Goal: Complete application form: Complete application form

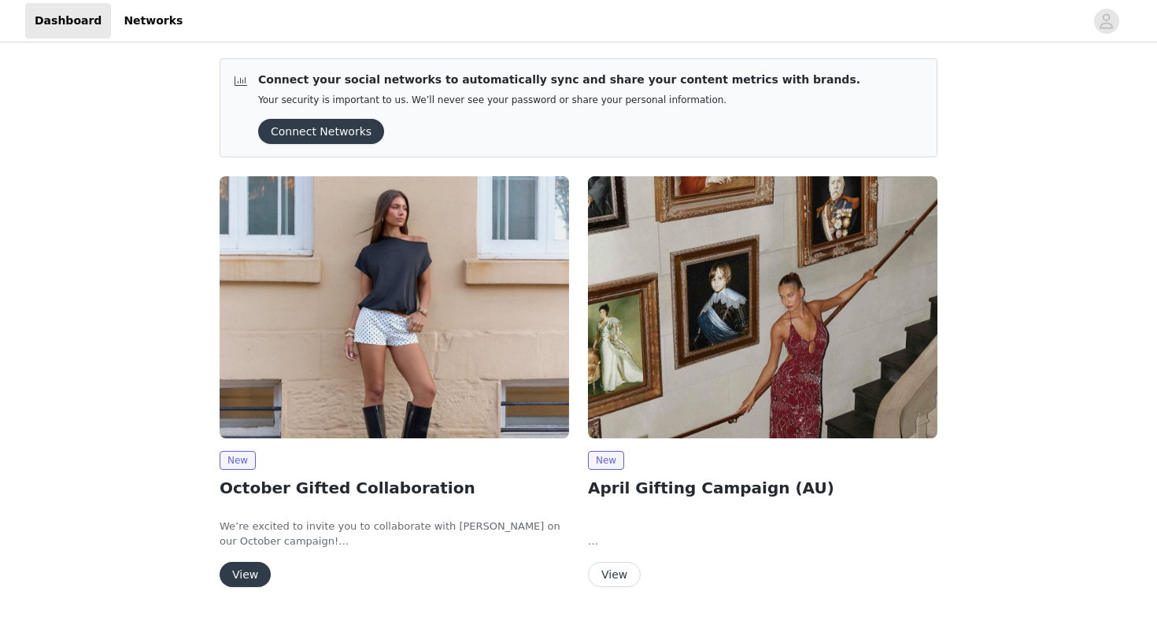
scroll to position [38, 0]
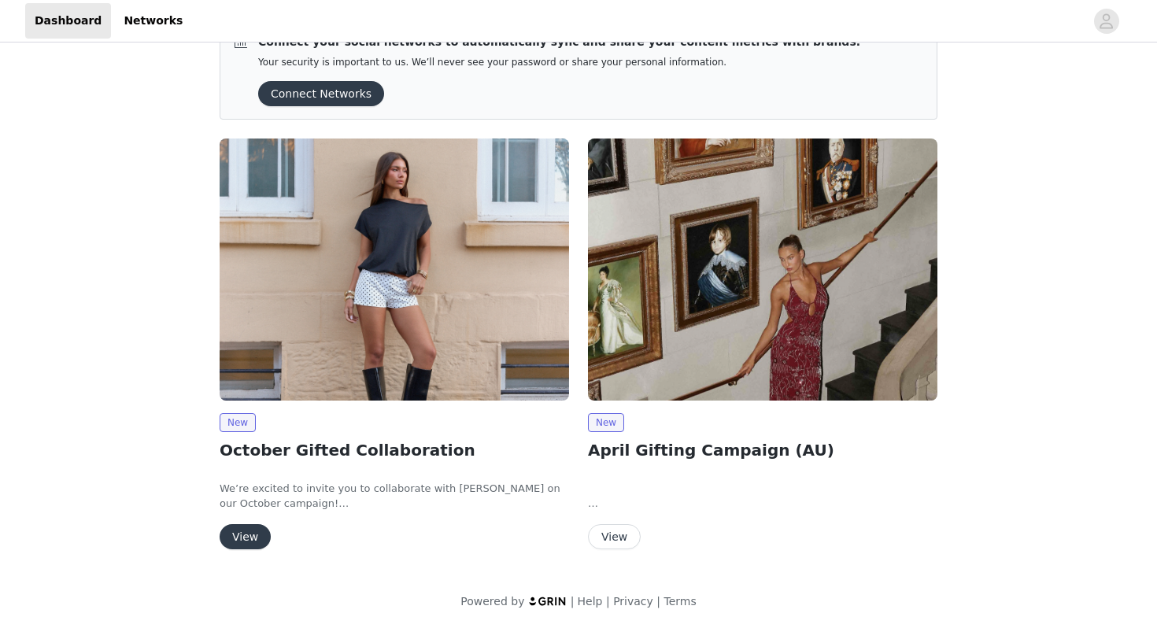
click at [253, 527] on button "View" at bounding box center [245, 536] width 51 height 25
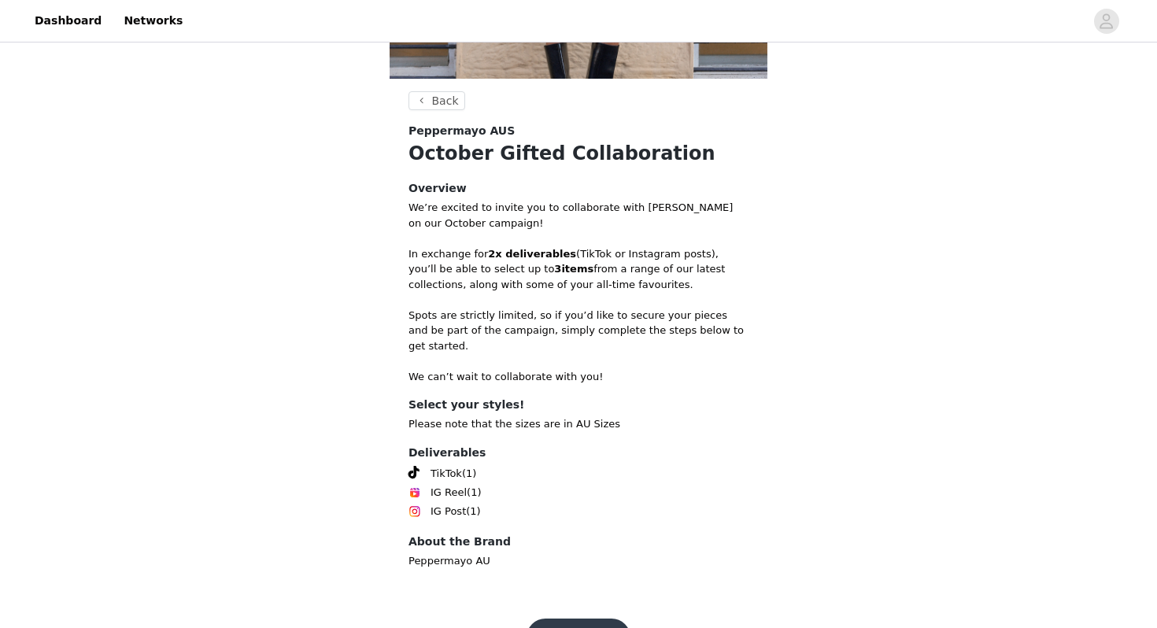
scroll to position [282, 0]
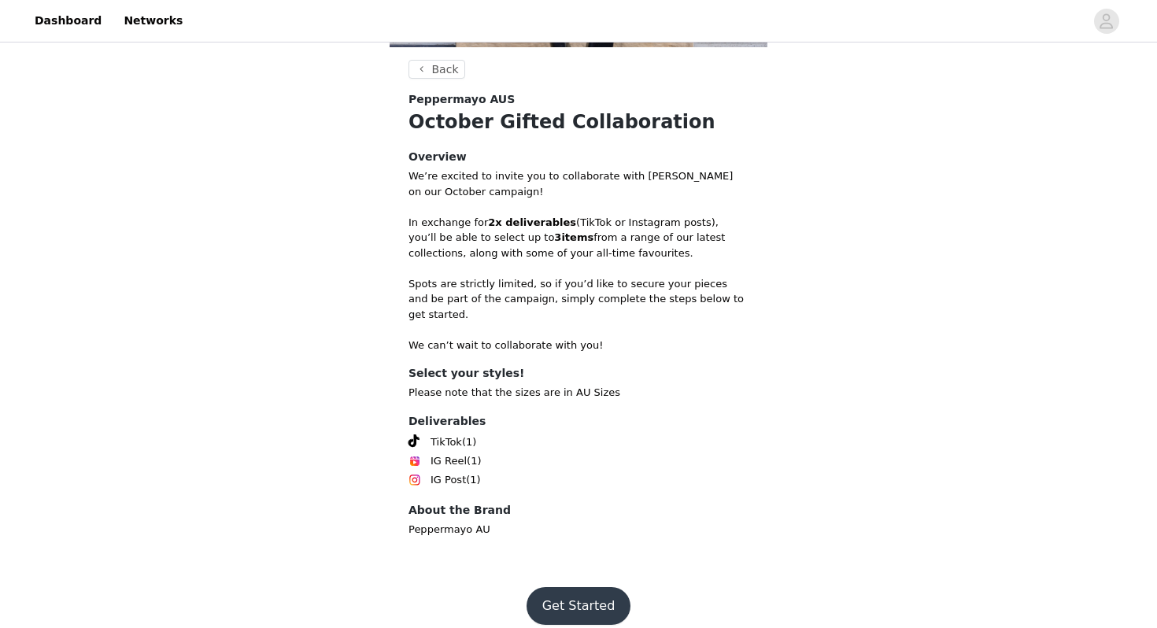
click at [583, 605] on button "Get Started" at bounding box center [579, 606] width 105 height 38
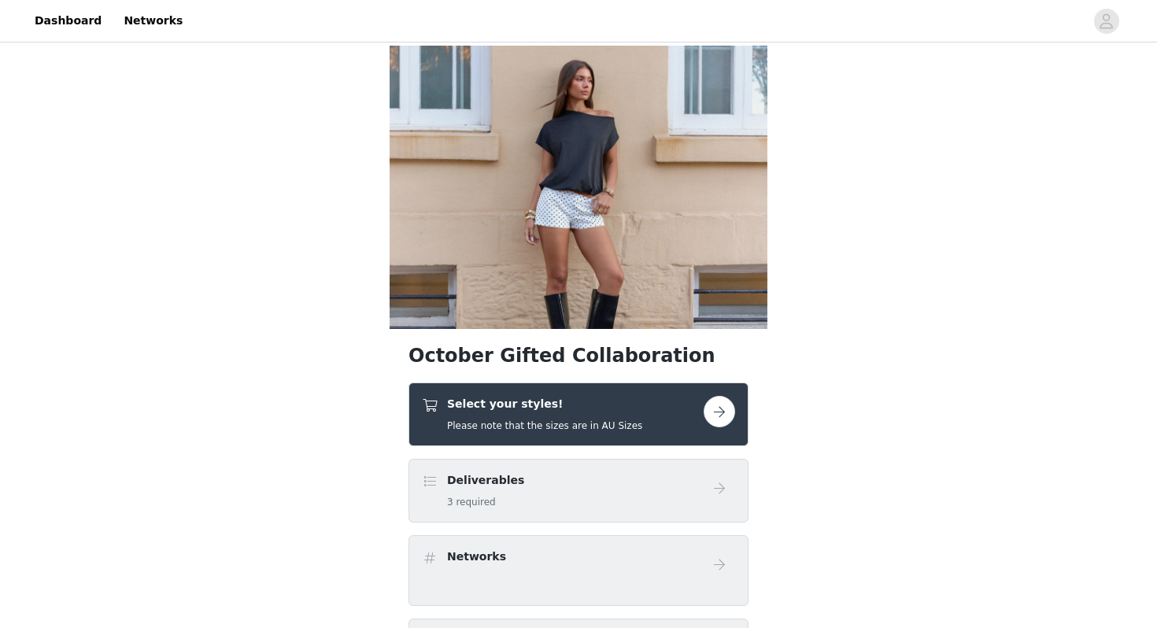
click at [630, 426] on h5 "Please note that the sizes are in AU Sizes" at bounding box center [544, 426] width 195 height 14
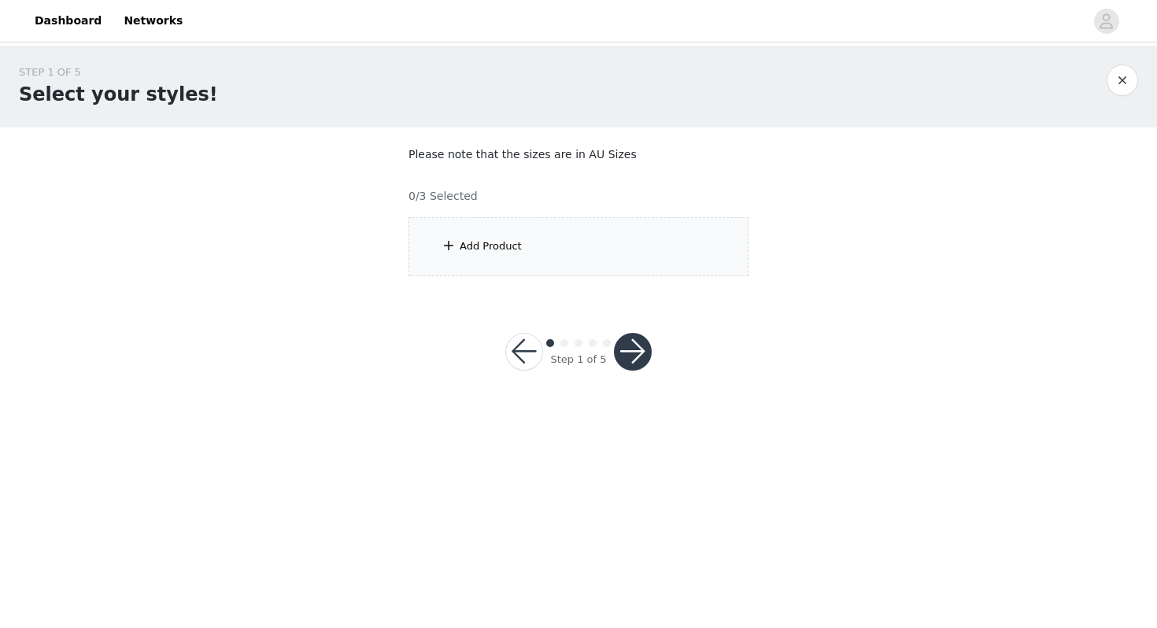
click at [483, 240] on div "Add Product" at bounding box center [491, 247] width 62 height 16
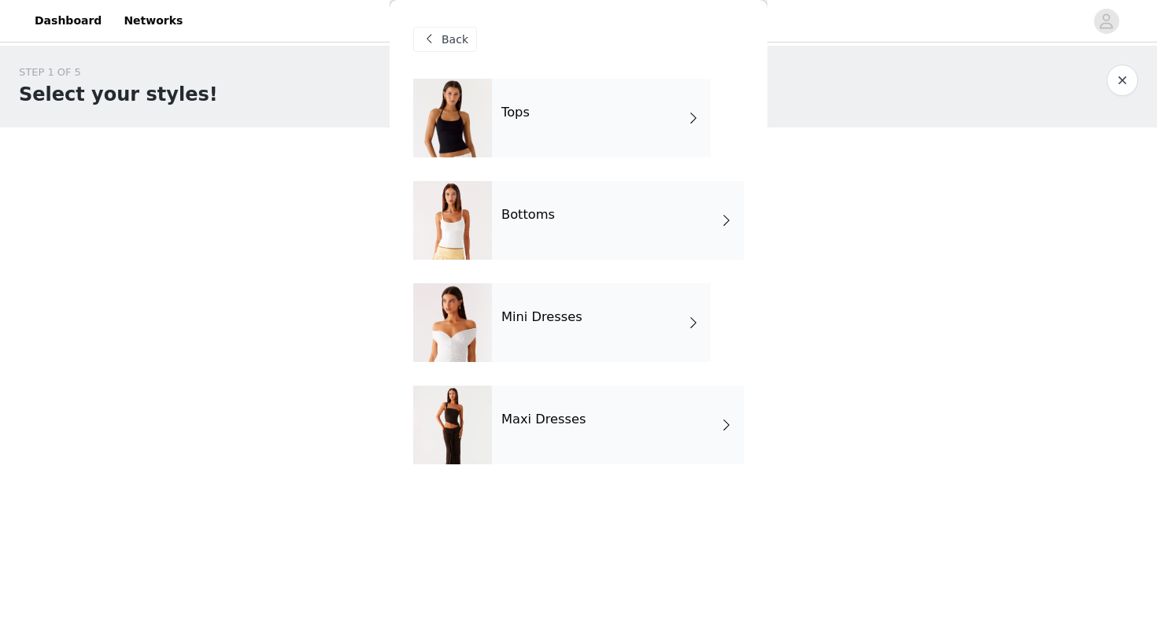
click at [548, 407] on div "Maxi Dresses" at bounding box center [618, 425] width 252 height 79
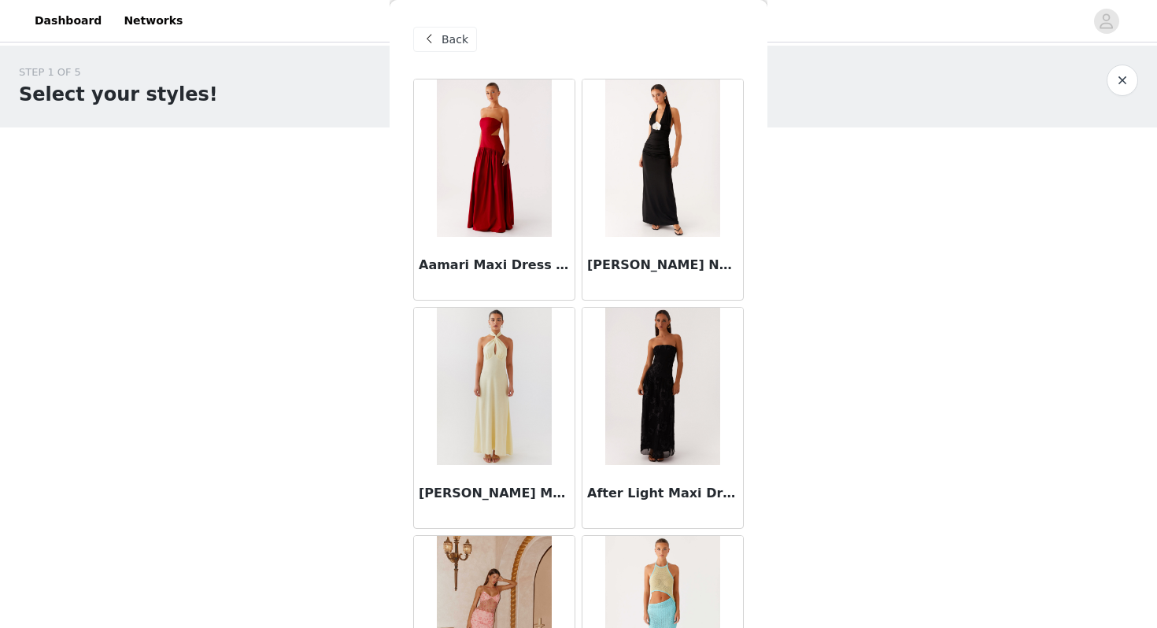
click at [455, 35] on span "Back" at bounding box center [455, 39] width 27 height 17
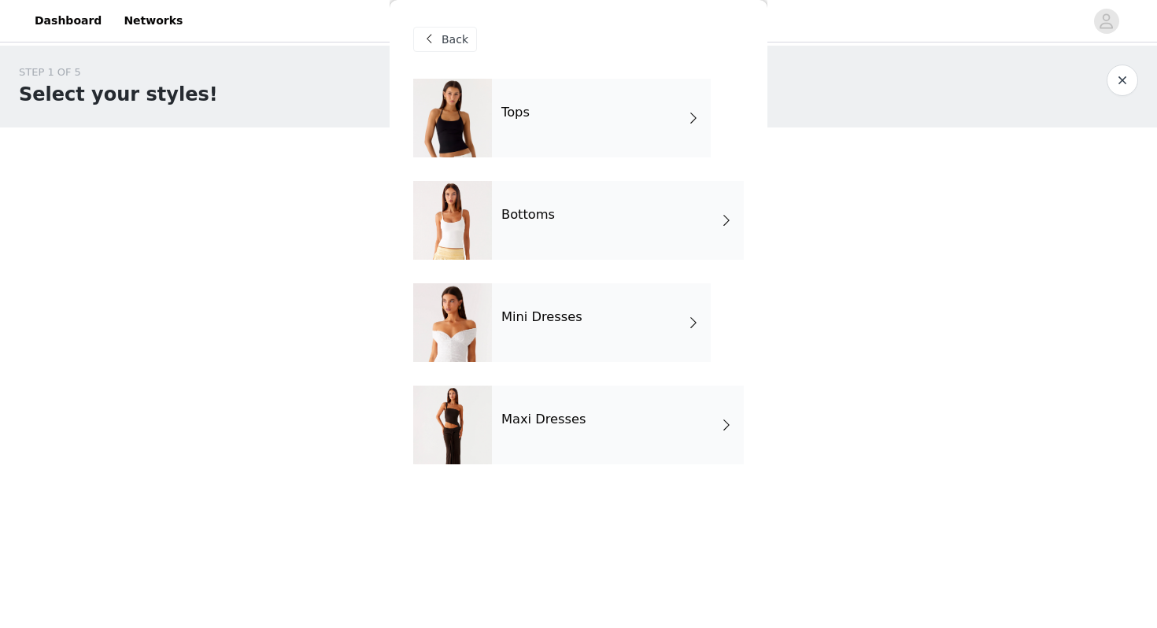
click at [499, 120] on div "Tops" at bounding box center [601, 118] width 219 height 79
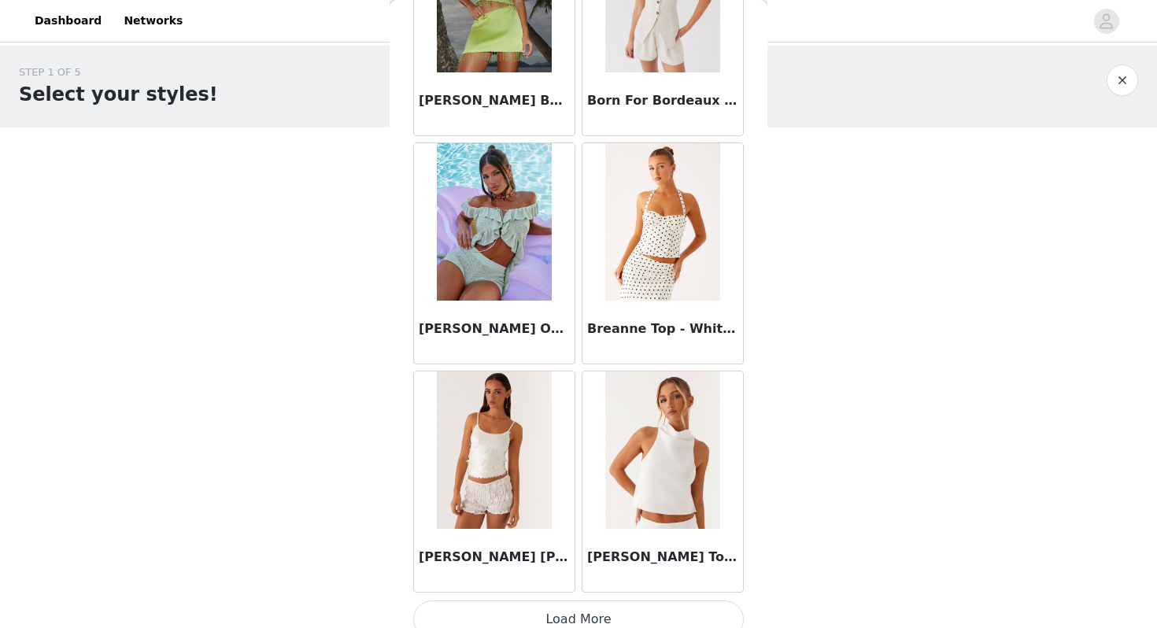
scroll to position [1781, 0]
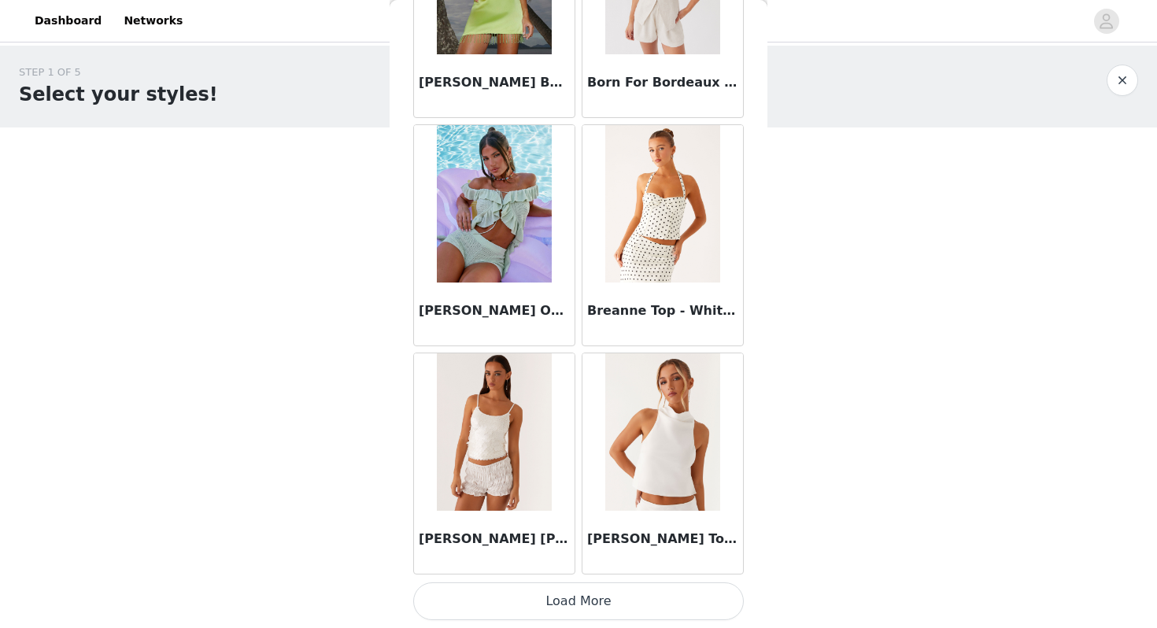
click at [601, 597] on button "Load More" at bounding box center [578, 602] width 331 height 38
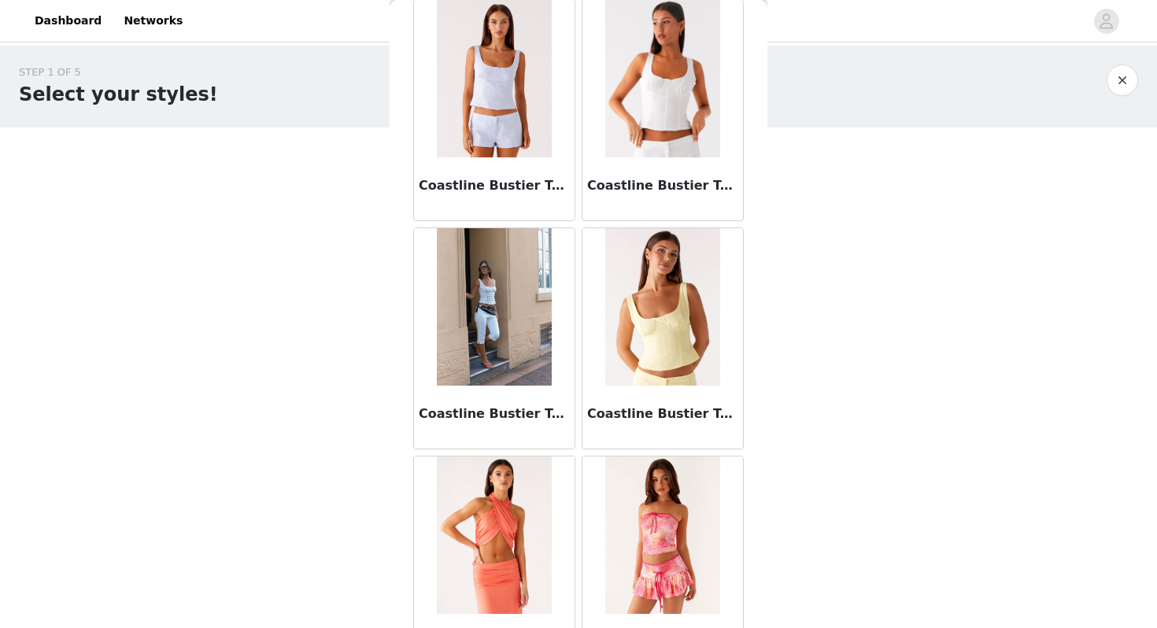
scroll to position [4063, 0]
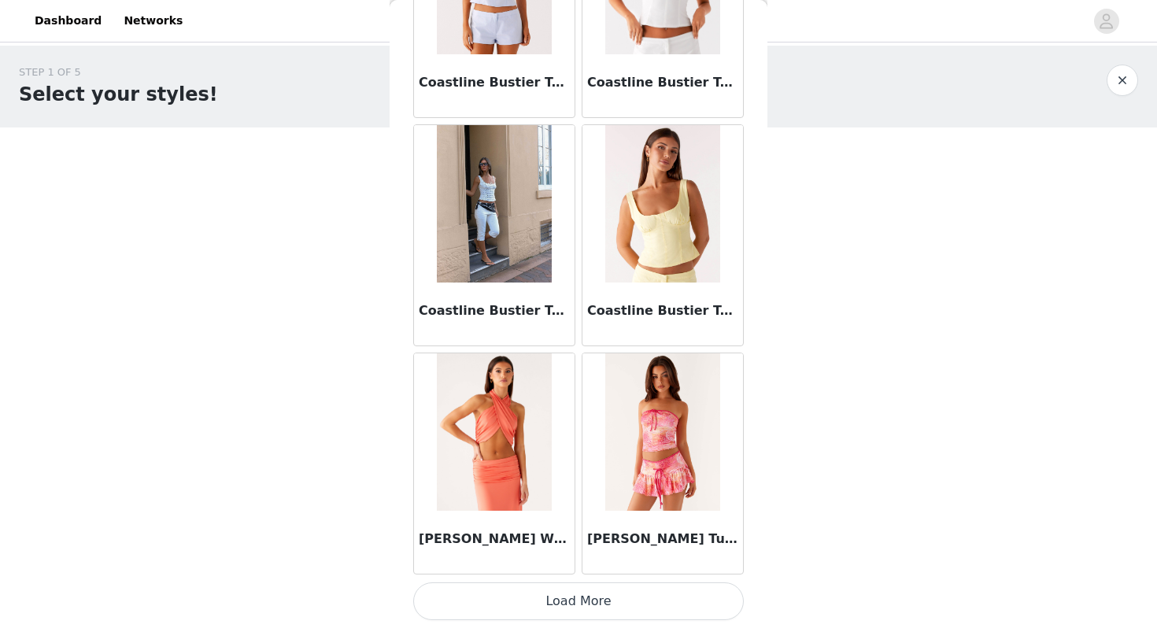
click at [593, 594] on button "Load More" at bounding box center [578, 602] width 331 height 38
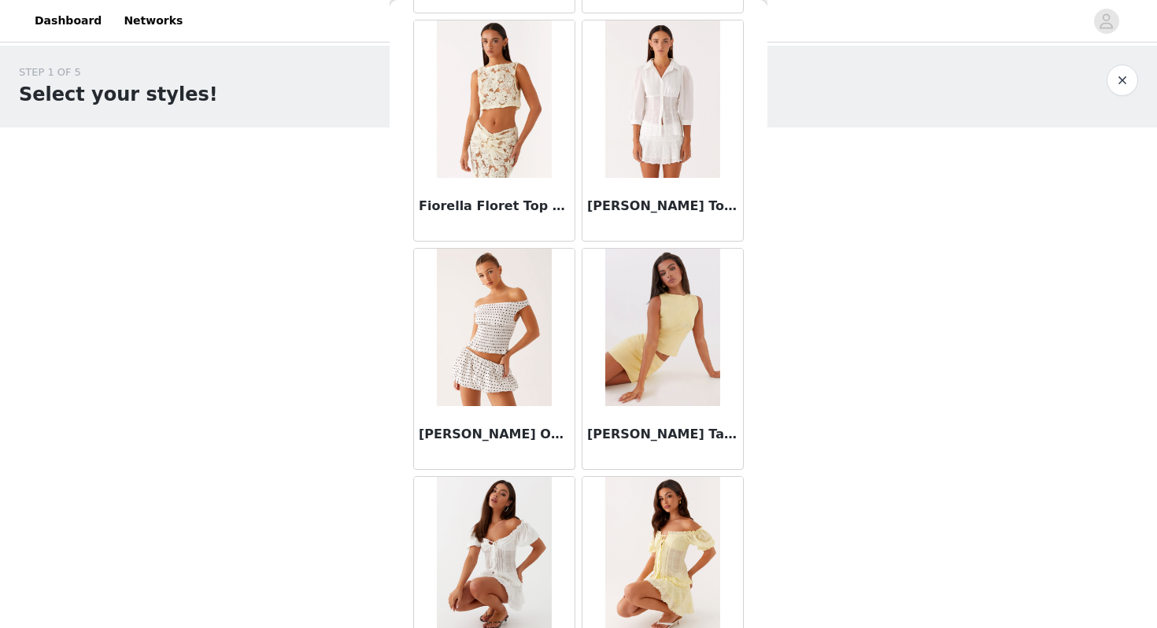
scroll to position [6346, 0]
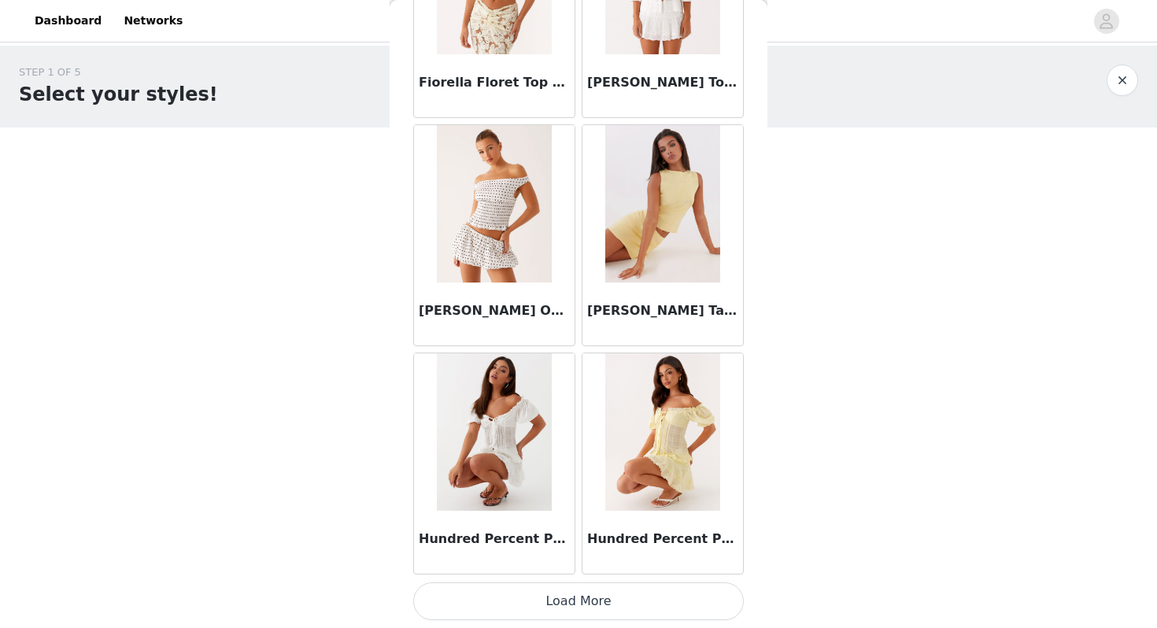
click at [571, 605] on button "Load More" at bounding box center [578, 602] width 331 height 38
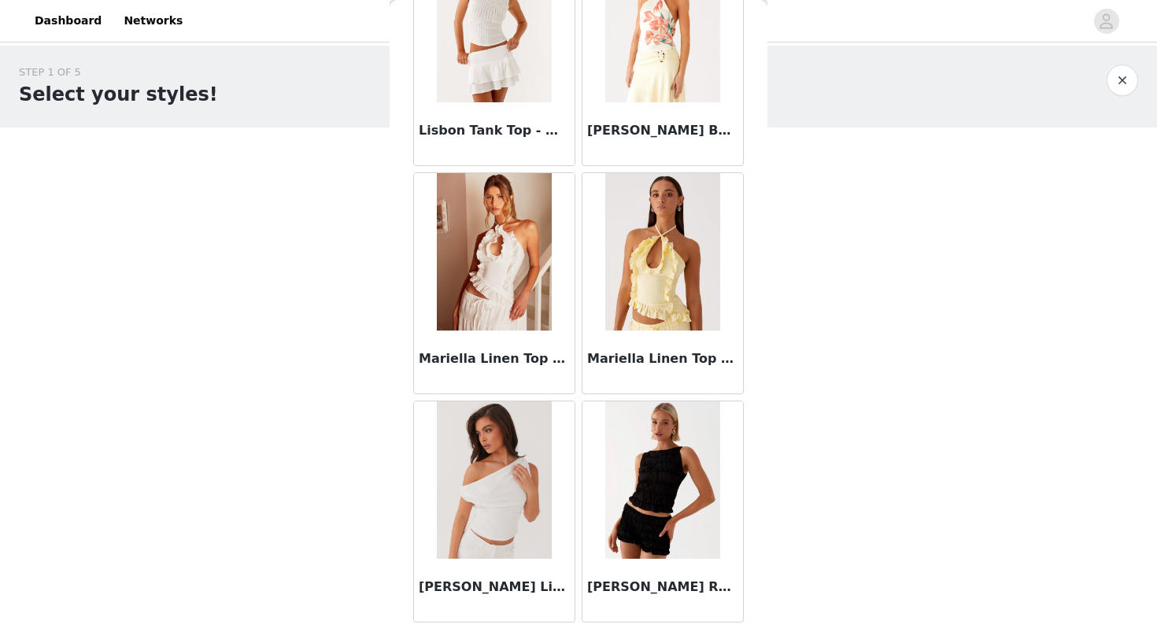
scroll to position [8629, 0]
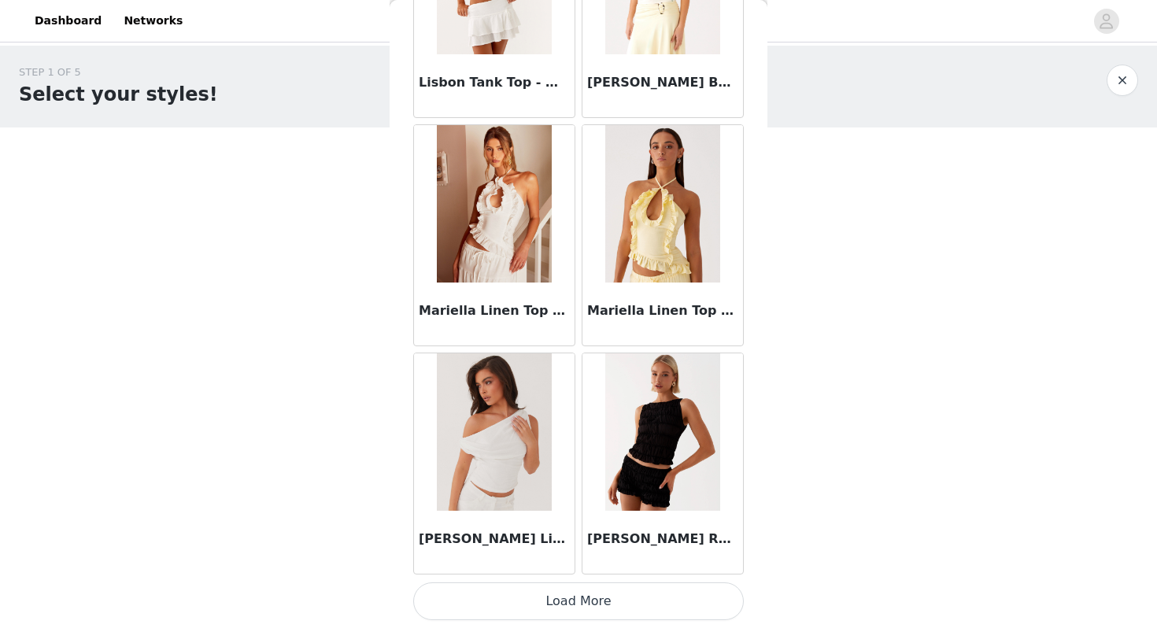
click at [589, 608] on button "Load More" at bounding box center [578, 602] width 331 height 38
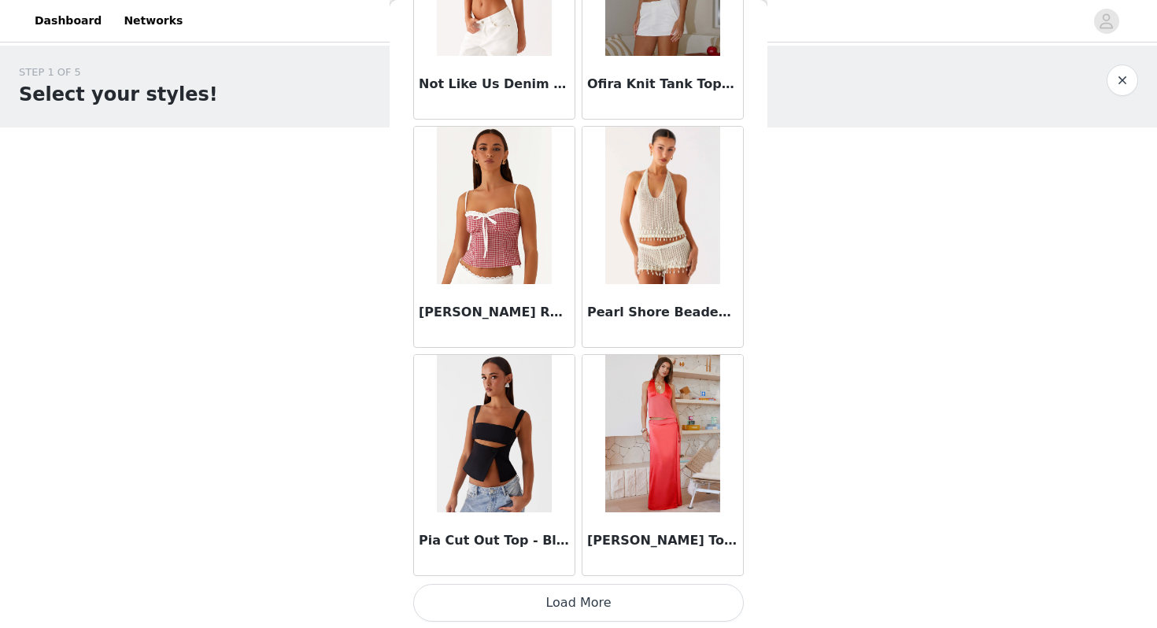
scroll to position [10912, 0]
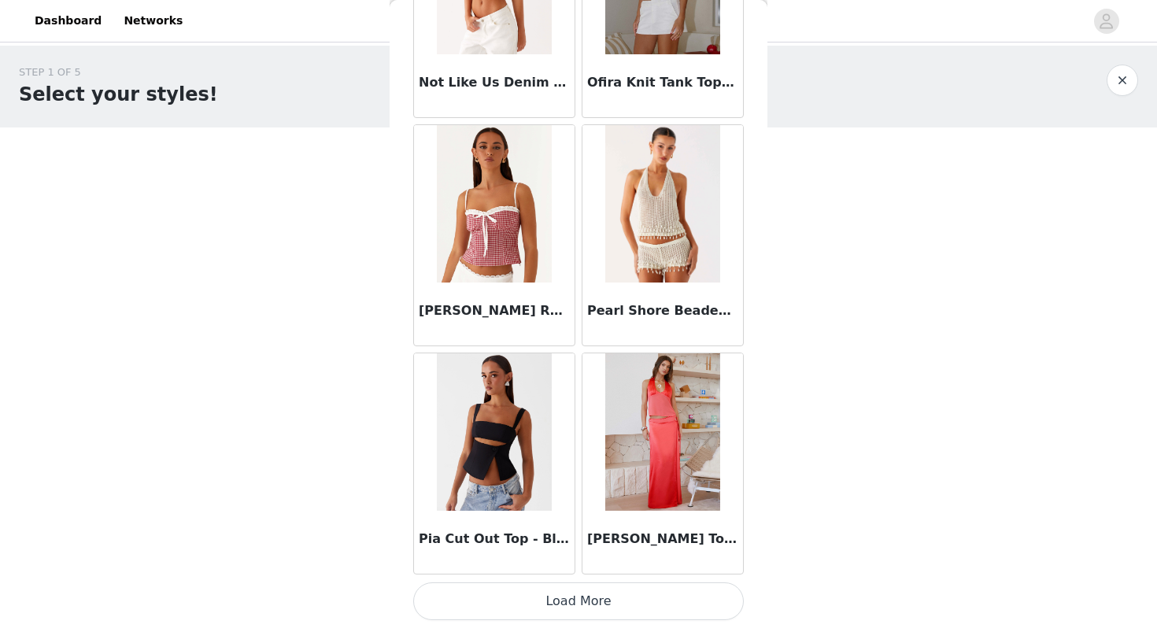
click at [603, 608] on button "Load More" at bounding box center [578, 602] width 331 height 38
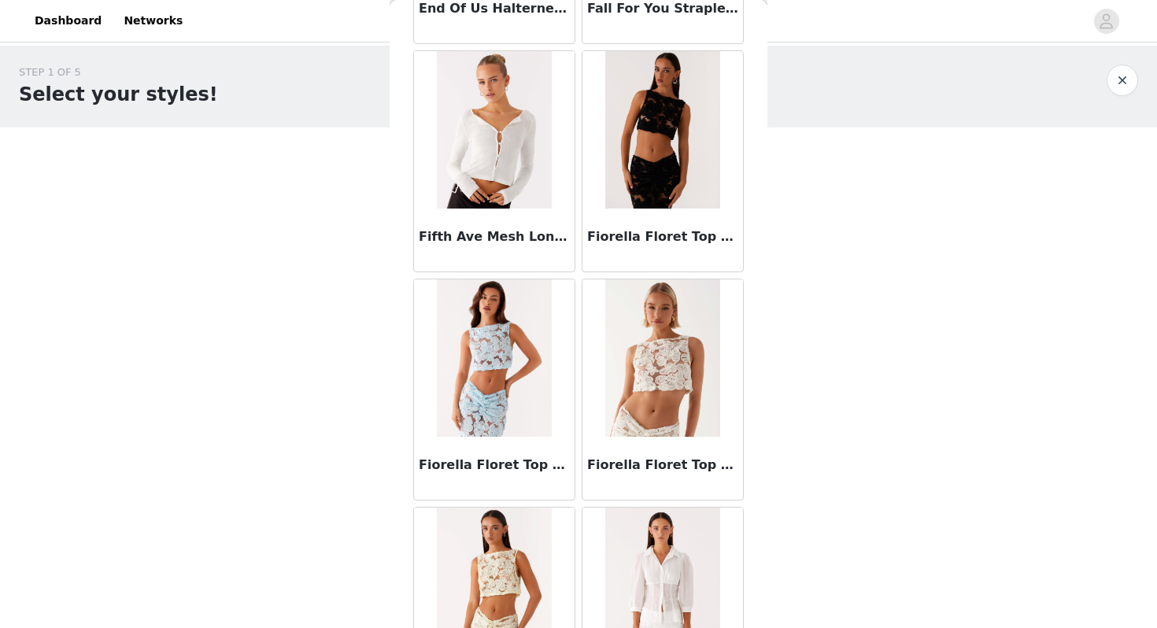
scroll to position [4791, 0]
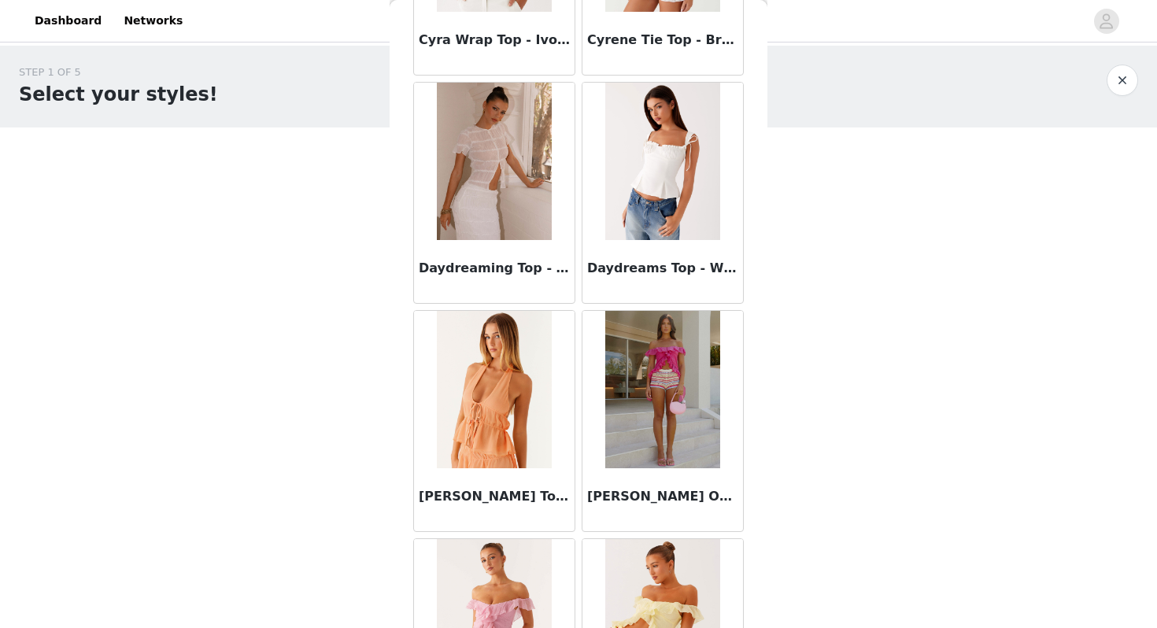
click at [1096, 132] on div "STEP 1 OF 5 Select your styles! Please note that the sizes are in AU Sizes 0/3 …" at bounding box center [578, 171] width 1157 height 250
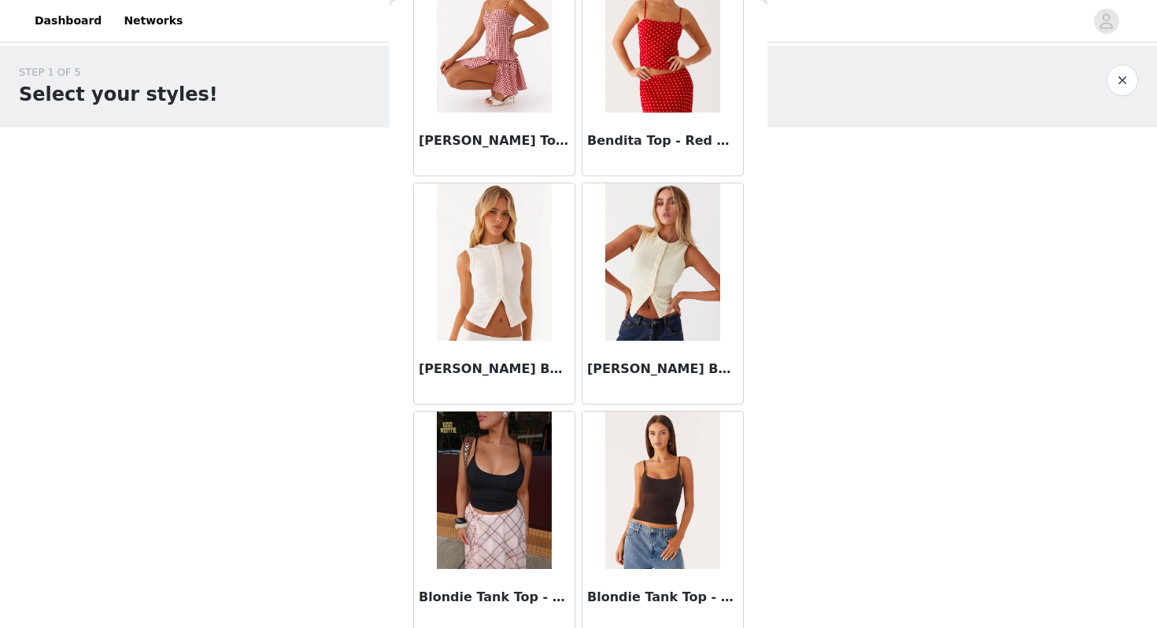
scroll to position [0, 0]
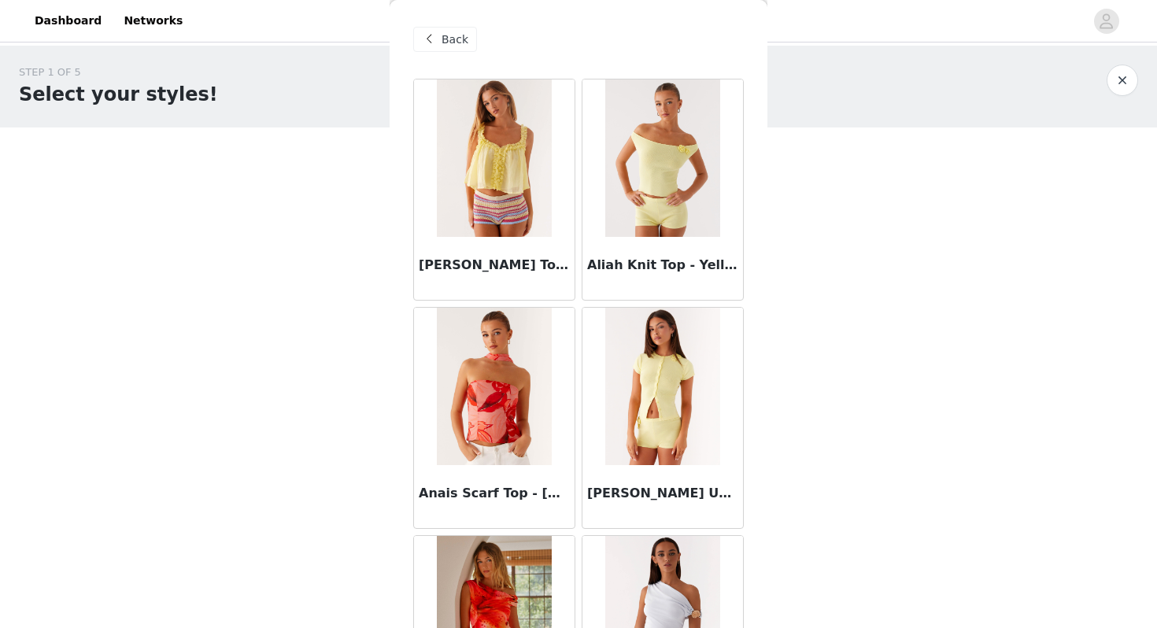
click at [443, 41] on span "Back" at bounding box center [455, 39] width 27 height 17
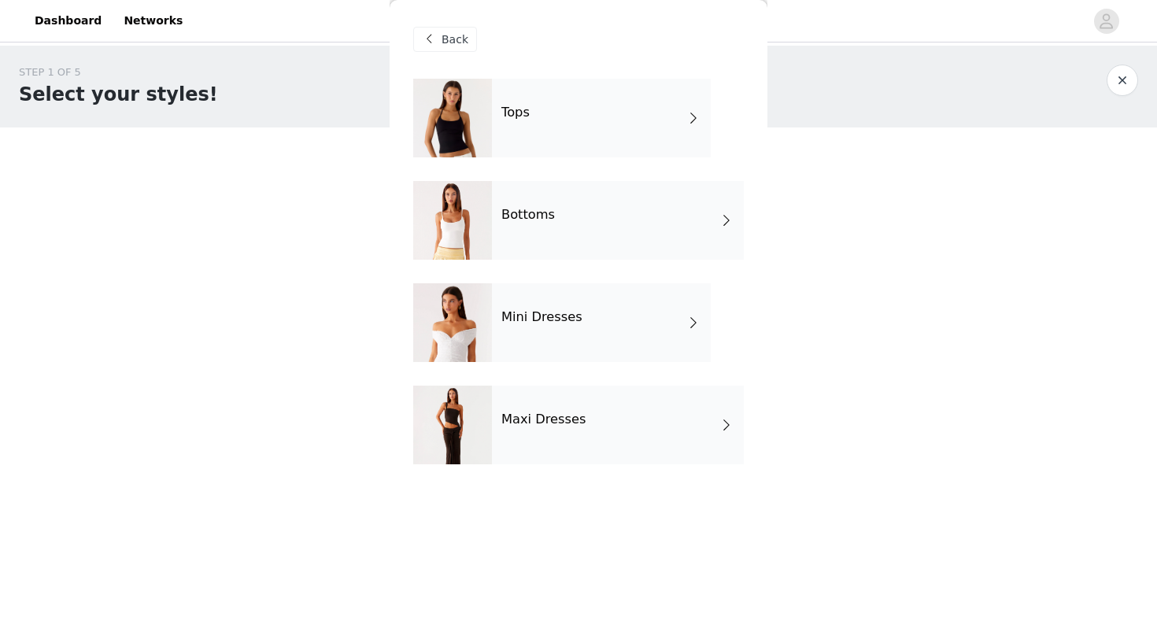
click at [568, 237] on div "Bottoms" at bounding box center [618, 220] width 252 height 79
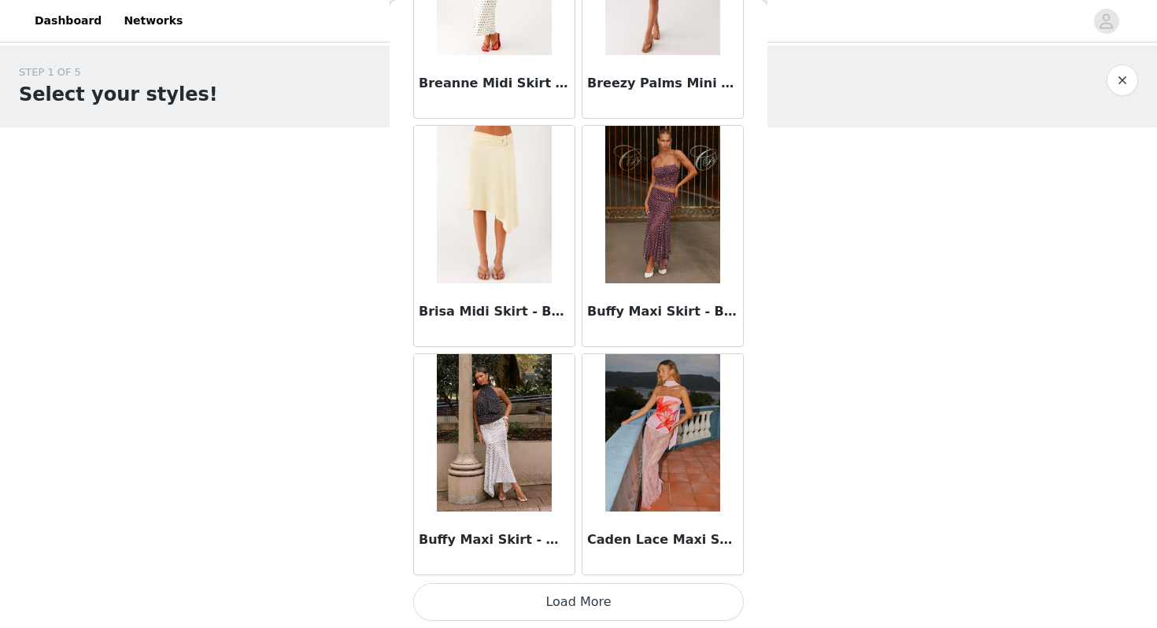
scroll to position [1781, 0]
click at [597, 603] on button "Load More" at bounding box center [578, 602] width 331 height 38
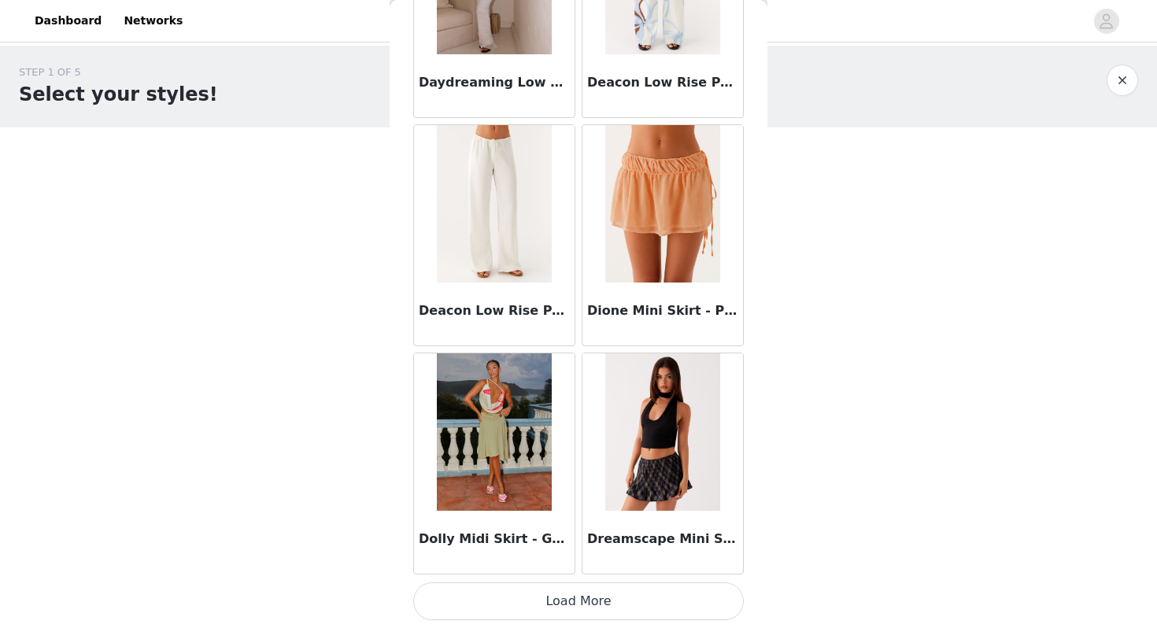
scroll to position [4063, 0]
click at [563, 602] on button "Load More" at bounding box center [578, 602] width 331 height 38
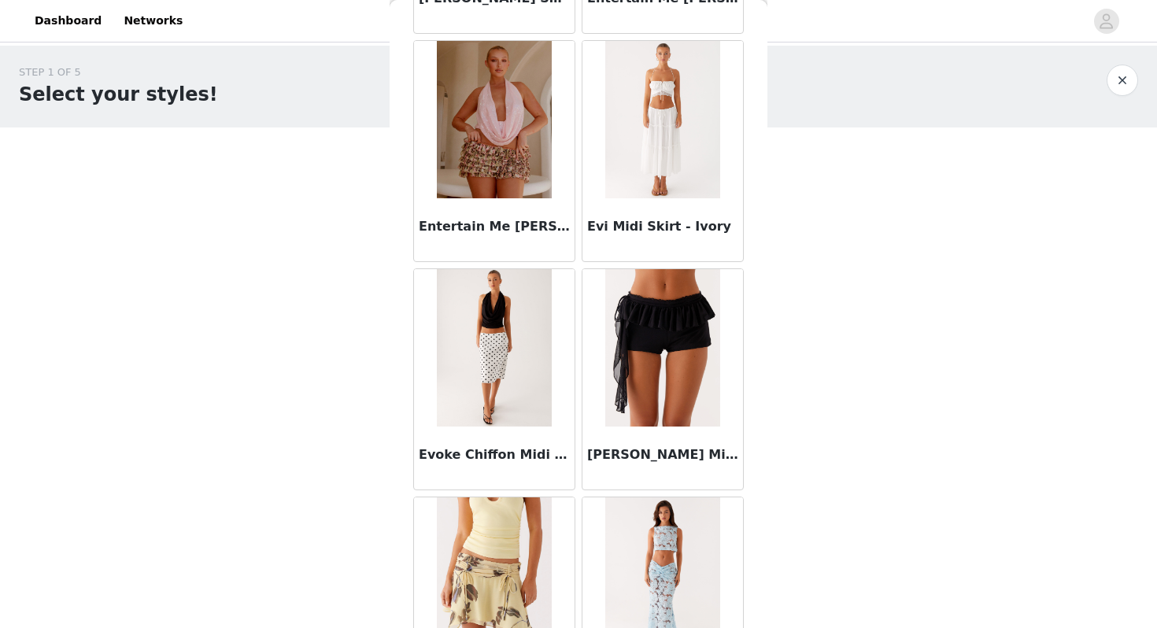
scroll to position [4834, 0]
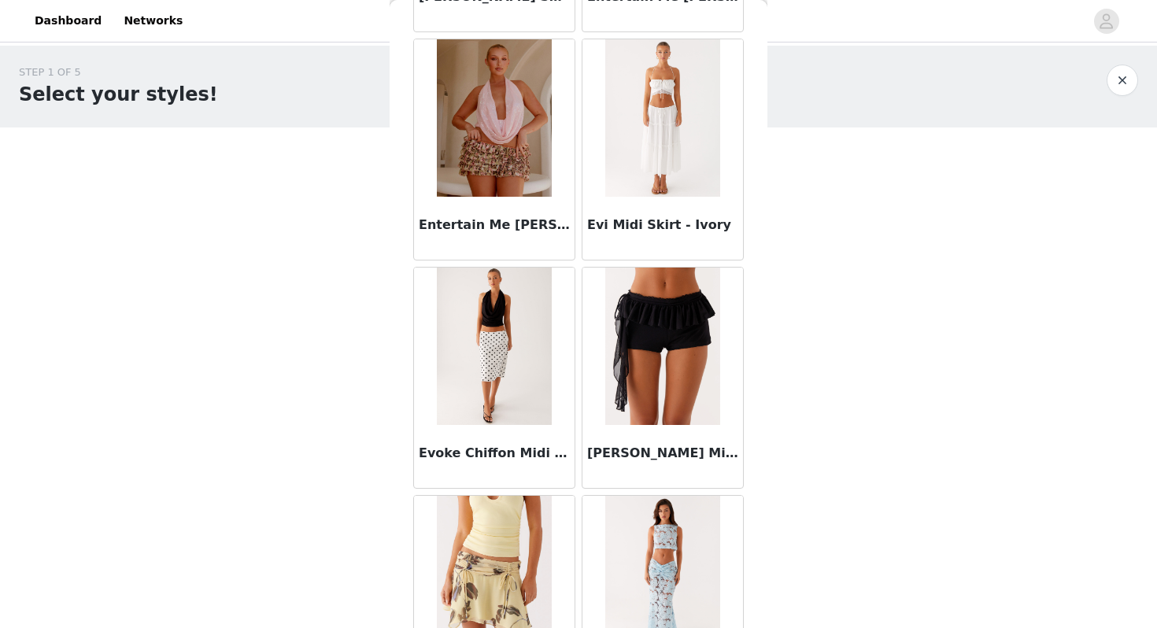
click at [487, 367] on img at bounding box center [494, 346] width 114 height 157
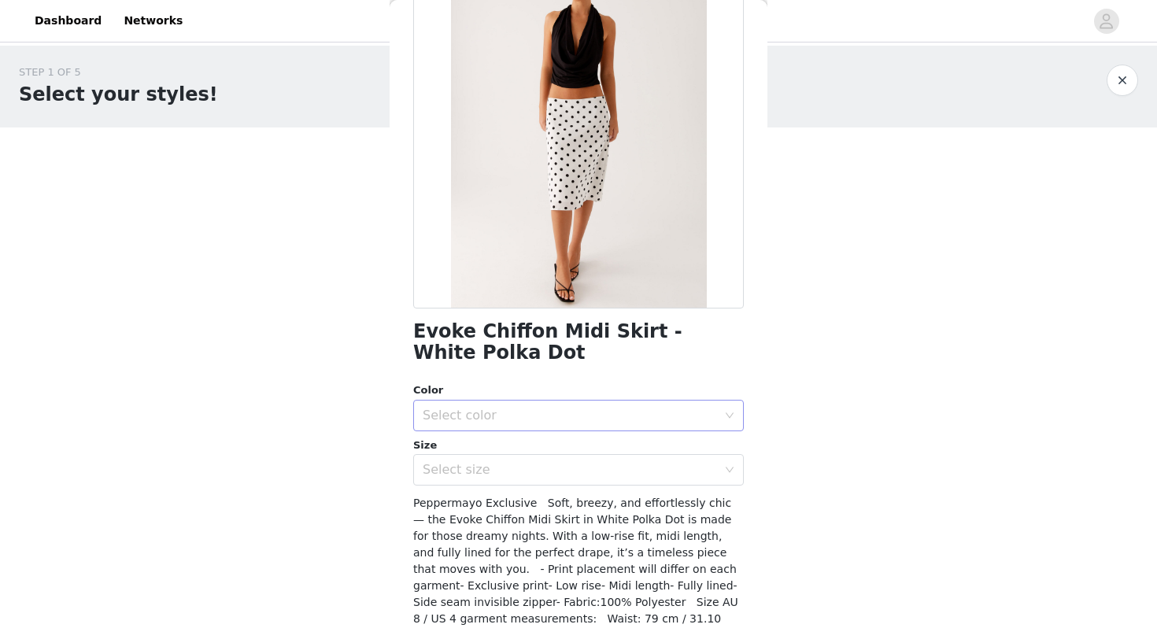
scroll to position [136, 0]
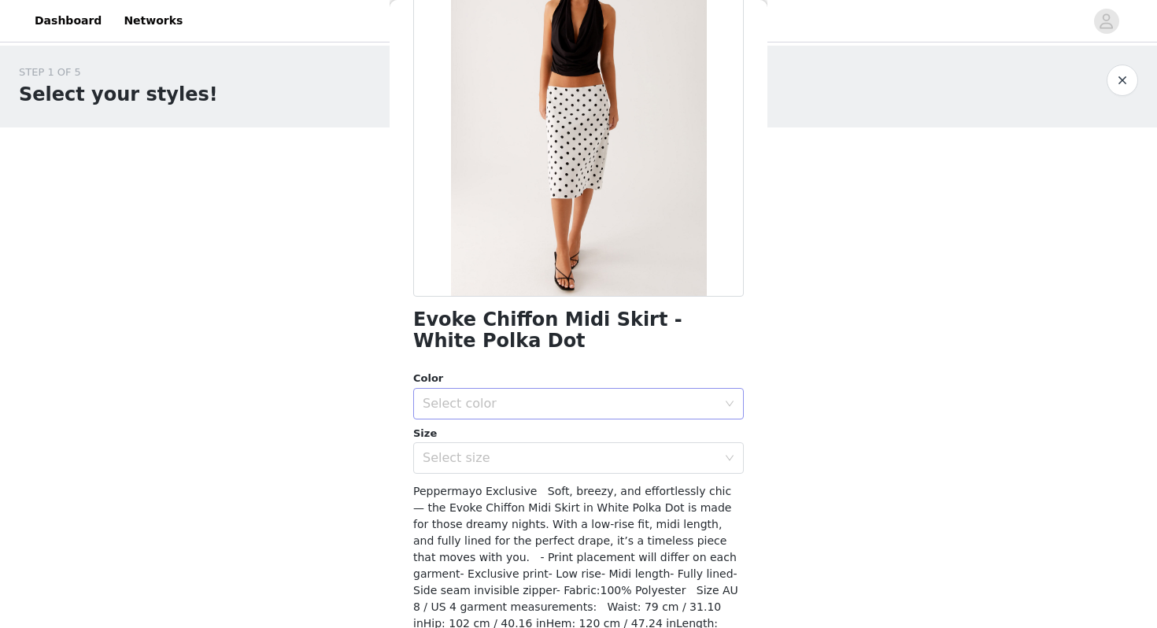
click at [572, 414] on div "Select color" at bounding box center [573, 404] width 301 height 30
click at [560, 434] on li "White Polka Dot" at bounding box center [578, 438] width 331 height 25
click at [539, 454] on div "Select size" at bounding box center [570, 458] width 294 height 16
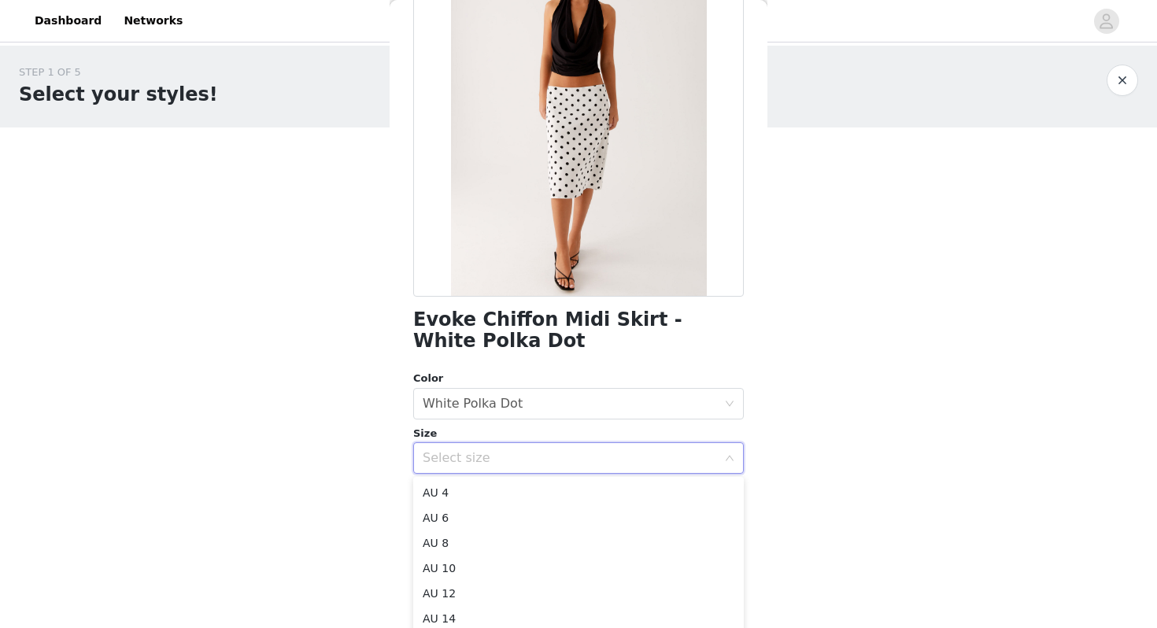
click at [847, 320] on div "STEP 1 OF 5 Select your styles! Please note that the sizes are in AU Sizes 0/3 …" at bounding box center [578, 227] width 1157 height 363
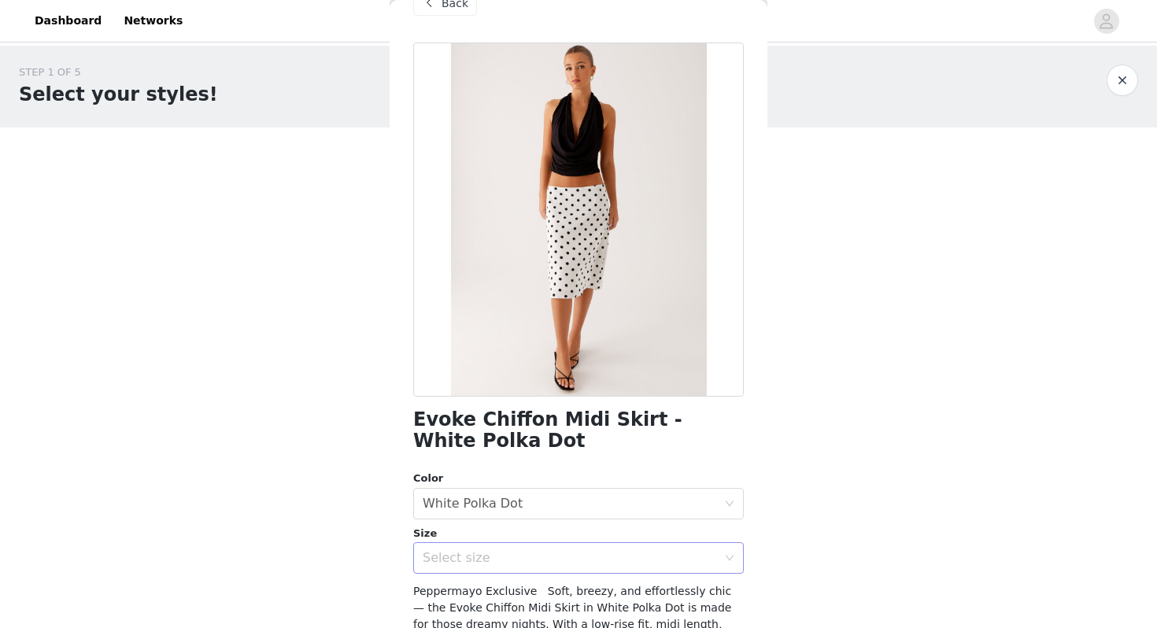
scroll to position [33, 0]
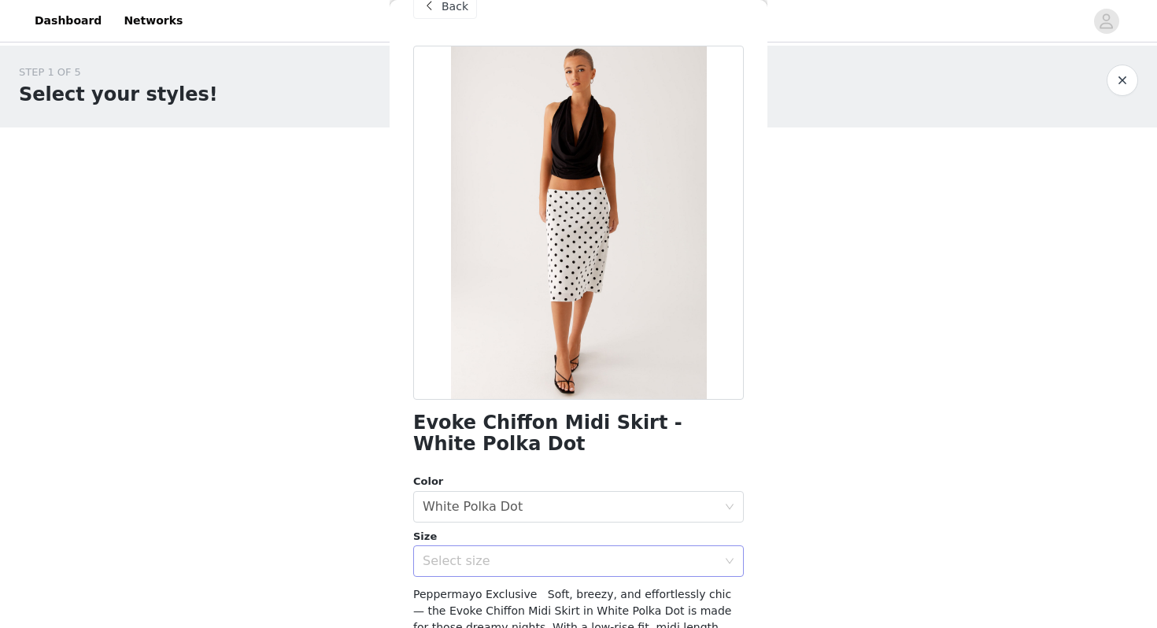
click at [553, 557] on div "Select size" at bounding box center [570, 561] width 294 height 16
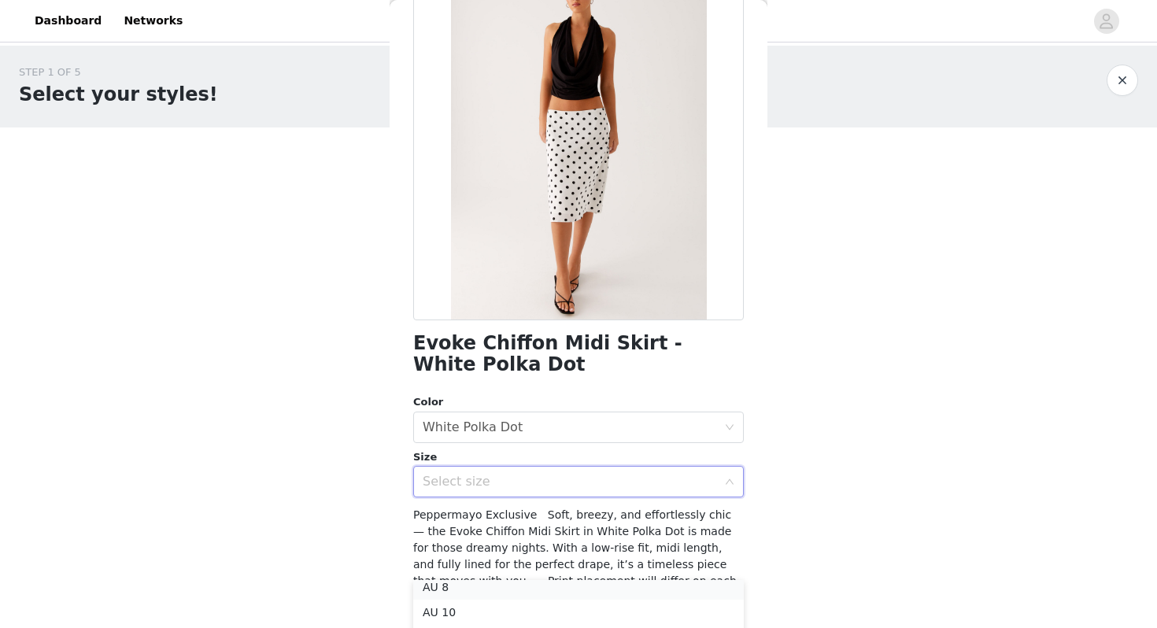
scroll to position [54, 0]
click at [451, 590] on li "AU 8" at bounding box center [578, 592] width 331 height 25
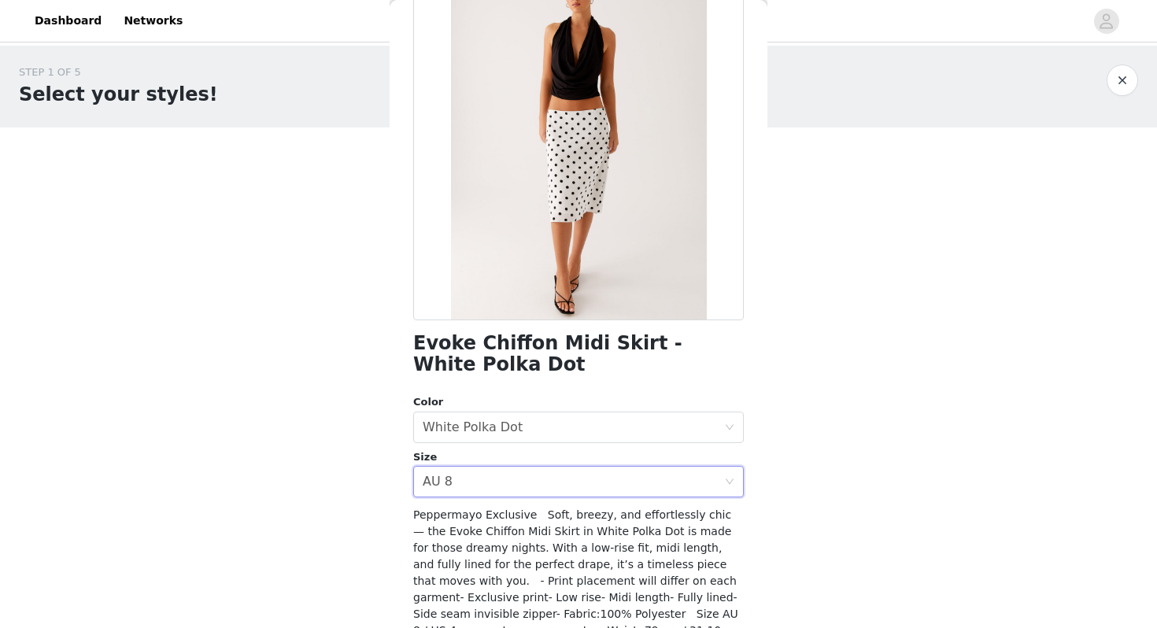
scroll to position [223, 0]
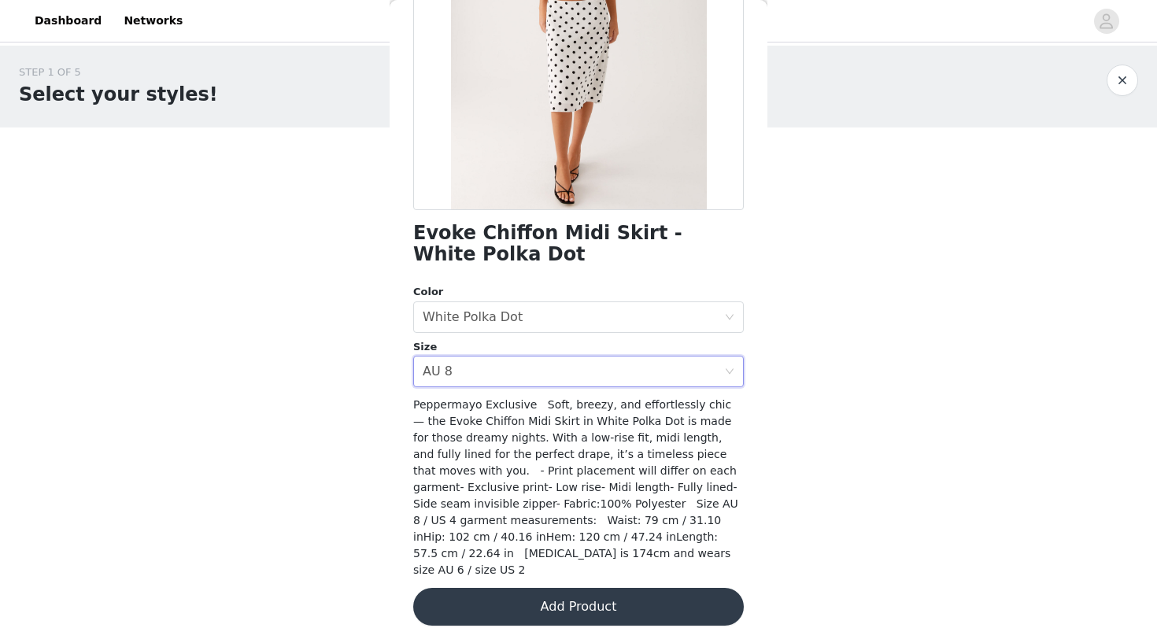
click at [552, 598] on button "Add Product" at bounding box center [578, 607] width 331 height 38
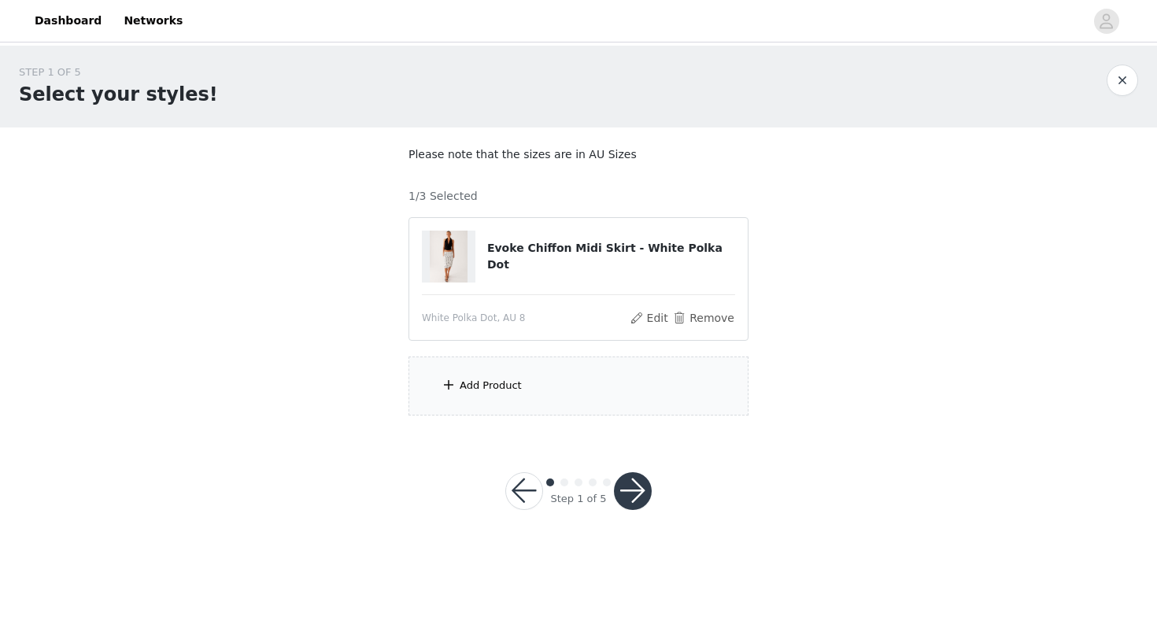
click at [485, 391] on div "Add Product" at bounding box center [491, 386] width 62 height 16
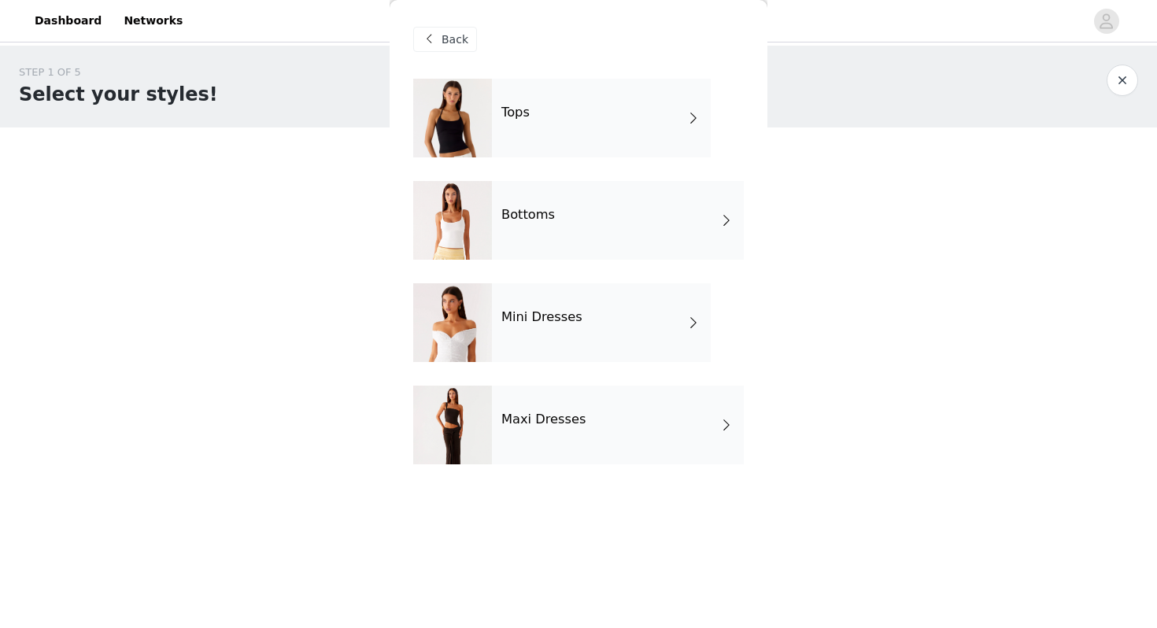
click at [542, 208] on h4 "Bottoms" at bounding box center [528, 215] width 54 height 14
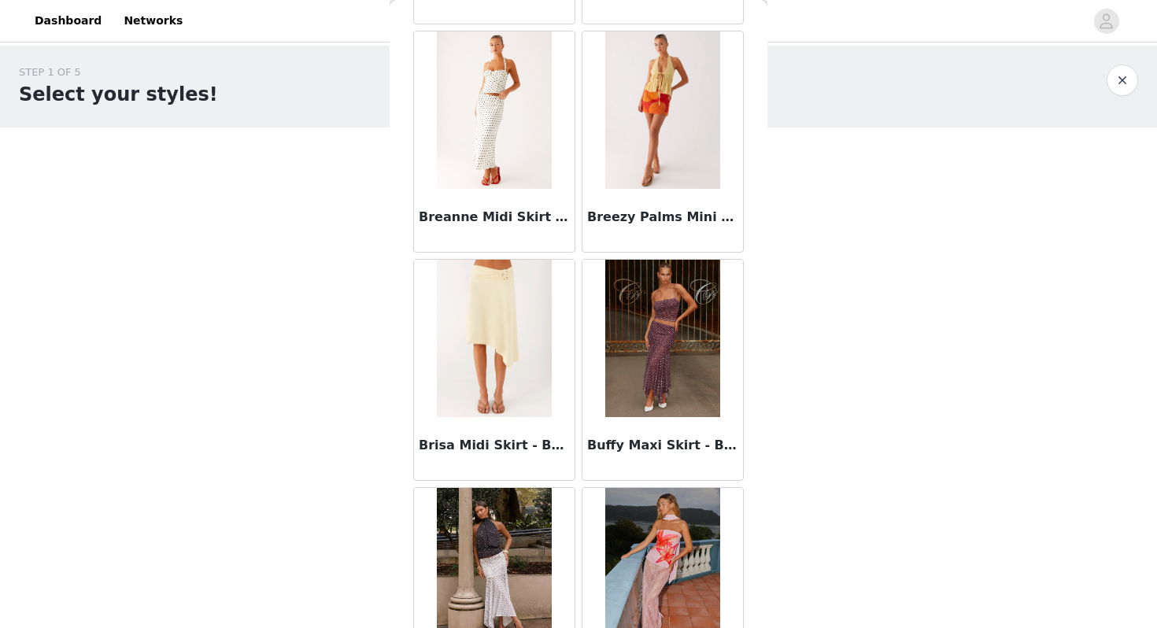
scroll to position [1781, 0]
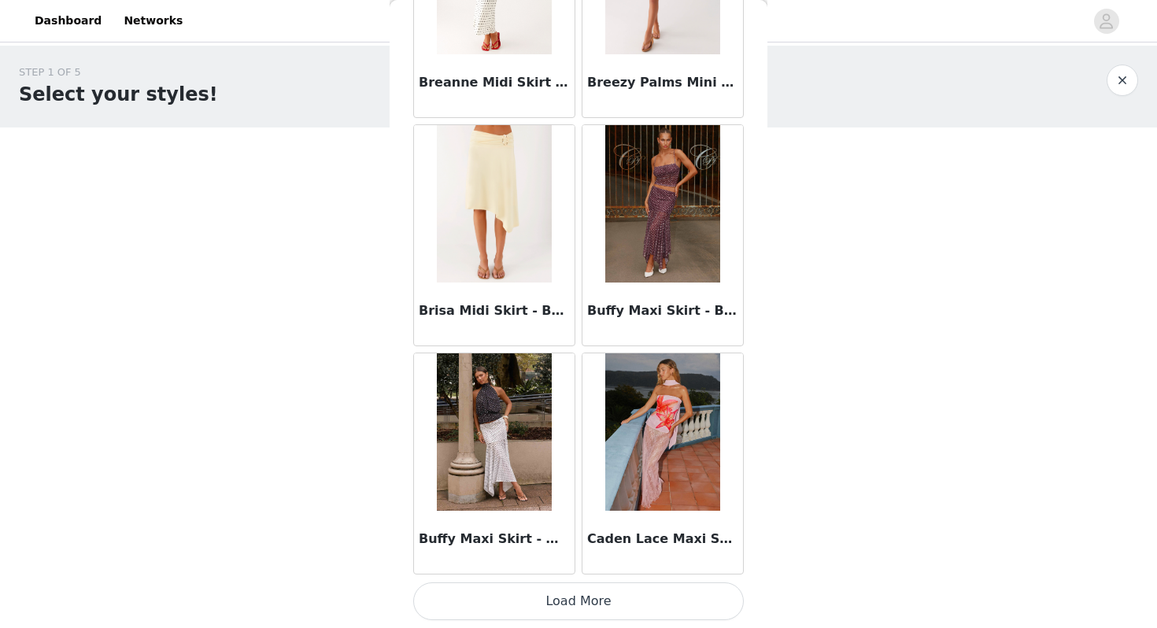
click at [611, 608] on button "Load More" at bounding box center [578, 602] width 331 height 38
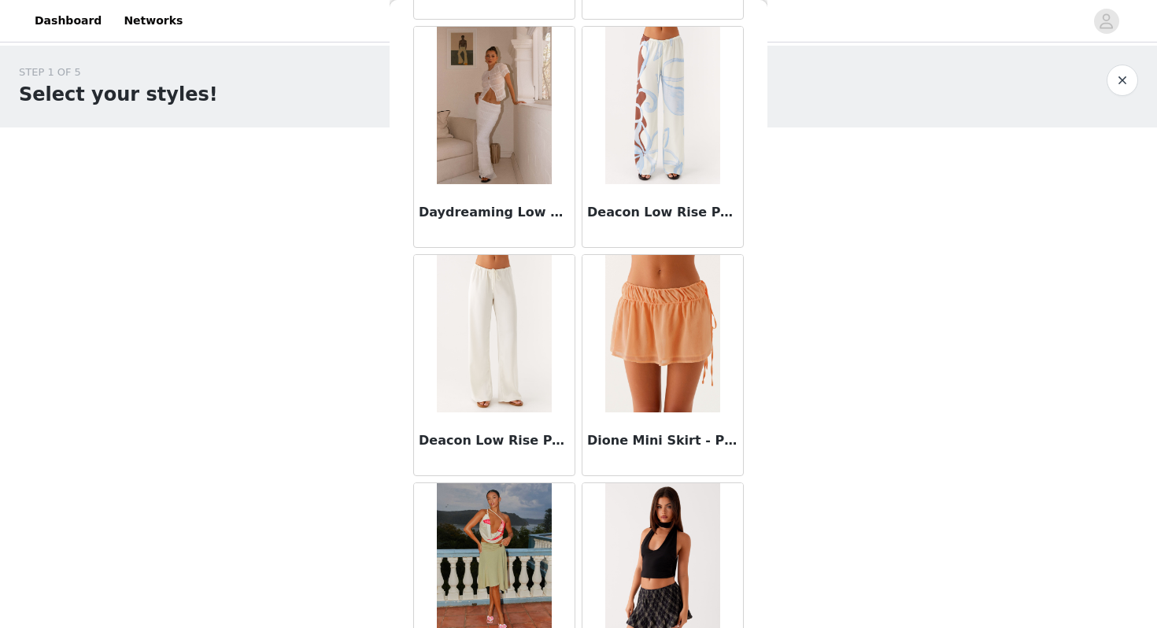
scroll to position [4063, 0]
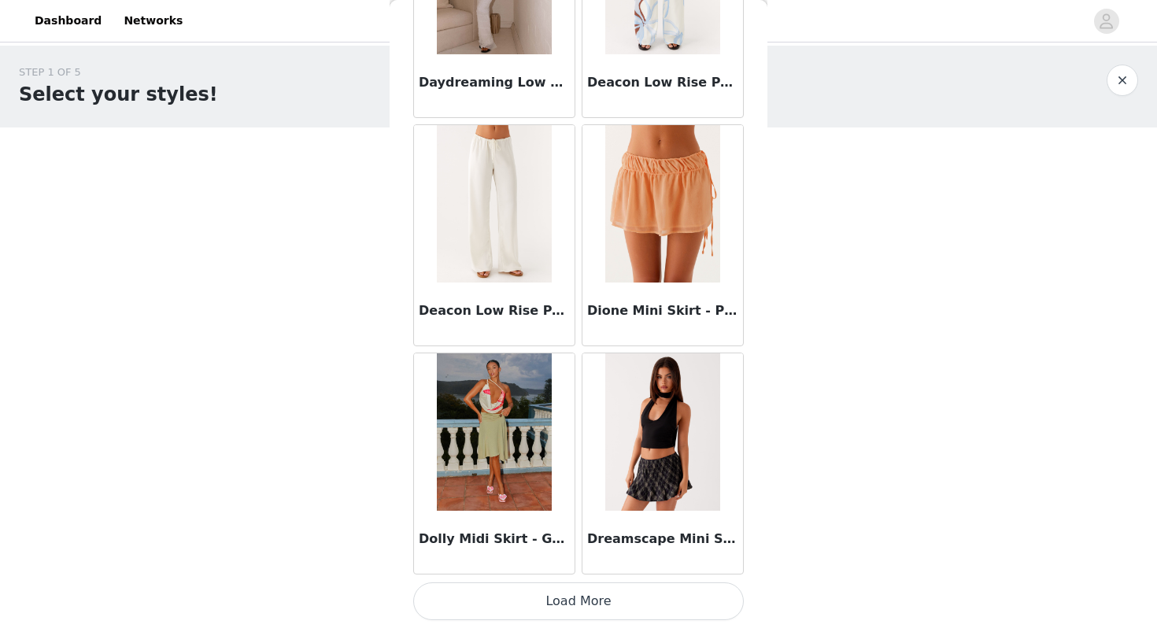
click at [587, 596] on button "Load More" at bounding box center [578, 602] width 331 height 38
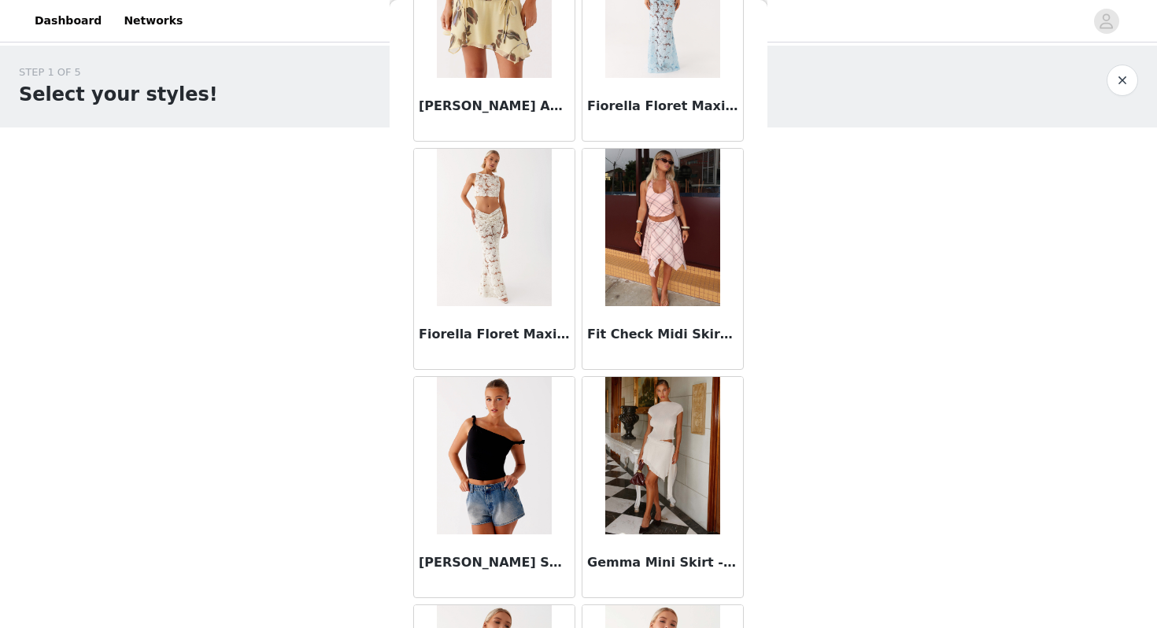
scroll to position [5409, 0]
click at [652, 271] on img at bounding box center [662, 228] width 114 height 157
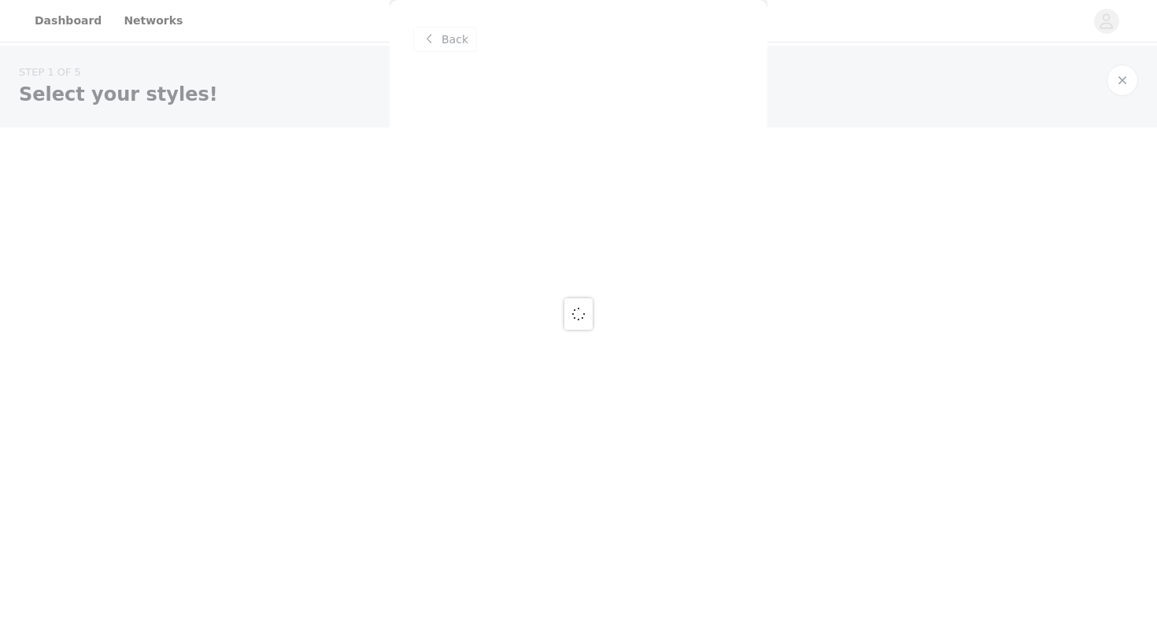
scroll to position [0, 0]
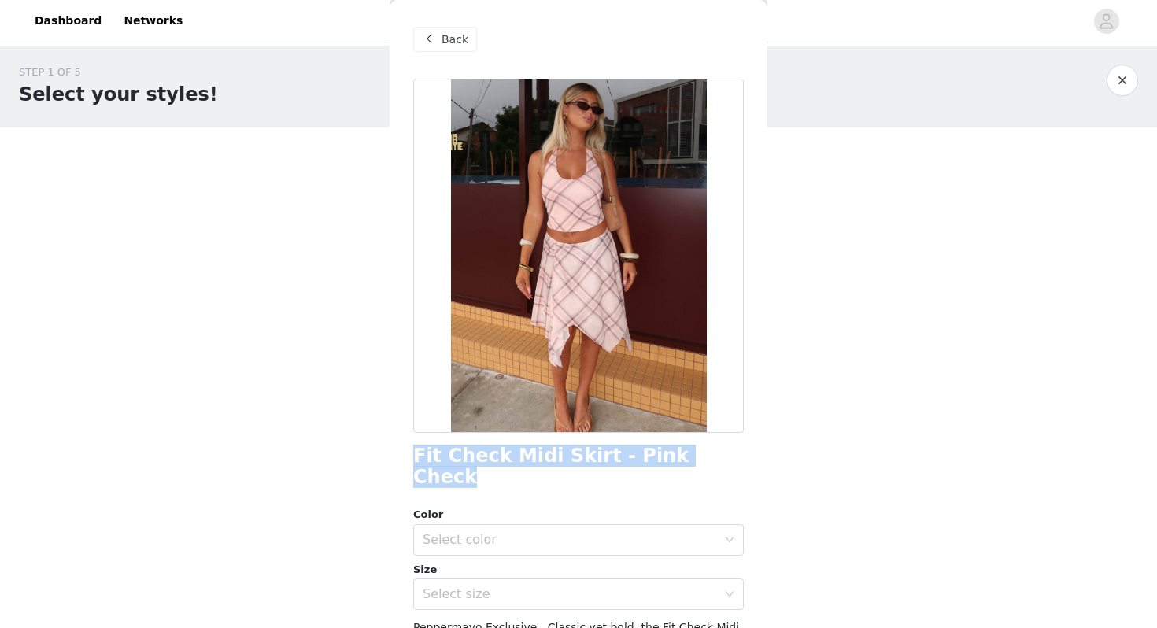
drag, startPoint x: 704, startPoint y: 464, endPoint x: 407, endPoint y: 459, distance: 296.8
click at [407, 459] on div "Back Fit Check Midi Skirt - Pink Check Color Select color Size Select size Pepp…" at bounding box center [579, 314] width 378 height 628
copy h1 "Fit Check Midi Skirt - Pink Check"
click at [282, 242] on div "STEP 1 OF 5 Select your styles! Please note that the sizes are in AU Sizes 1/3 …" at bounding box center [578, 240] width 1157 height 389
click at [449, 39] on span "Back" at bounding box center [455, 39] width 27 height 17
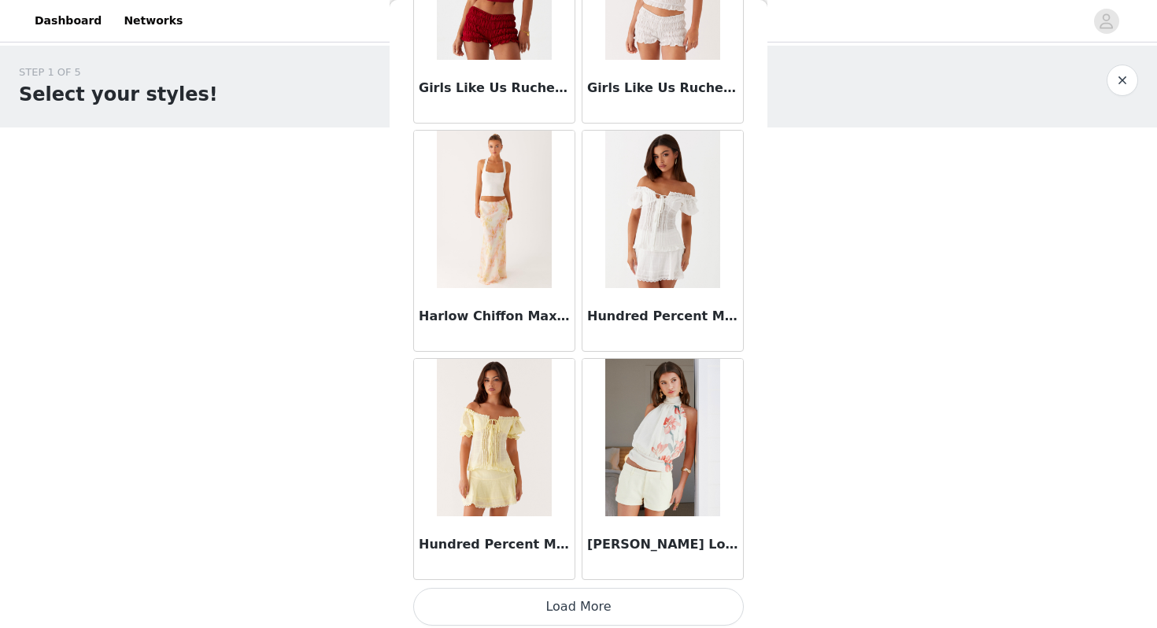
scroll to position [6338, 0]
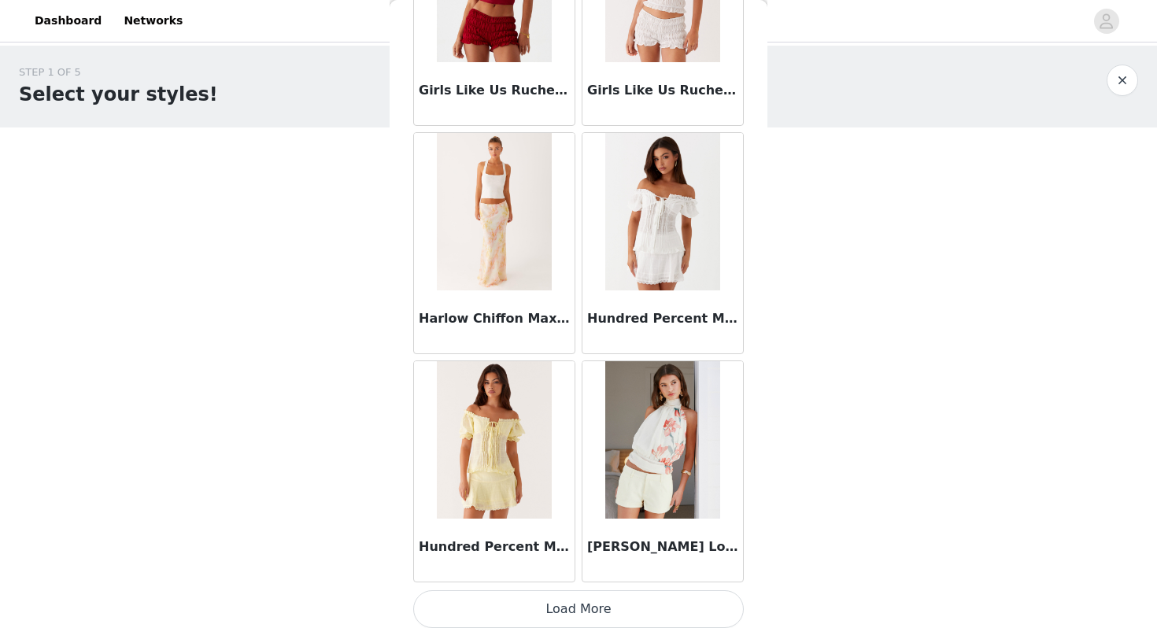
click at [655, 465] on img at bounding box center [662, 439] width 114 height 157
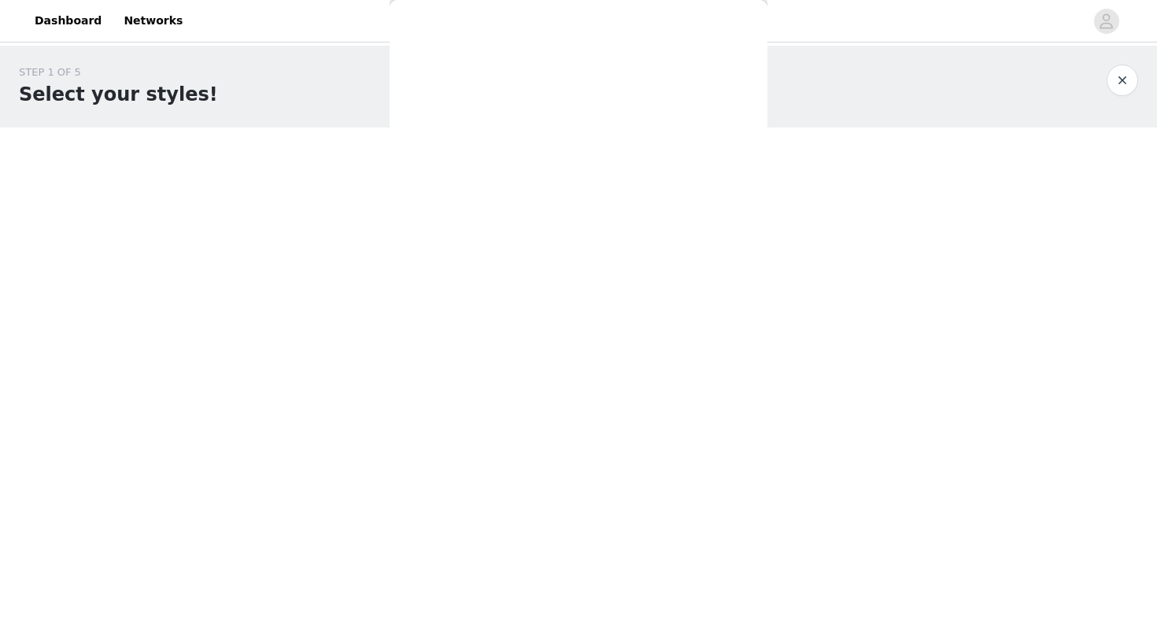
scroll to position [0, 0]
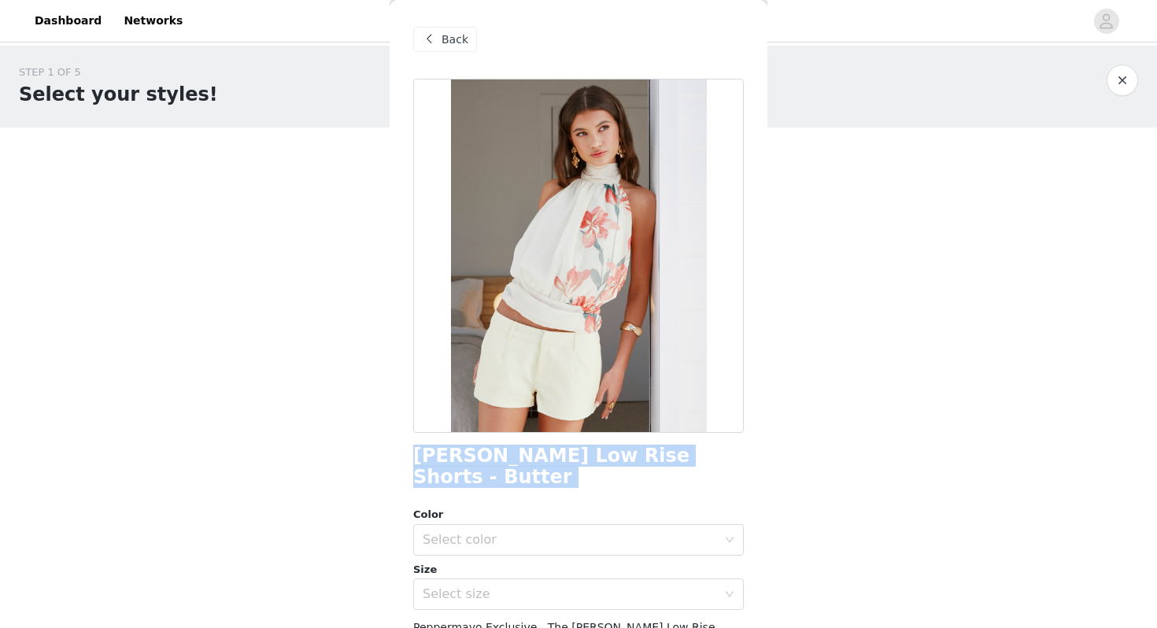
drag, startPoint x: 694, startPoint y: 468, endPoint x: 397, endPoint y: 456, distance: 297.0
click at [397, 455] on div "Back Kammy Low Rise Shorts - Butter Color Select color Size Select size Pepperm…" at bounding box center [579, 314] width 378 height 628
copy div "Kammy Low Rise Shorts - Butter"
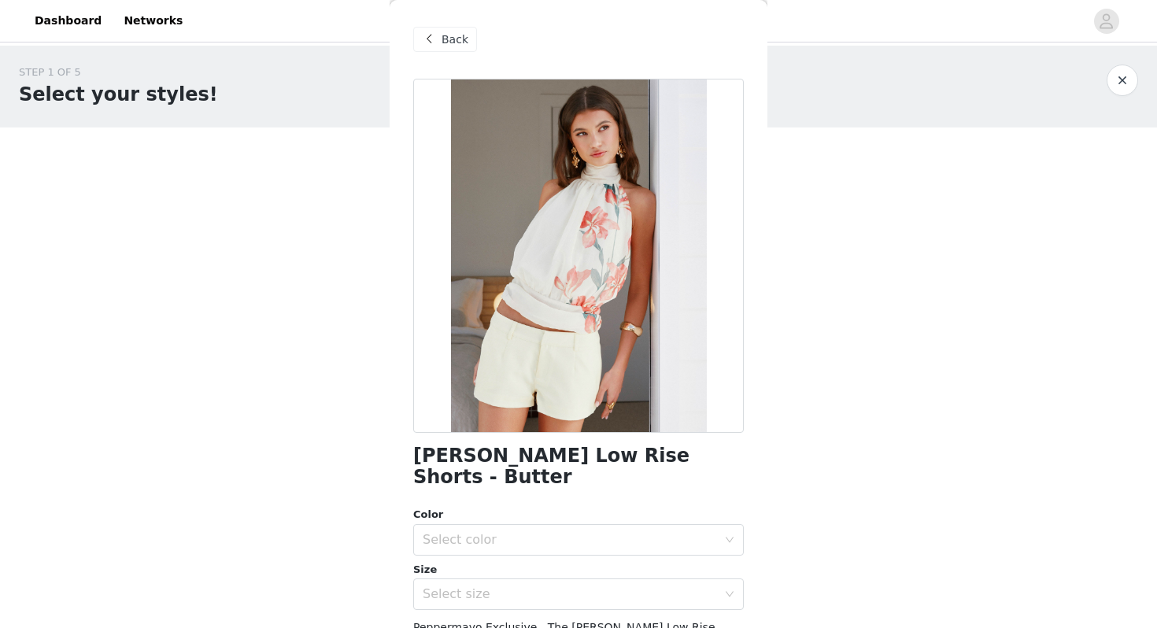
click at [450, 42] on span "Back" at bounding box center [455, 39] width 27 height 17
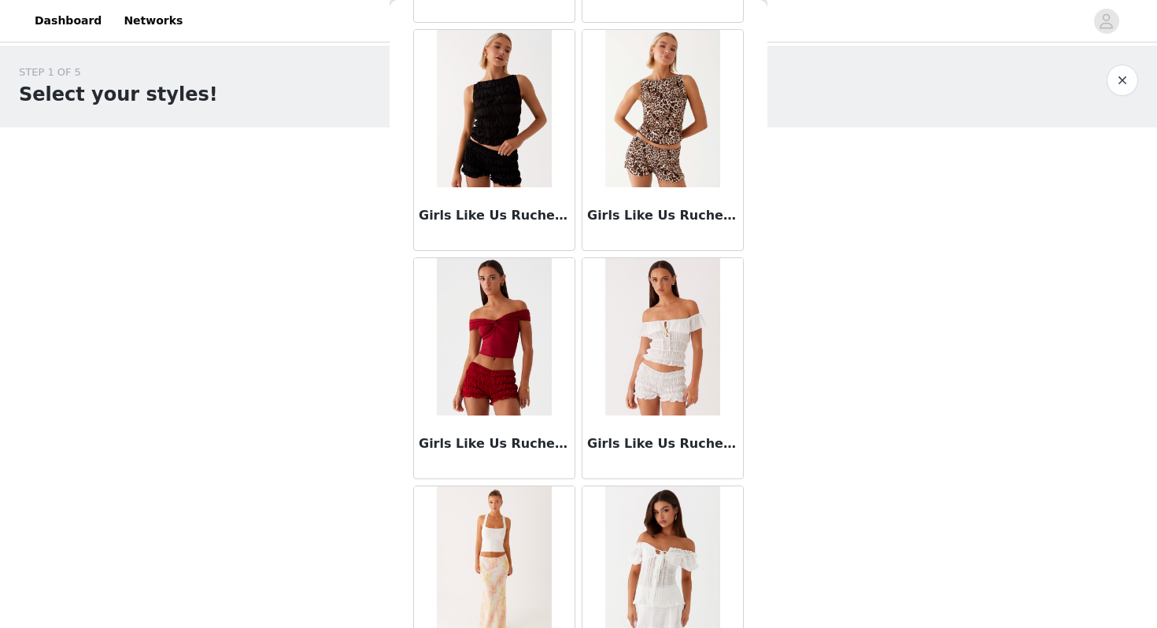
scroll to position [6346, 0]
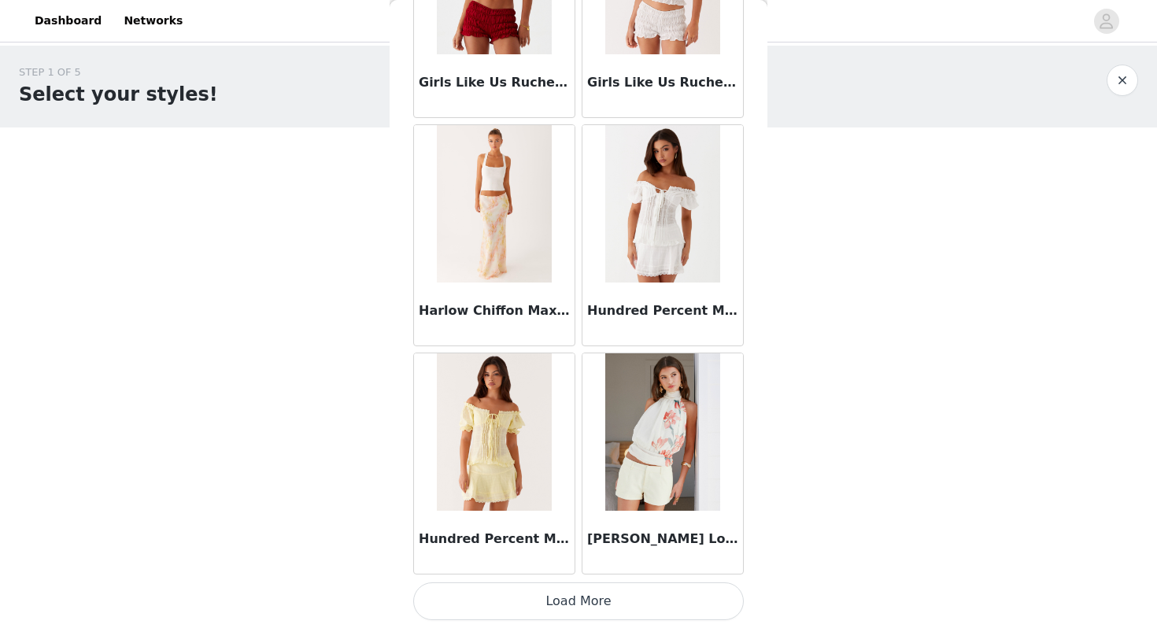
click at [607, 608] on button "Load More" at bounding box center [578, 602] width 331 height 38
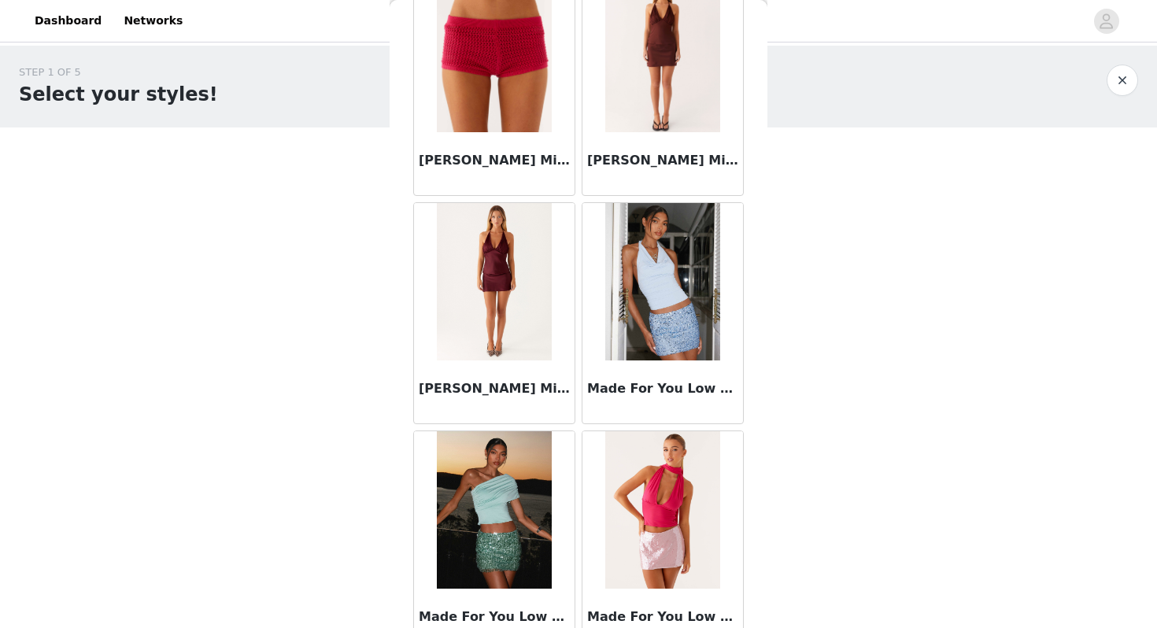
scroll to position [8629, 0]
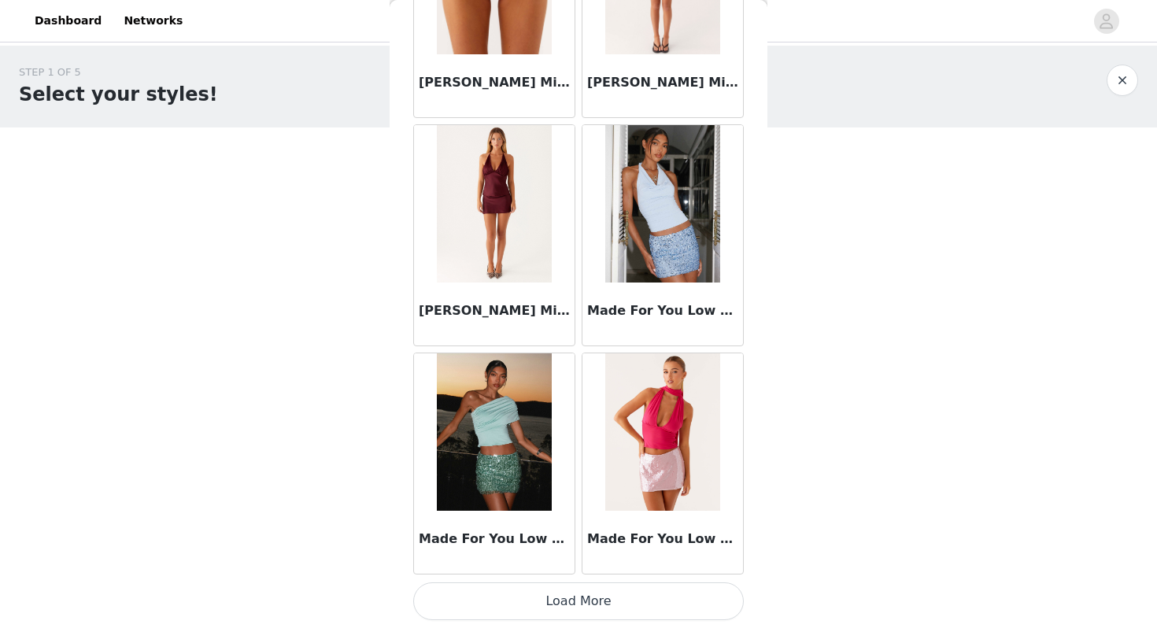
click at [601, 605] on button "Load More" at bounding box center [578, 602] width 331 height 38
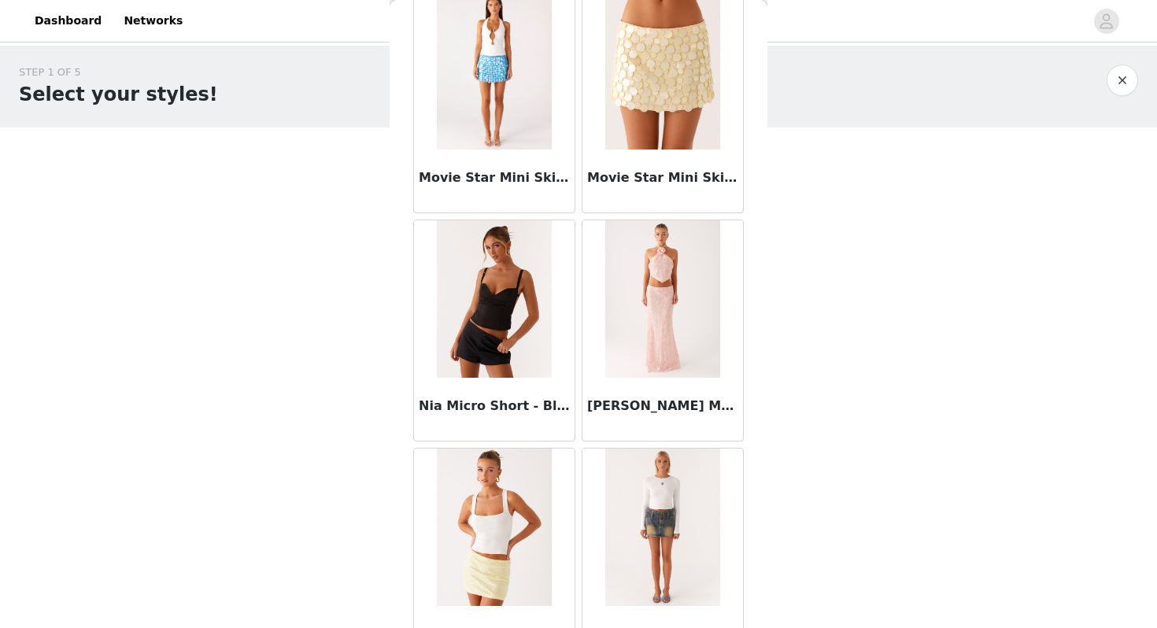
scroll to position [10912, 0]
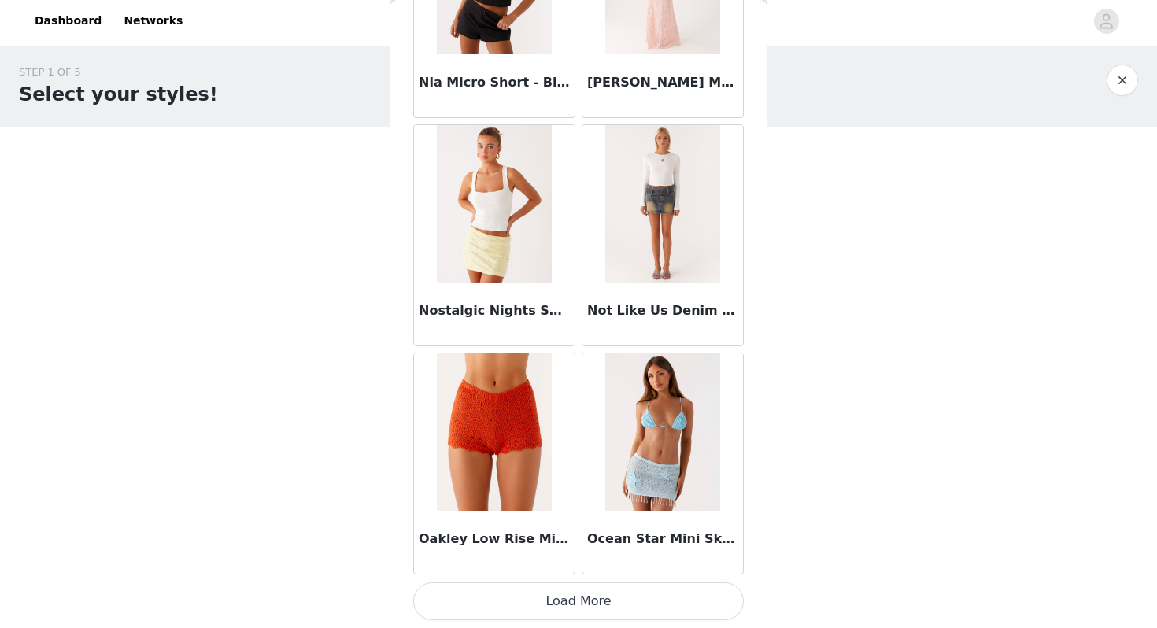
click at [580, 589] on button "Load More" at bounding box center [578, 602] width 331 height 38
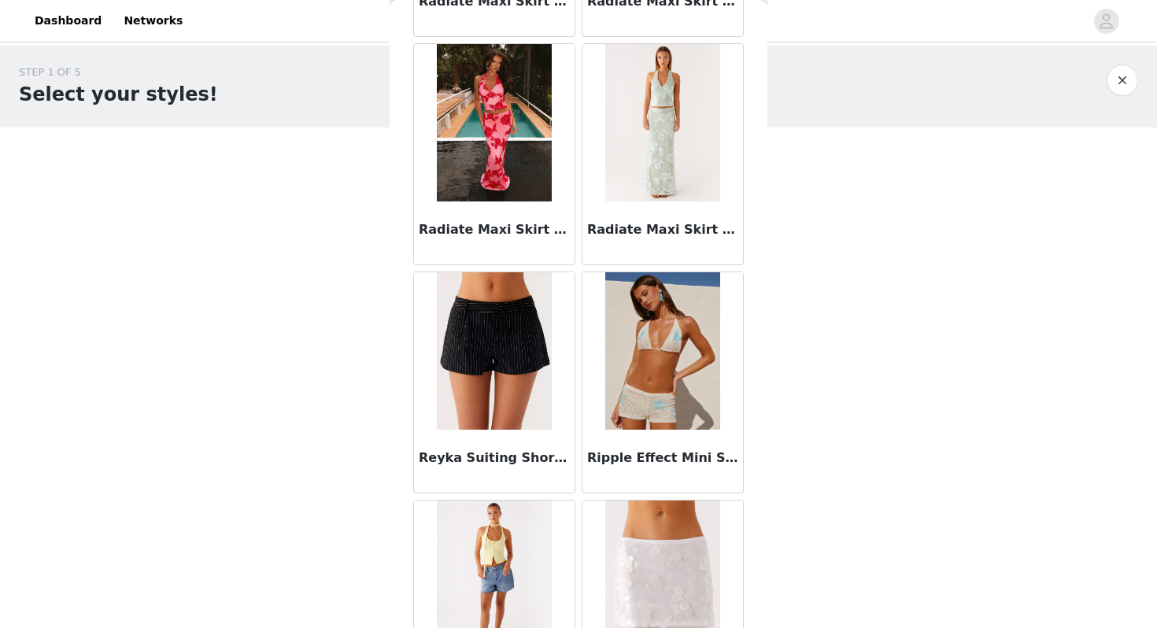
scroll to position [12591, 0]
drag, startPoint x: 542, startPoint y: 464, endPoint x: 421, endPoint y: 461, distance: 120.5
click at [421, 461] on h3 "Reyka Suiting Shorts - Black" at bounding box center [494, 458] width 151 height 19
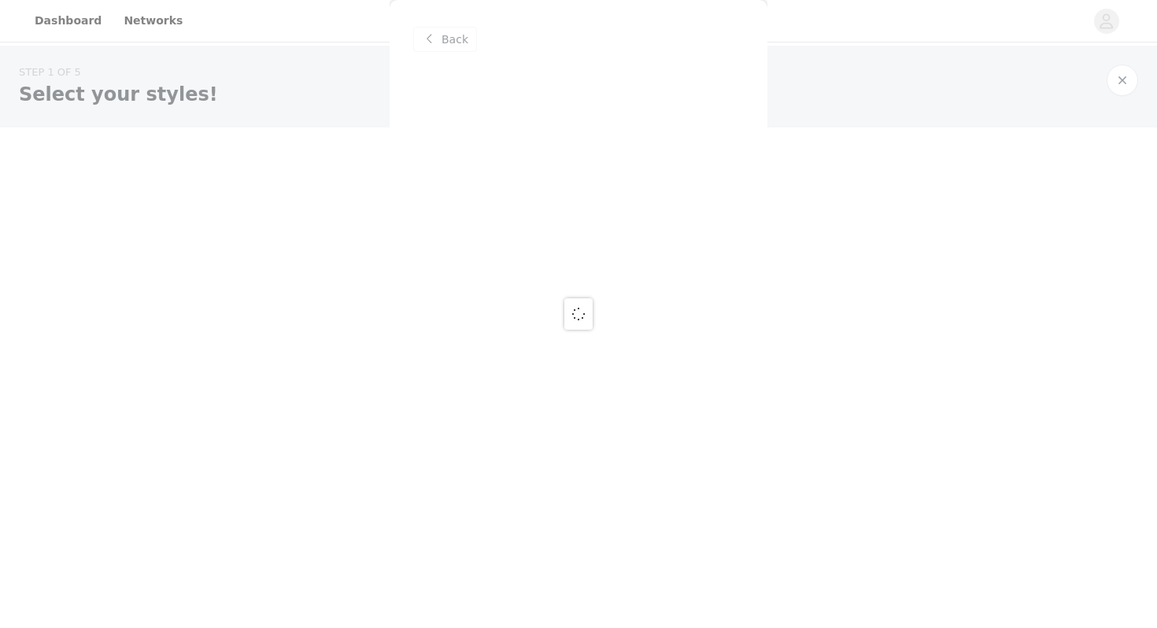
scroll to position [0, 0]
copy h3 "Reyka Suiting Shorts"
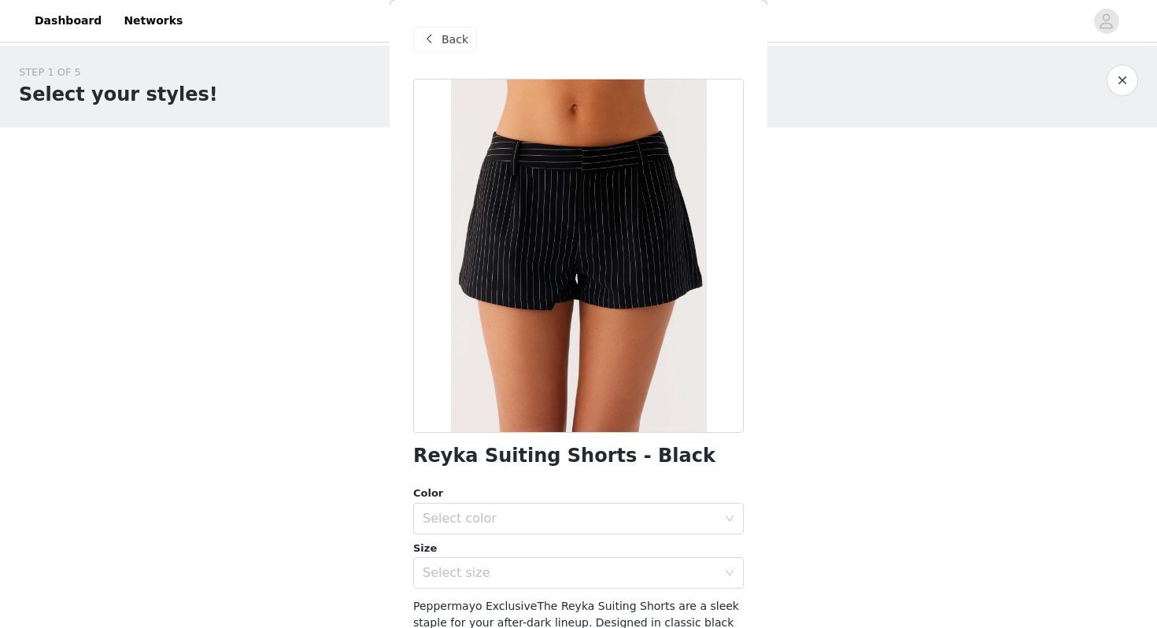
click at [450, 43] on span "Back" at bounding box center [455, 39] width 27 height 17
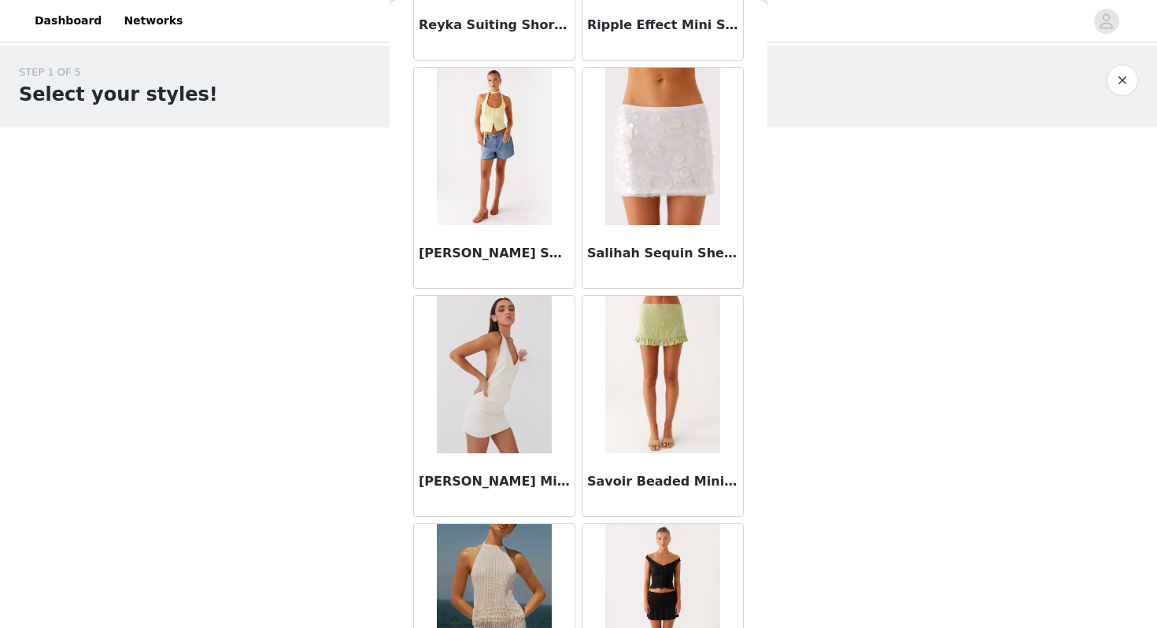
scroll to position [13195, 0]
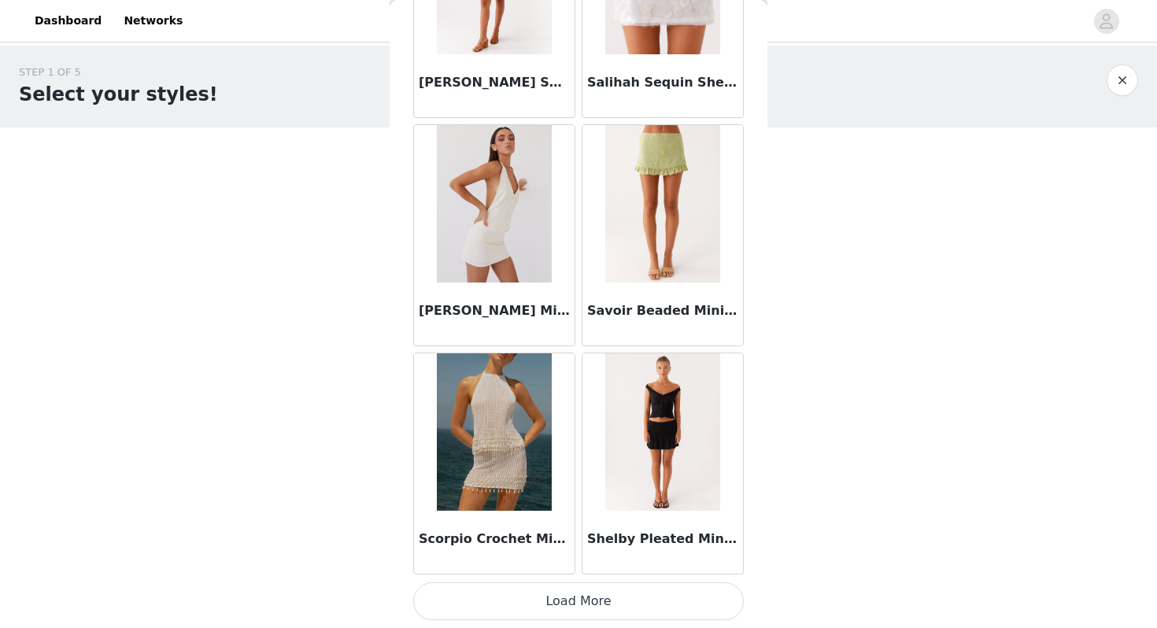
click at [560, 608] on button "Load More" at bounding box center [578, 602] width 331 height 38
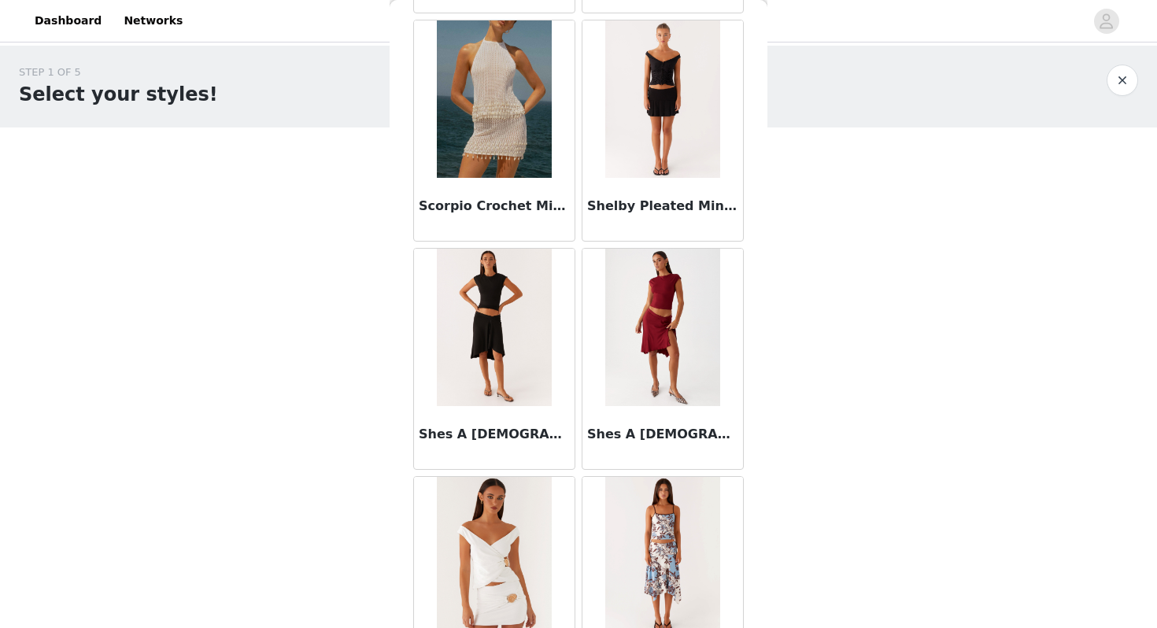
scroll to position [13548, 0]
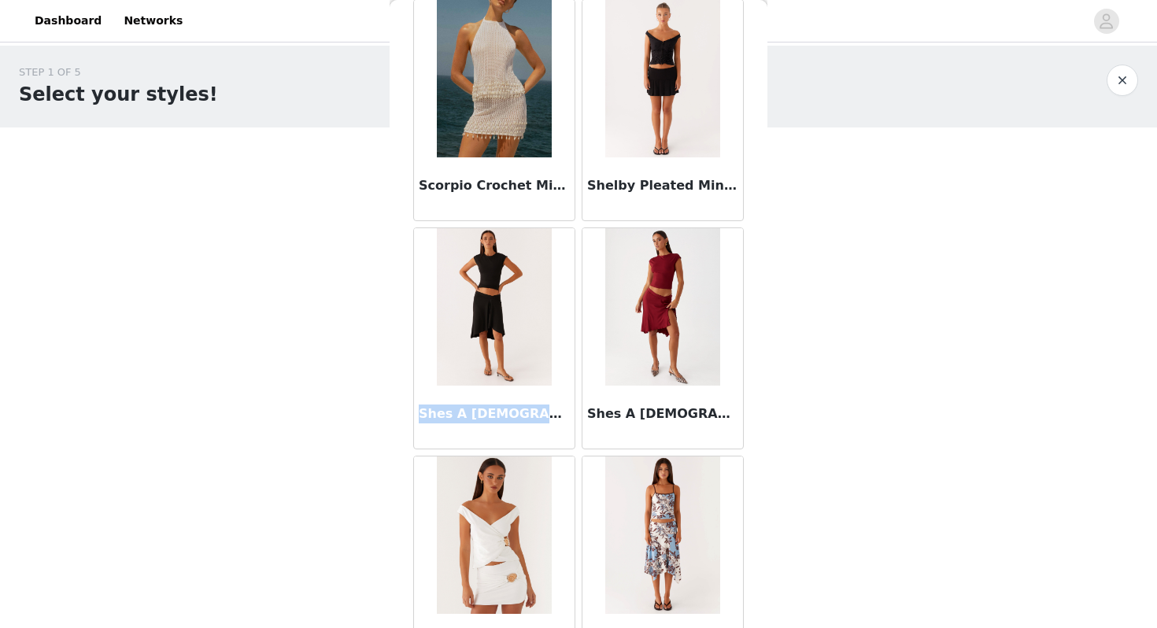
drag, startPoint x: 422, startPoint y: 412, endPoint x: 551, endPoint y: 412, distance: 129.1
click at [551, 412] on h3 "Shes A Lady Midi Skirt - Black" at bounding box center [494, 414] width 151 height 19
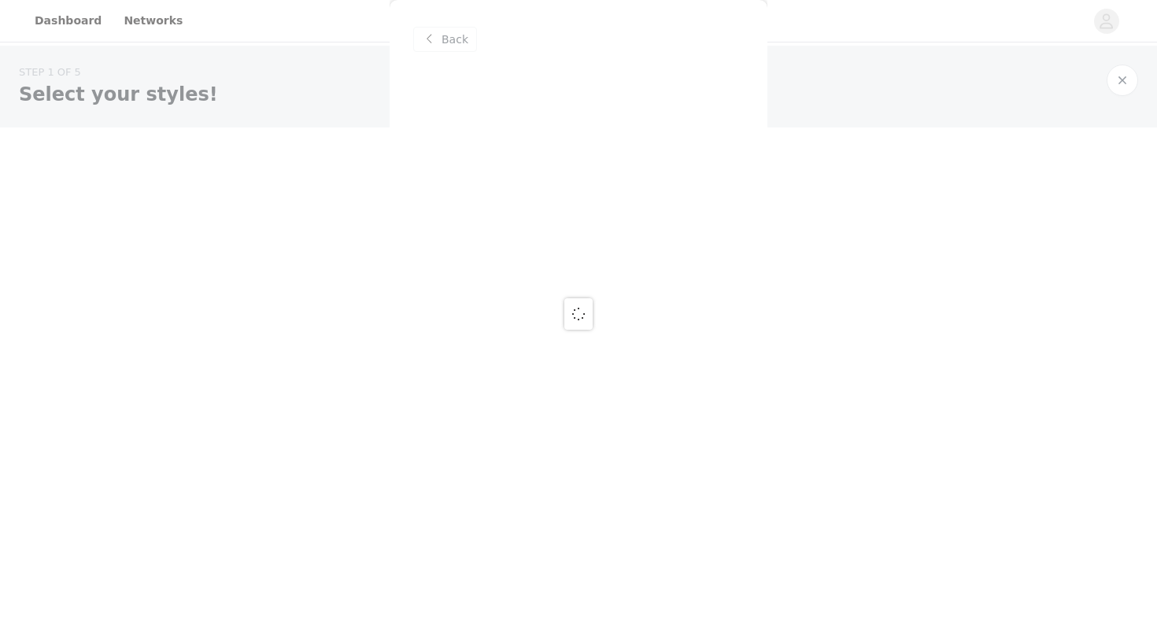
scroll to position [0, 0]
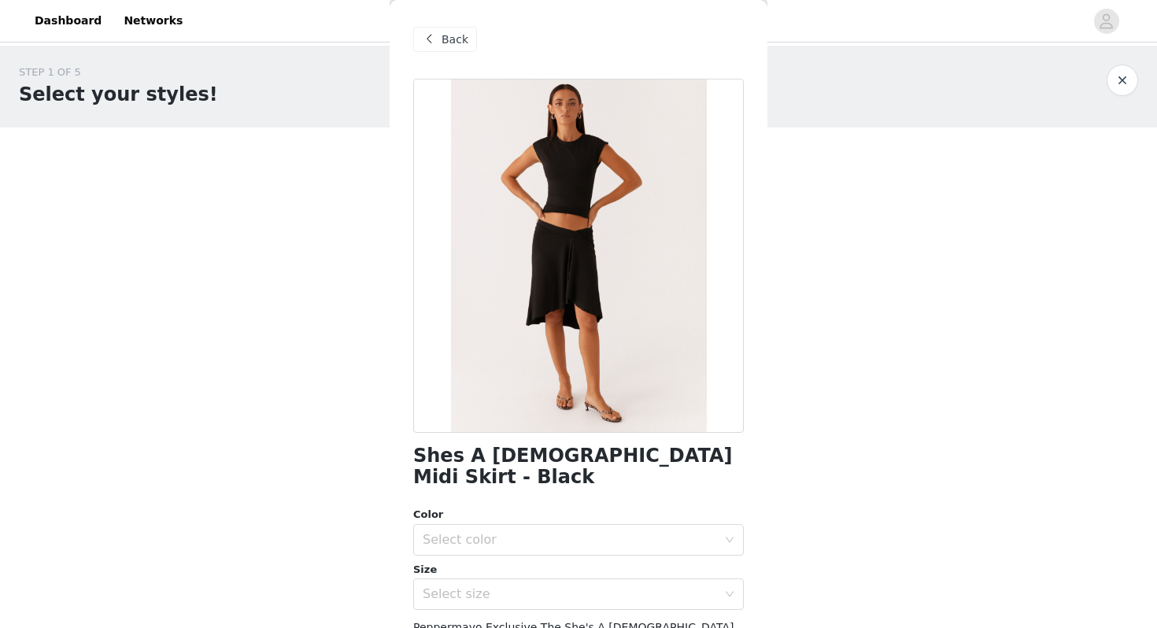
click at [452, 39] on span "Back" at bounding box center [455, 39] width 27 height 17
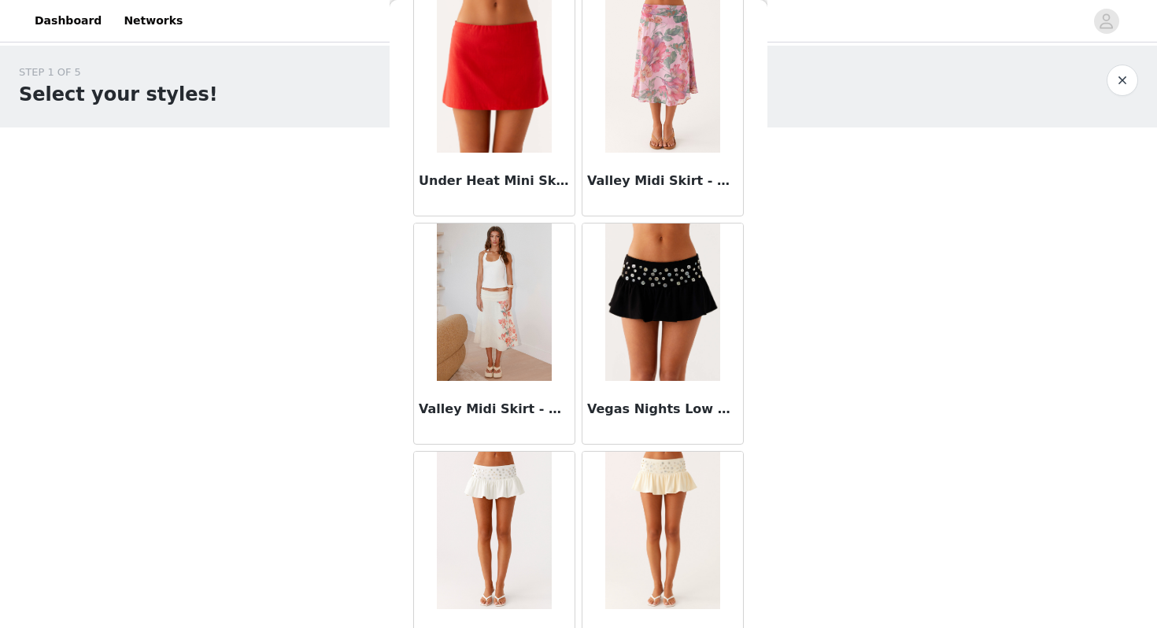
scroll to position [15477, 0]
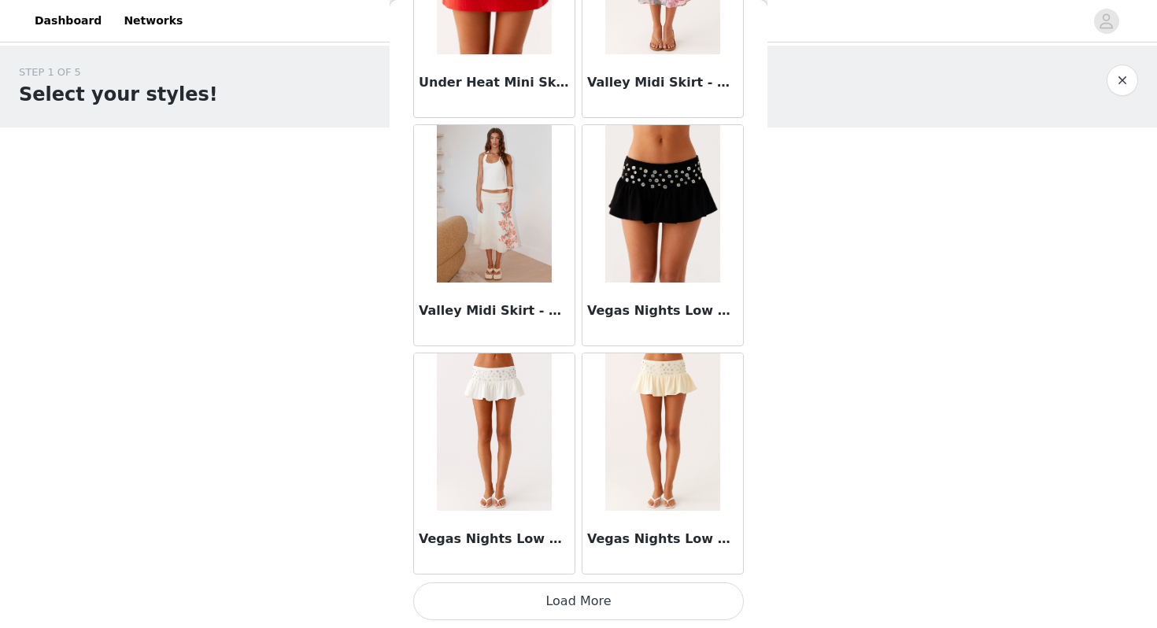
click at [584, 600] on button "Load More" at bounding box center [578, 602] width 331 height 38
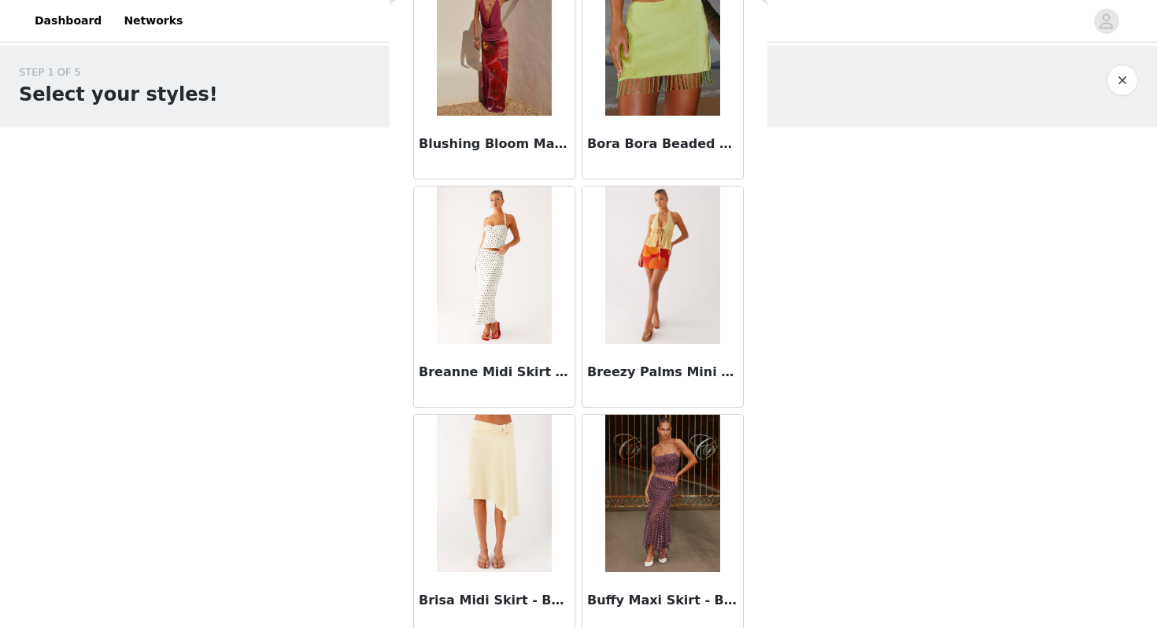
scroll to position [0, 0]
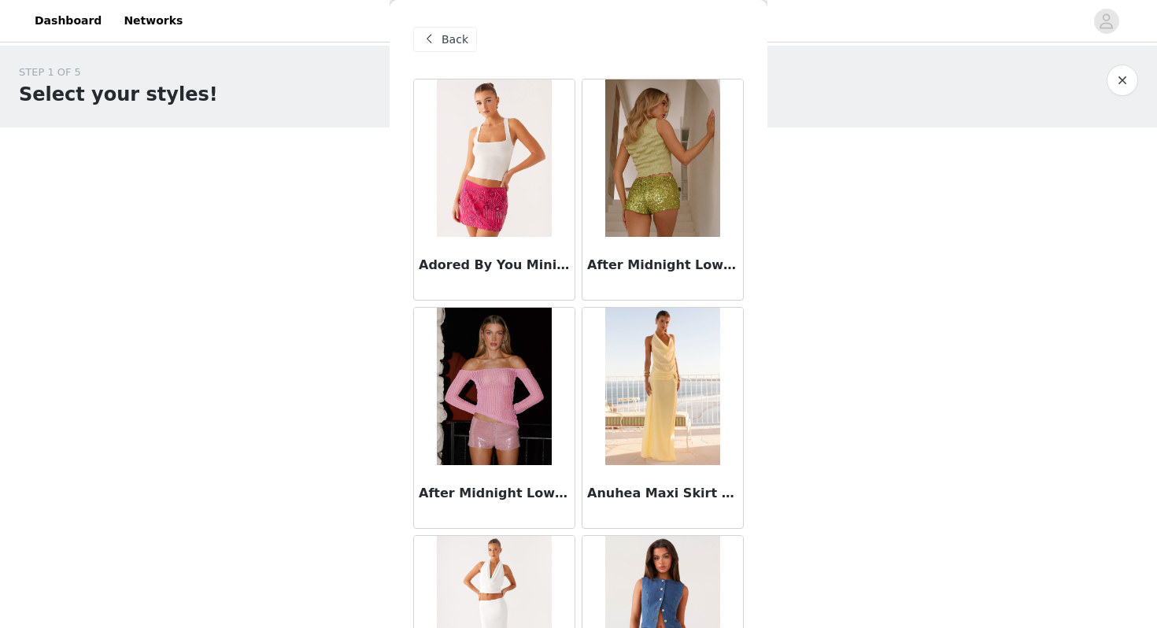
click at [450, 35] on span "Back" at bounding box center [455, 39] width 27 height 17
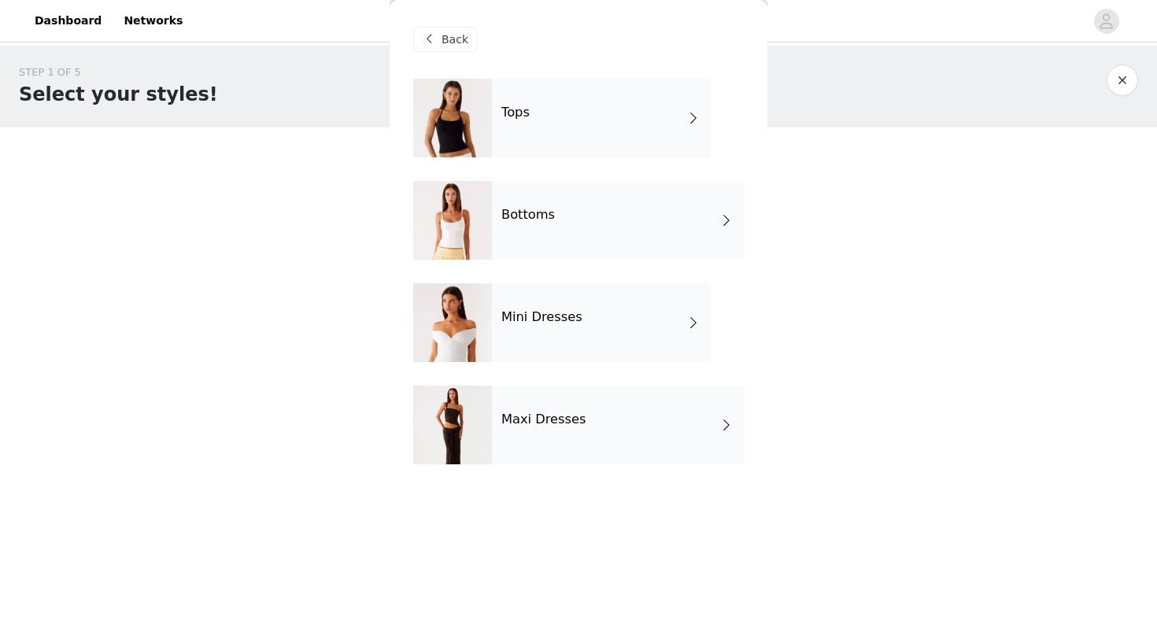
click at [571, 343] on div "Mini Dresses" at bounding box center [601, 322] width 219 height 79
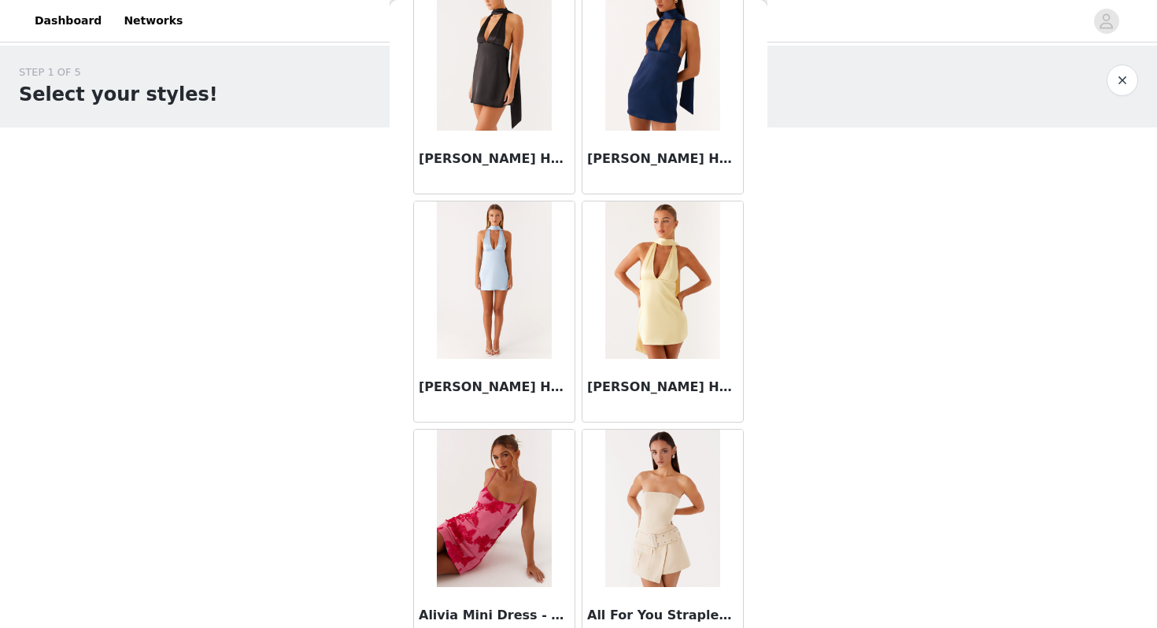
scroll to position [1781, 0]
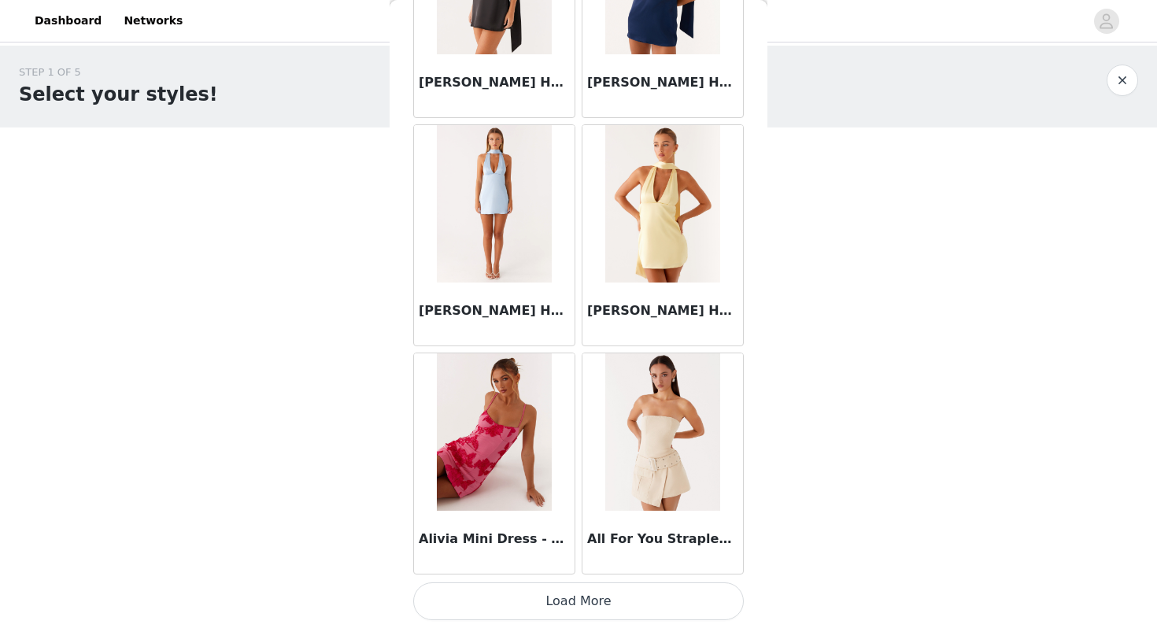
click at [606, 605] on button "Load More" at bounding box center [578, 602] width 331 height 38
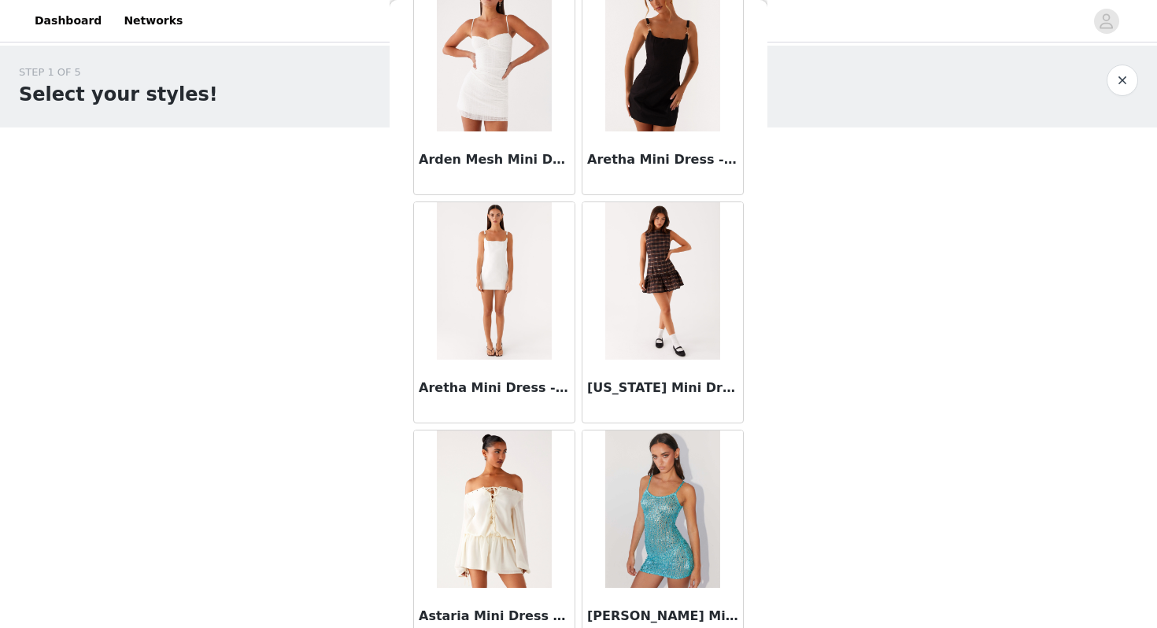
scroll to position [3792, 0]
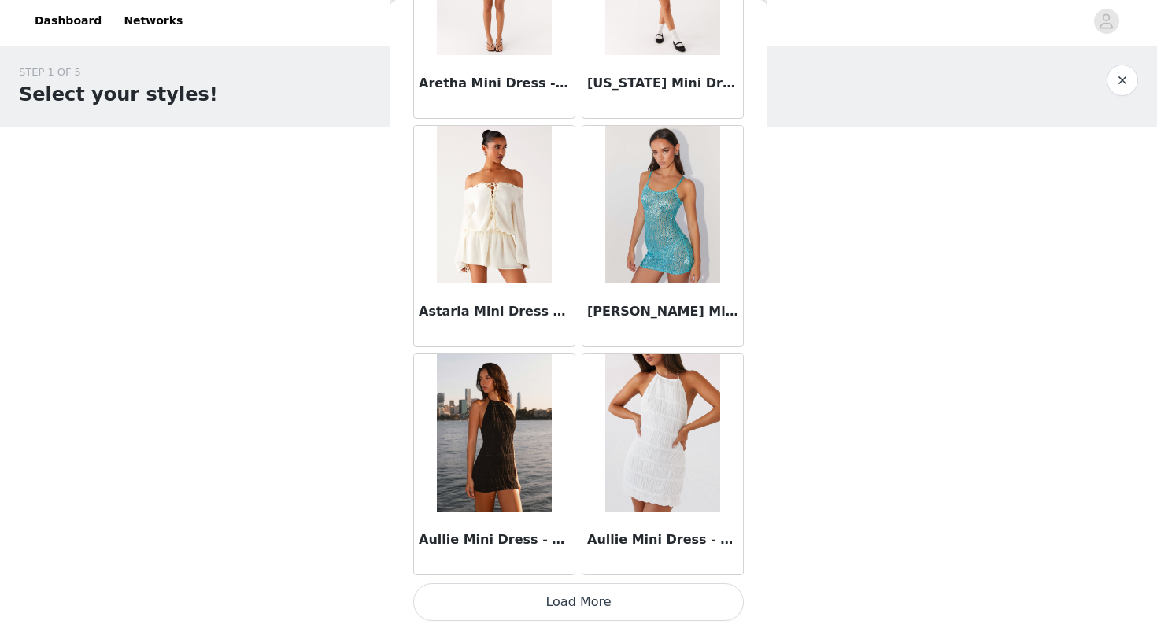
click at [609, 601] on button "Load More" at bounding box center [578, 602] width 331 height 38
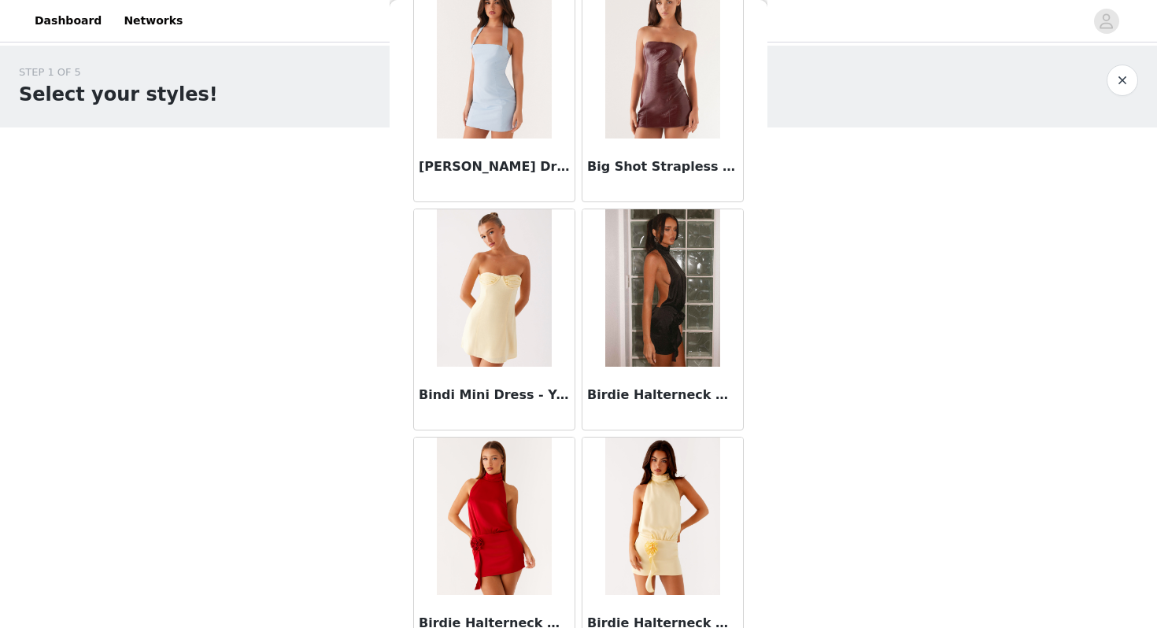
scroll to position [6033, 0]
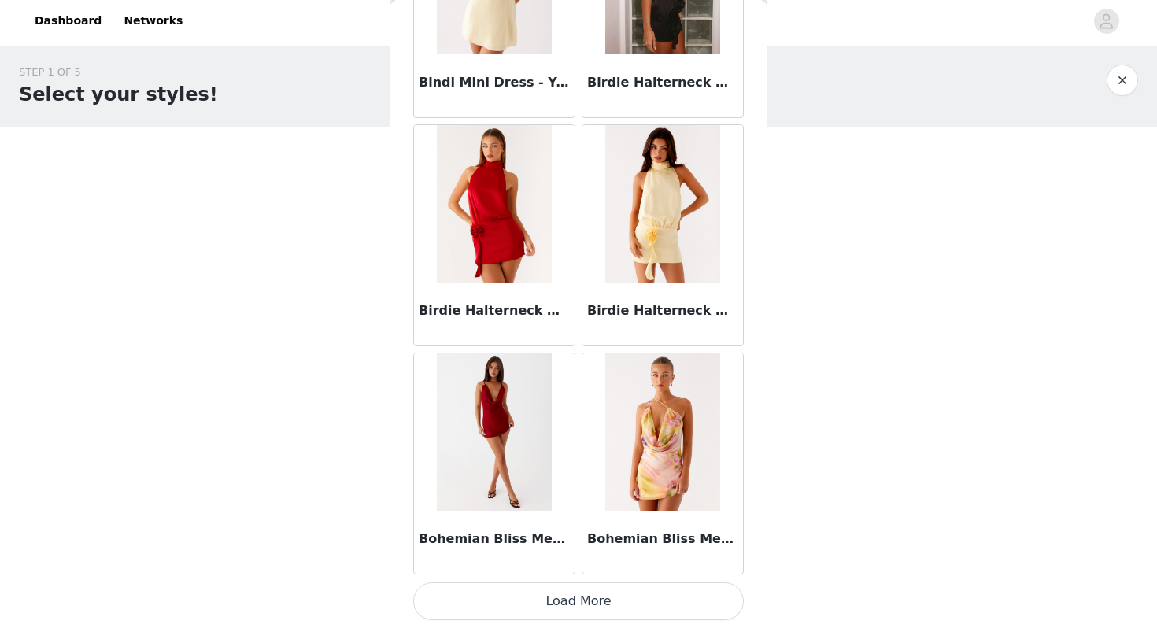
click at [580, 616] on button "Load More" at bounding box center [578, 602] width 331 height 38
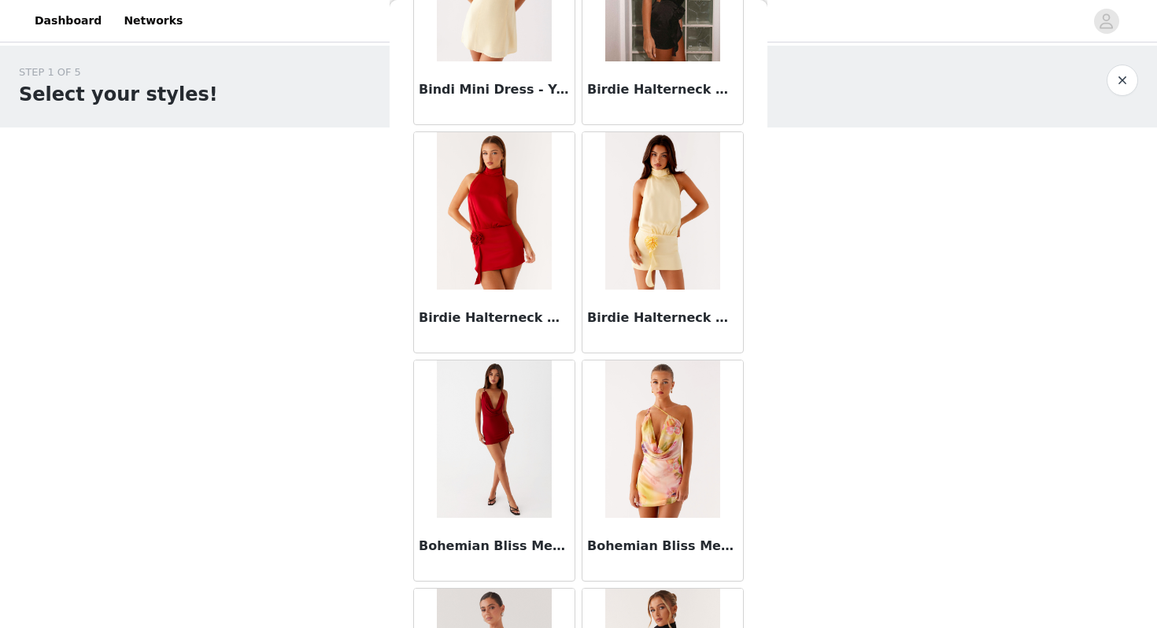
scroll to position [6346, 0]
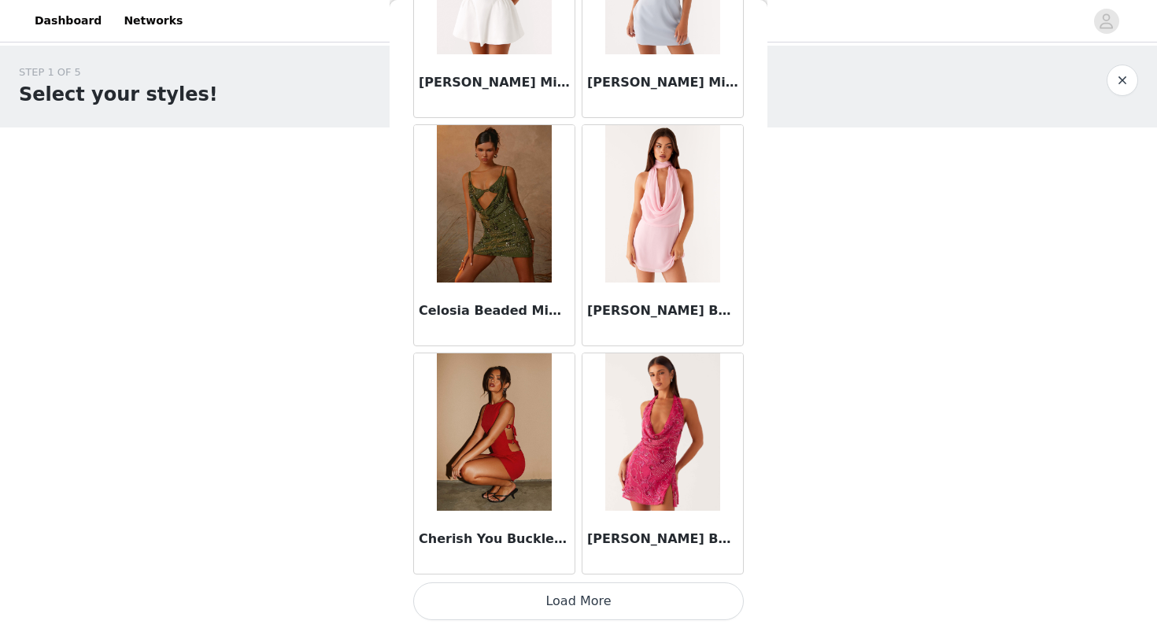
click at [621, 613] on button "Load More" at bounding box center [578, 602] width 331 height 38
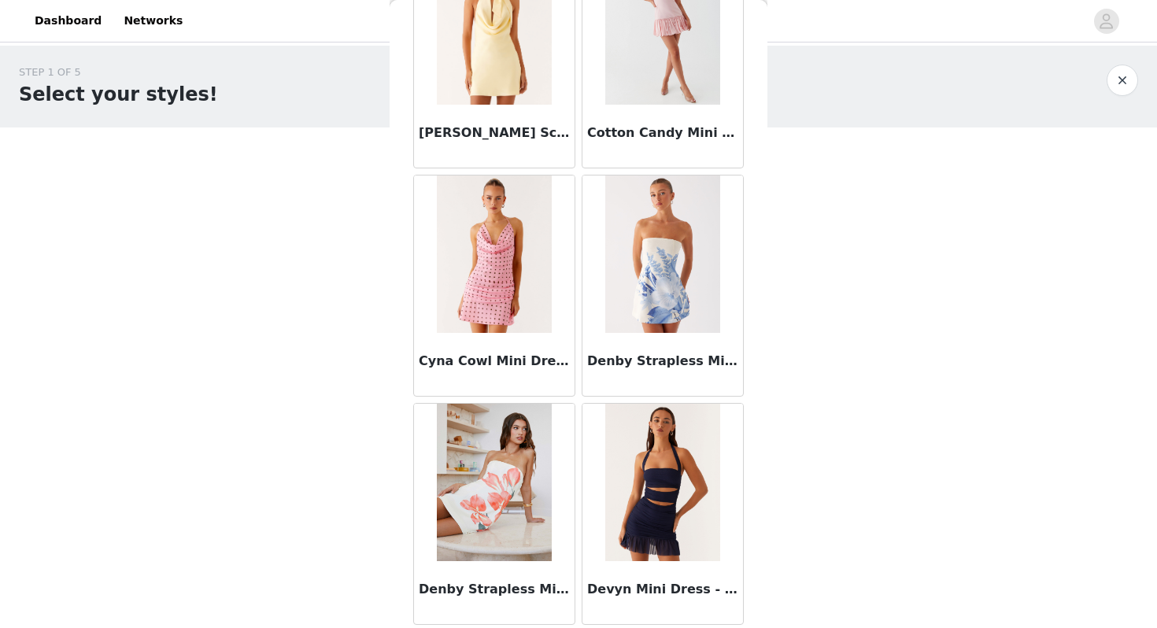
scroll to position [10225, 0]
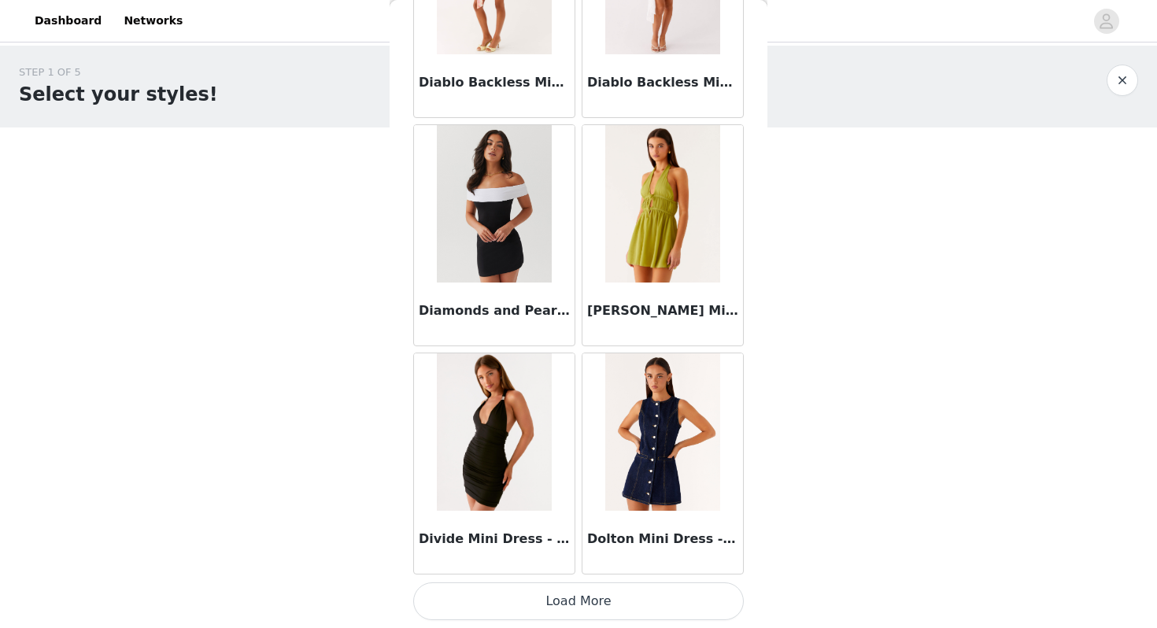
click at [571, 596] on button "Load More" at bounding box center [578, 602] width 331 height 38
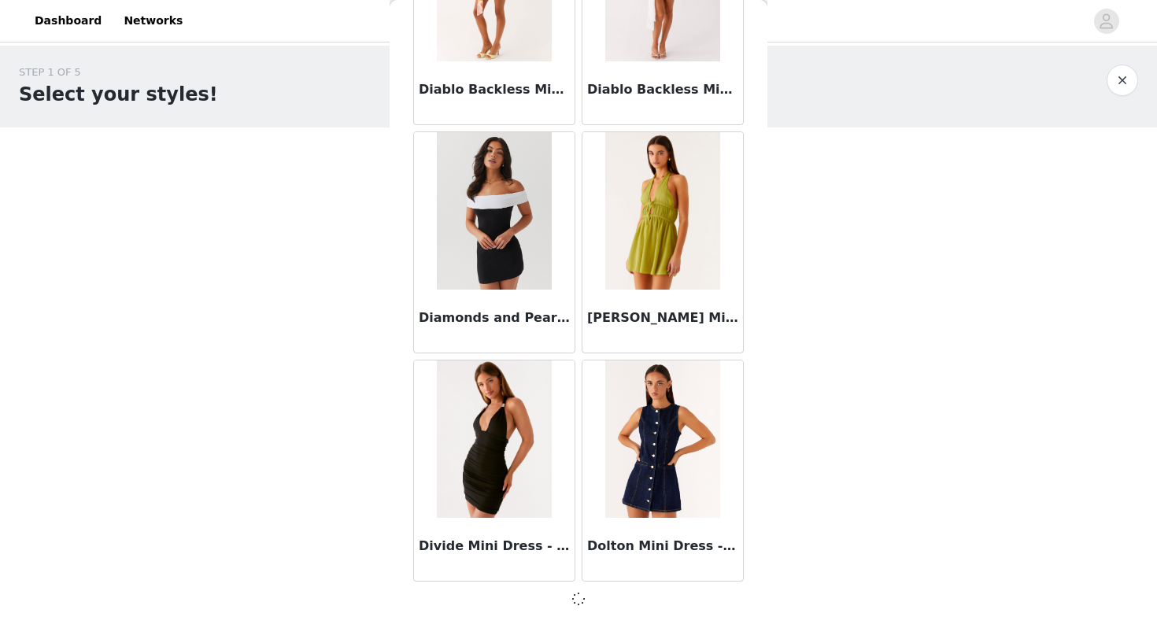
scroll to position [10905, 0]
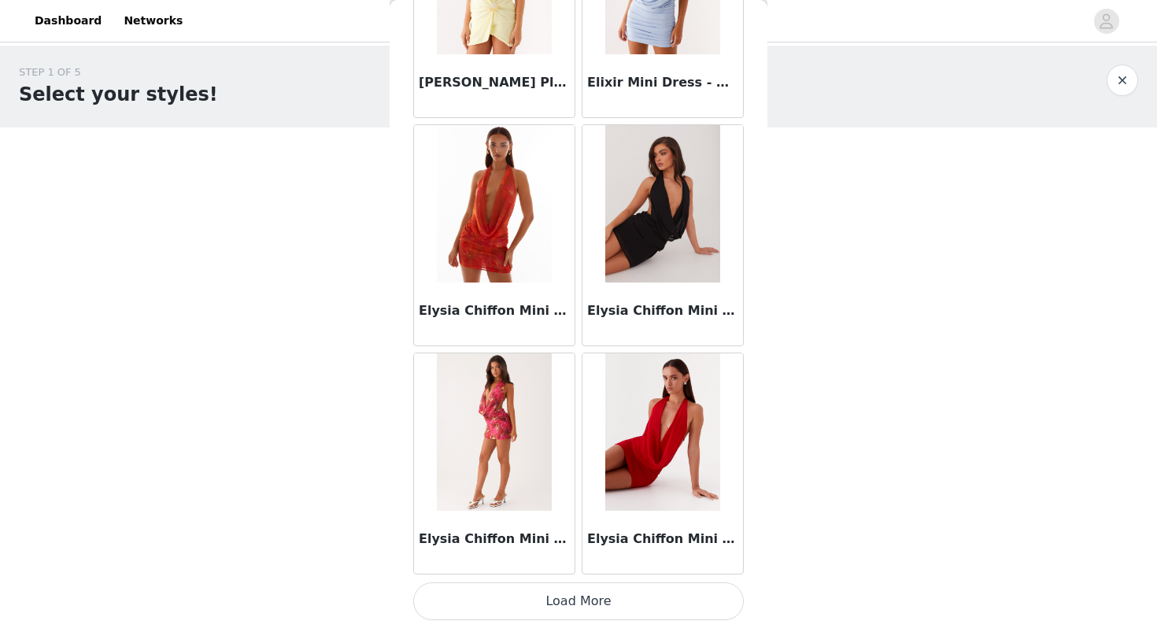
click at [590, 606] on button "Load More" at bounding box center [578, 602] width 331 height 38
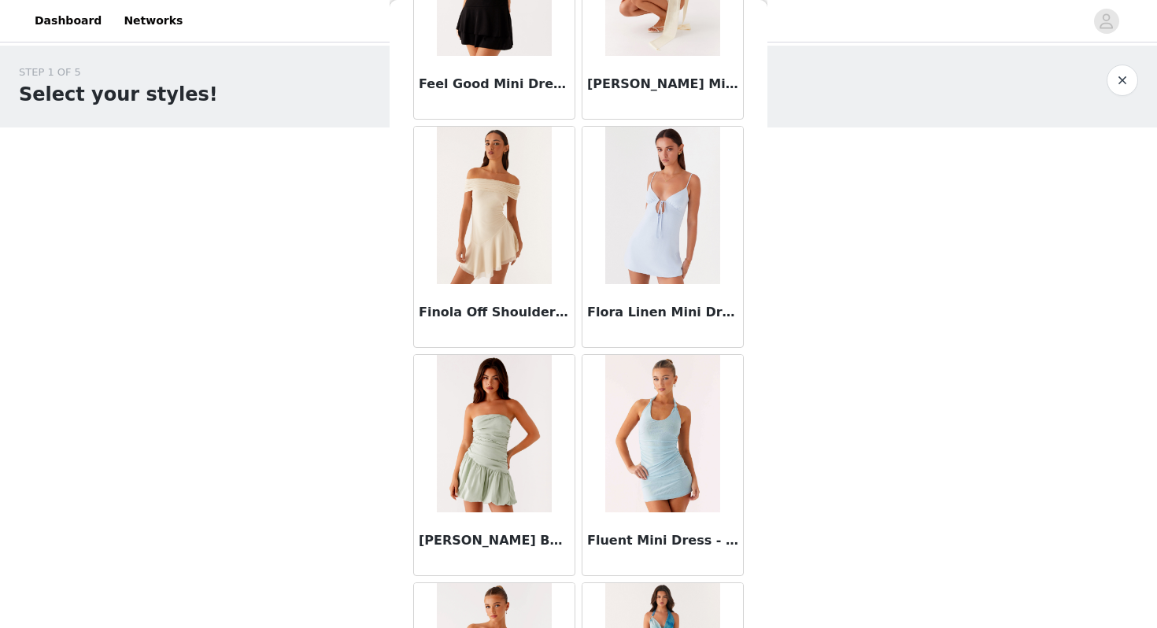
scroll to position [15477, 0]
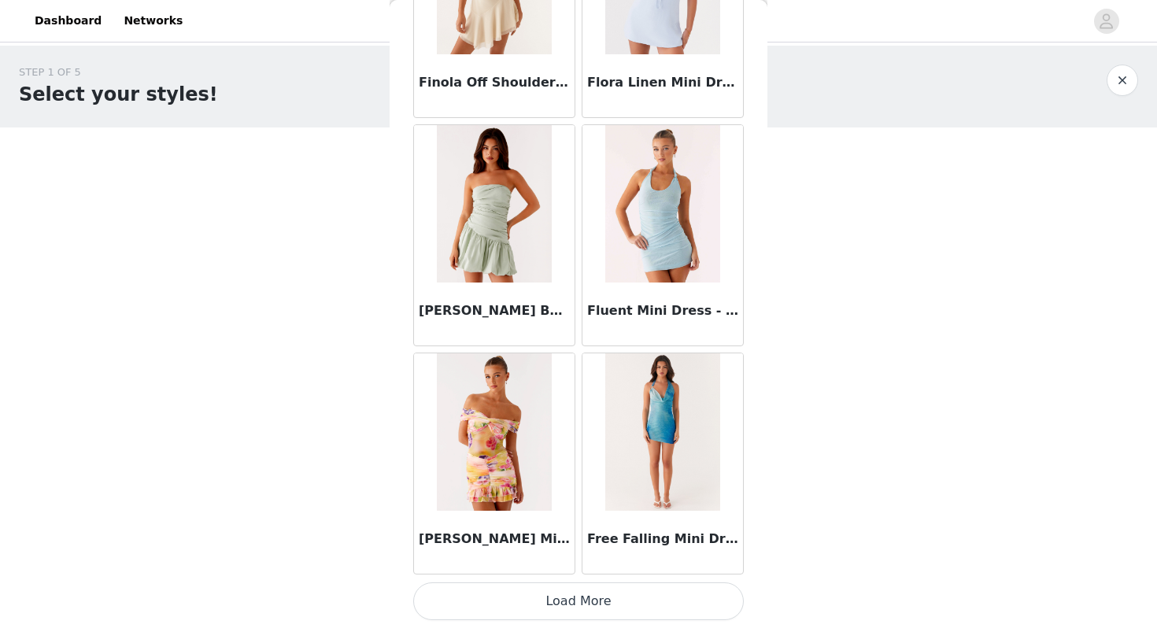
click at [561, 607] on button "Load More" at bounding box center [578, 602] width 331 height 38
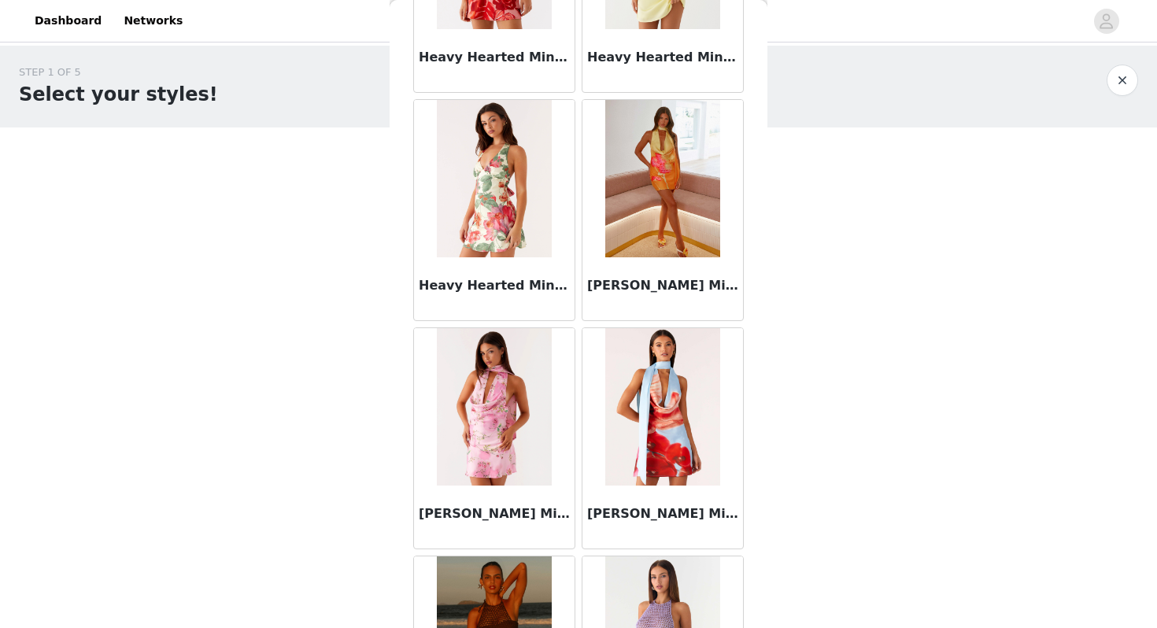
scroll to position [17760, 0]
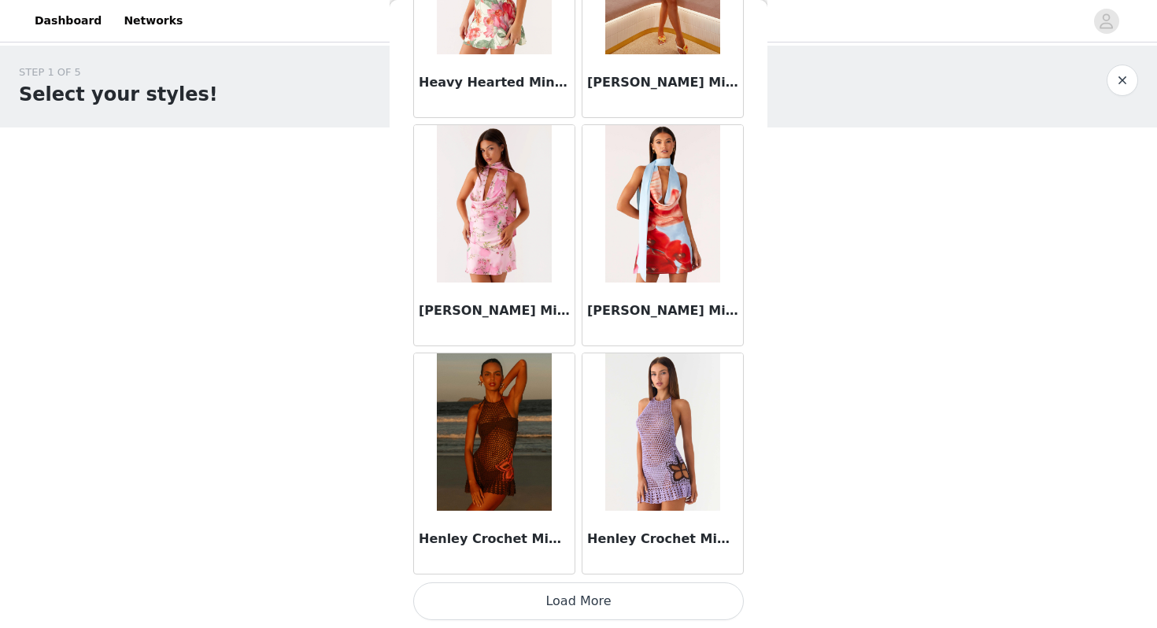
click at [546, 608] on button "Load More" at bounding box center [578, 602] width 331 height 38
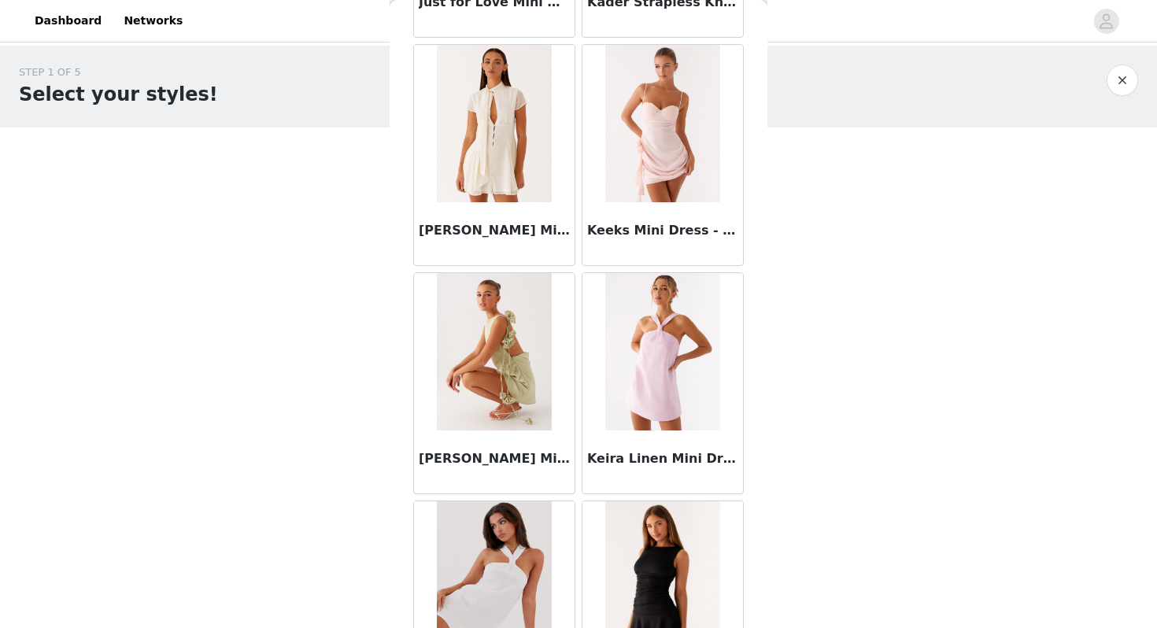
scroll to position [20043, 0]
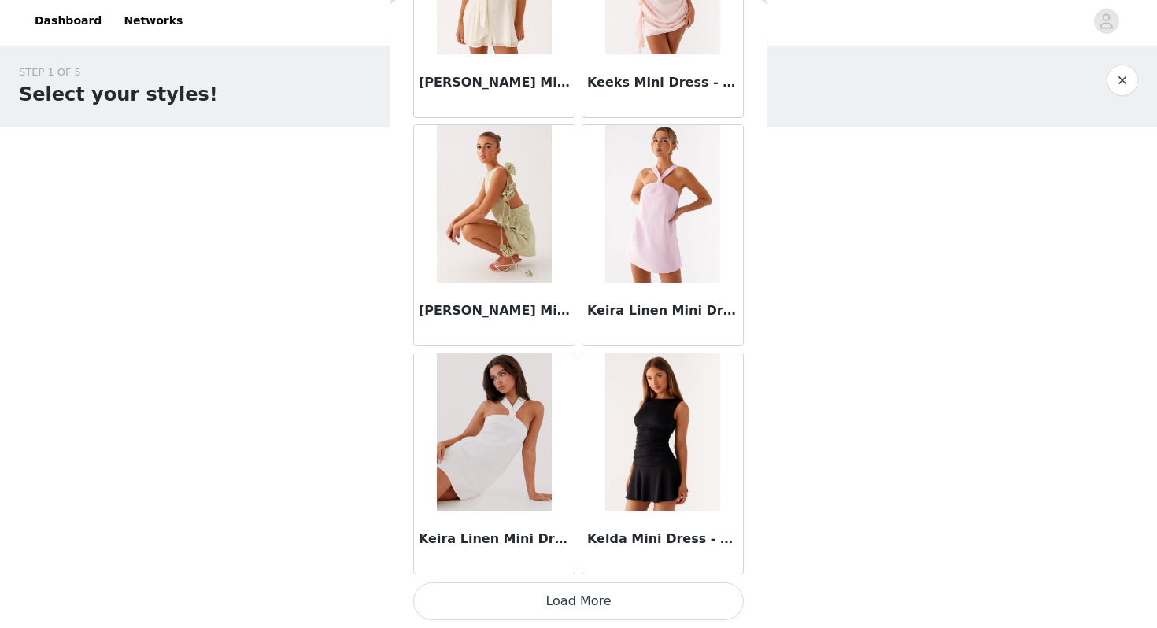
click at [586, 612] on button "Load More" at bounding box center [578, 602] width 331 height 38
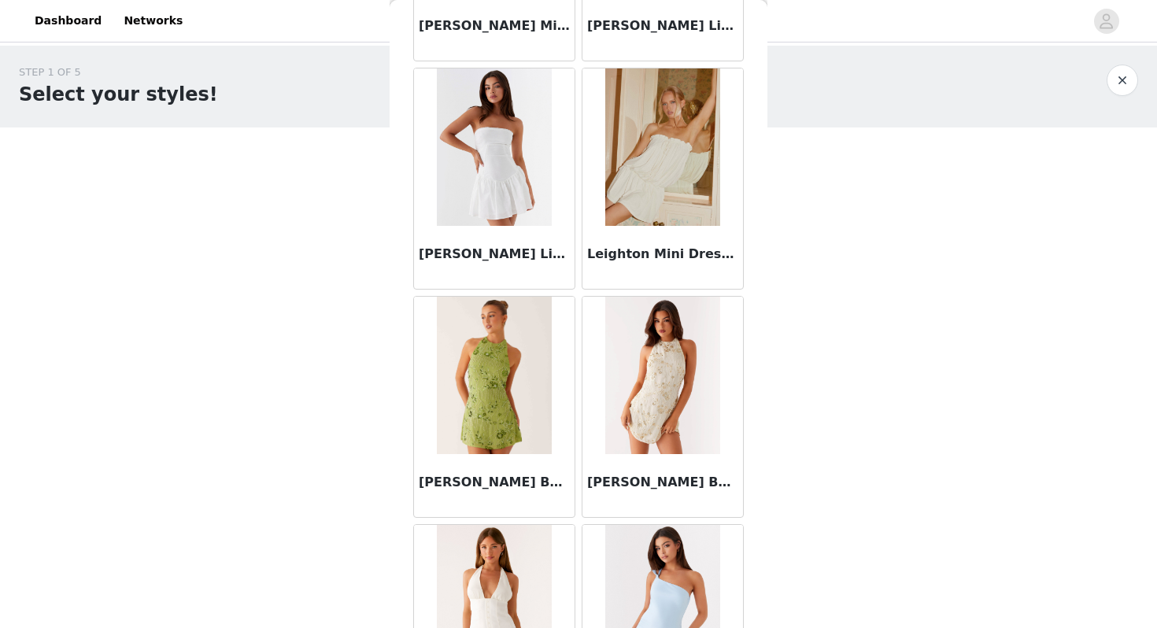
scroll to position [21692, 0]
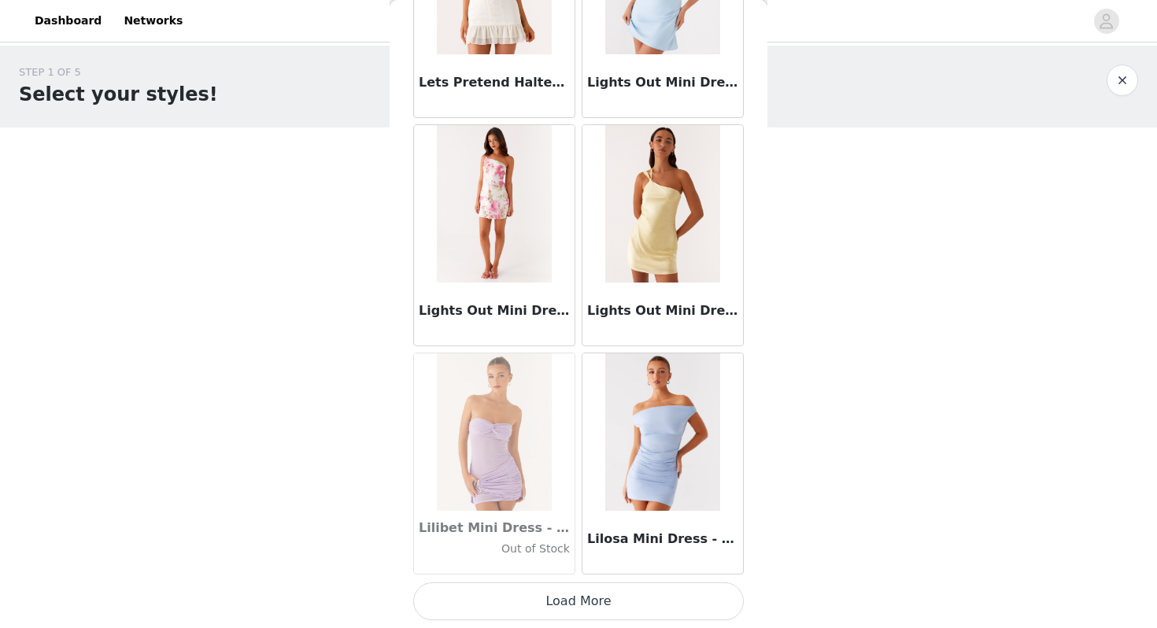
click at [614, 606] on button "Load More" at bounding box center [578, 602] width 331 height 38
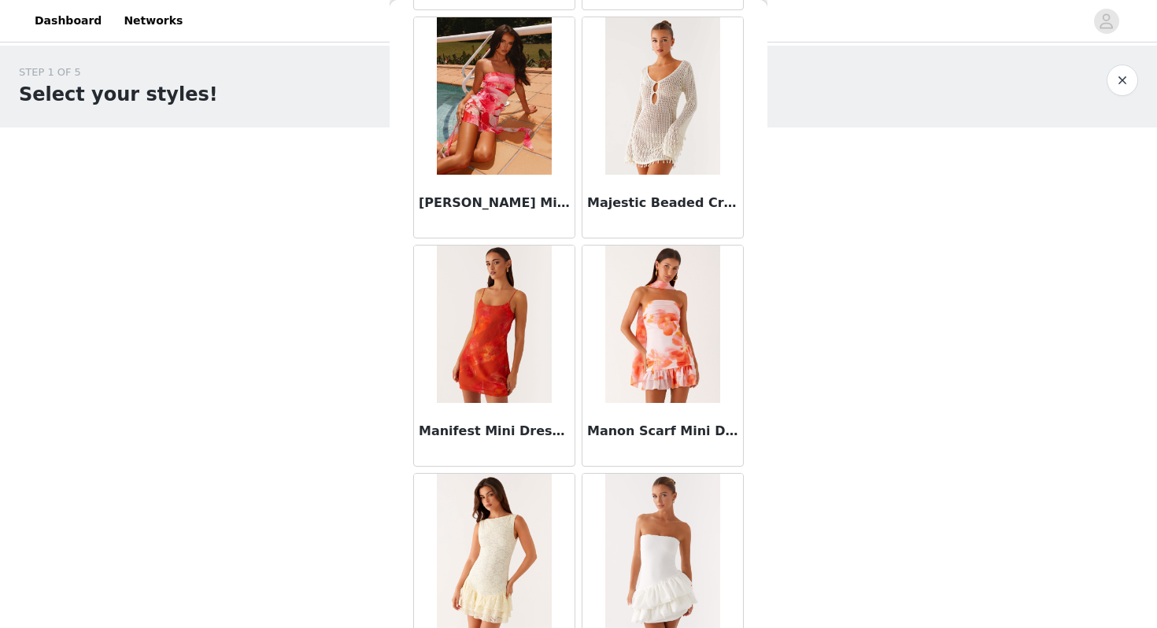
scroll to position [24609, 0]
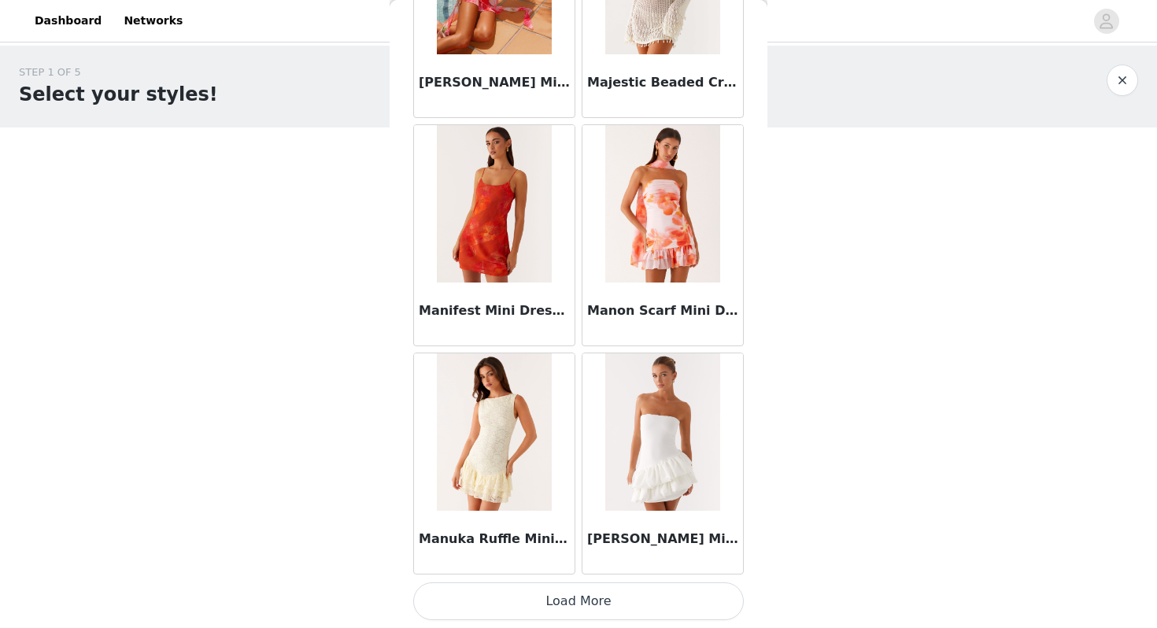
click at [541, 599] on button "Load More" at bounding box center [578, 602] width 331 height 38
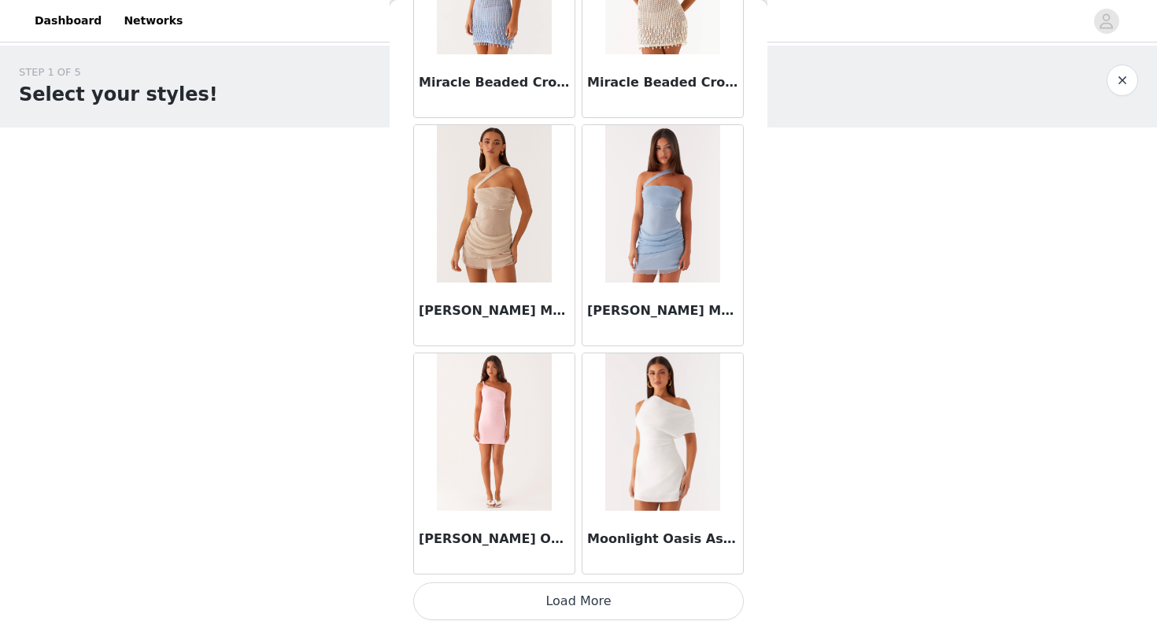
click at [559, 600] on button "Load More" at bounding box center [578, 602] width 331 height 38
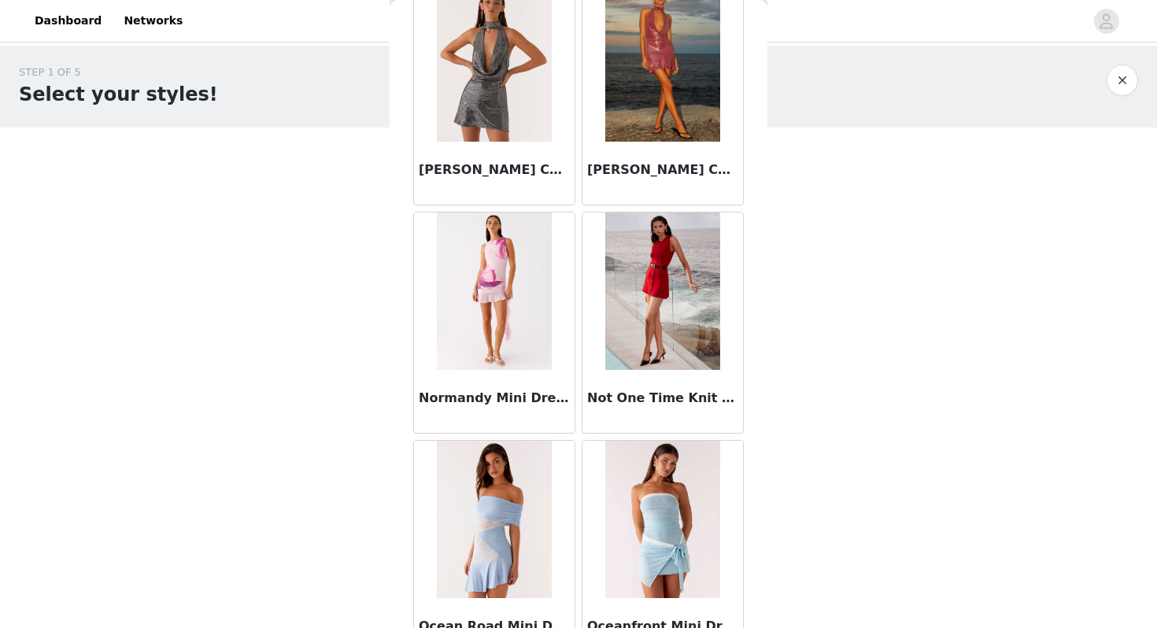
scroll to position [29174, 0]
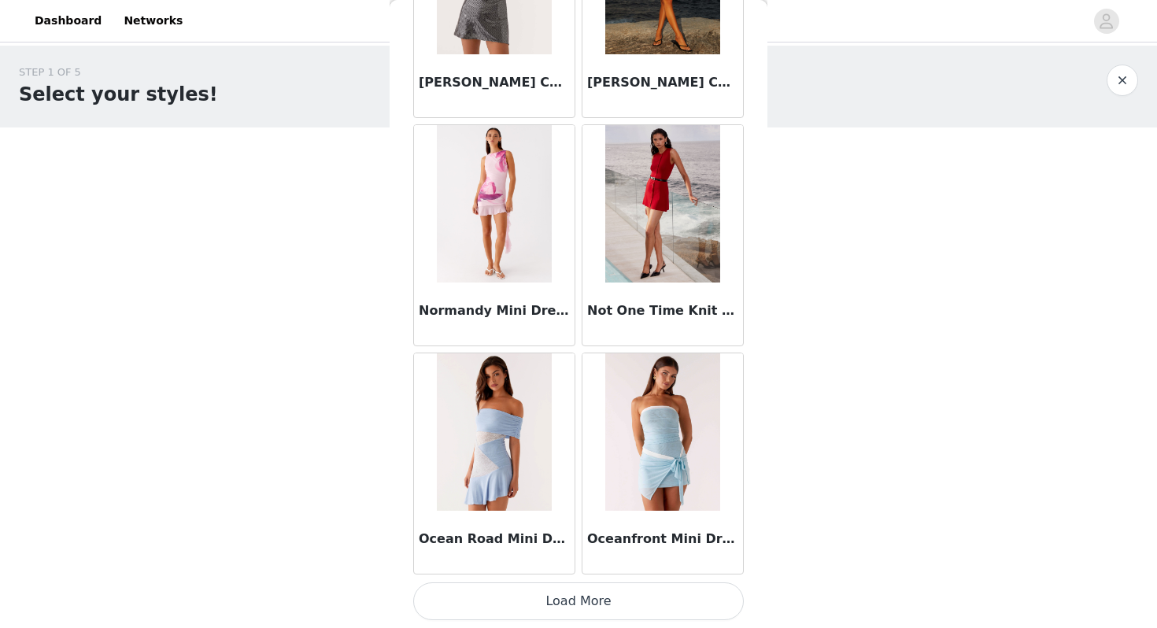
click at [616, 597] on button "Load More" at bounding box center [578, 602] width 331 height 38
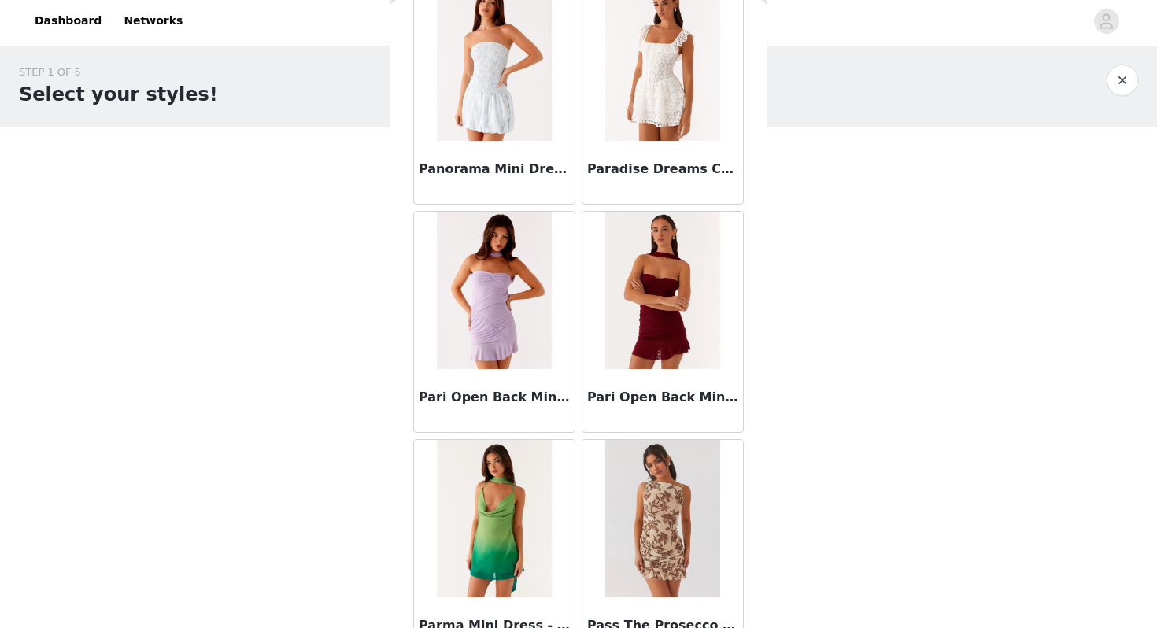
scroll to position [31457, 0]
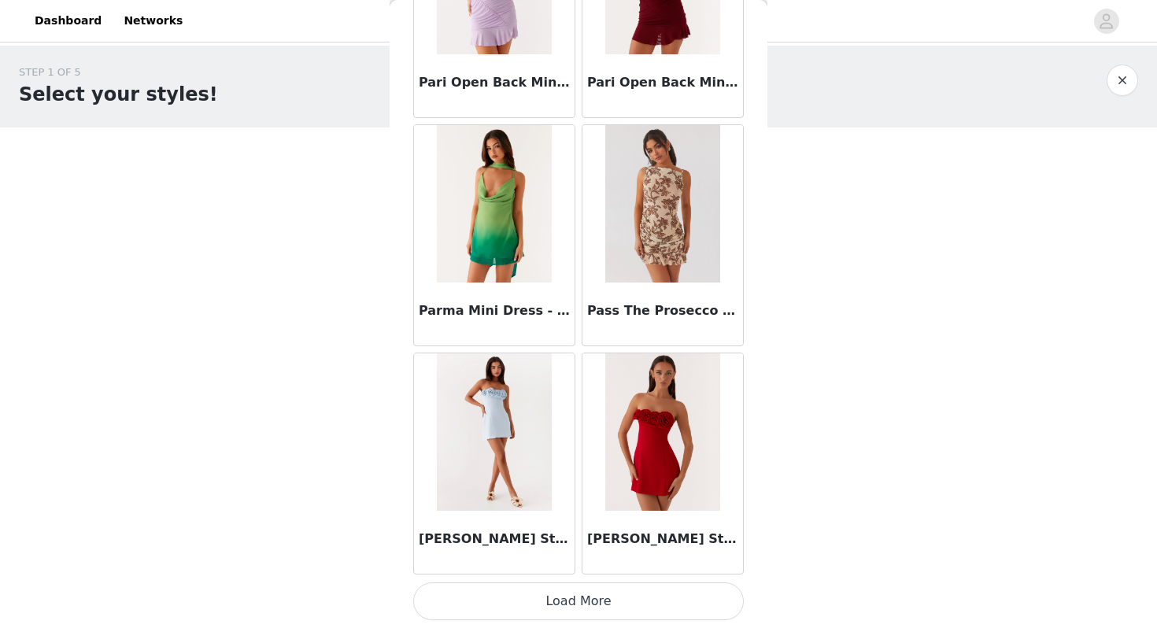
click at [516, 611] on button "Load More" at bounding box center [578, 602] width 331 height 38
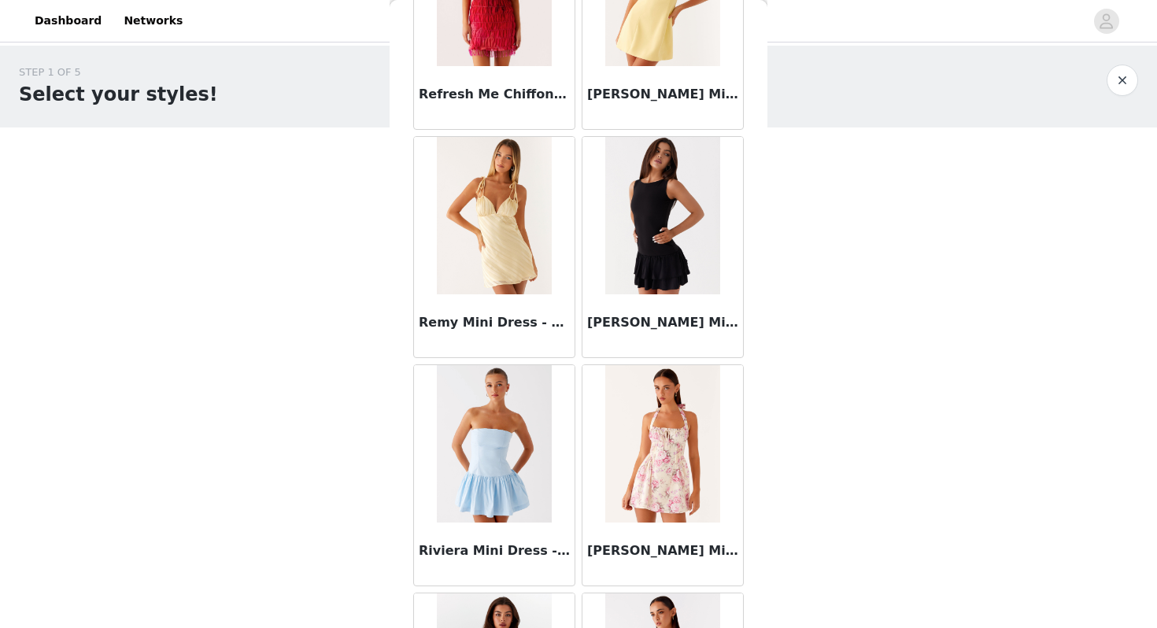
scroll to position [33740, 0]
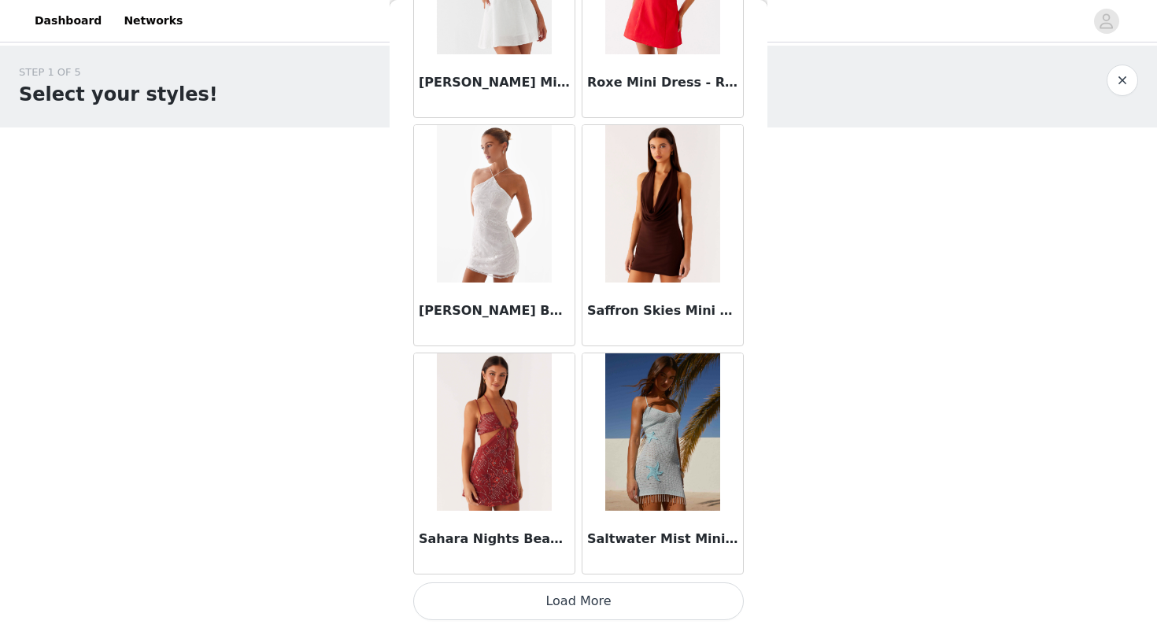
click at [549, 608] on button "Load More" at bounding box center [578, 602] width 331 height 38
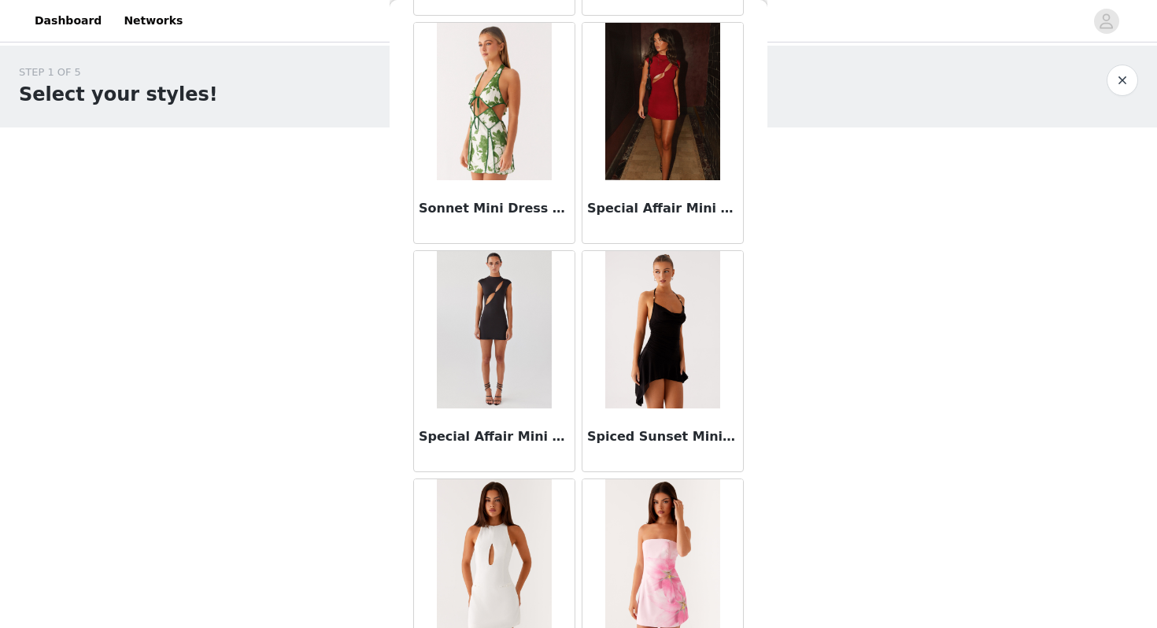
scroll to position [36023, 0]
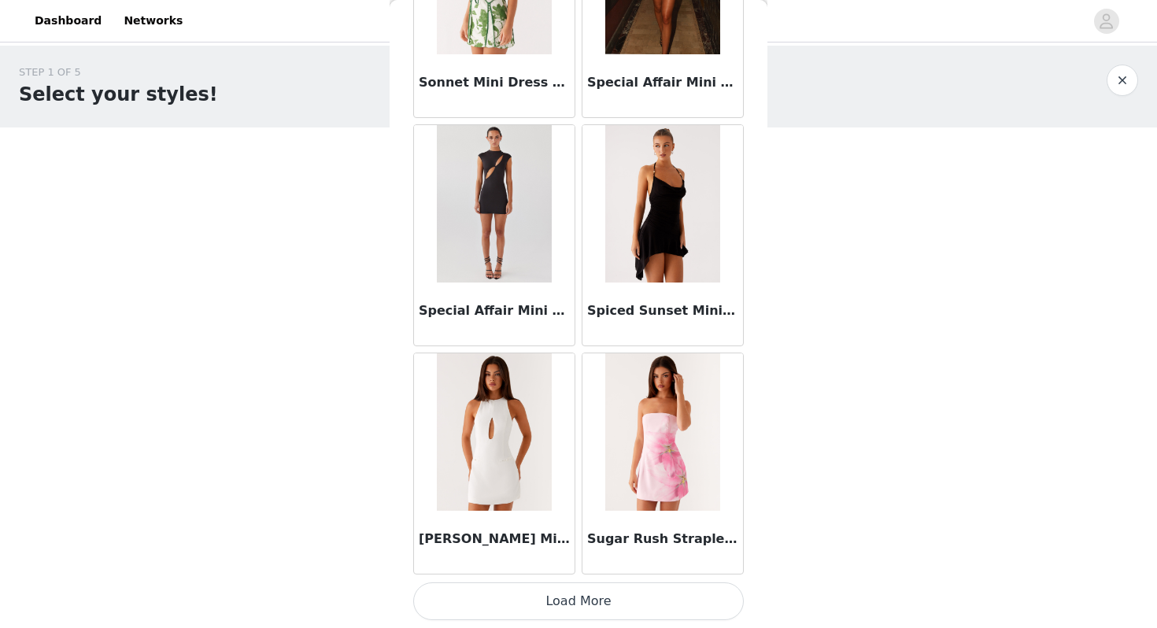
click at [566, 602] on button "Load More" at bounding box center [578, 602] width 331 height 38
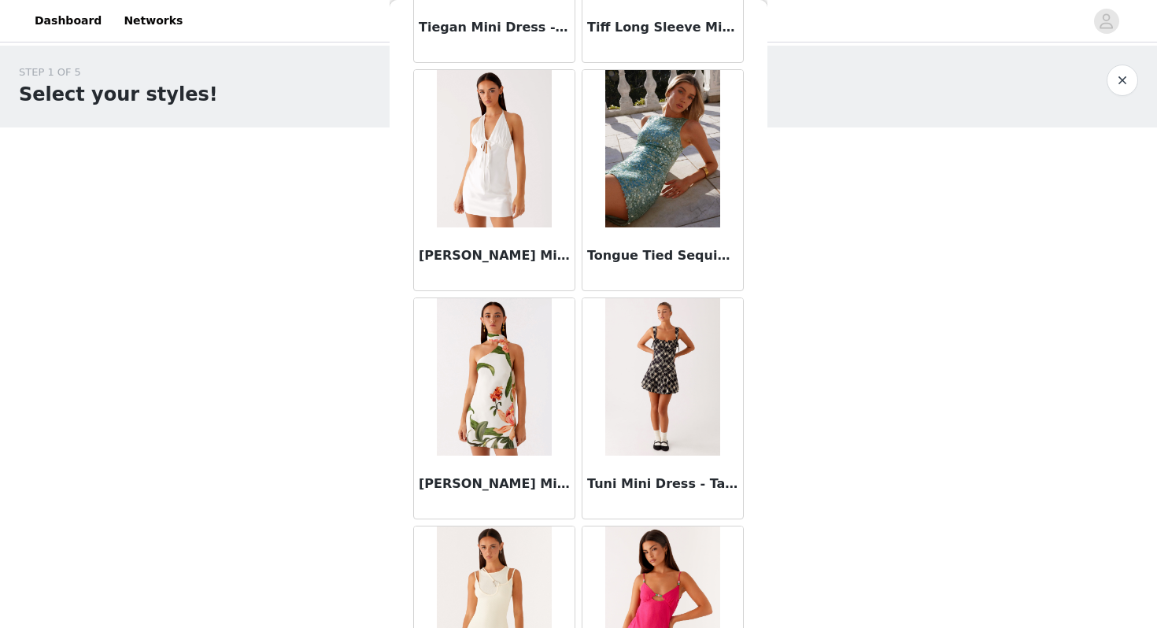
scroll to position [38306, 0]
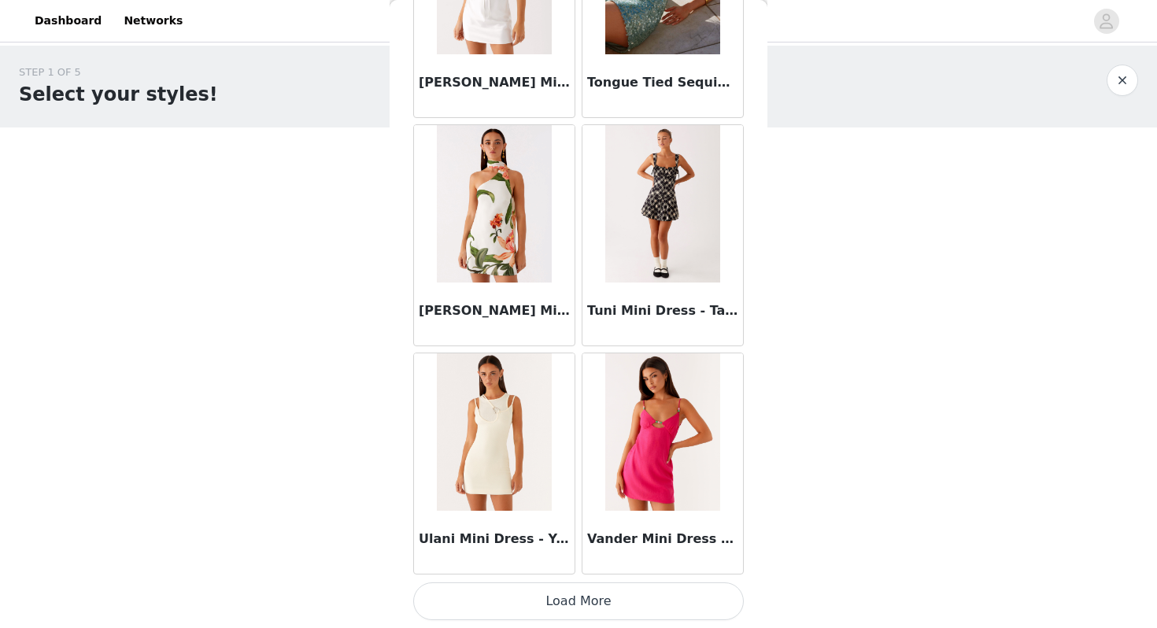
click at [553, 601] on button "Load More" at bounding box center [578, 602] width 331 height 38
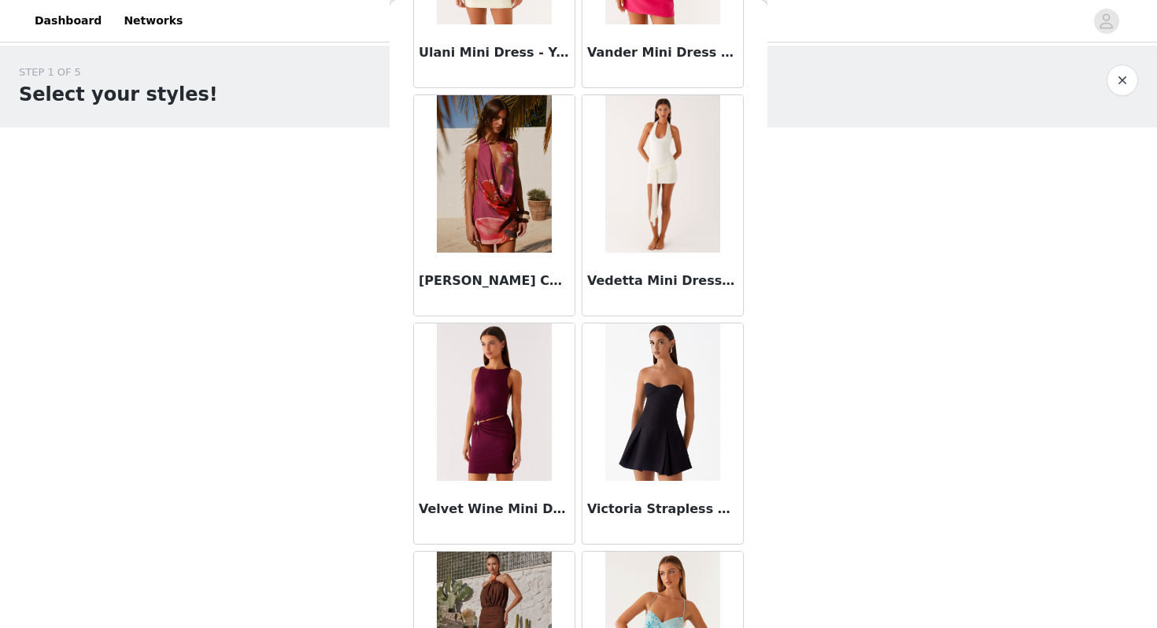
scroll to position [38791, 0]
click at [685, 183] on img at bounding box center [662, 174] width 114 height 157
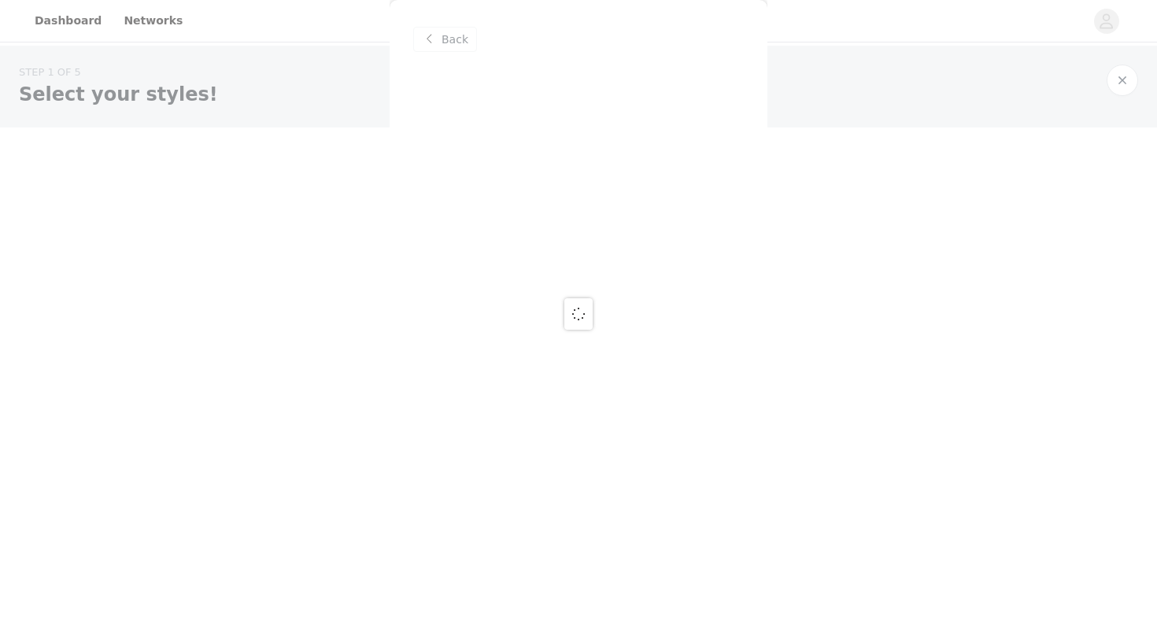
scroll to position [0, 0]
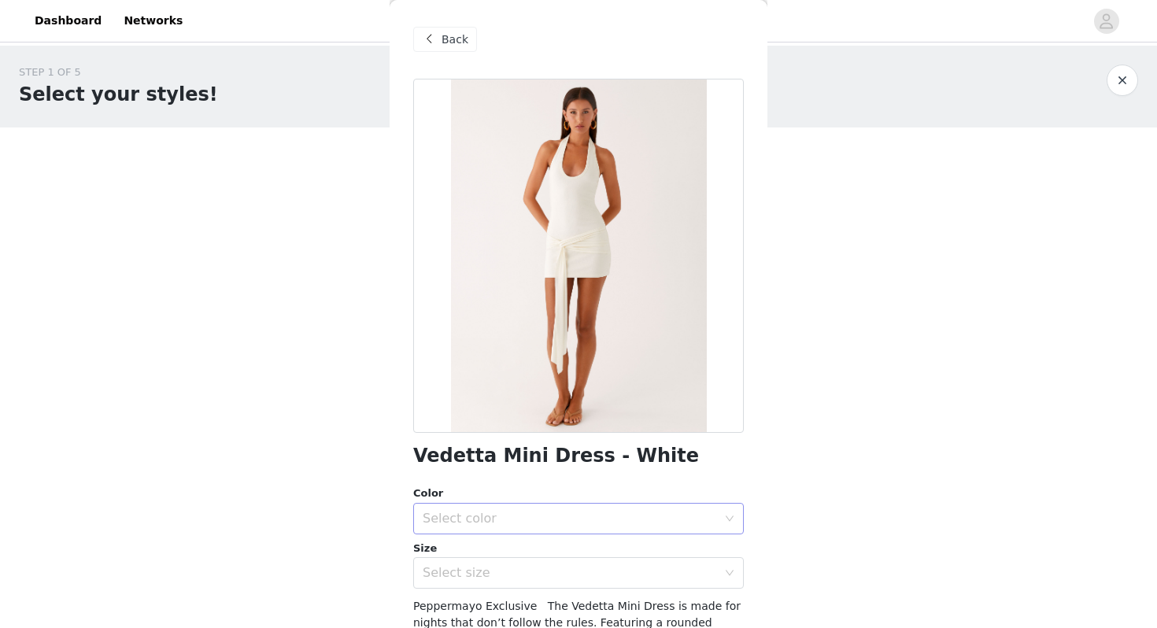
click at [501, 516] on div "Select color" at bounding box center [570, 519] width 294 height 16
click at [470, 547] on li "White" at bounding box center [578, 553] width 331 height 25
click at [458, 573] on div "Select size" at bounding box center [570, 573] width 294 height 16
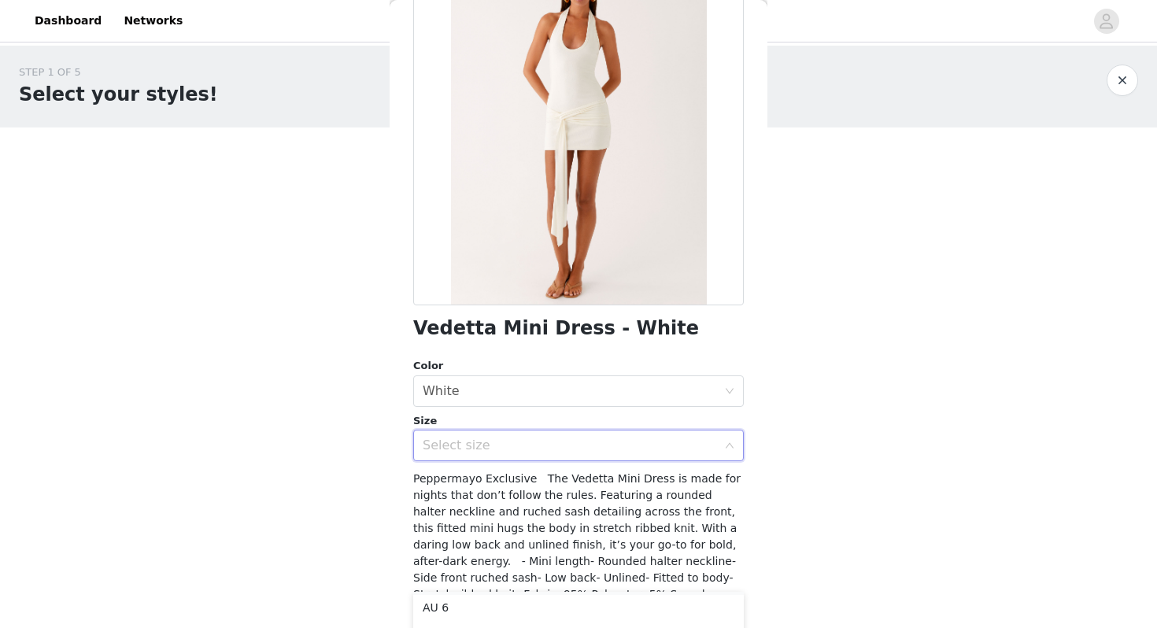
scroll to position [26, 0]
click at [451, 605] on li "AU 6" at bounding box center [578, 606] width 331 height 25
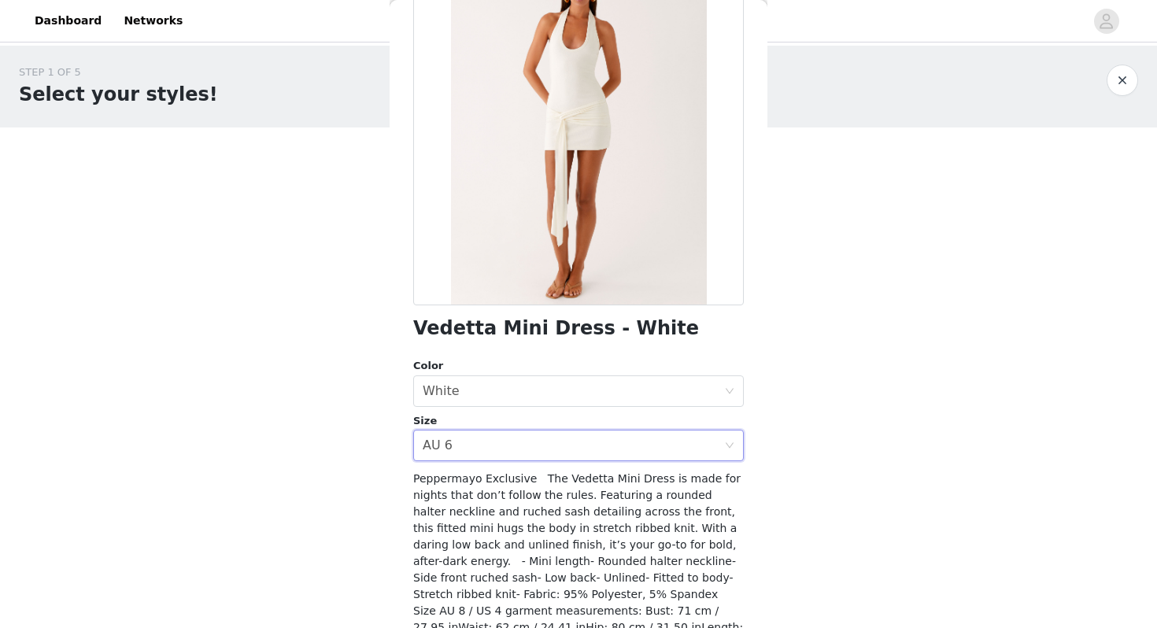
scroll to position [218, 0]
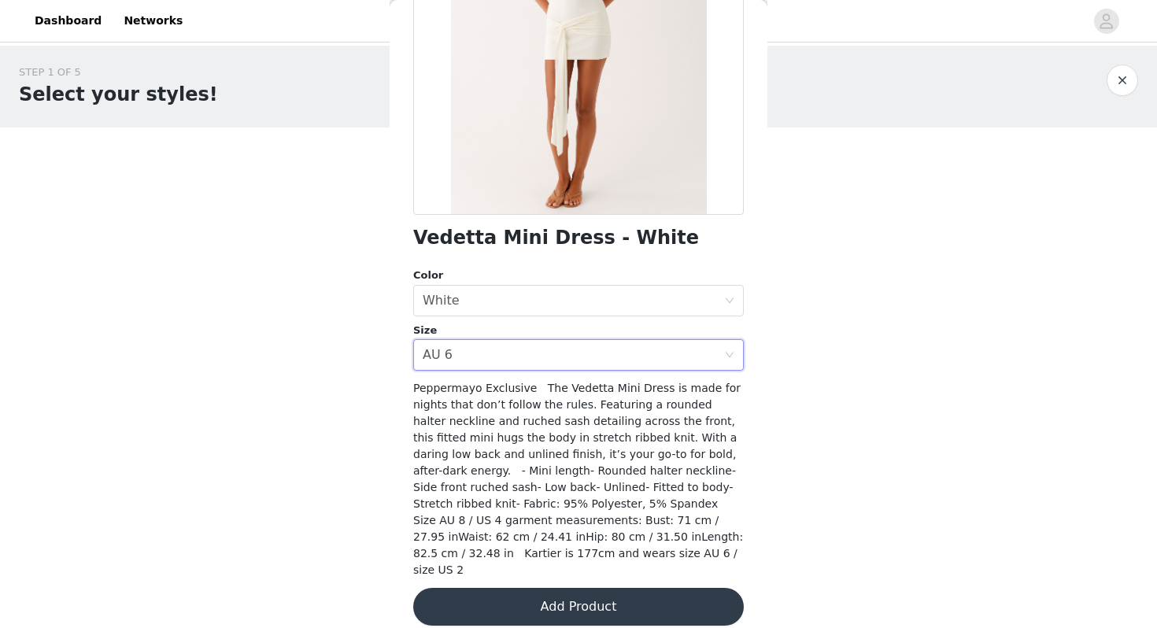
click at [595, 604] on button "Add Product" at bounding box center [578, 607] width 331 height 38
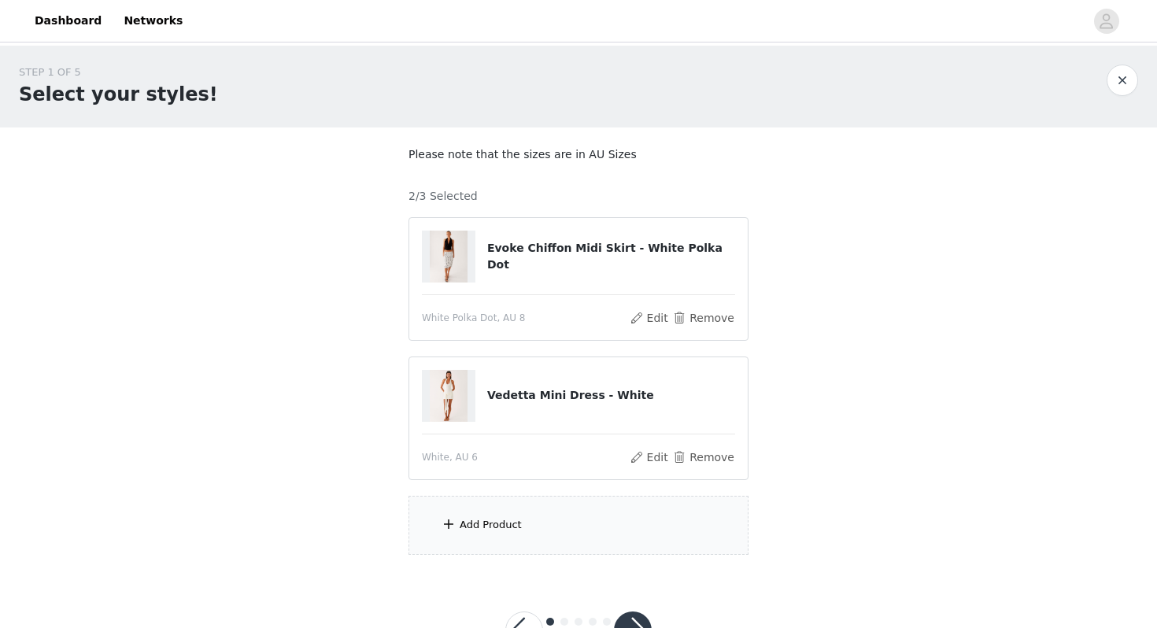
click at [532, 530] on div "Add Product" at bounding box center [579, 525] width 340 height 59
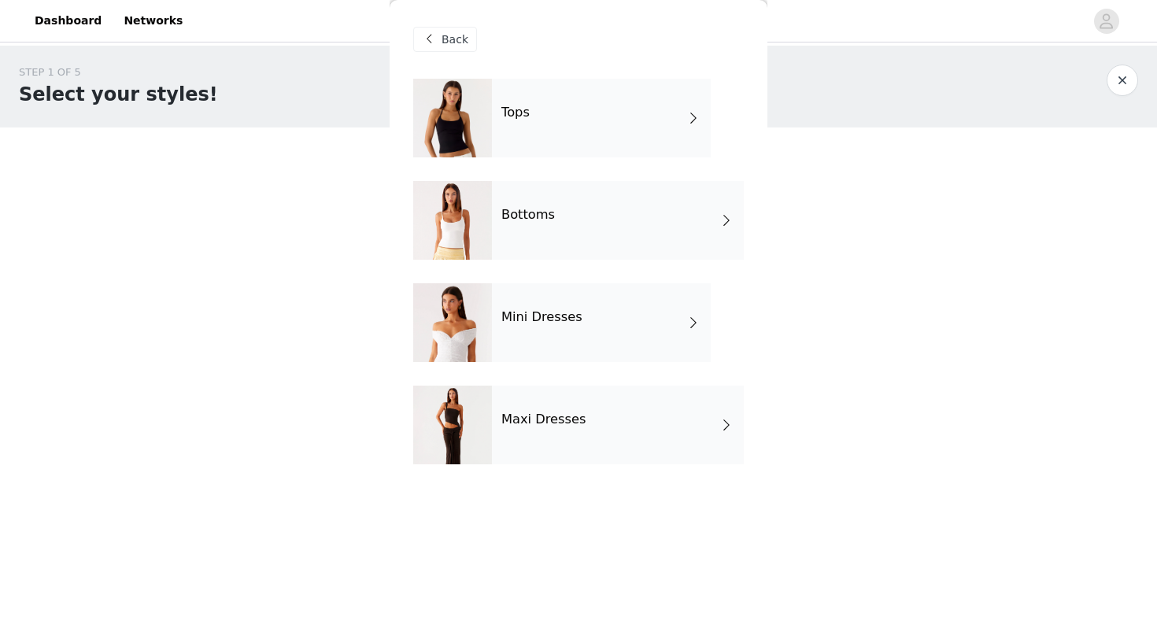
click at [514, 329] on div "Mini Dresses" at bounding box center [601, 322] width 219 height 79
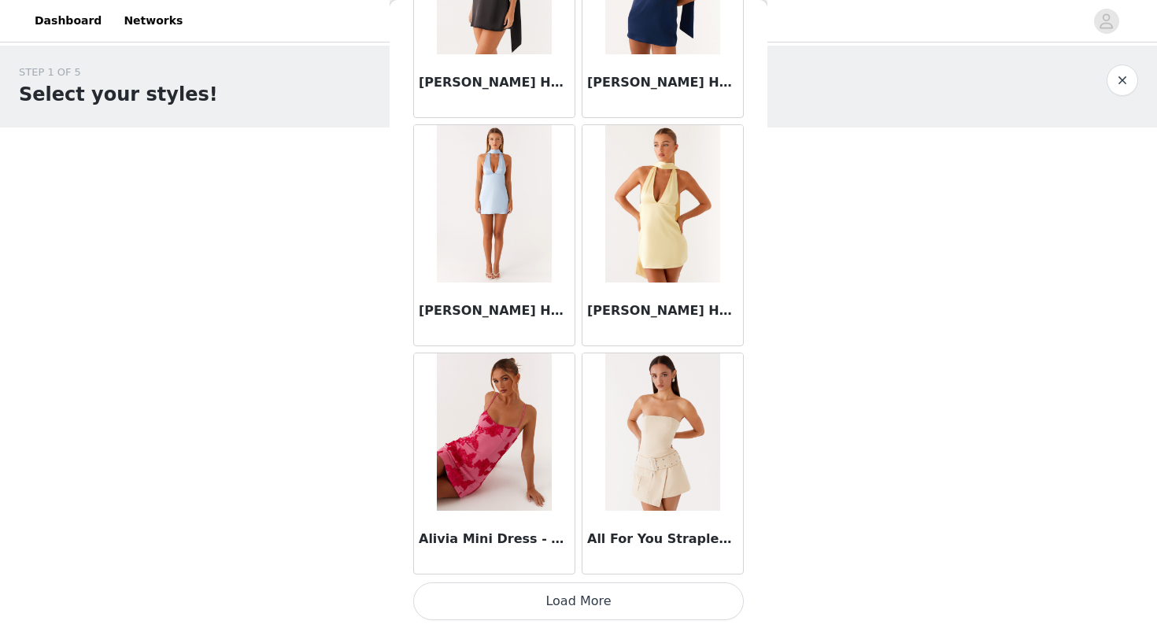
scroll to position [58, 0]
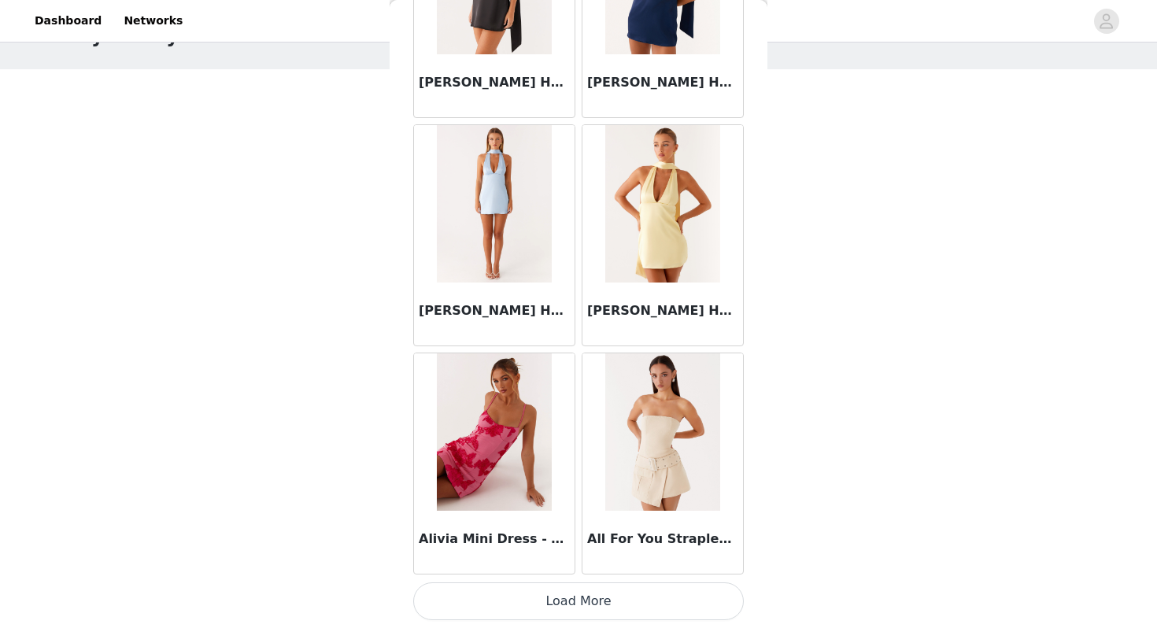
click at [578, 605] on button "Load More" at bounding box center [578, 602] width 331 height 38
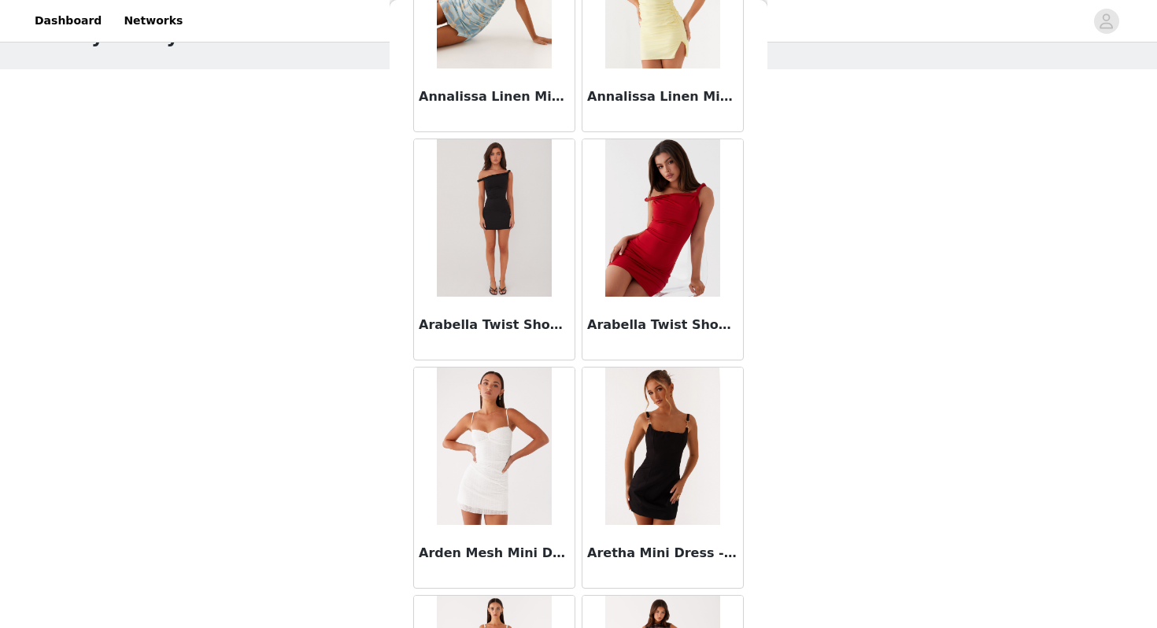
scroll to position [4063, 0]
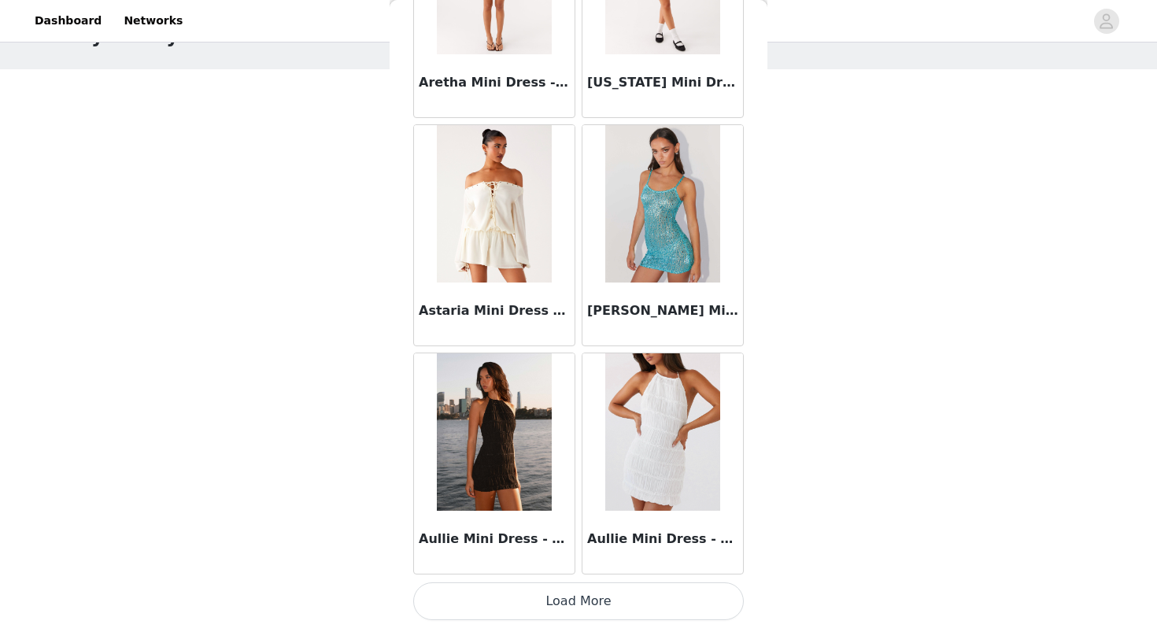
click at [598, 608] on button "Load More" at bounding box center [578, 602] width 331 height 38
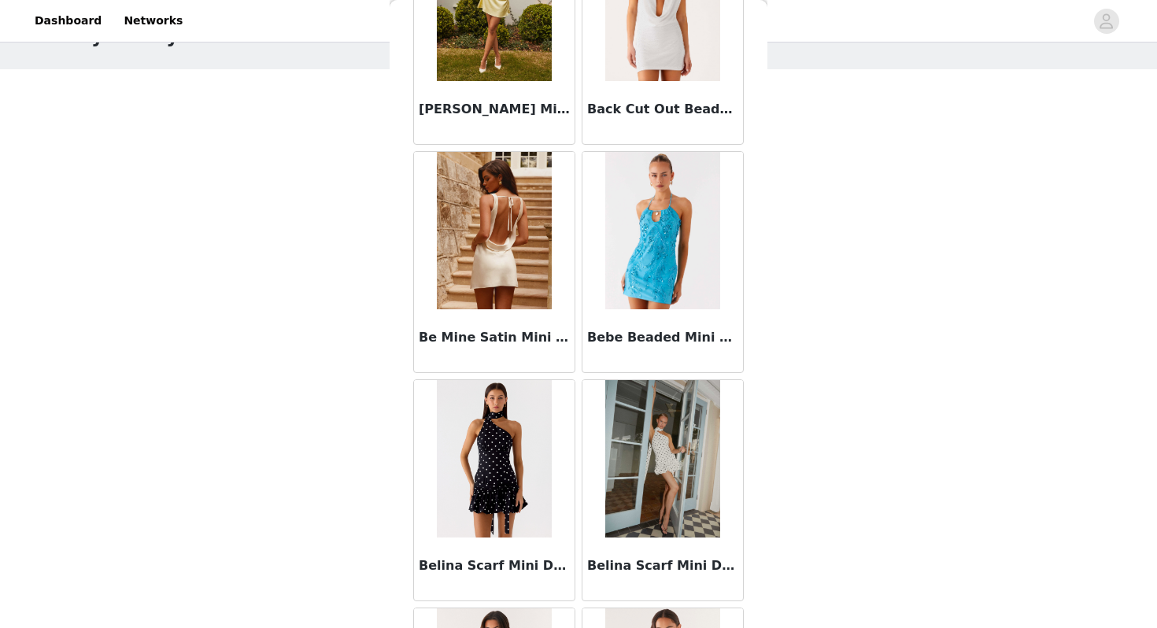
scroll to position [6346, 0]
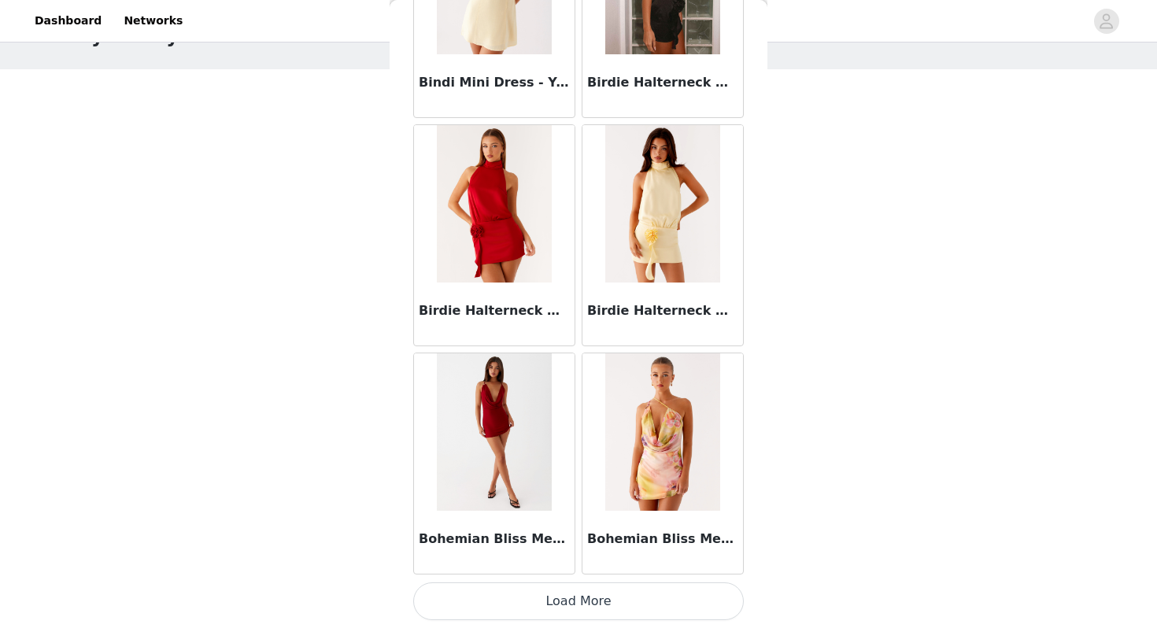
click at [617, 599] on button "Load More" at bounding box center [578, 602] width 331 height 38
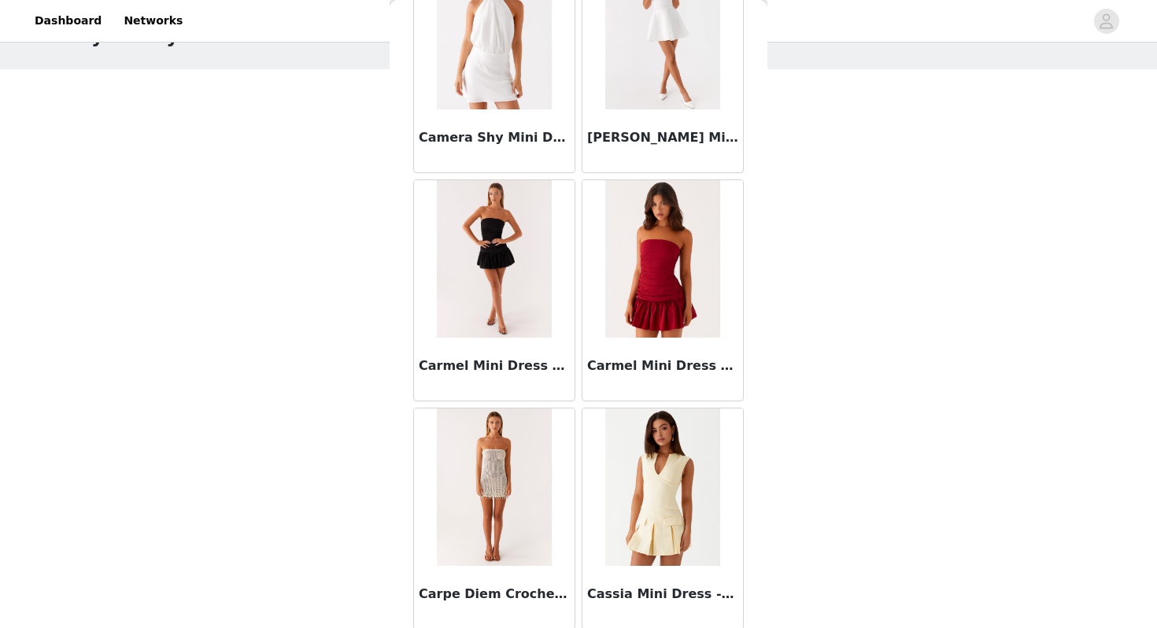
scroll to position [8629, 0]
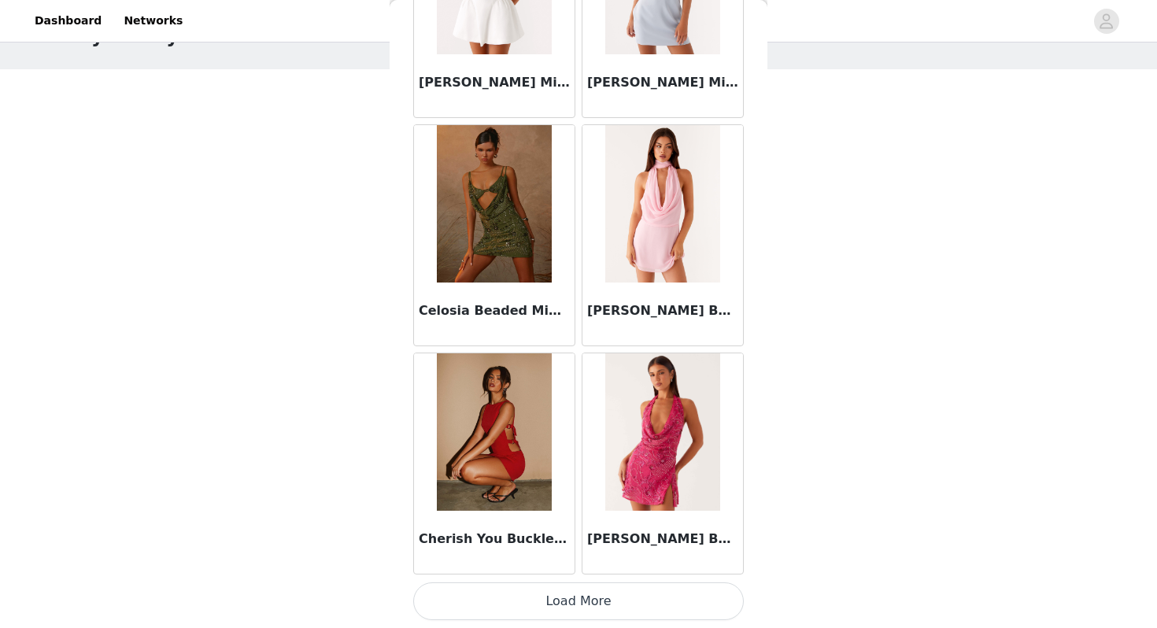
click at [594, 611] on button "Load More" at bounding box center [578, 602] width 331 height 38
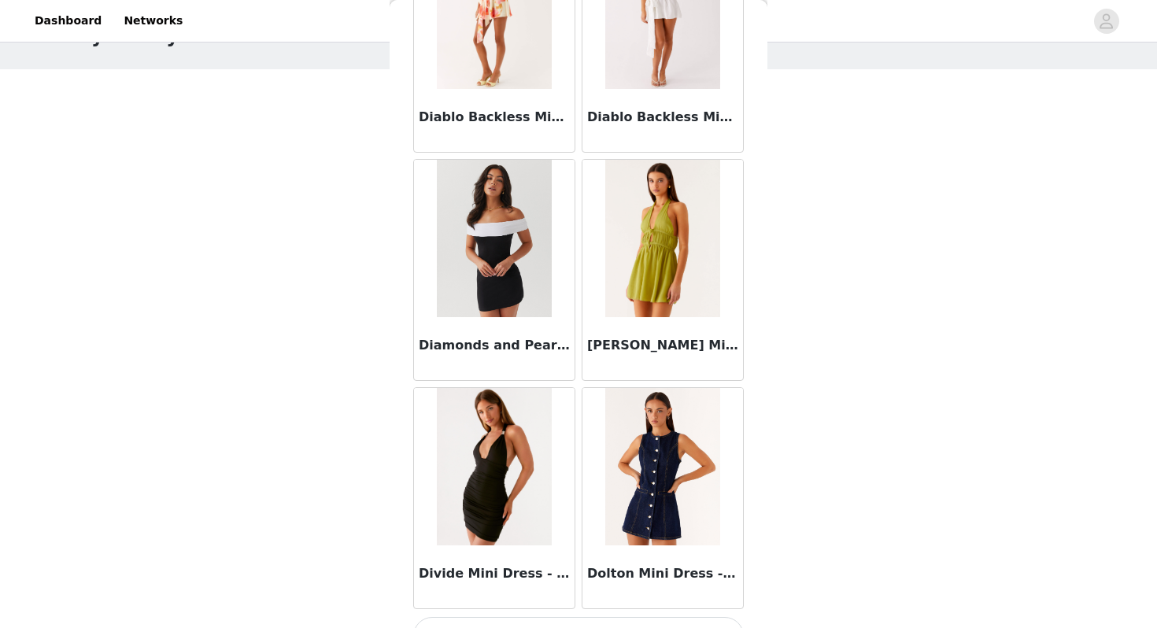
scroll to position [10912, 0]
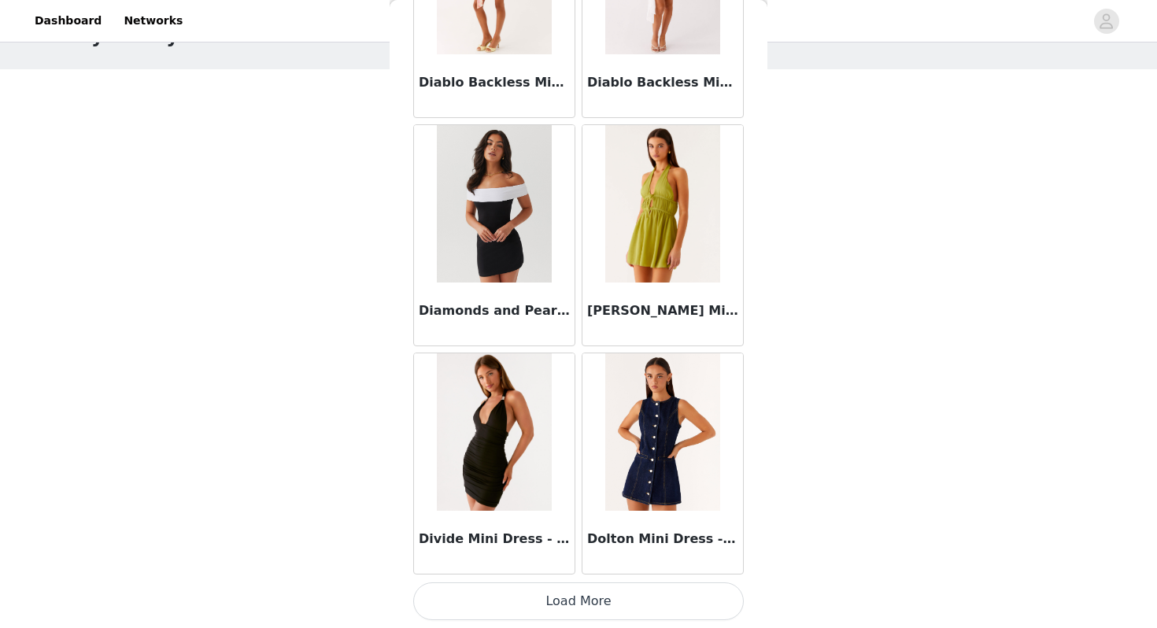
click at [579, 601] on button "Load More" at bounding box center [578, 602] width 331 height 38
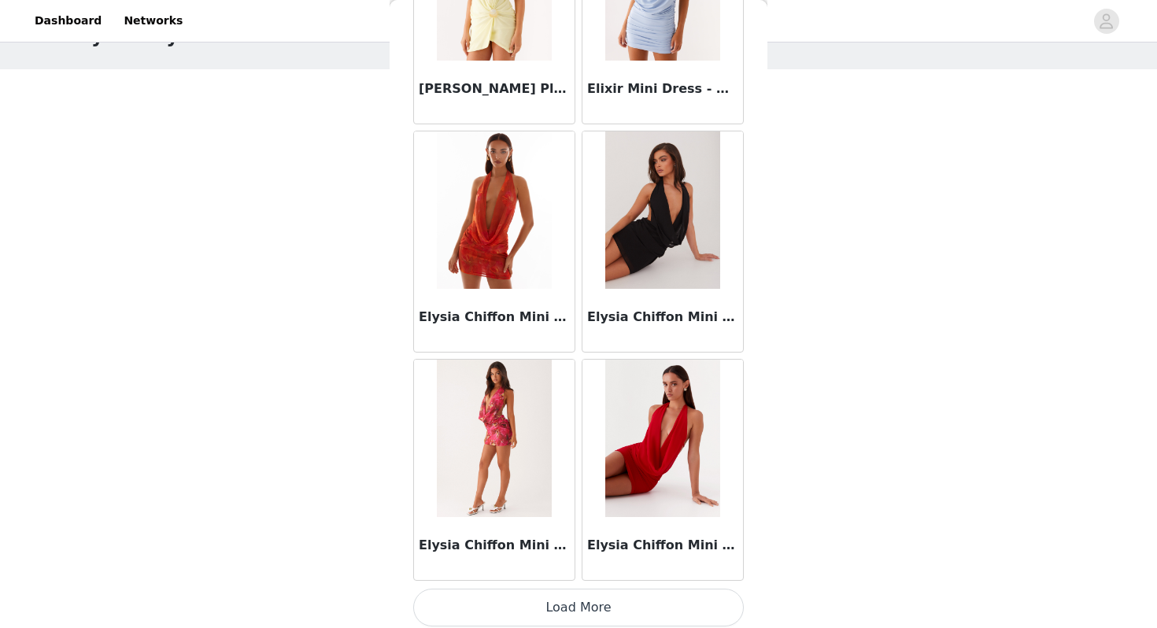
scroll to position [13195, 0]
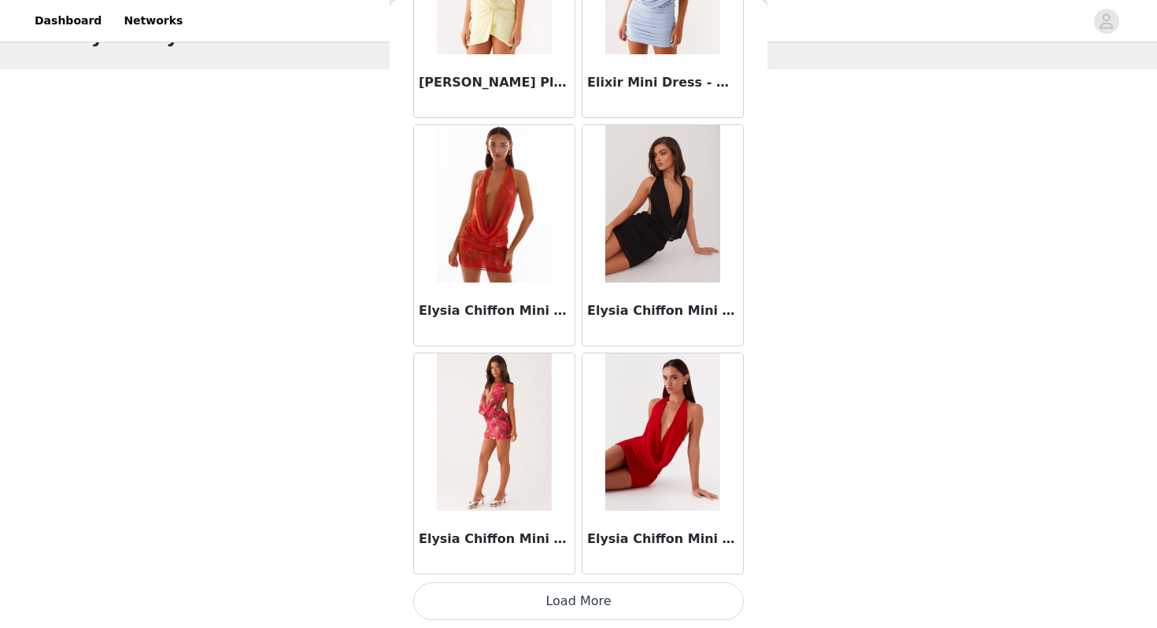
click at [620, 605] on button "Load More" at bounding box center [578, 602] width 331 height 38
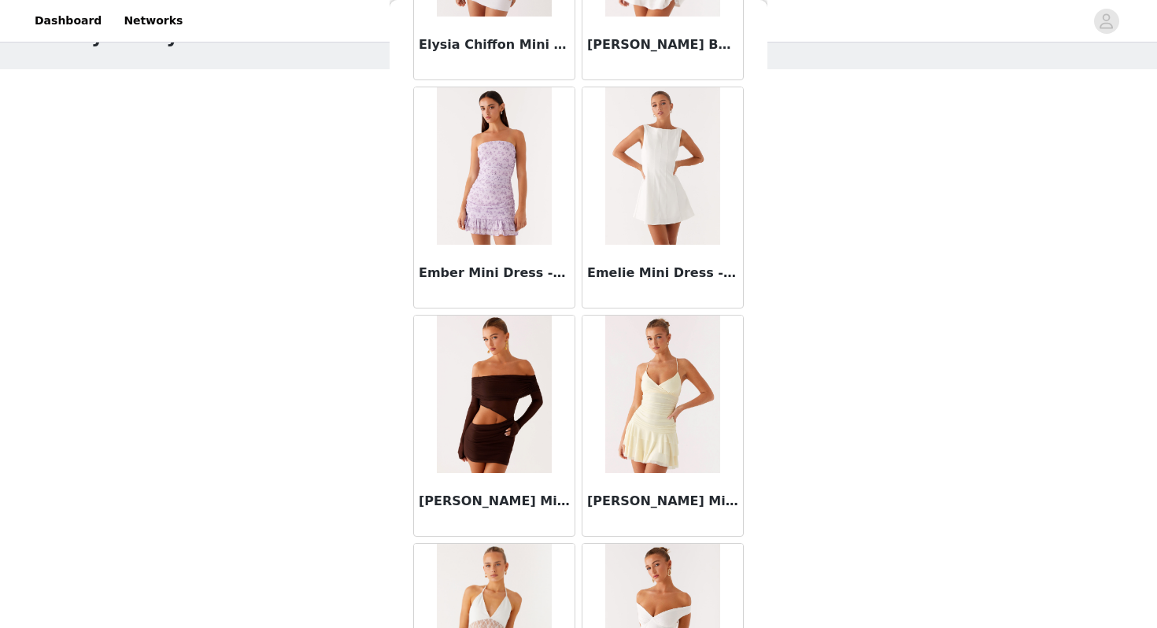
scroll to position [15477, 0]
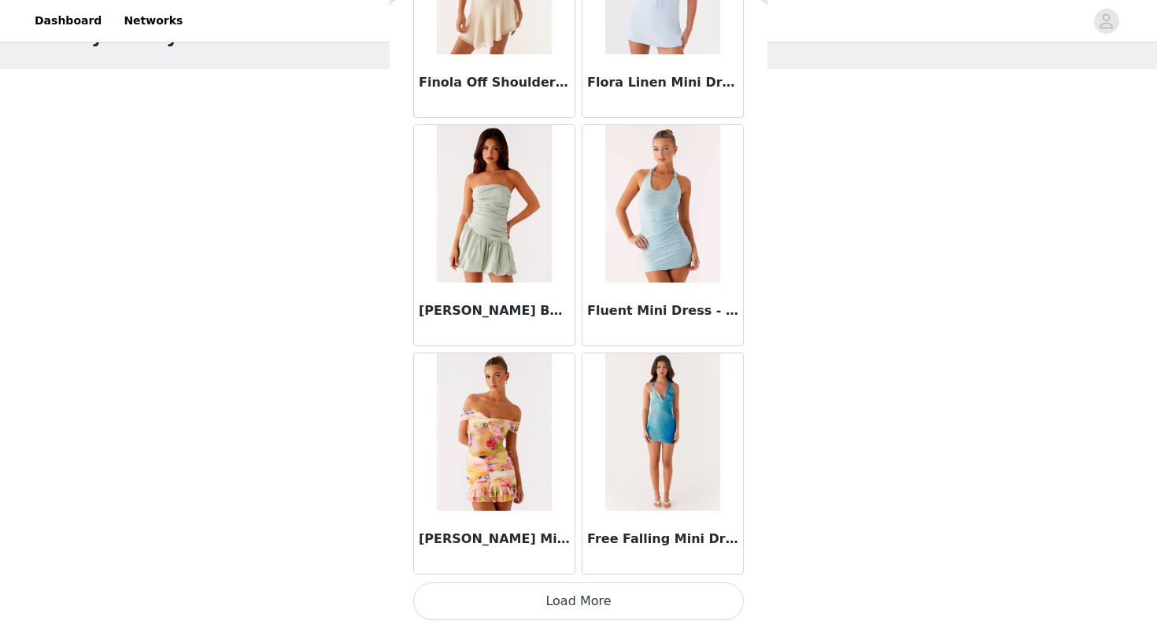
click at [578, 608] on button "Load More" at bounding box center [578, 602] width 331 height 38
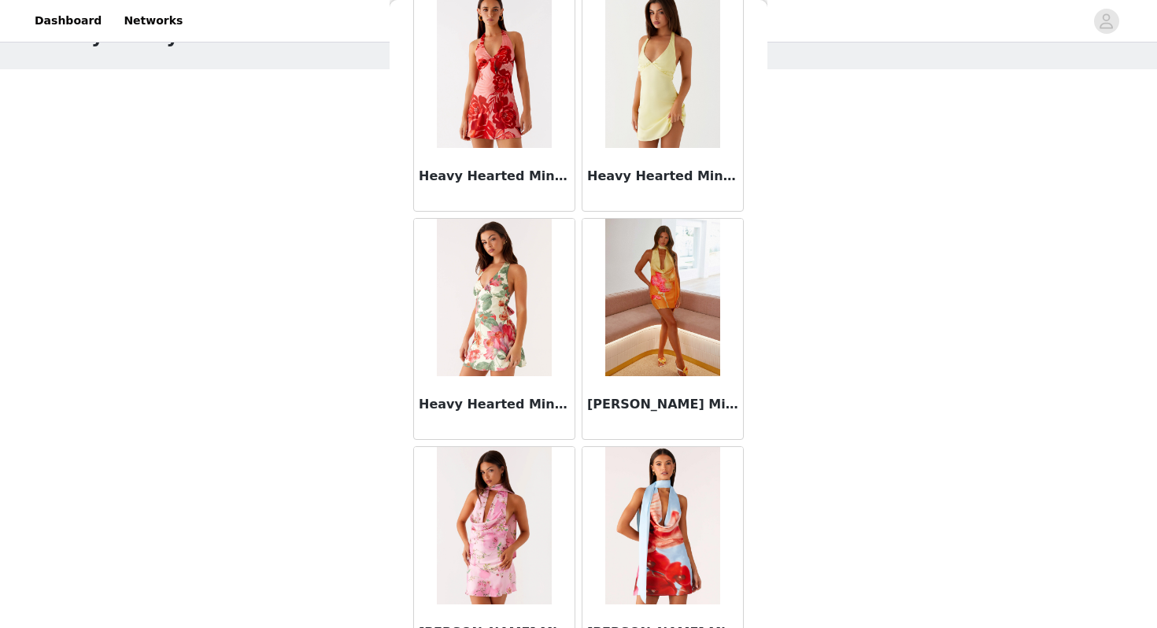
scroll to position [17760, 0]
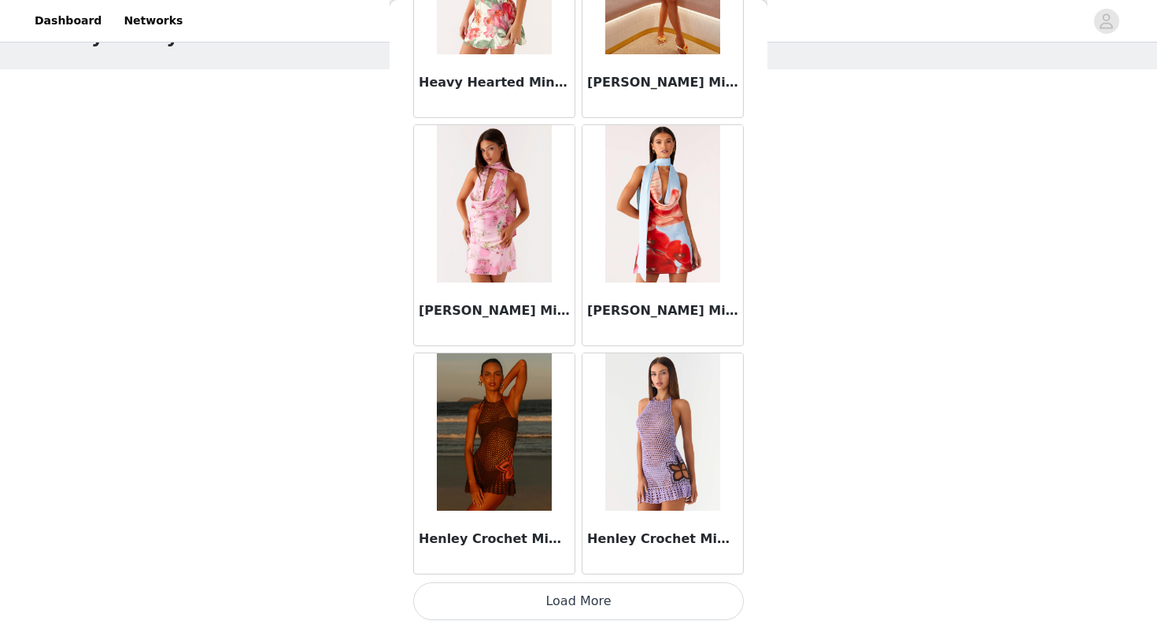
click at [583, 607] on button "Load More" at bounding box center [578, 602] width 331 height 38
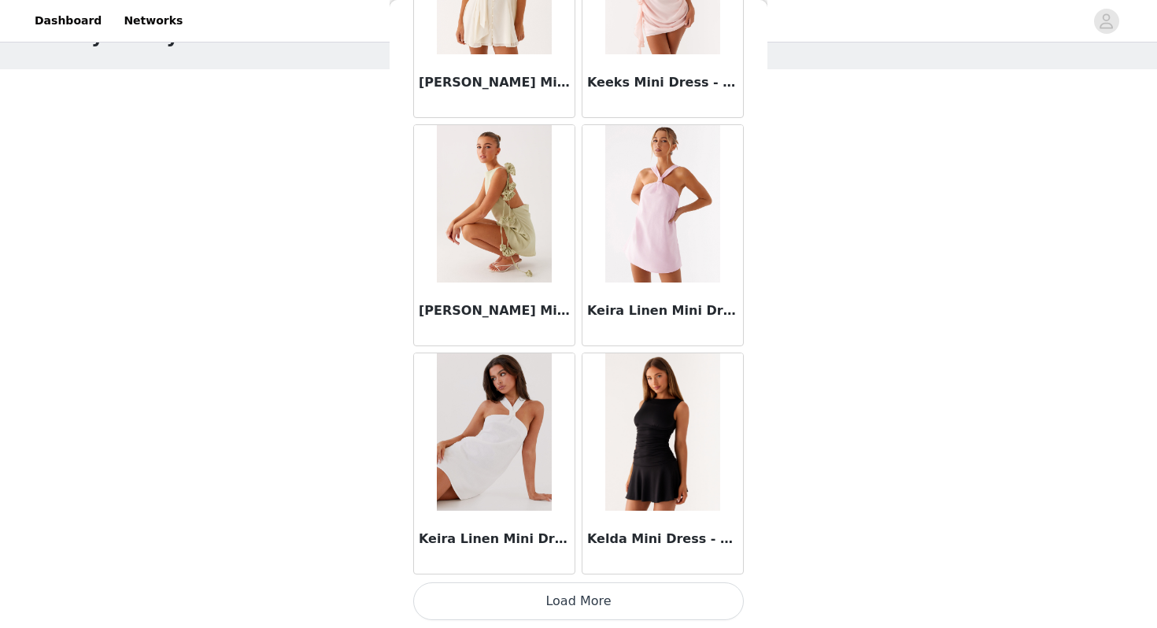
click at [583, 599] on button "Load More" at bounding box center [578, 602] width 331 height 38
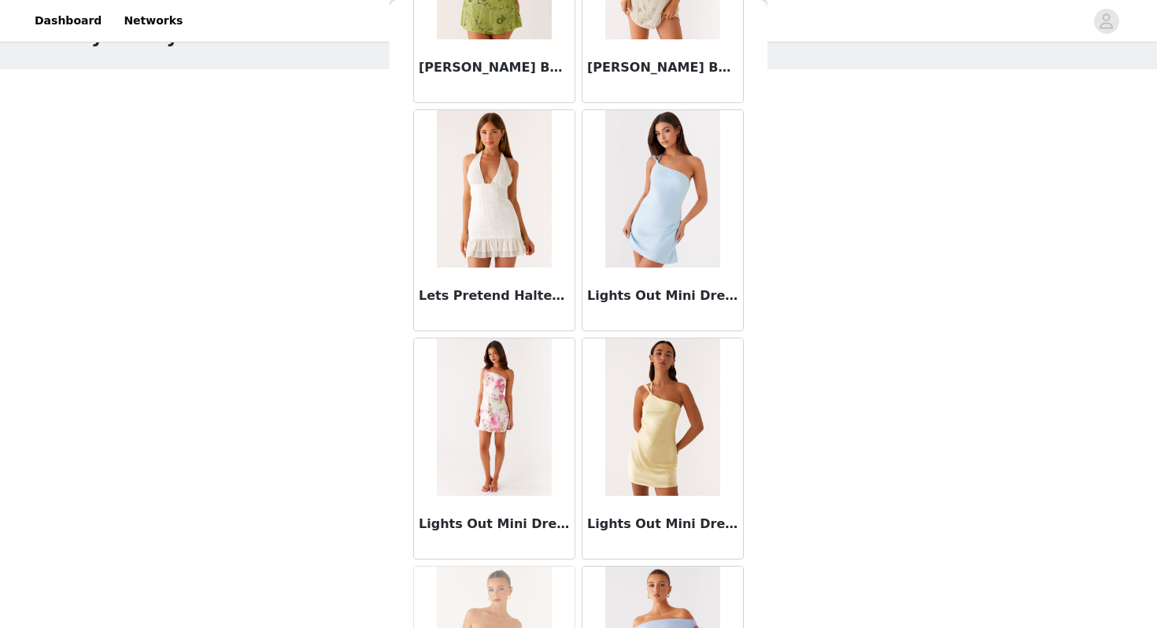
scroll to position [22326, 0]
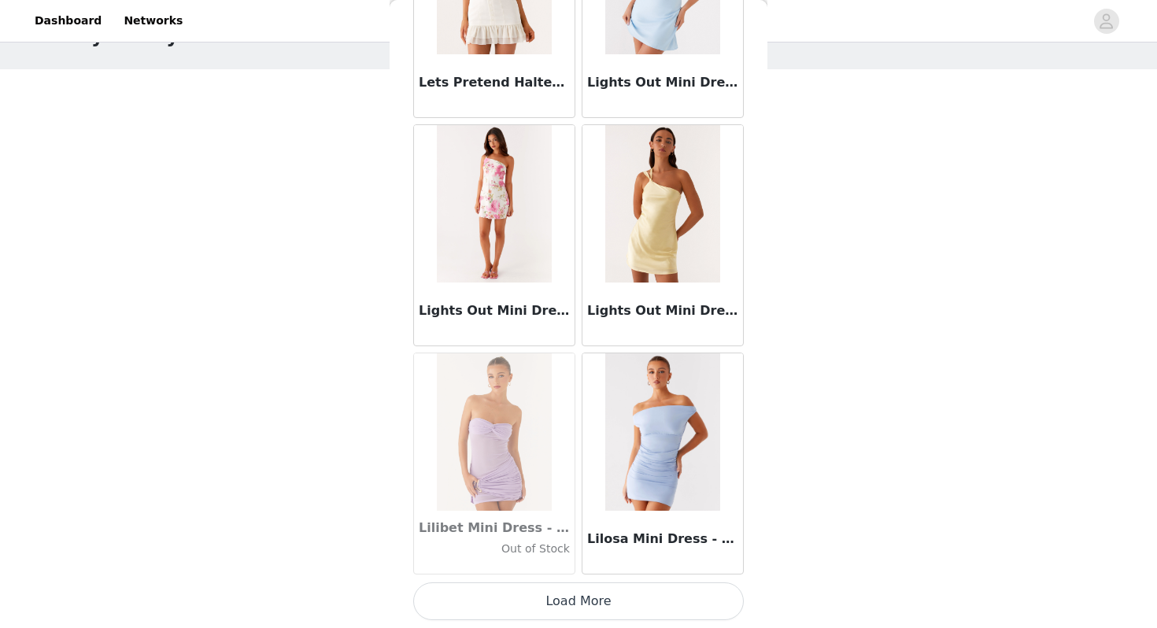
click at [583, 601] on button "Load More" at bounding box center [578, 602] width 331 height 38
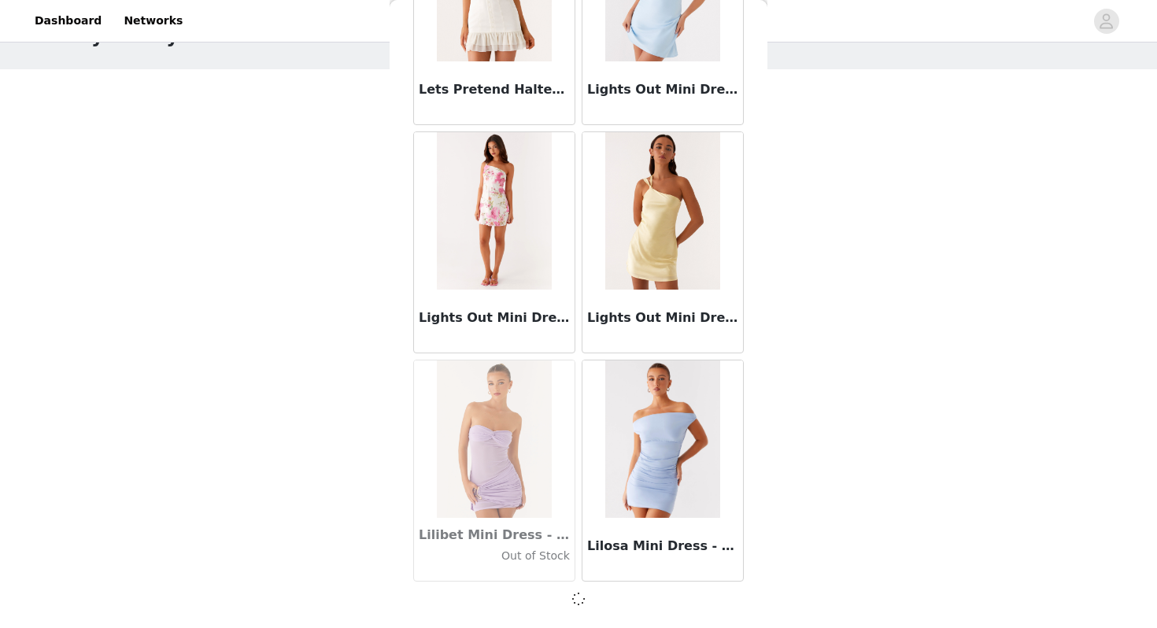
scroll to position [22319, 0]
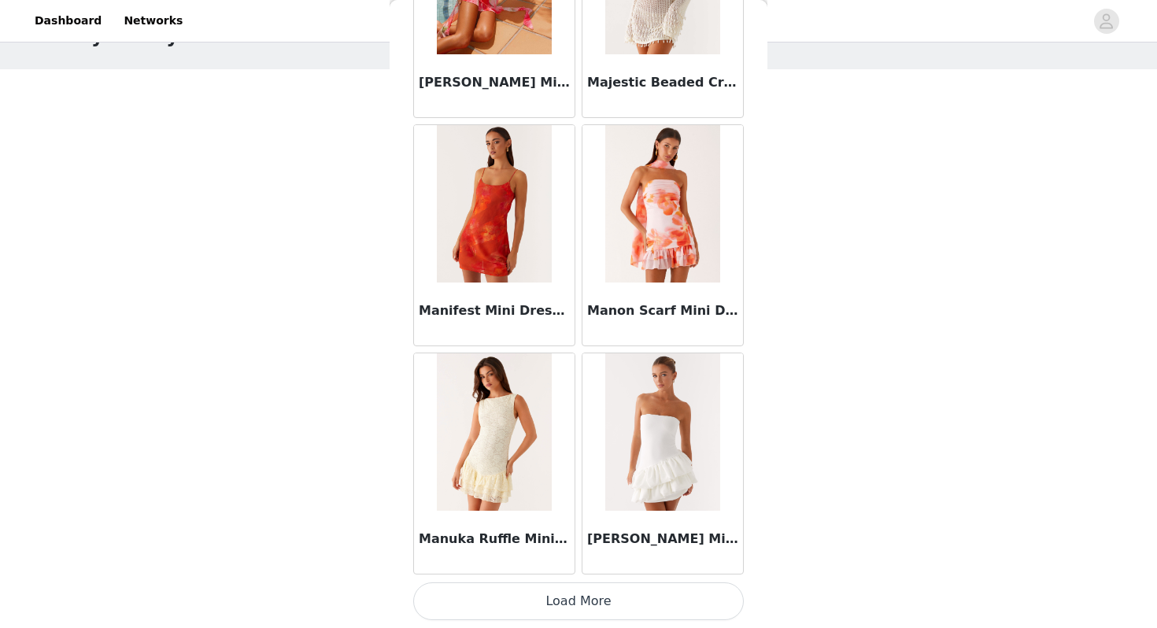
click at [588, 605] on button "Load More" at bounding box center [578, 602] width 331 height 38
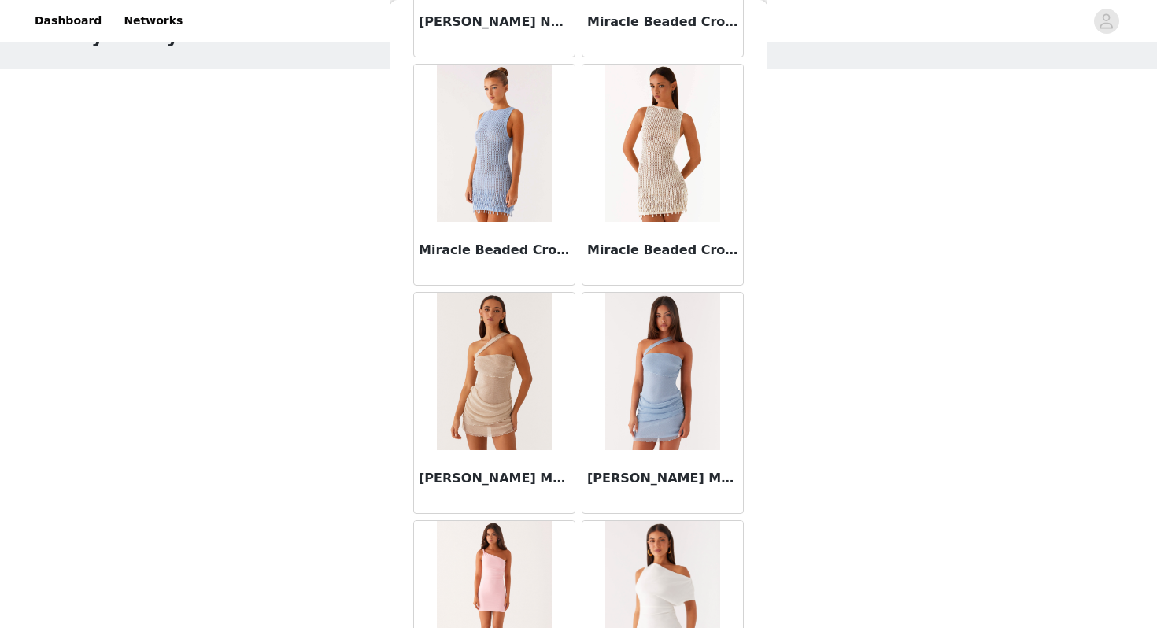
scroll to position [26892, 0]
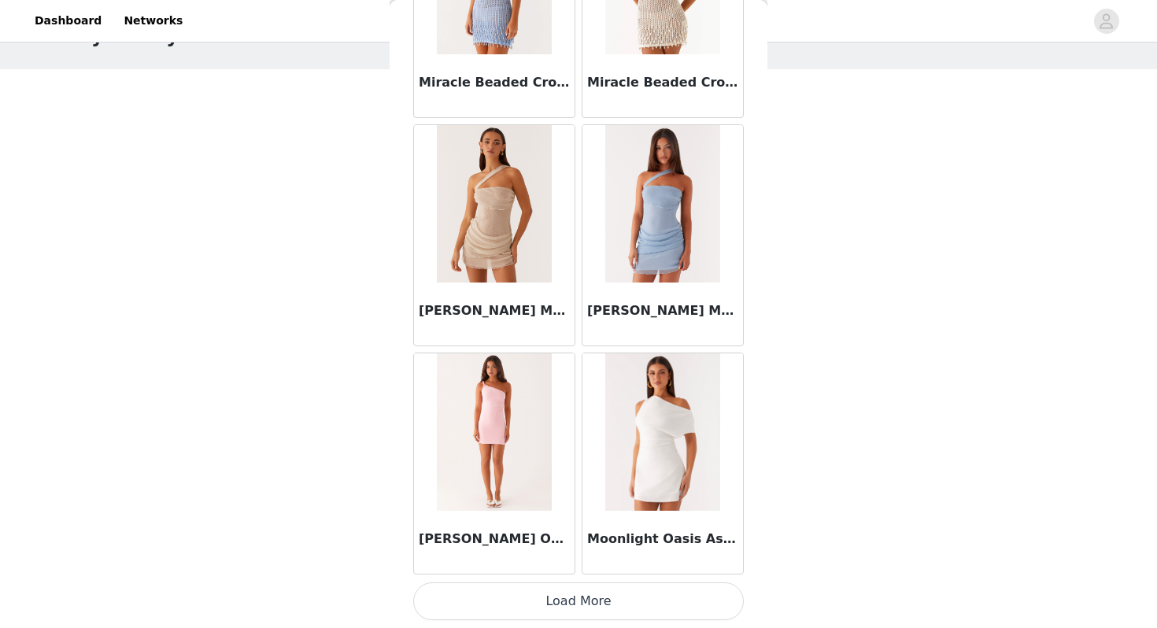
click at [597, 599] on button "Load More" at bounding box center [578, 602] width 331 height 38
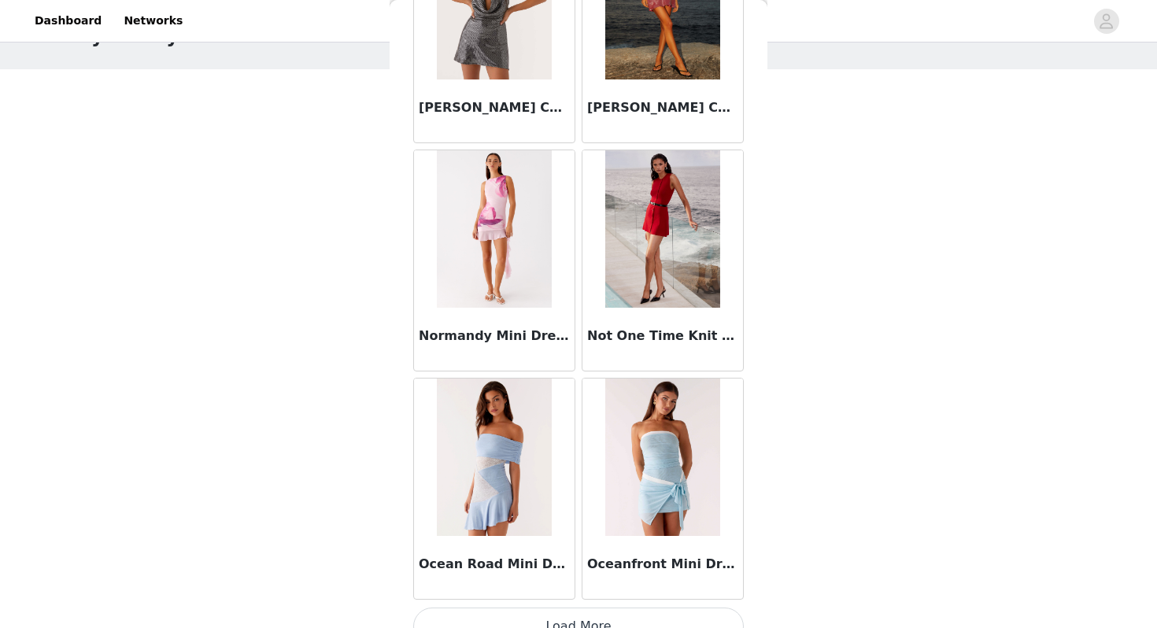
scroll to position [29174, 0]
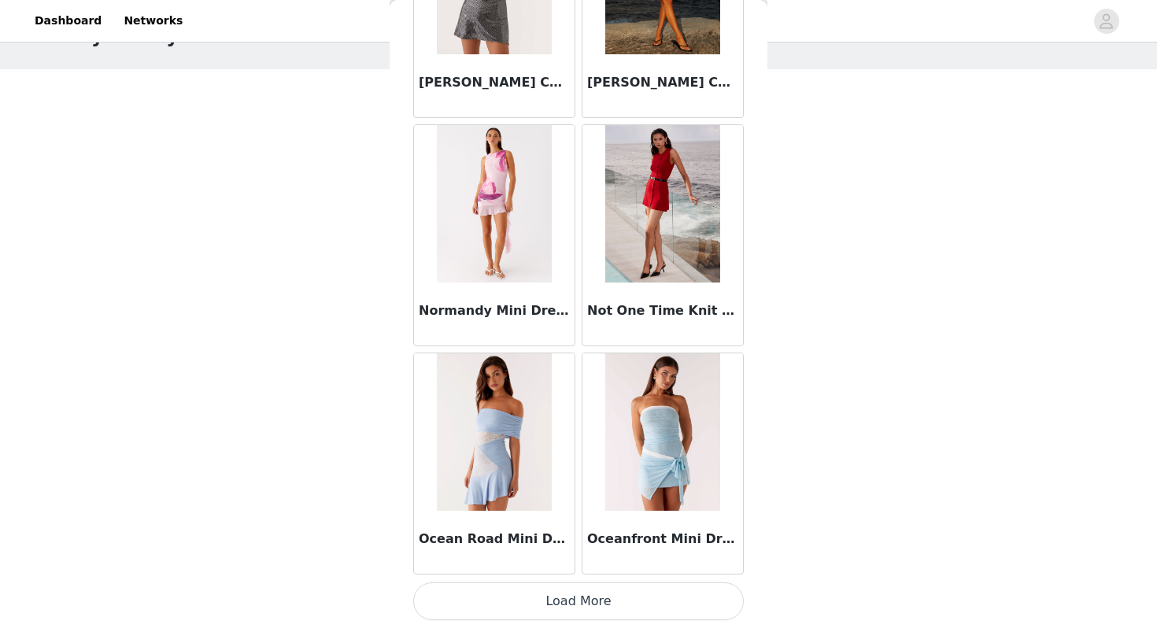
click at [534, 601] on button "Load More" at bounding box center [578, 602] width 331 height 38
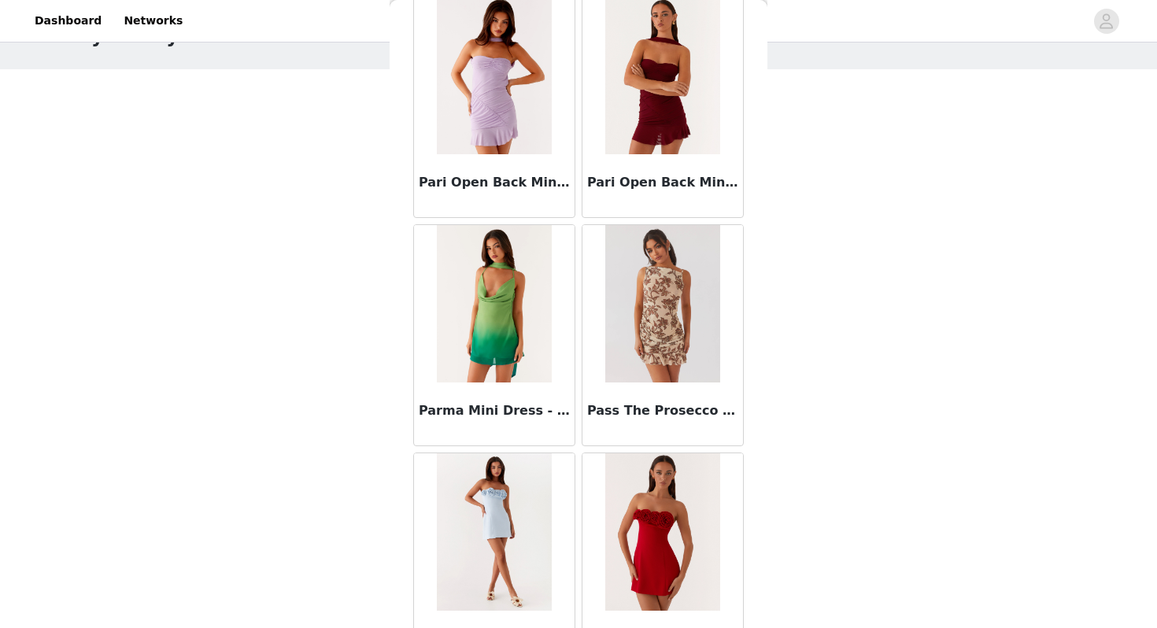
scroll to position [31457, 0]
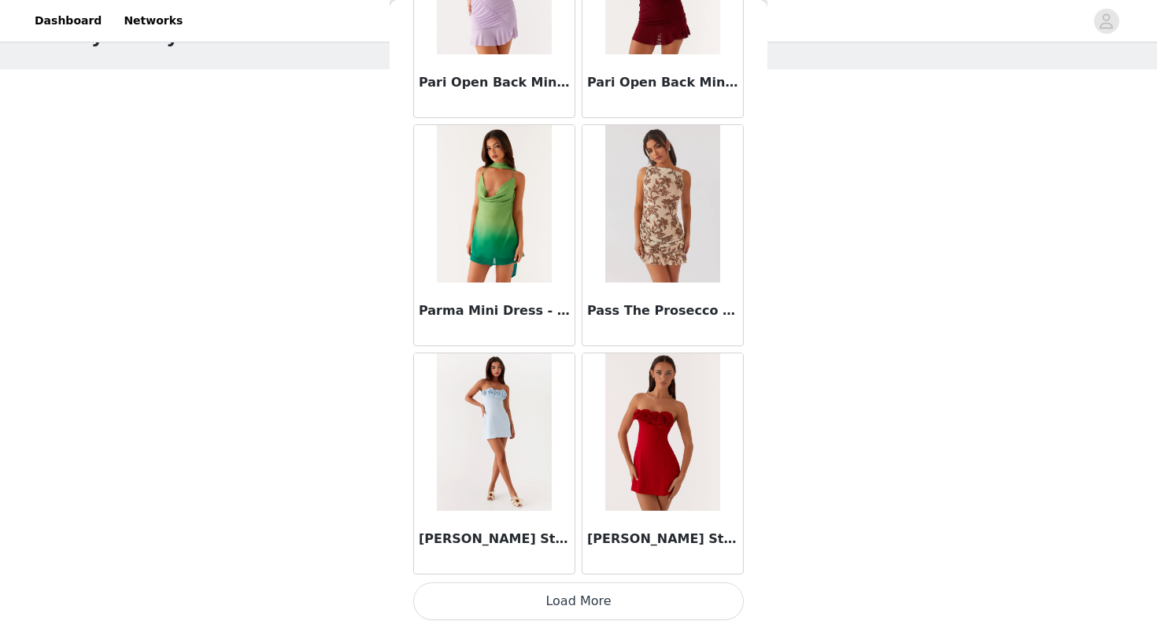
click at [589, 608] on button "Load More" at bounding box center [578, 602] width 331 height 38
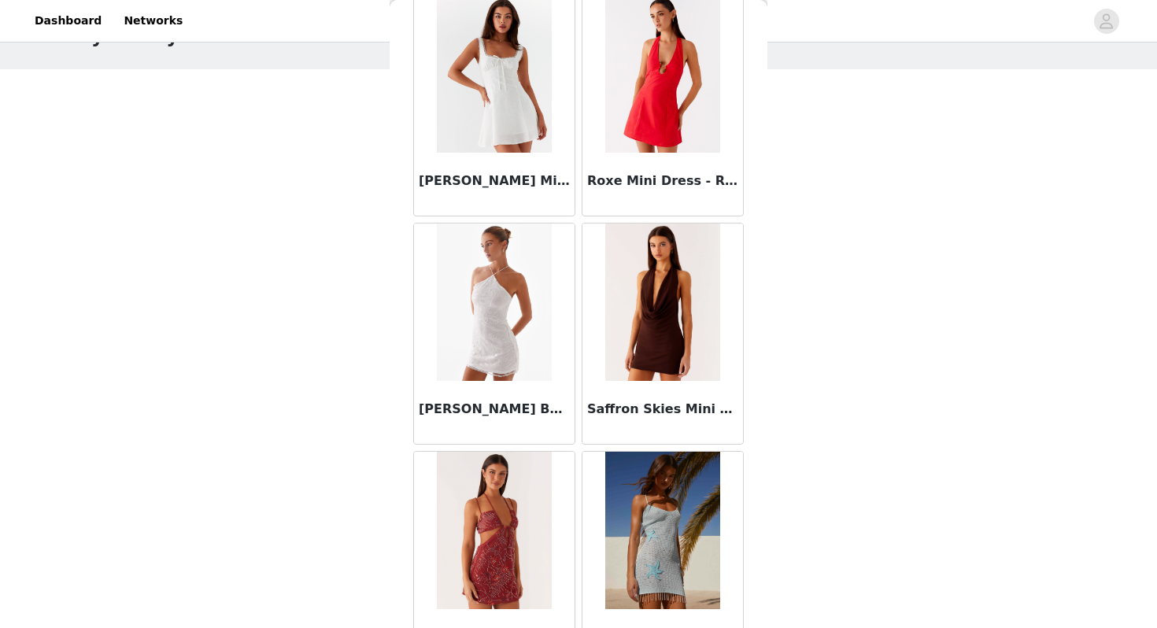
scroll to position [33740, 0]
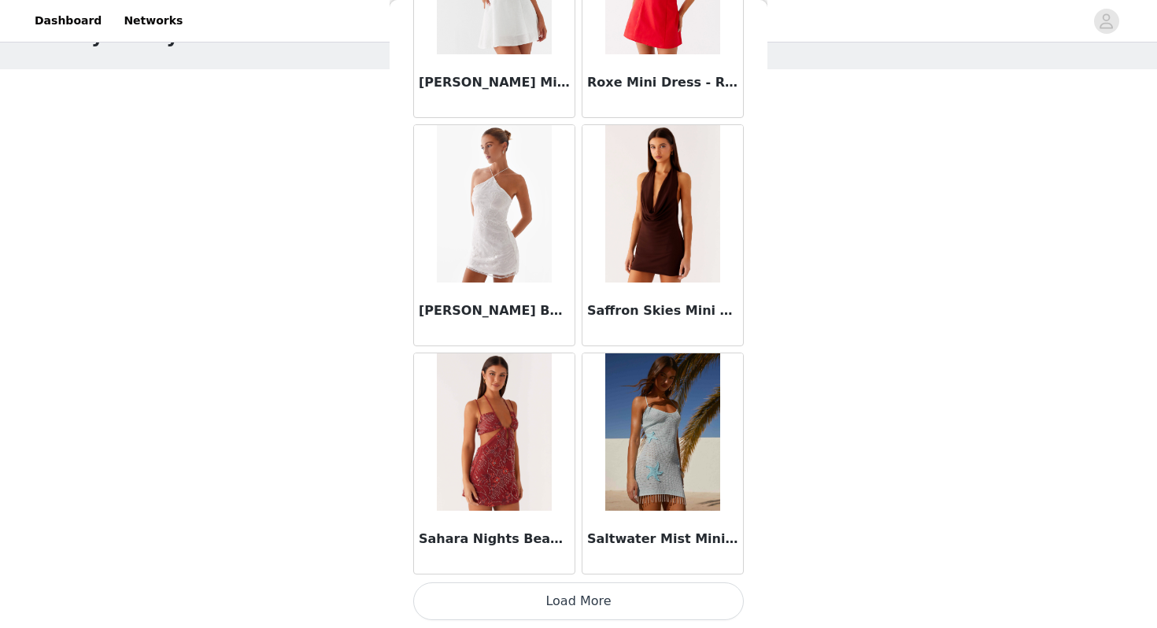
click at [587, 605] on button "Load More" at bounding box center [578, 602] width 331 height 38
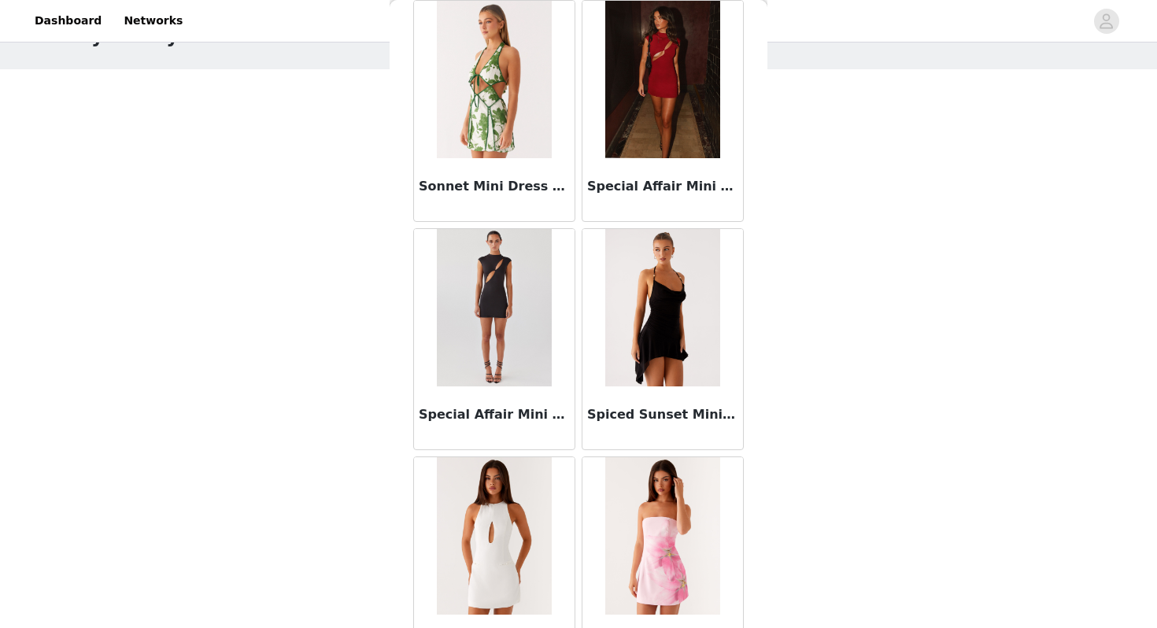
scroll to position [36023, 0]
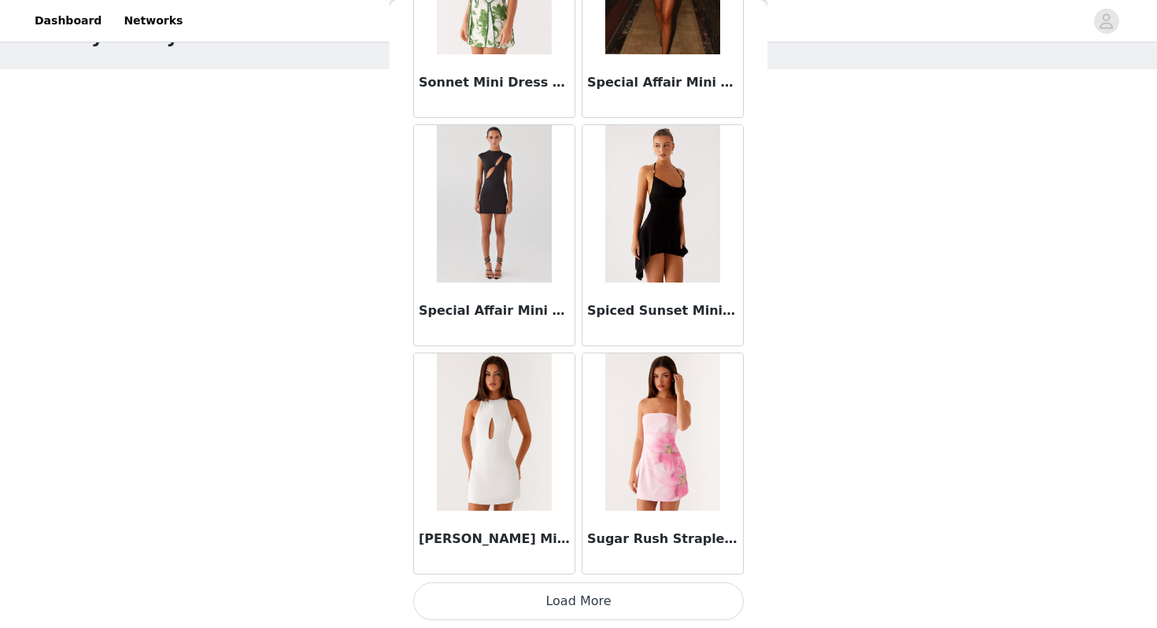
click at [563, 606] on button "Load More" at bounding box center [578, 602] width 331 height 38
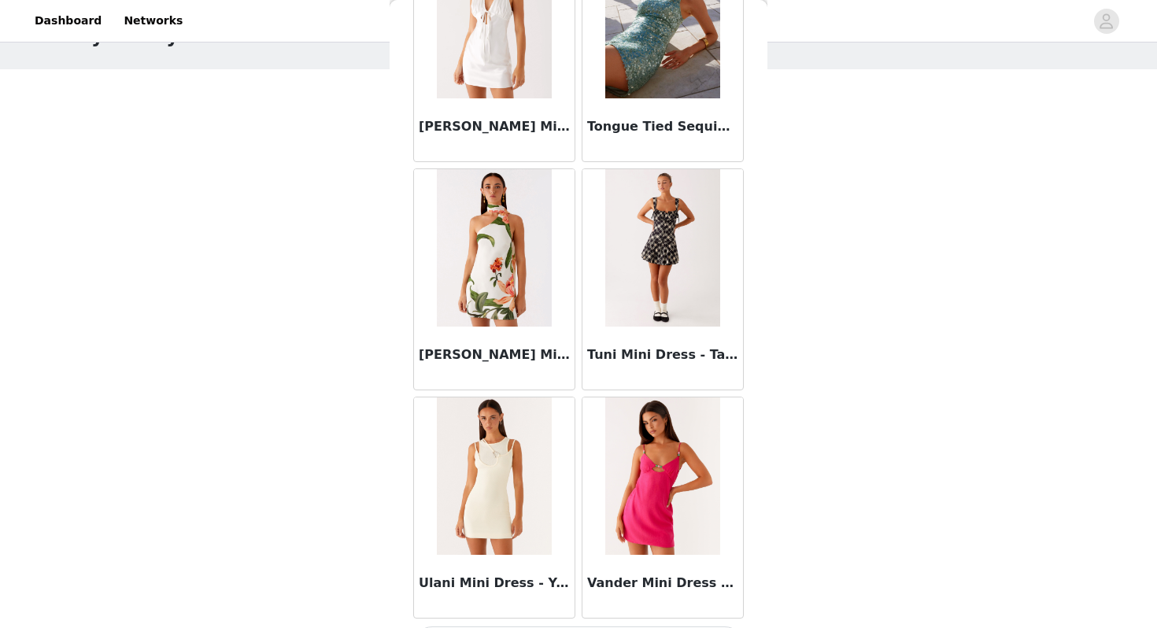
scroll to position [38306, 0]
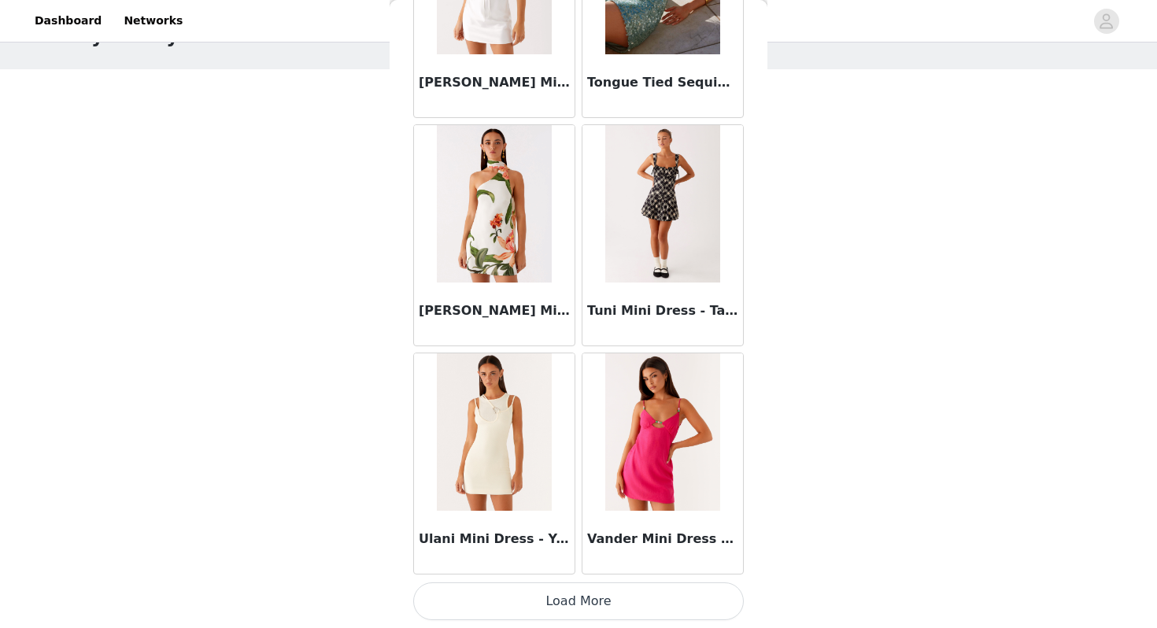
click at [595, 609] on button "Load More" at bounding box center [578, 602] width 331 height 38
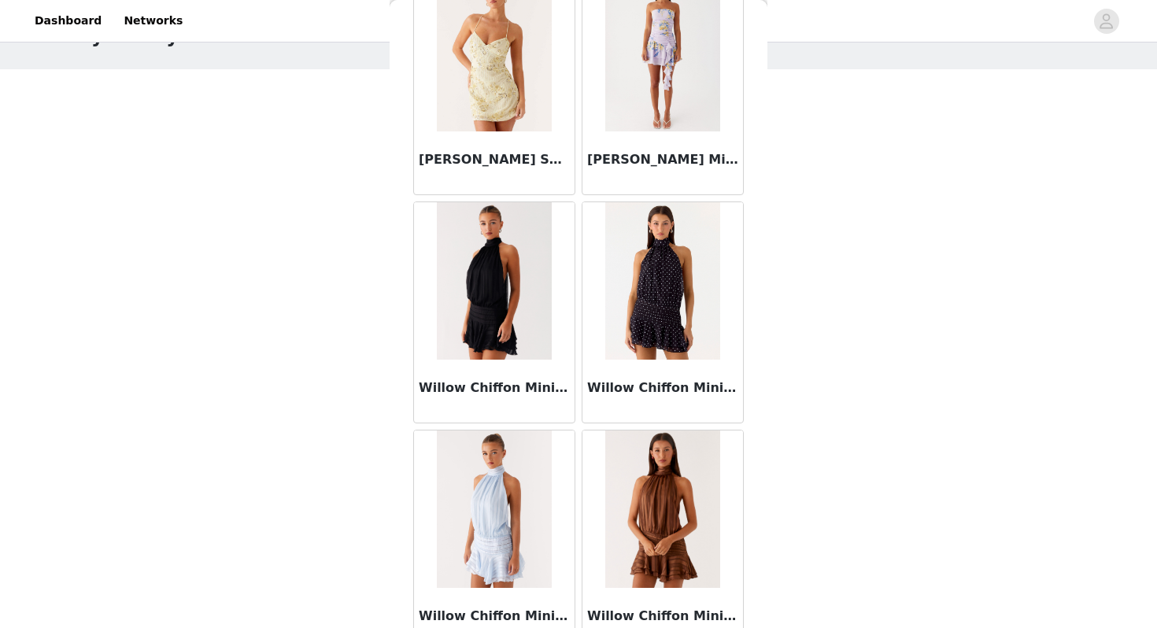
scroll to position [40089, 0]
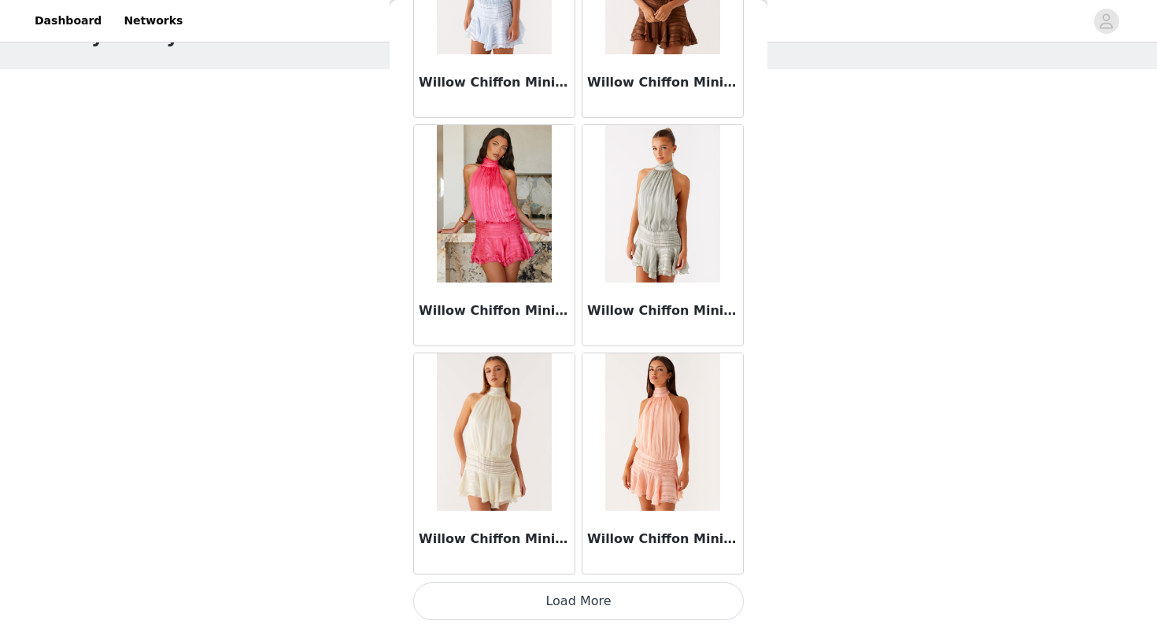
click at [591, 595] on button "Load More" at bounding box center [578, 602] width 331 height 38
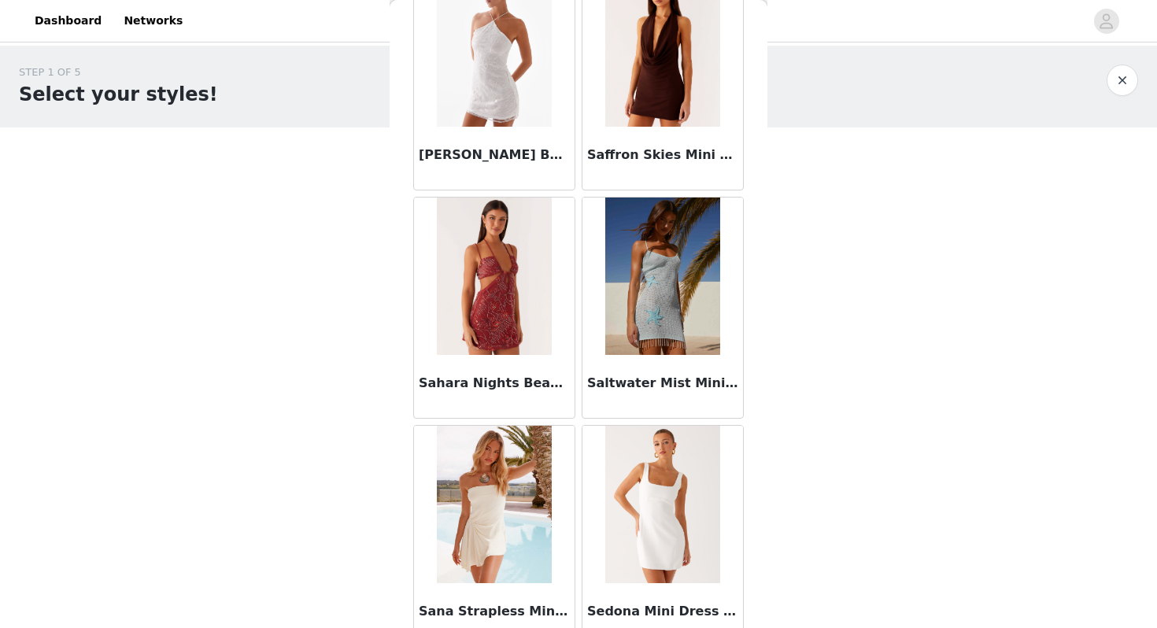
scroll to position [32941, 0]
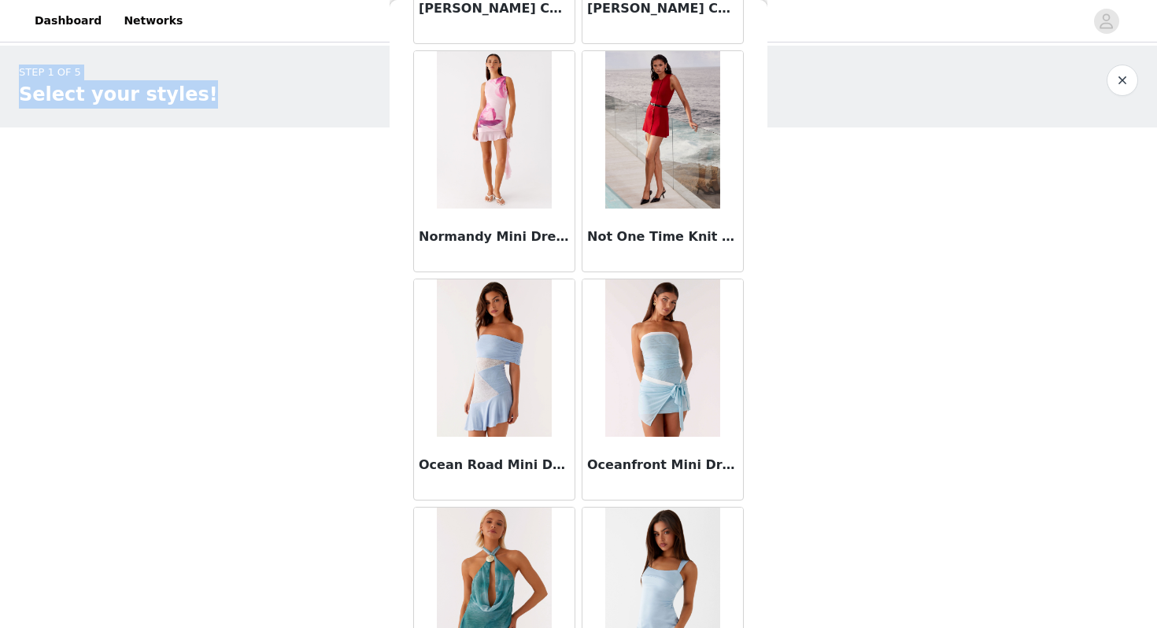
drag, startPoint x: 767, startPoint y: 464, endPoint x: 778, endPoint y: -102, distance: 565.3
click at [778, 0] on html "Dashboard Networks STEP 1 OF 5 Select your styles! Please note that the sizes a…" at bounding box center [578, 314] width 1157 height 628
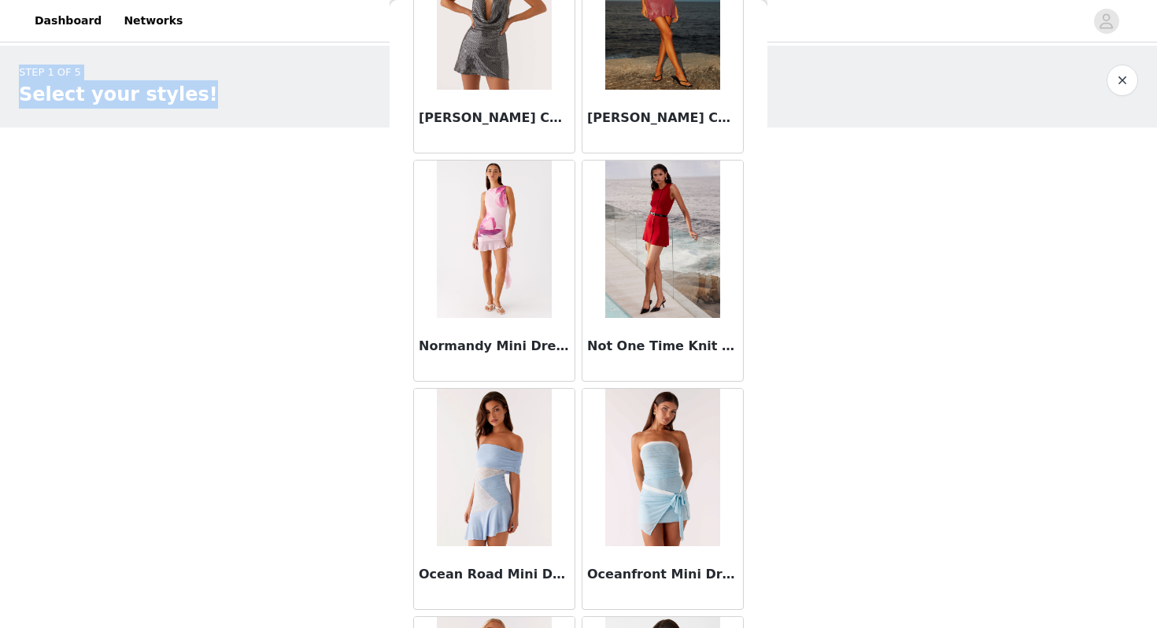
scroll to position [0, 0]
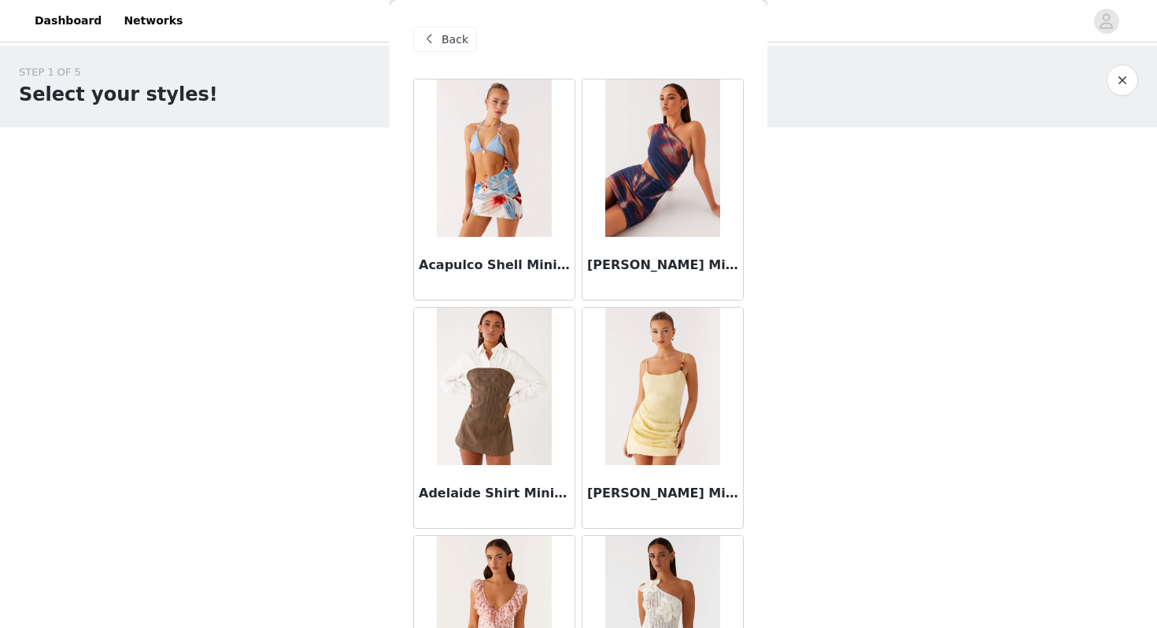
click at [460, 35] on span "Back" at bounding box center [455, 39] width 27 height 17
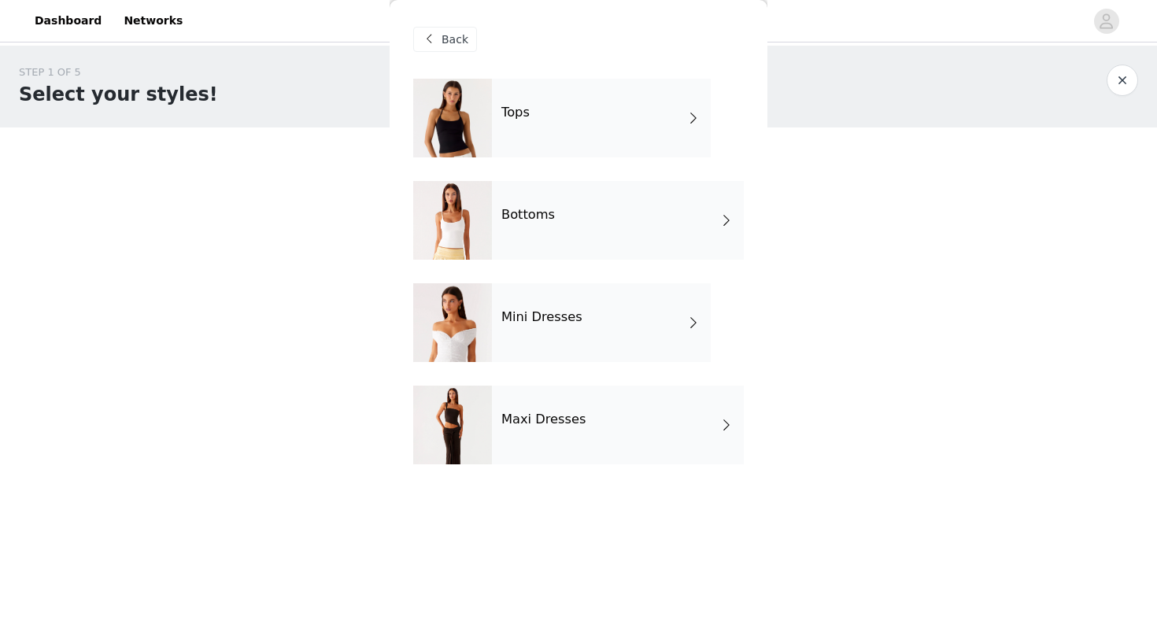
click at [511, 424] on h4 "Maxi Dresses" at bounding box center [543, 419] width 85 height 14
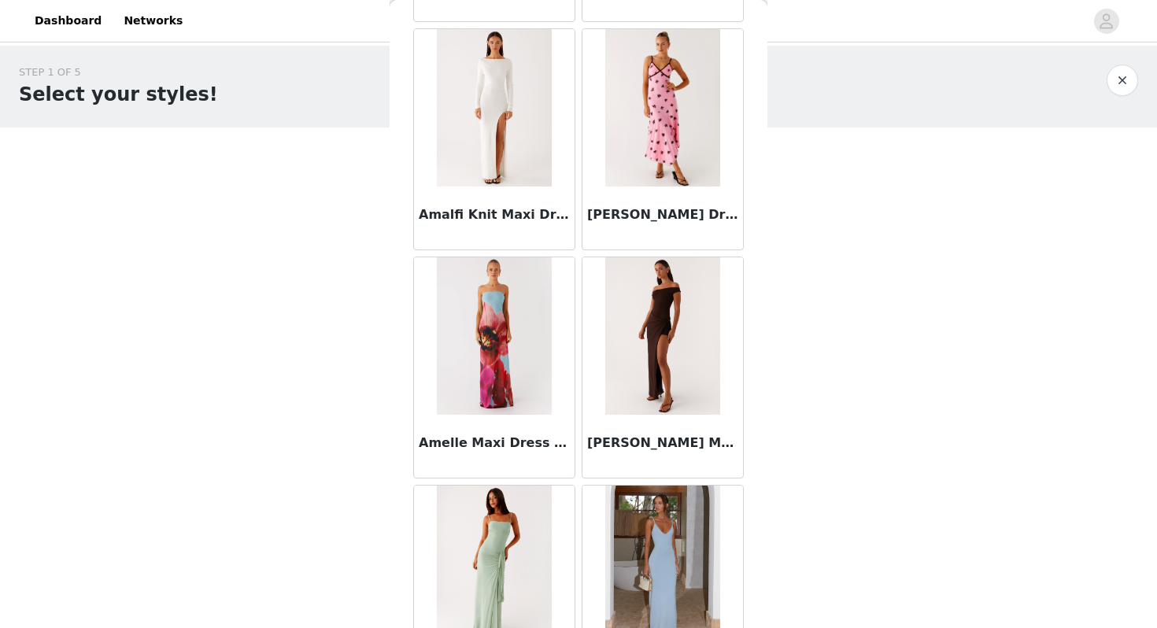
scroll to position [1781, 0]
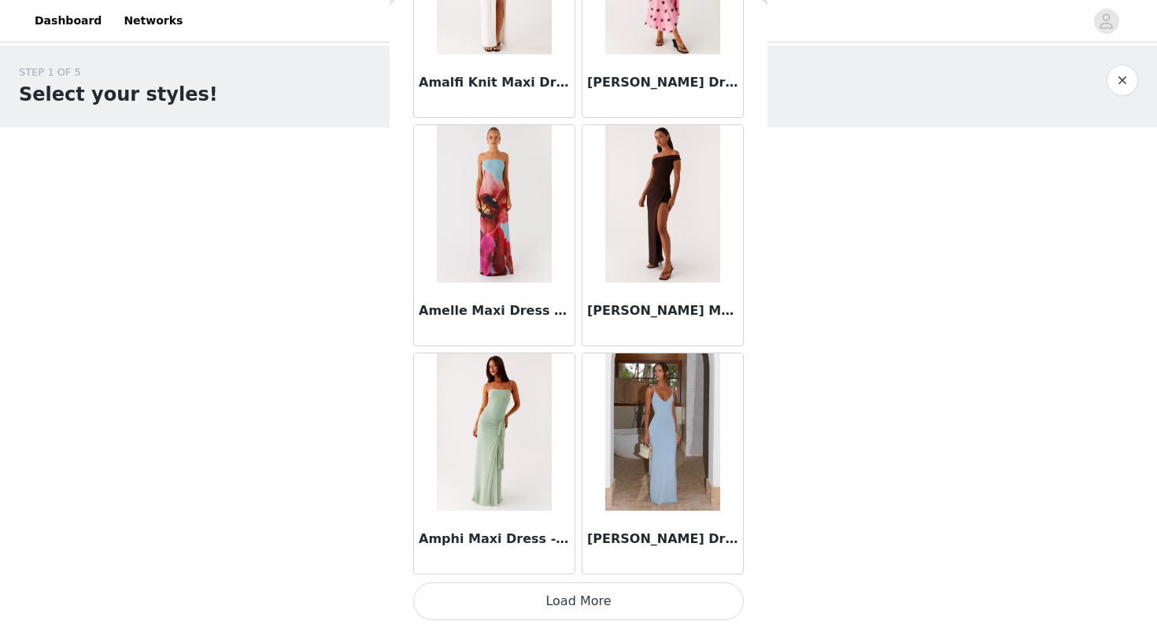
click at [575, 609] on button "Load More" at bounding box center [578, 602] width 331 height 38
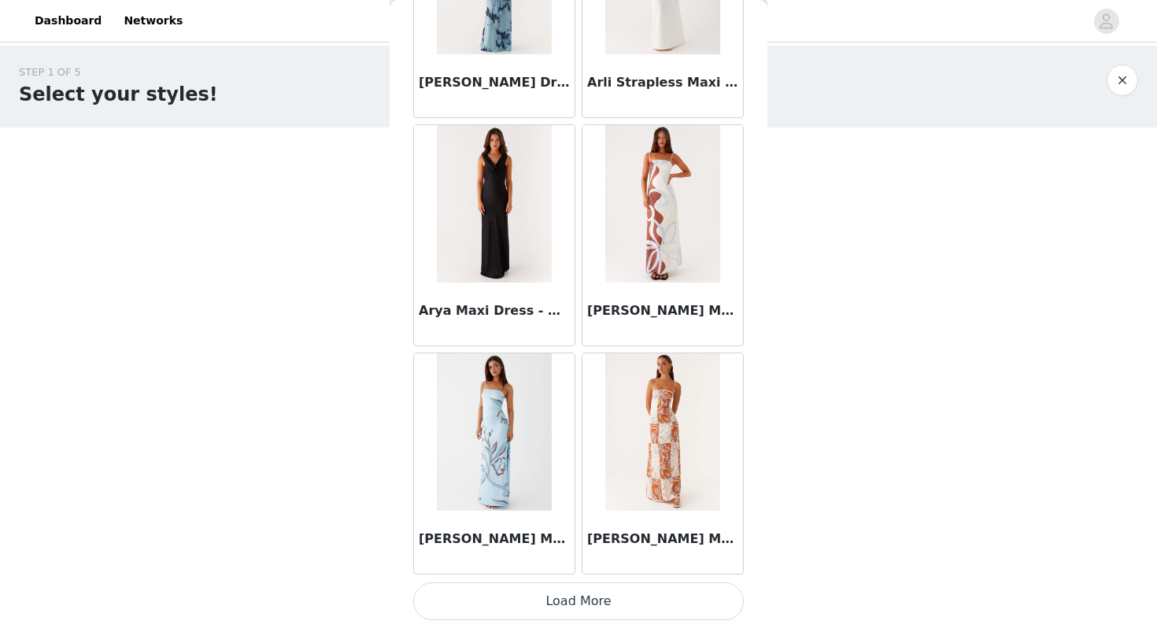
click at [598, 613] on button "Load More" at bounding box center [578, 602] width 331 height 38
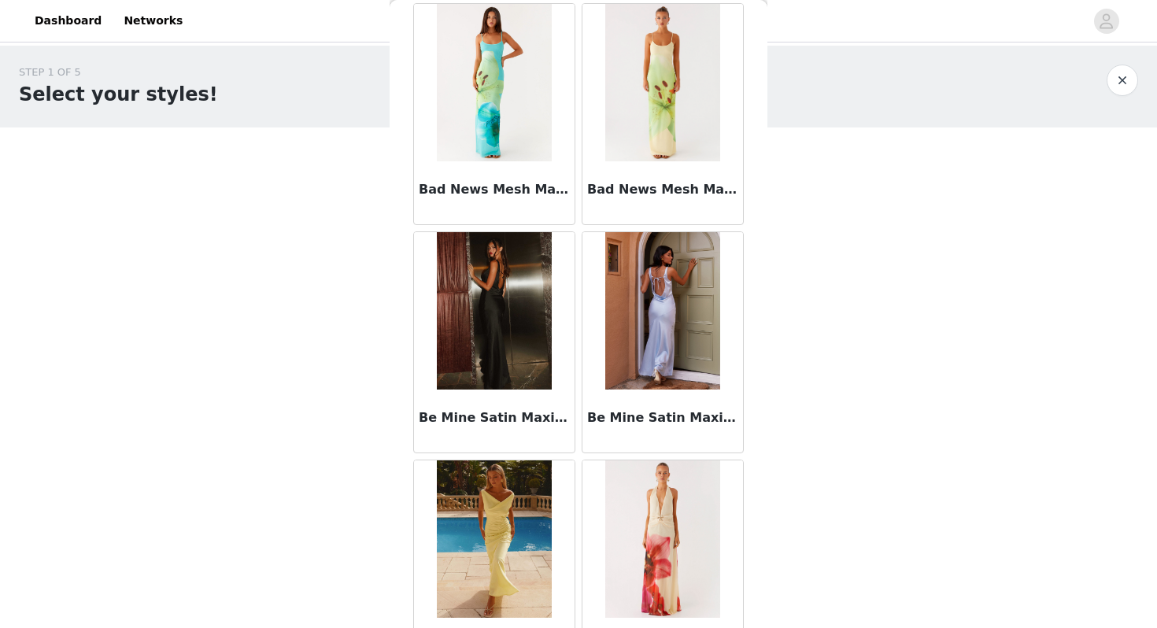
scroll to position [6346, 0]
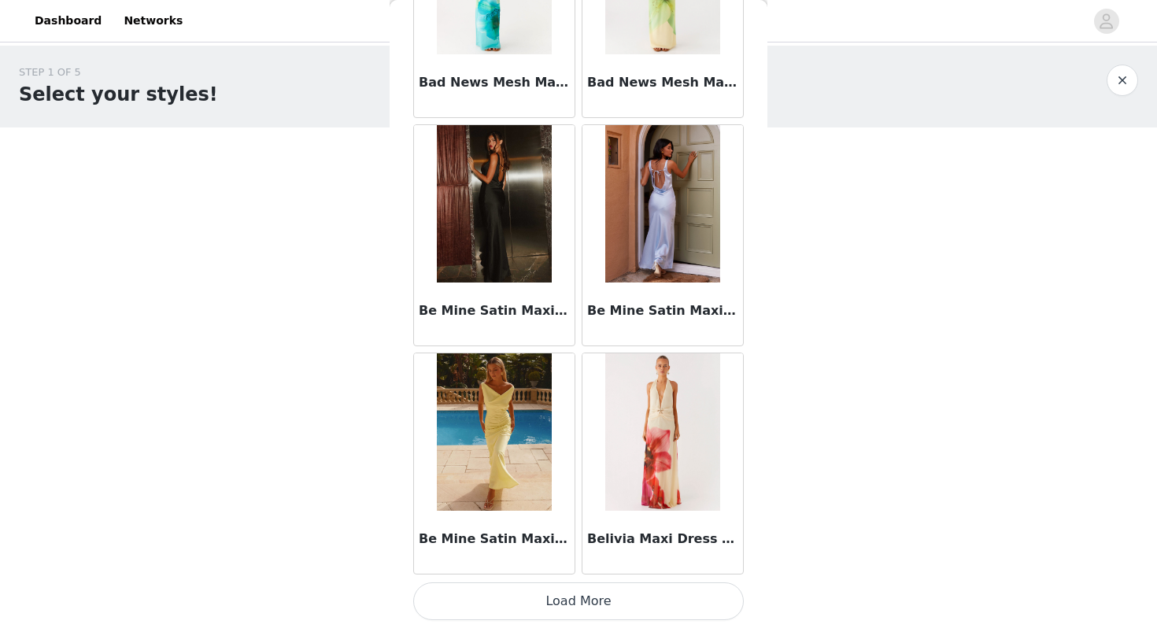
click at [538, 604] on button "Load More" at bounding box center [578, 602] width 331 height 38
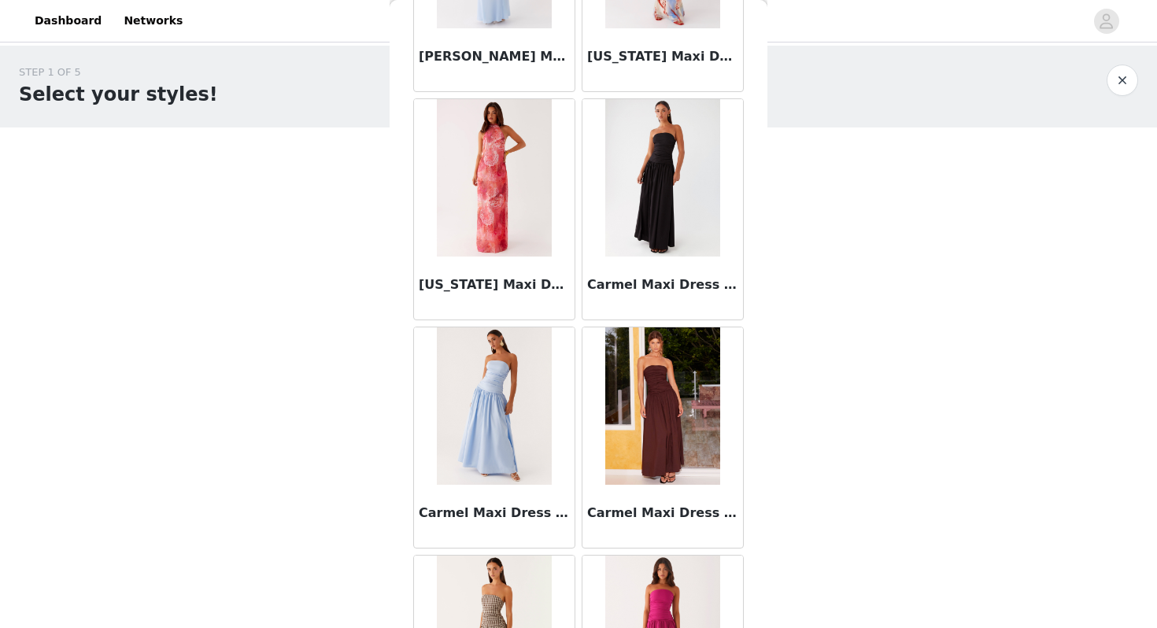
scroll to position [8629, 0]
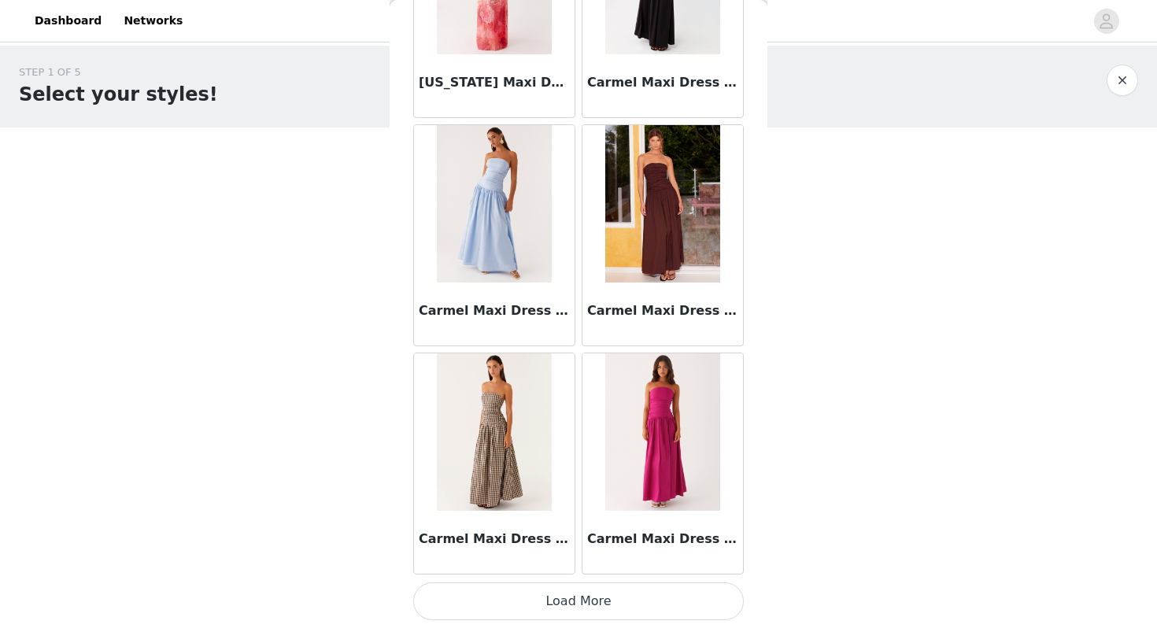
click at [586, 613] on button "Load More" at bounding box center [578, 602] width 331 height 38
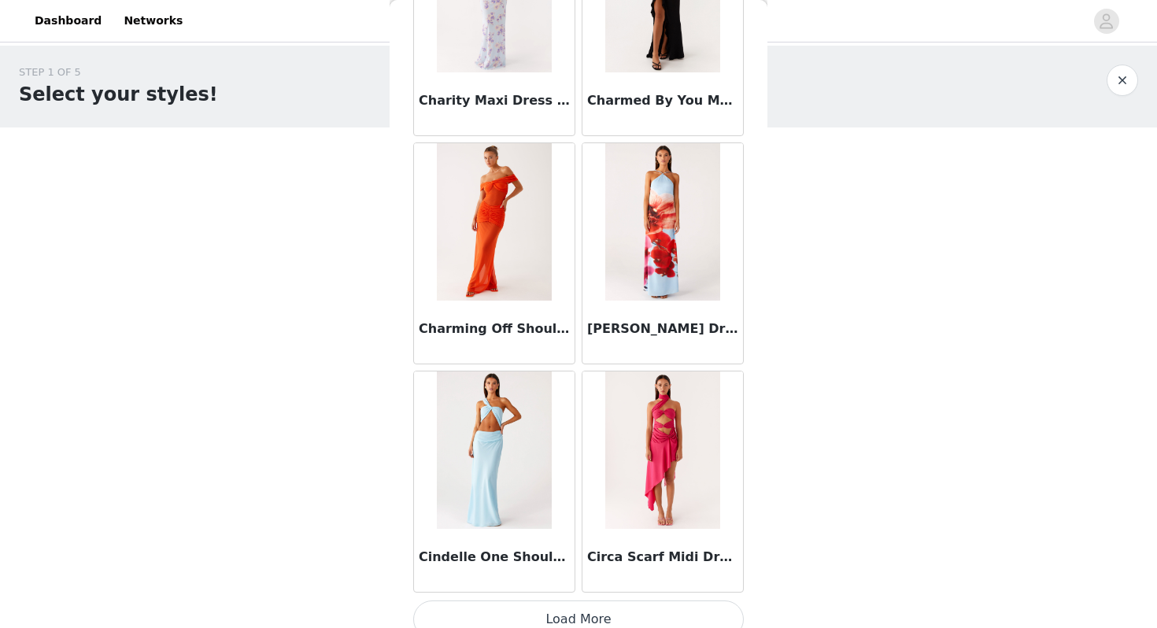
scroll to position [10912, 0]
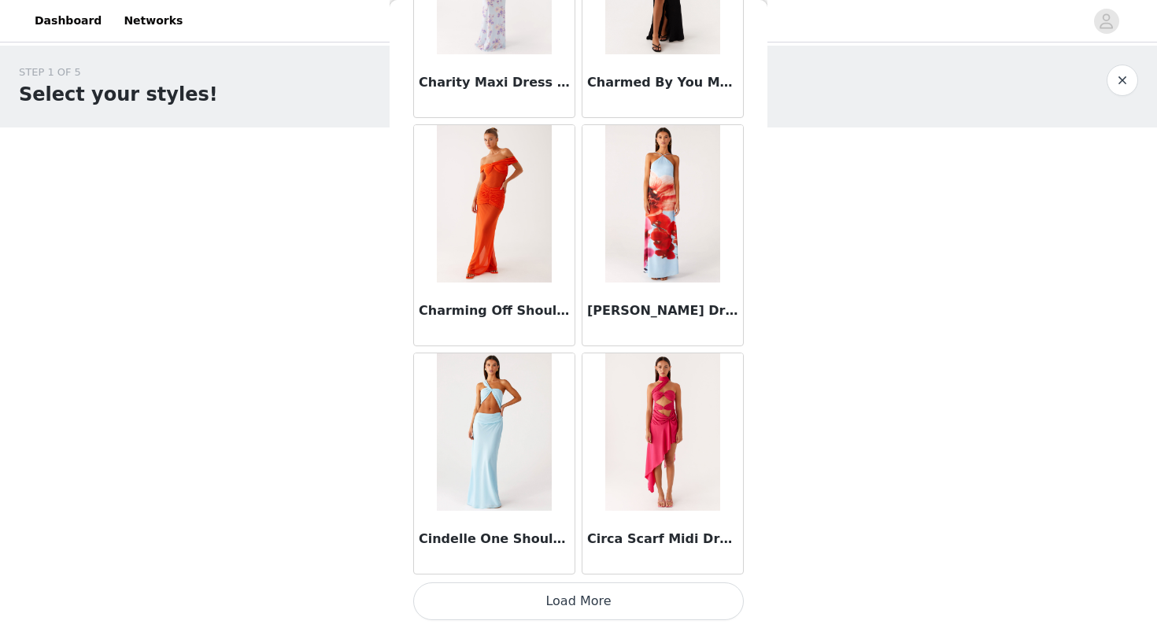
click at [592, 599] on button "Load More" at bounding box center [578, 602] width 331 height 38
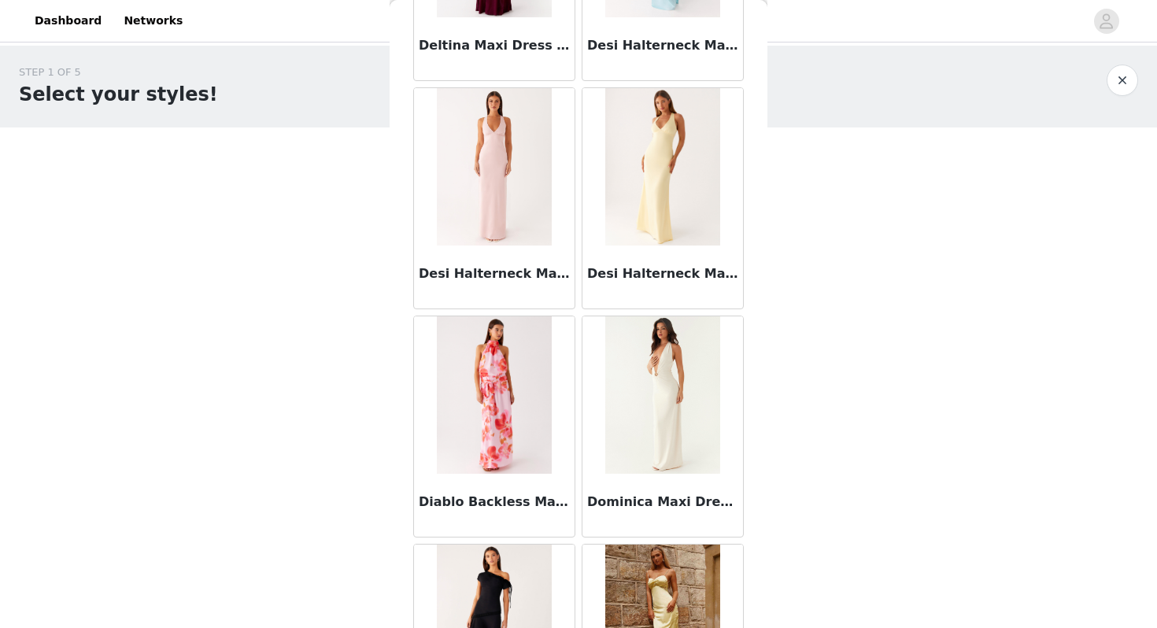
scroll to position [13195, 0]
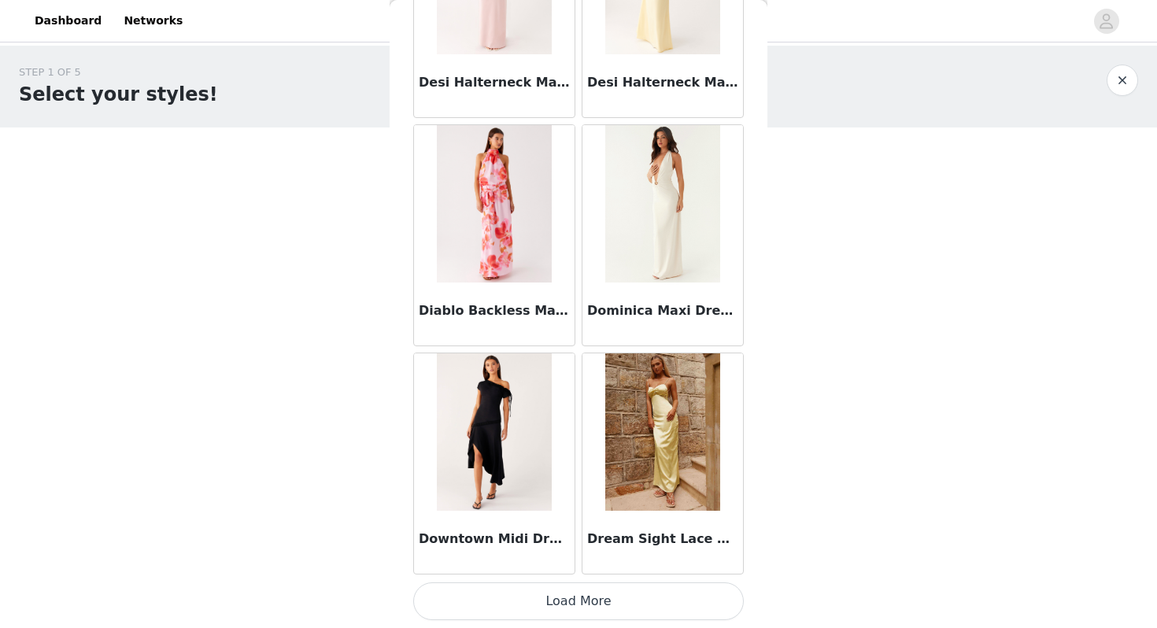
click at [586, 614] on button "Load More" at bounding box center [578, 602] width 331 height 38
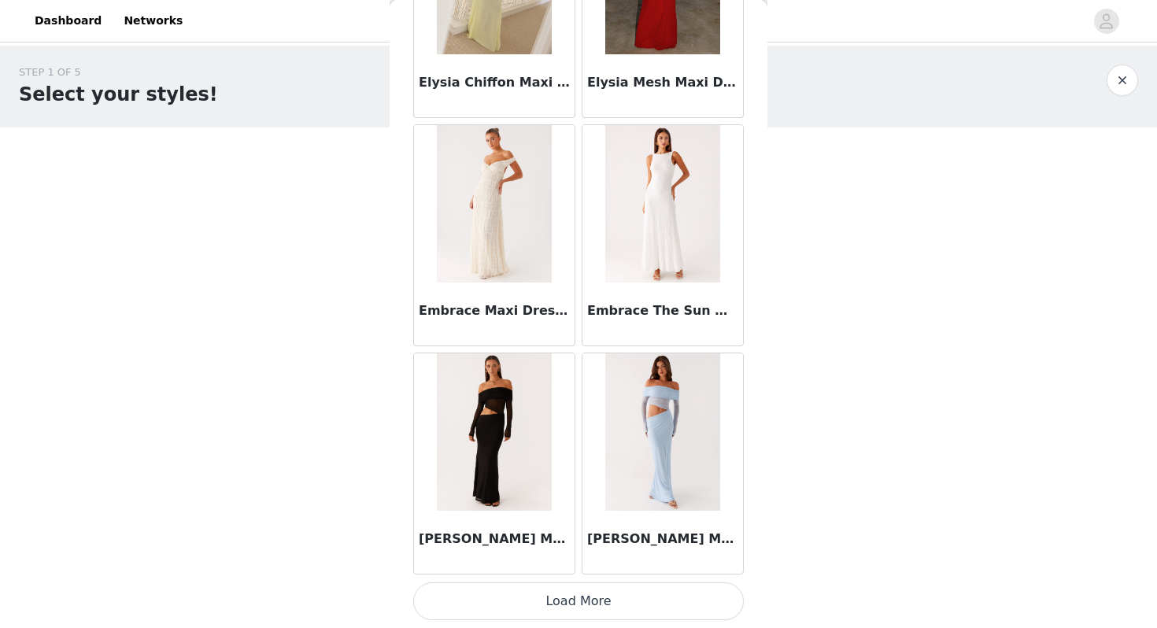
scroll to position [58, 0]
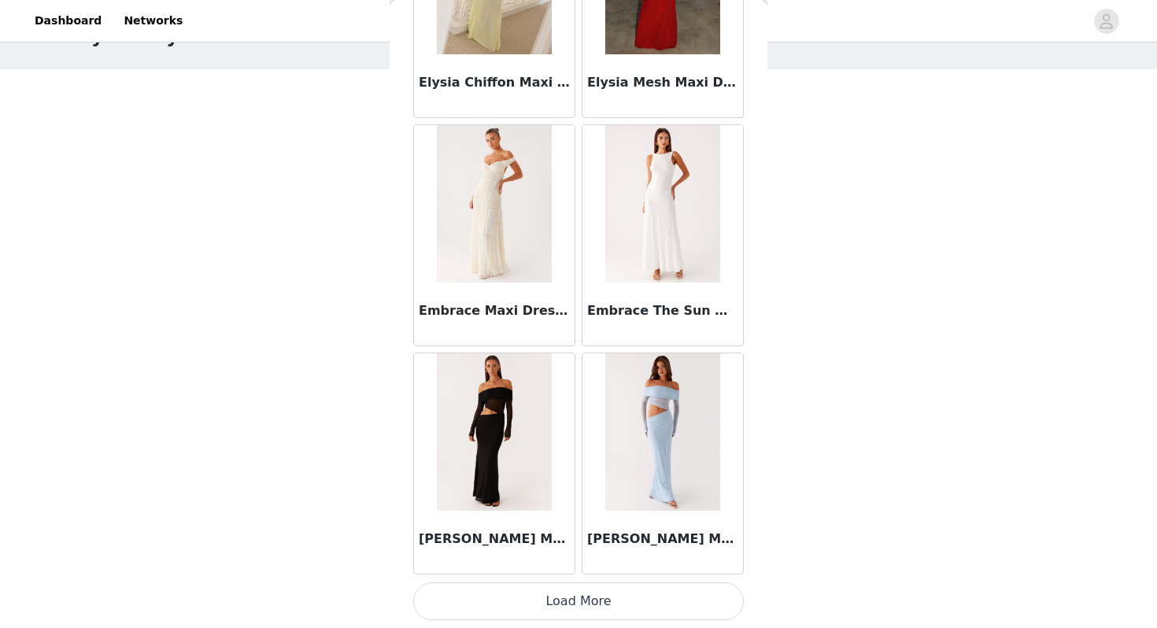
click at [588, 611] on button "Load More" at bounding box center [578, 602] width 331 height 38
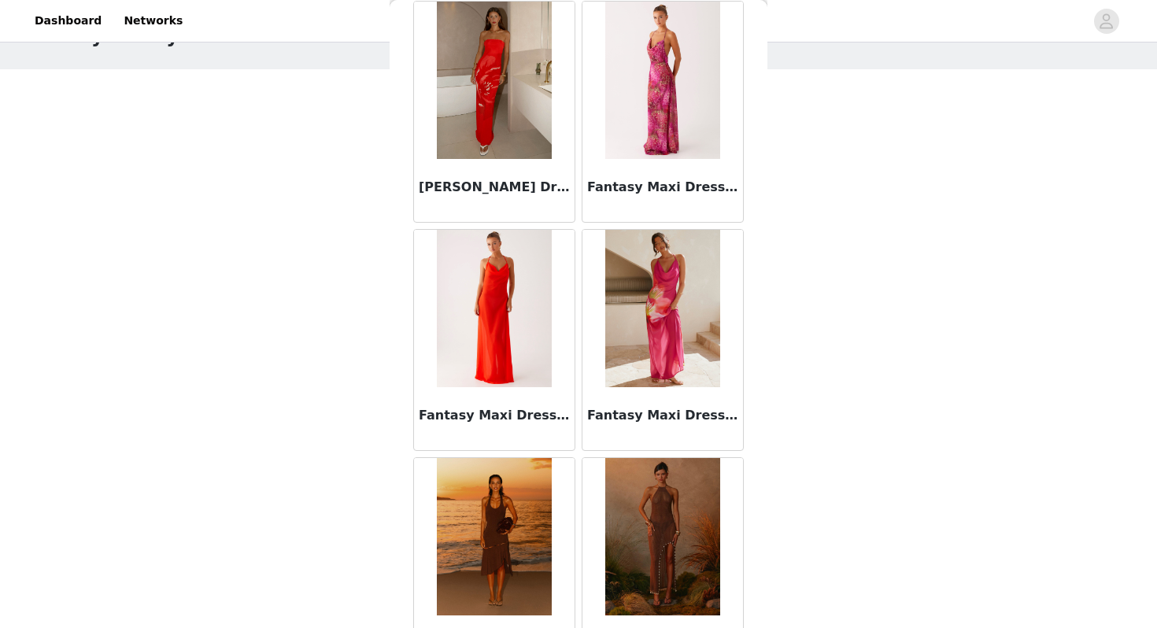
scroll to position [17760, 0]
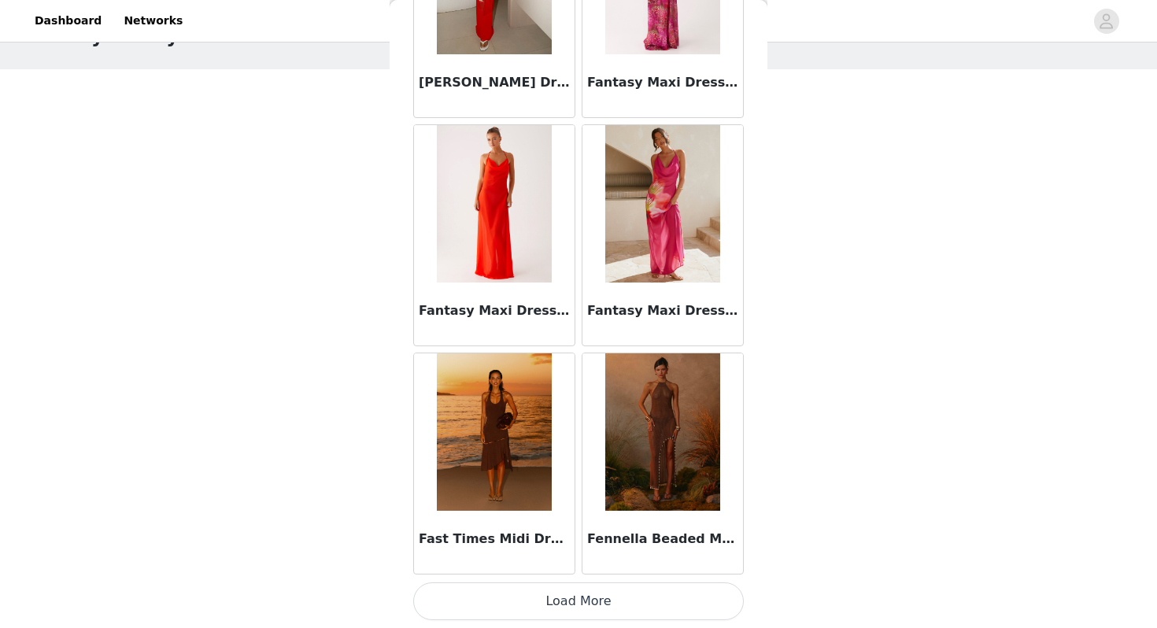
click at [635, 596] on button "Load More" at bounding box center [578, 602] width 331 height 38
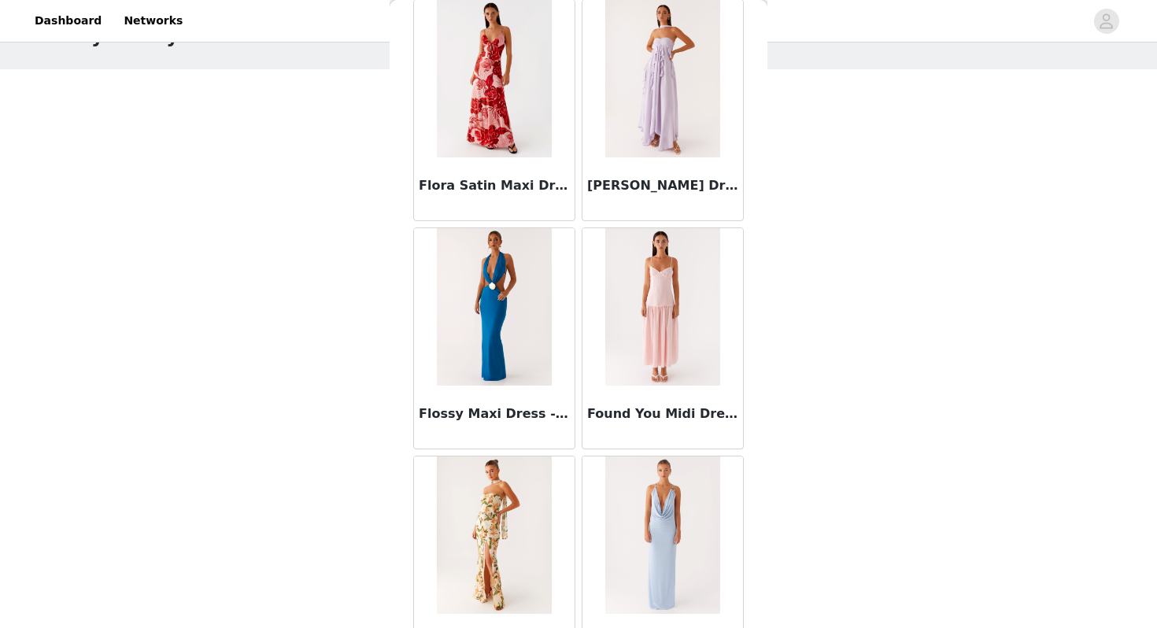
scroll to position [20043, 0]
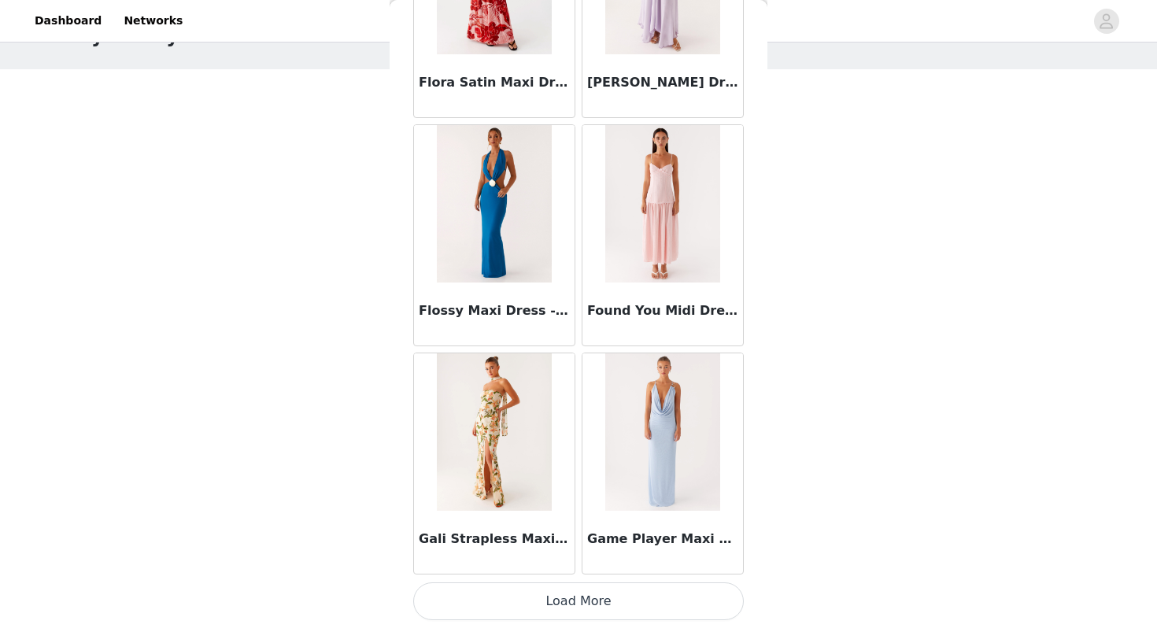
click at [611, 609] on button "Load More" at bounding box center [578, 602] width 331 height 38
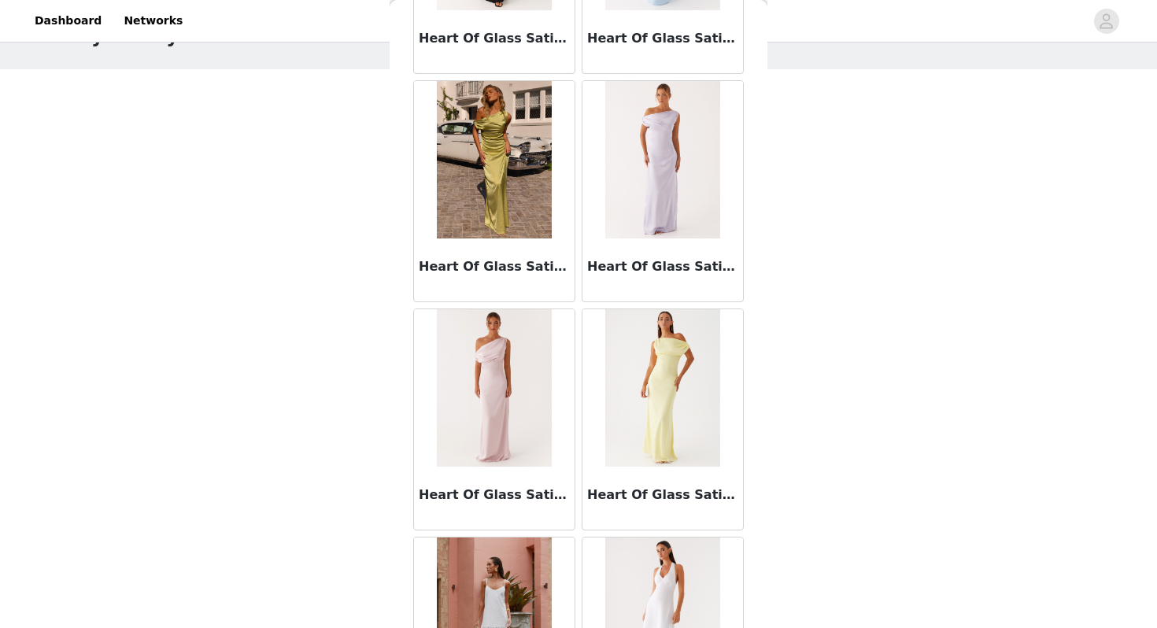
scroll to position [22326, 0]
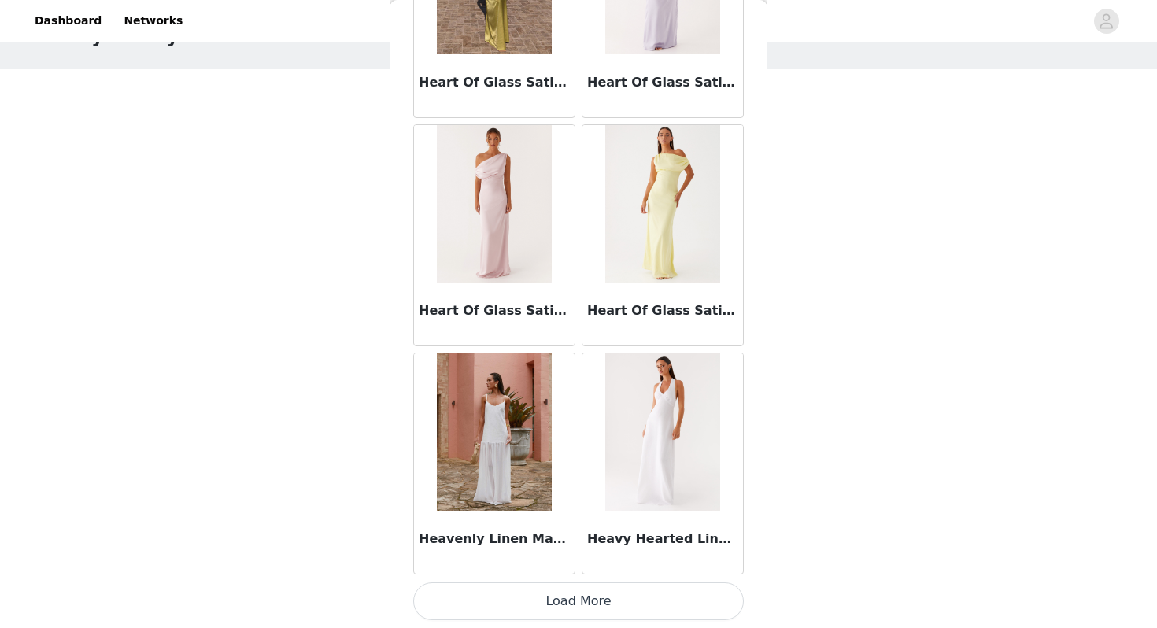
click at [584, 605] on button "Load More" at bounding box center [578, 602] width 331 height 38
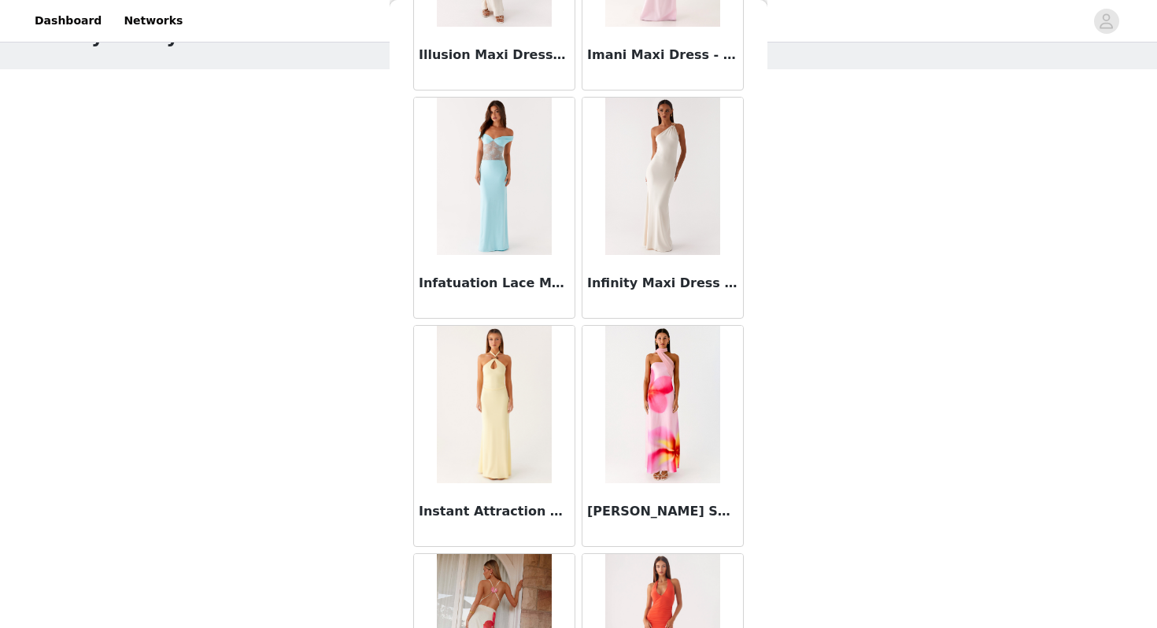
scroll to position [24609, 0]
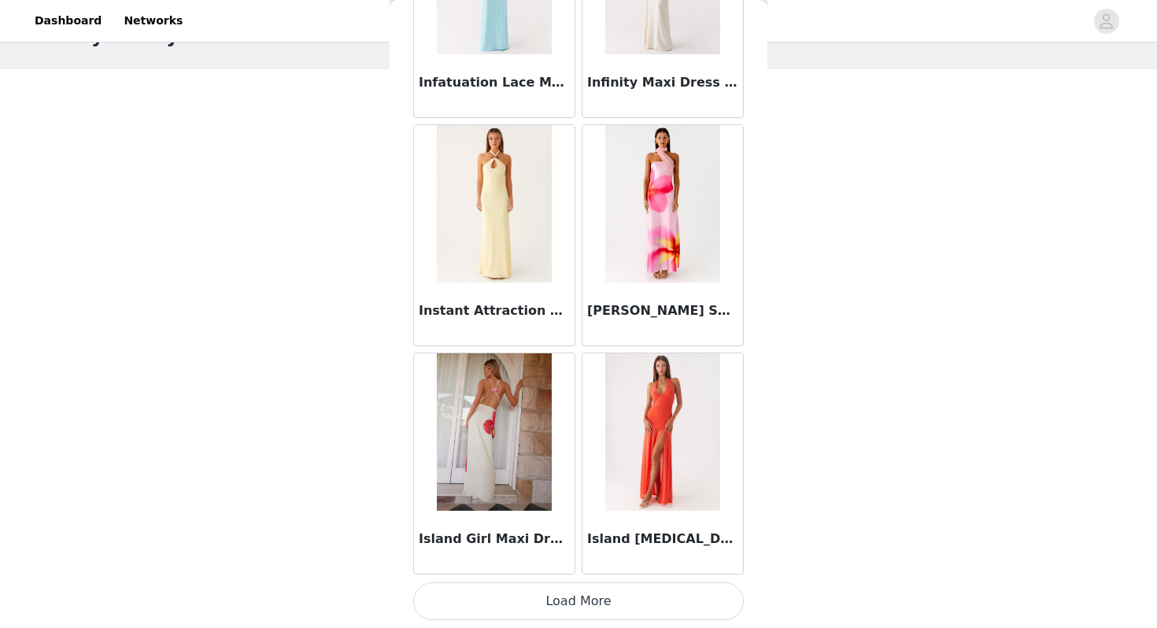
click at [578, 607] on button "Load More" at bounding box center [578, 602] width 331 height 38
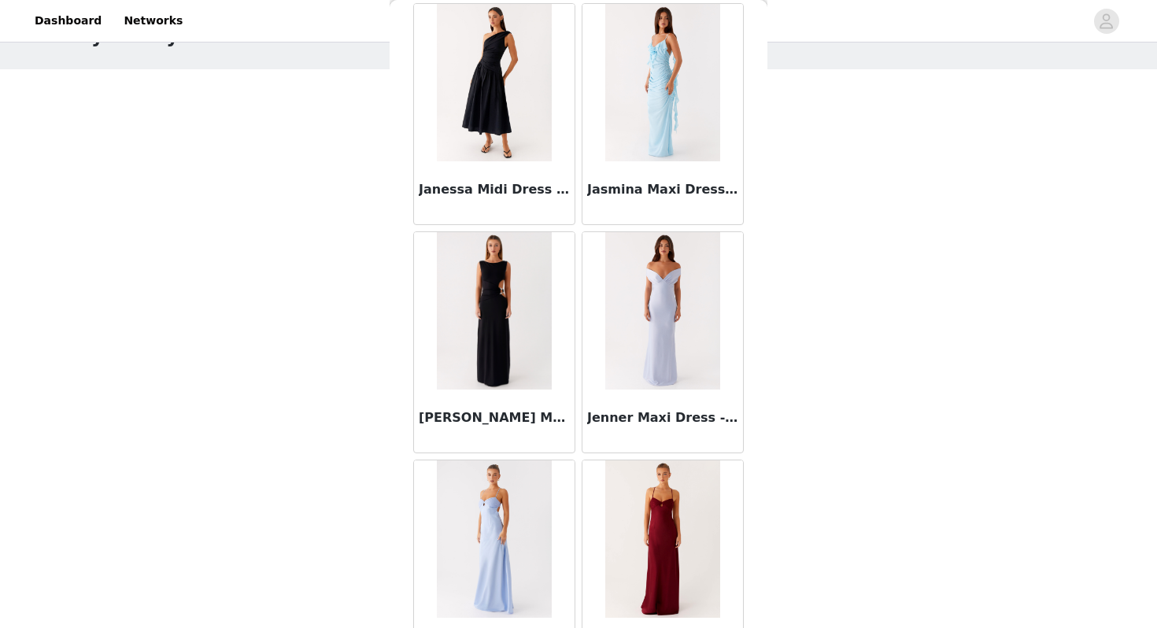
scroll to position [26332, 0]
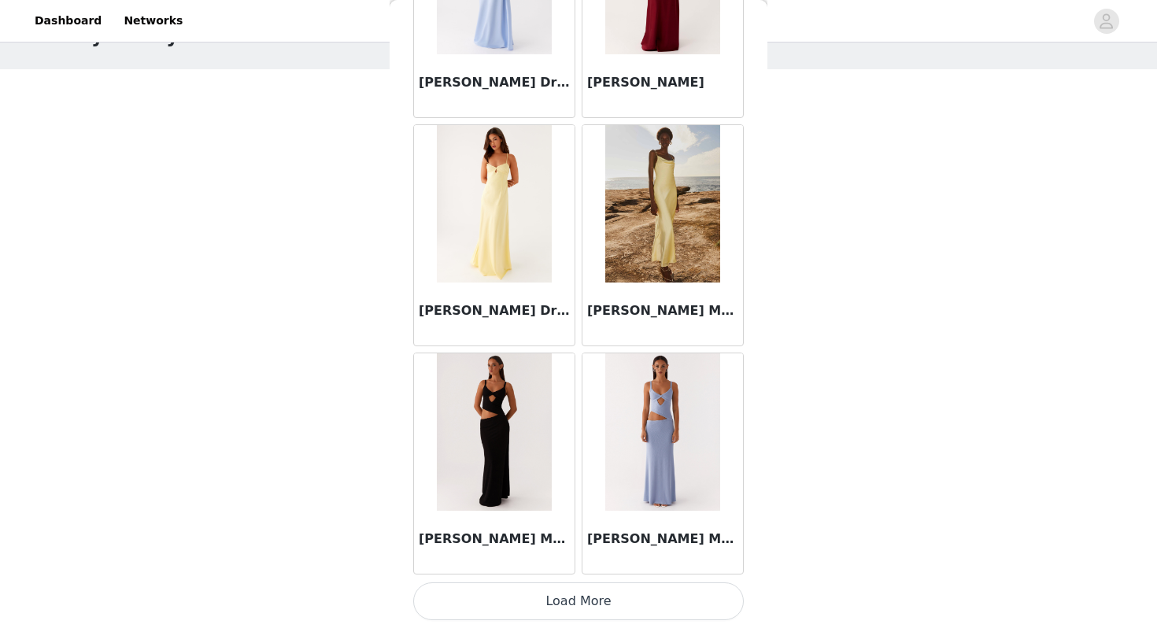
click at [578, 600] on button "Load More" at bounding box center [578, 602] width 331 height 38
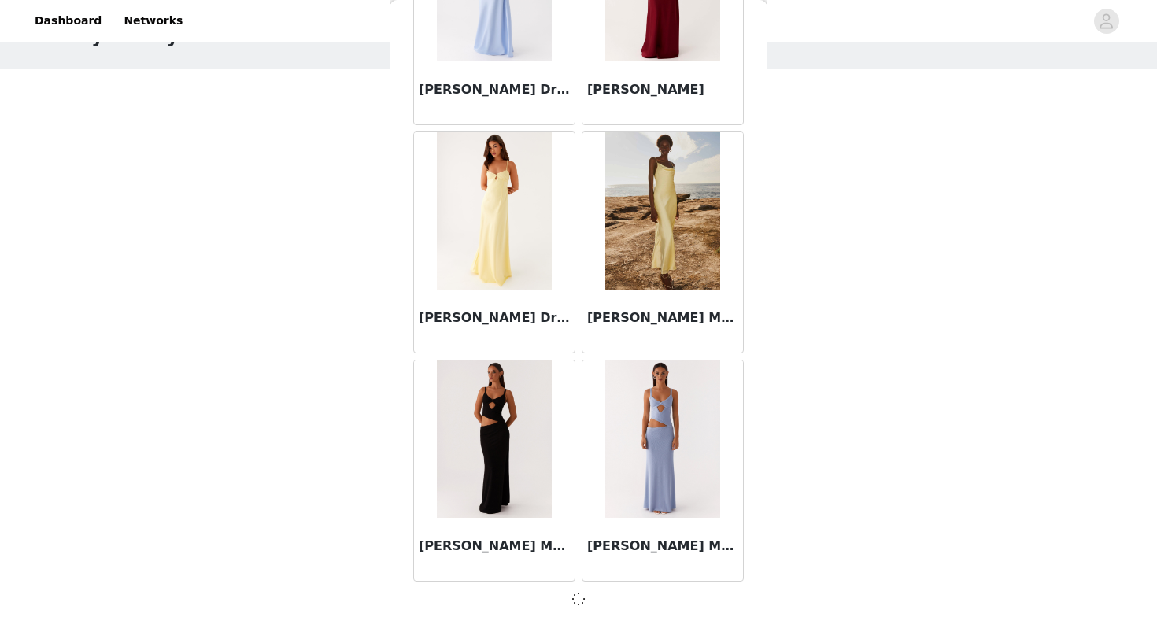
scroll to position [26884, 0]
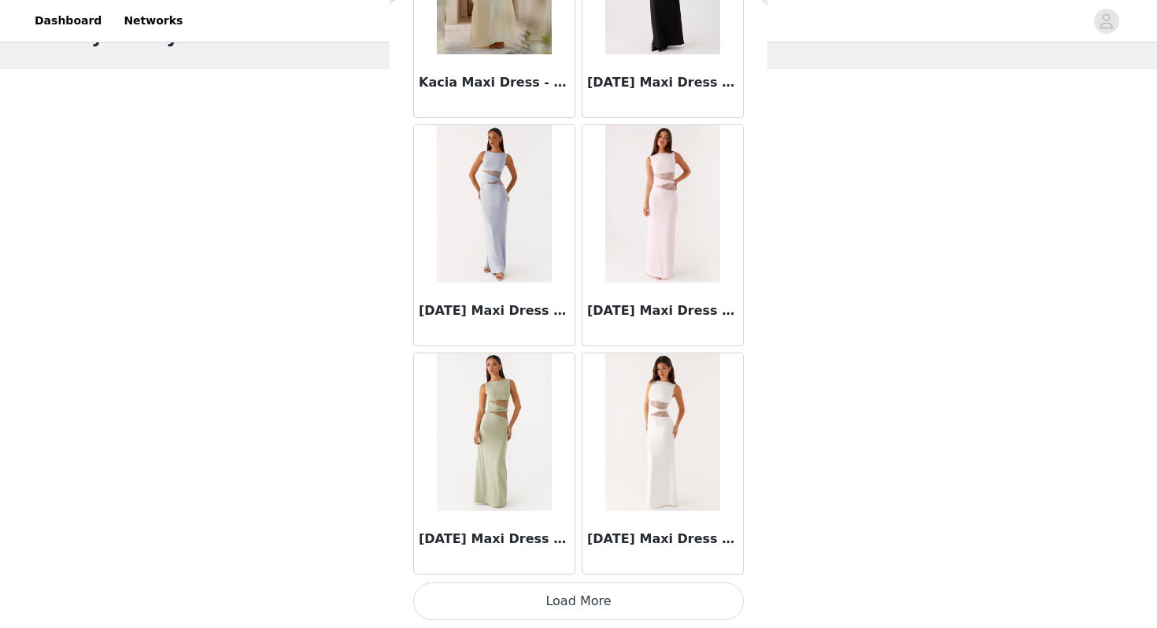
click at [579, 602] on button "Load More" at bounding box center [578, 602] width 331 height 38
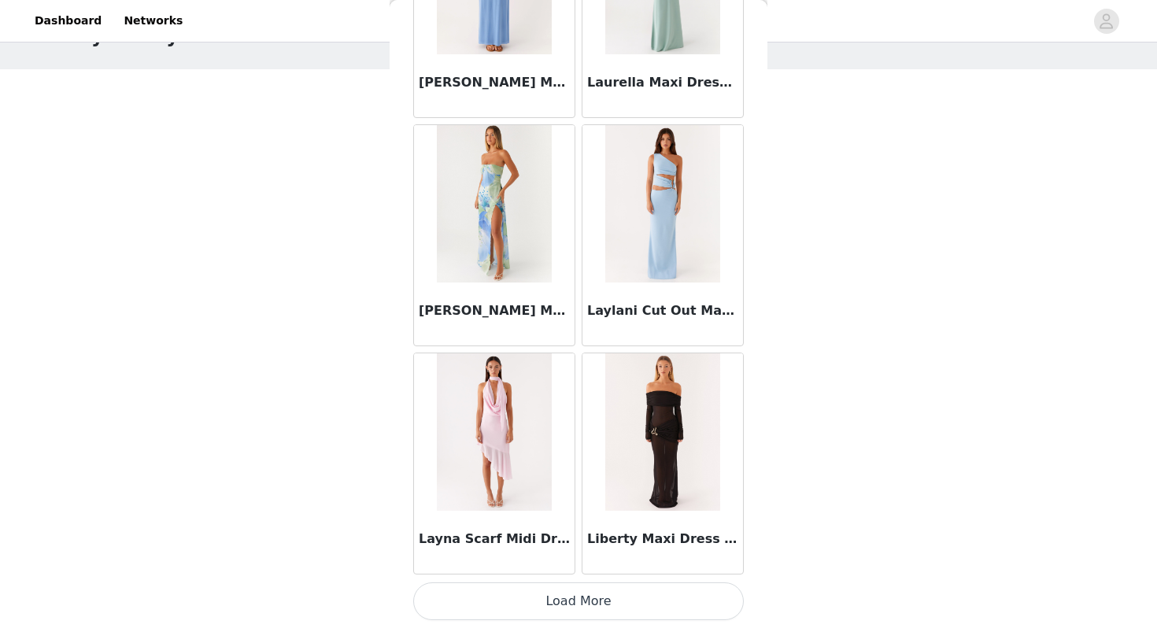
click at [579, 606] on button "Load More" at bounding box center [578, 602] width 331 height 38
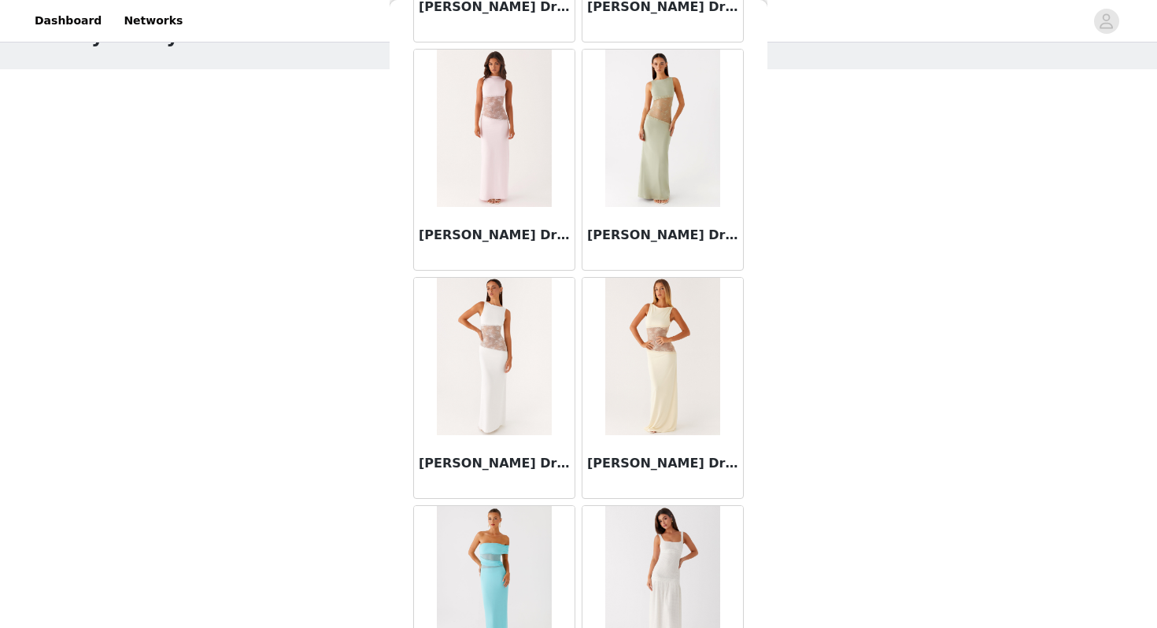
scroll to position [33740, 0]
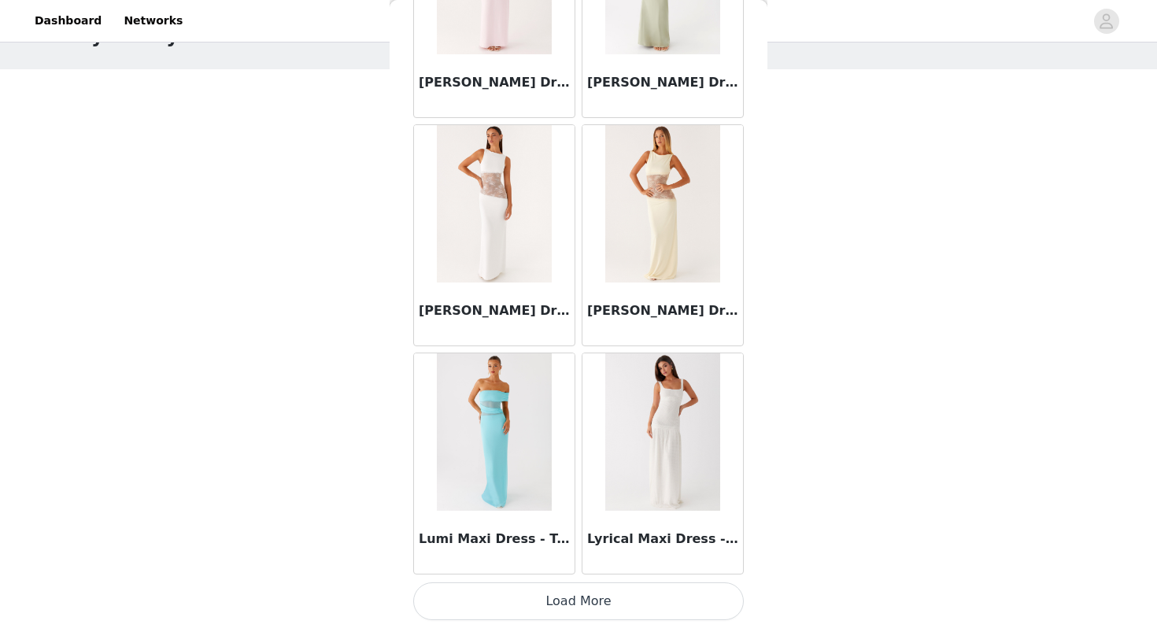
click at [560, 608] on button "Load More" at bounding box center [578, 602] width 331 height 38
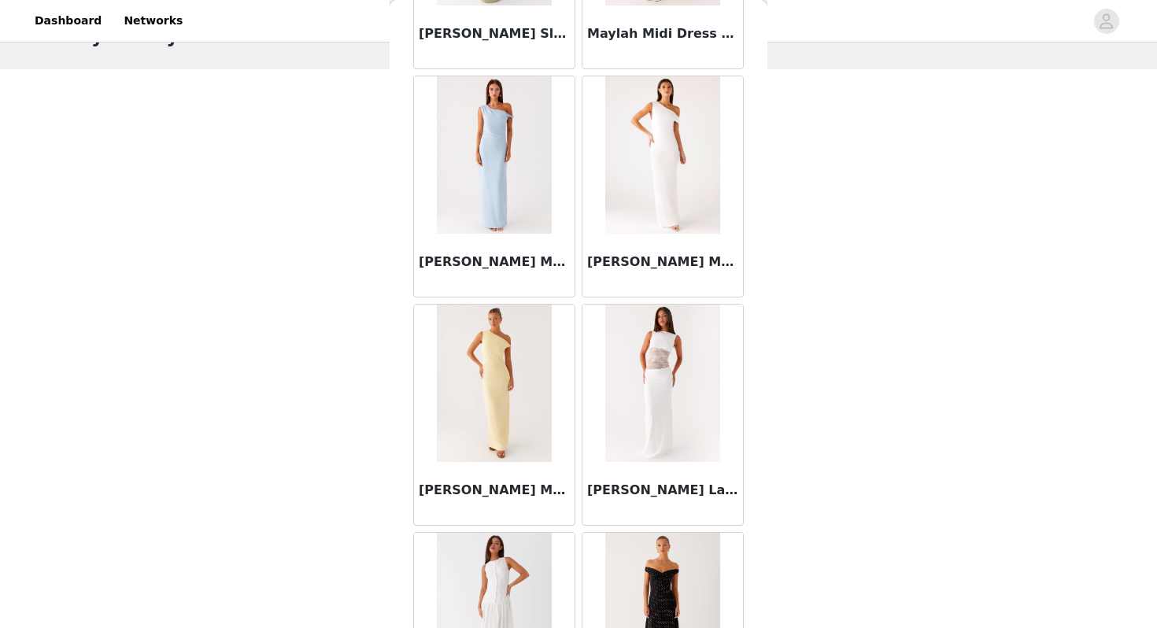
scroll to position [36023, 0]
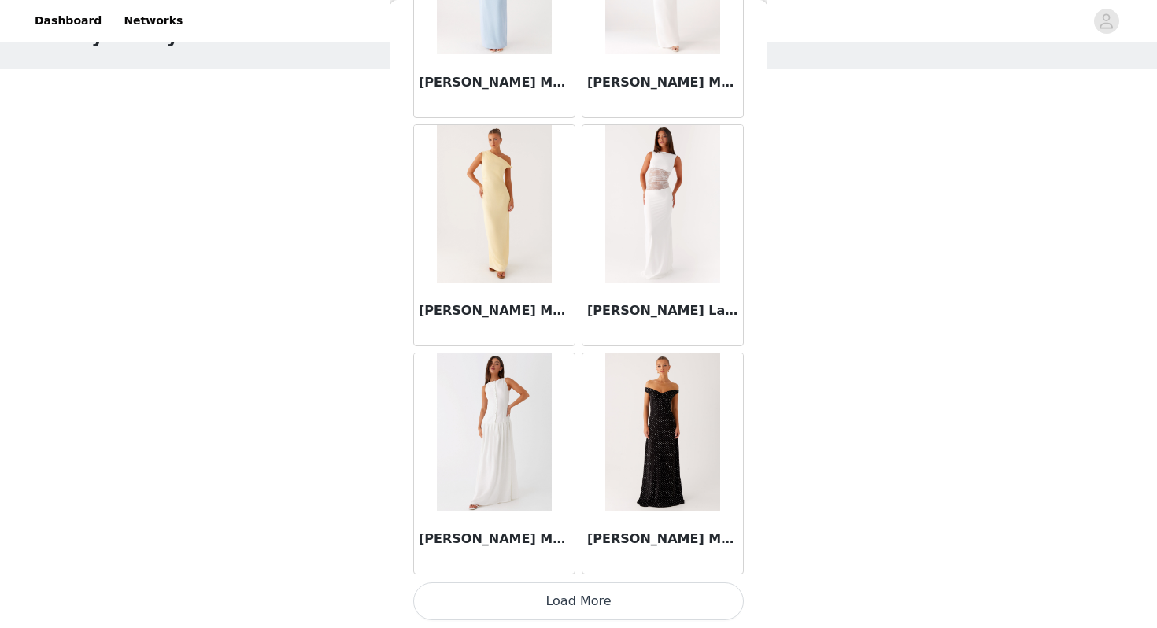
click at [556, 605] on button "Load More" at bounding box center [578, 602] width 331 height 38
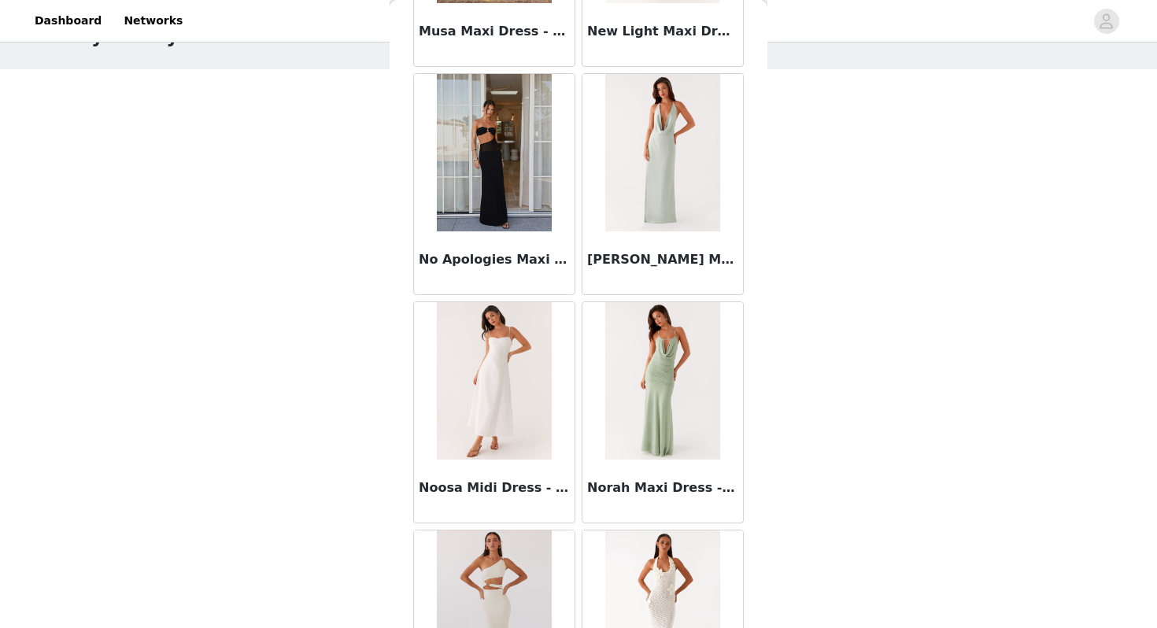
scroll to position [38306, 0]
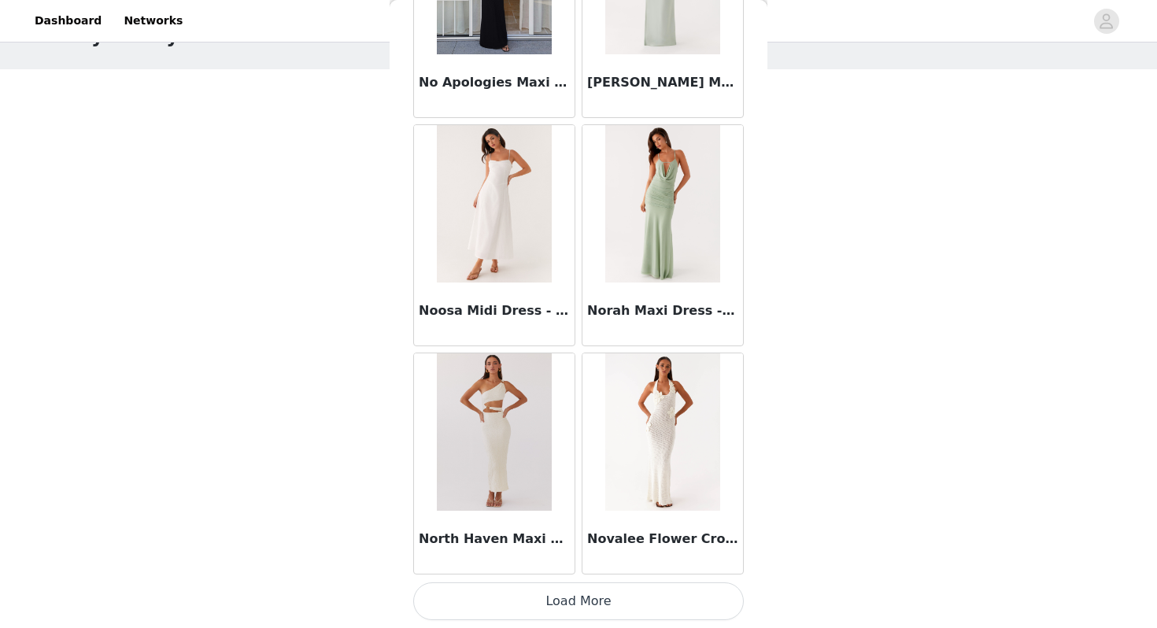
click at [585, 602] on button "Load More" at bounding box center [578, 602] width 331 height 38
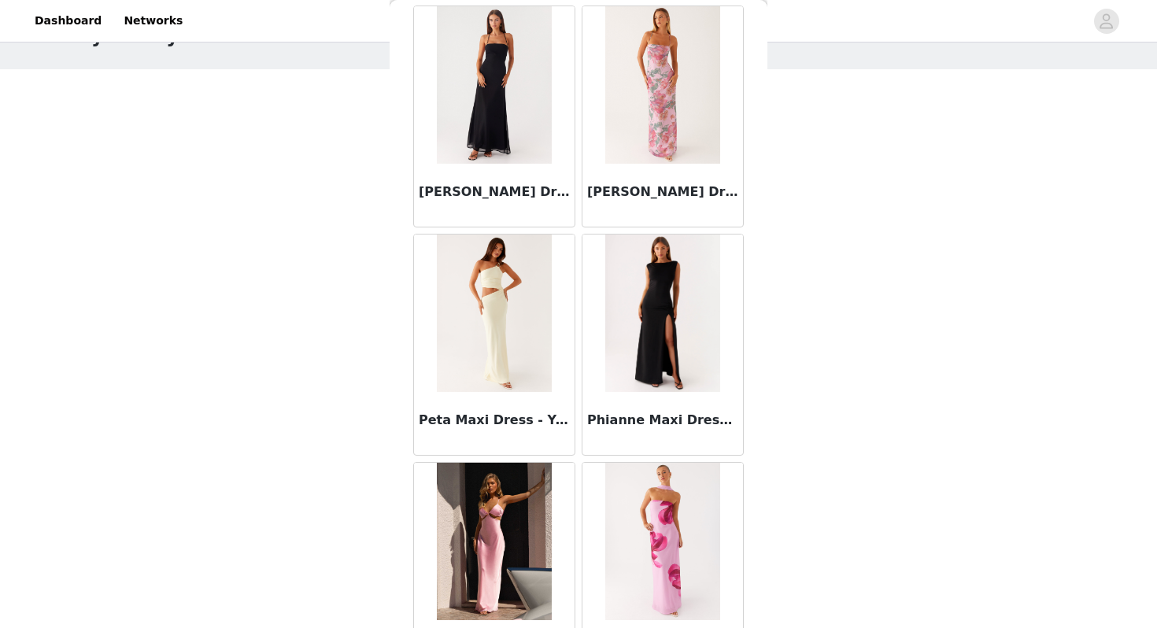
scroll to position [40588, 0]
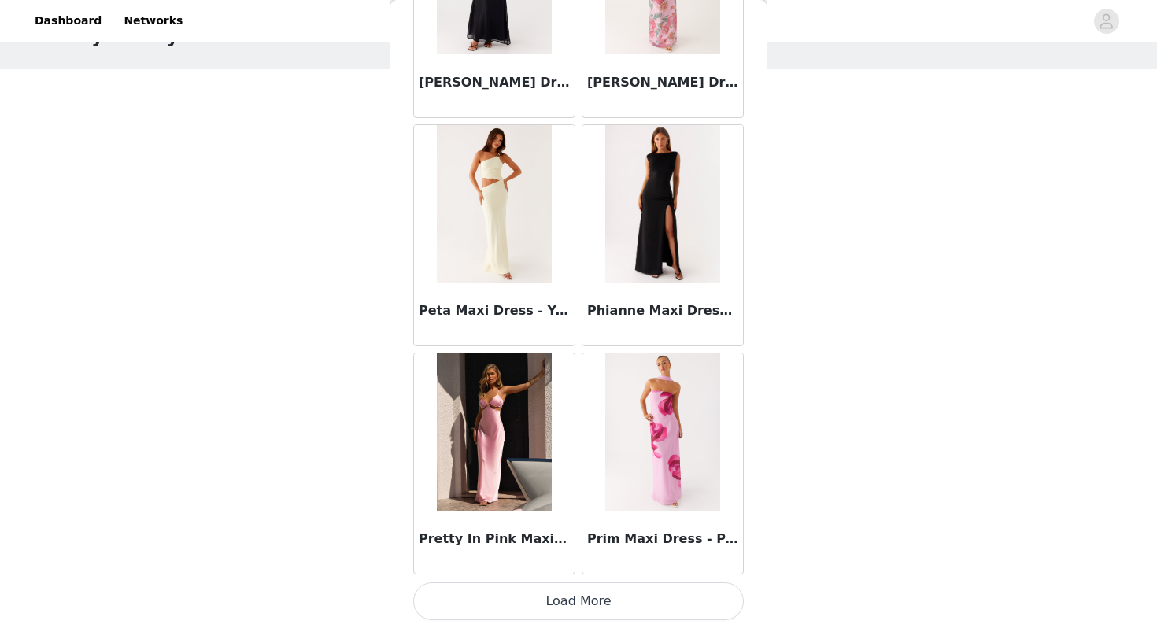
click at [576, 602] on button "Load More" at bounding box center [578, 602] width 331 height 38
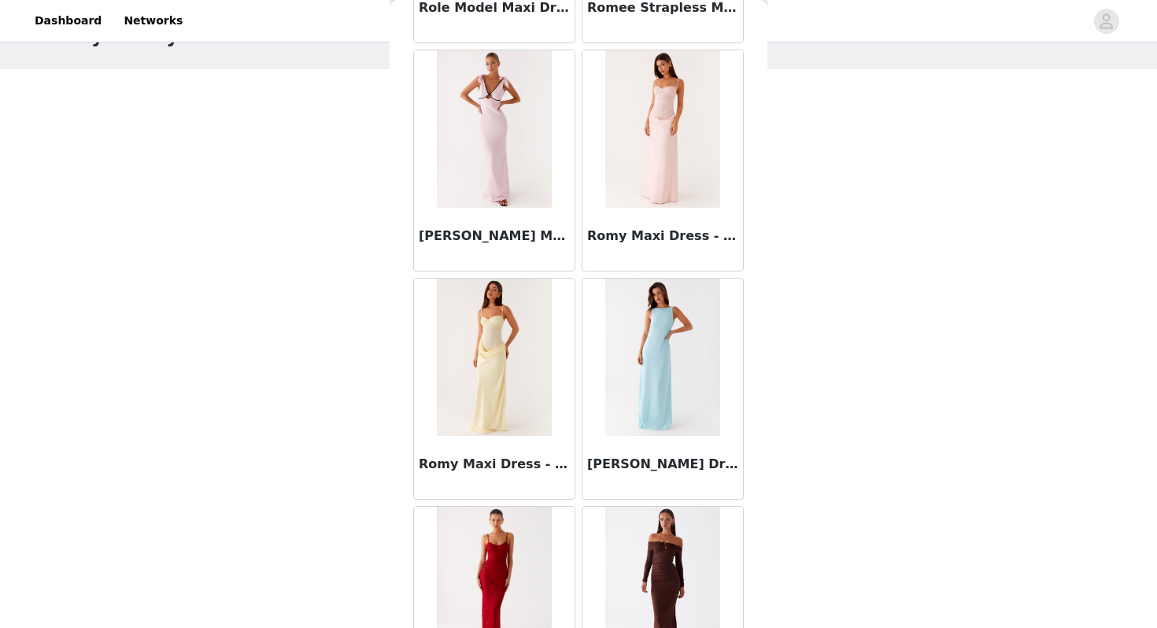
scroll to position [42871, 0]
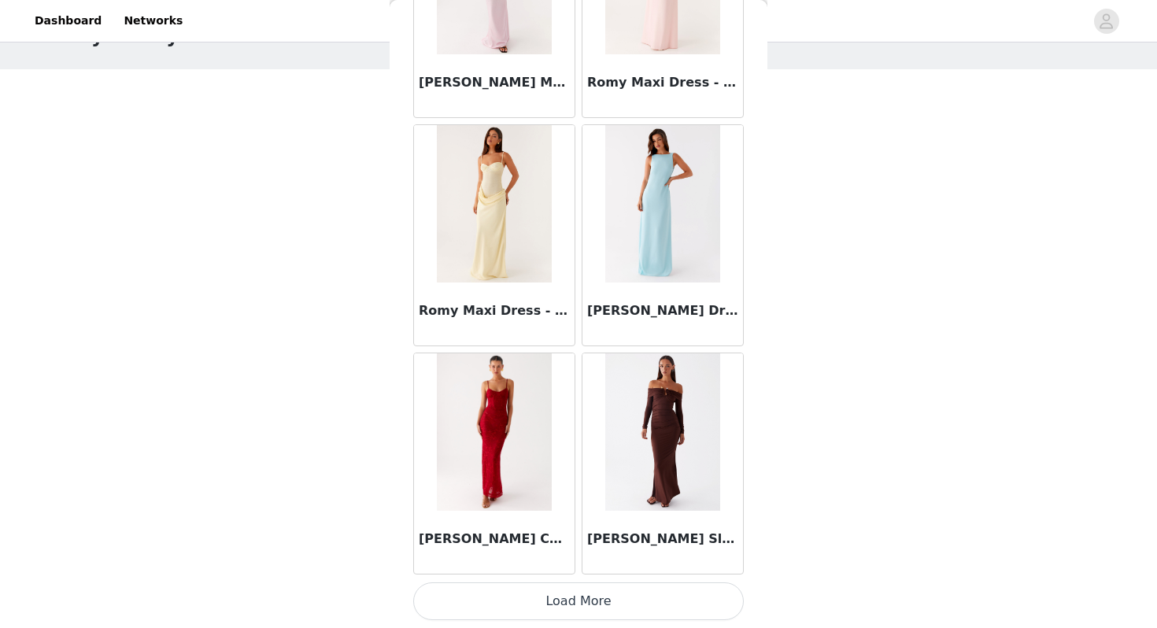
click at [575, 601] on button "Load More" at bounding box center [578, 602] width 331 height 38
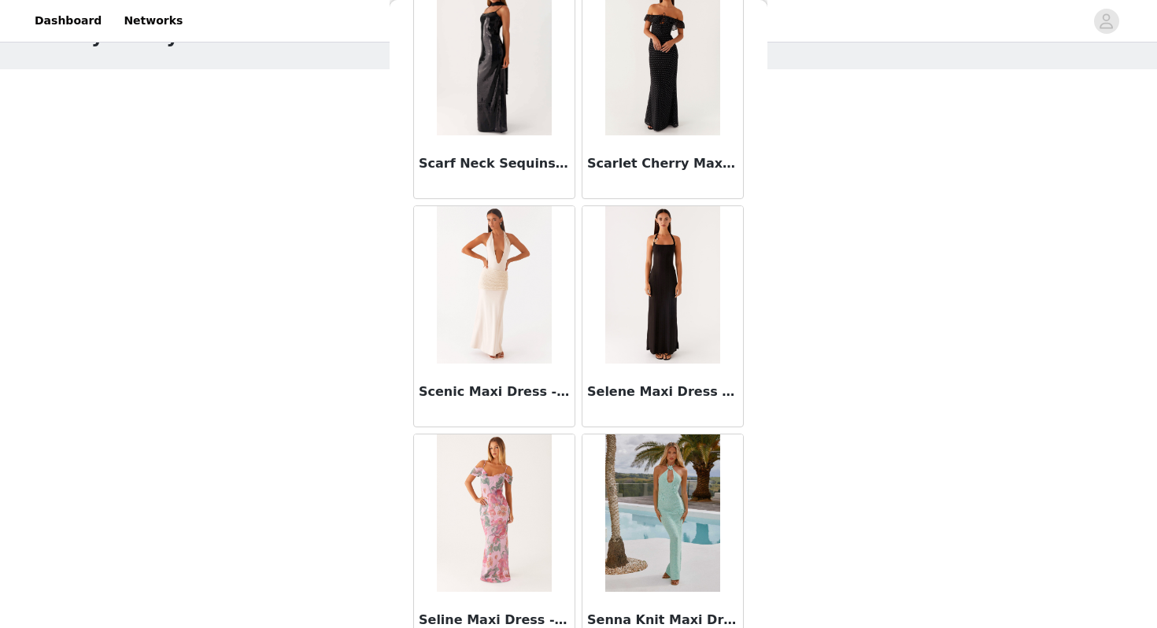
scroll to position [45154, 0]
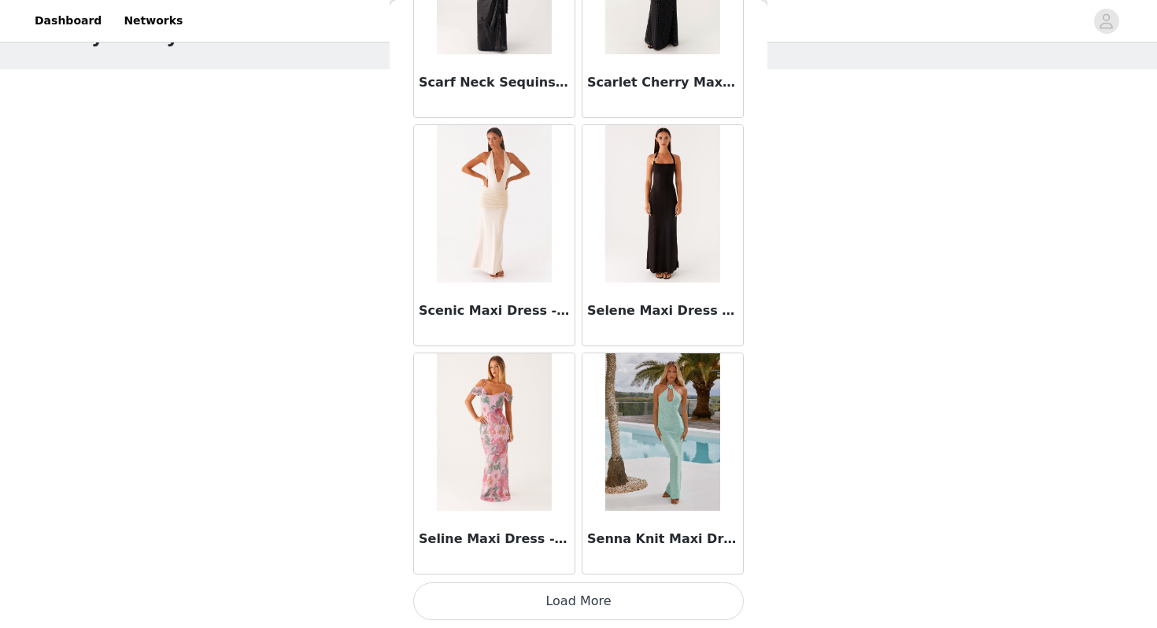
click at [571, 596] on button "Load More" at bounding box center [578, 602] width 331 height 38
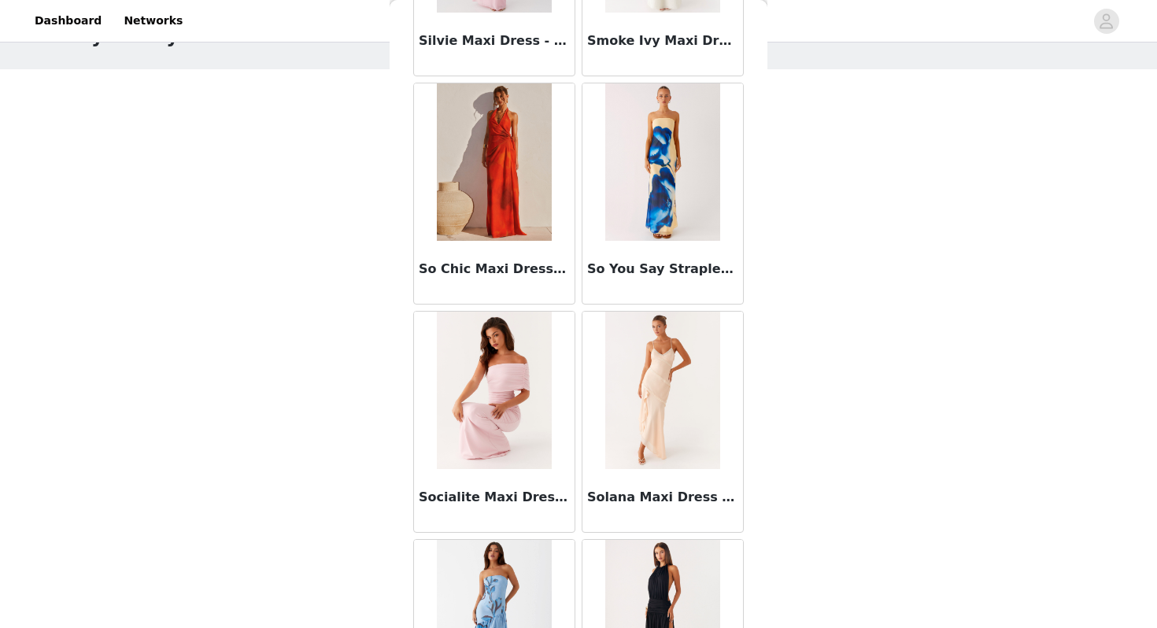
scroll to position [47437, 0]
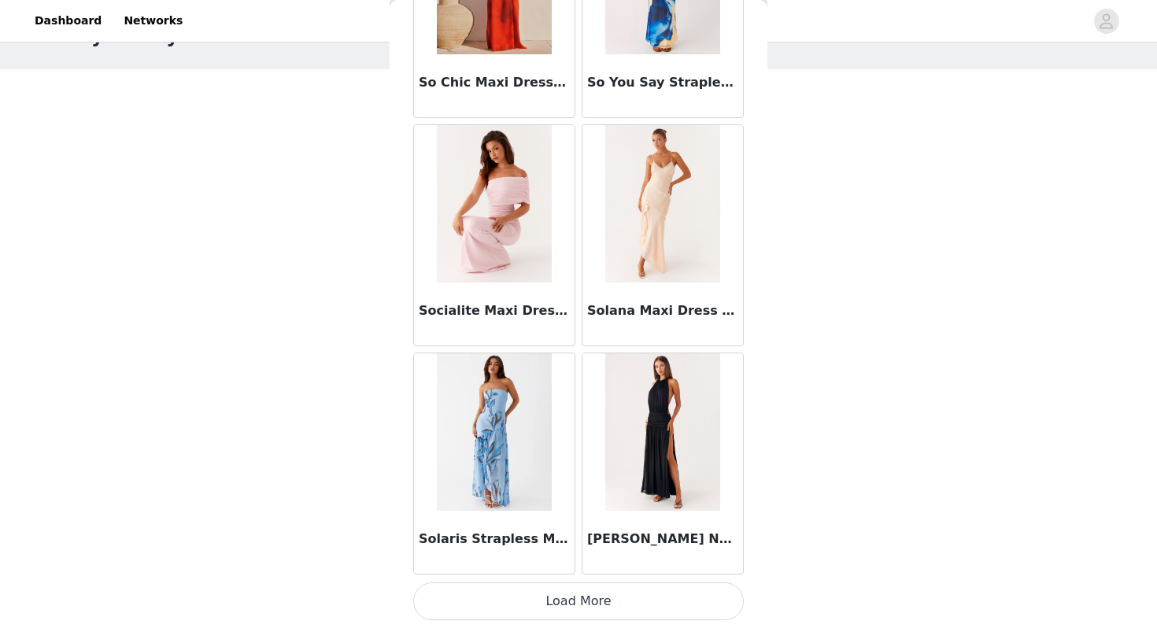
click at [578, 610] on button "Load More" at bounding box center [578, 602] width 331 height 38
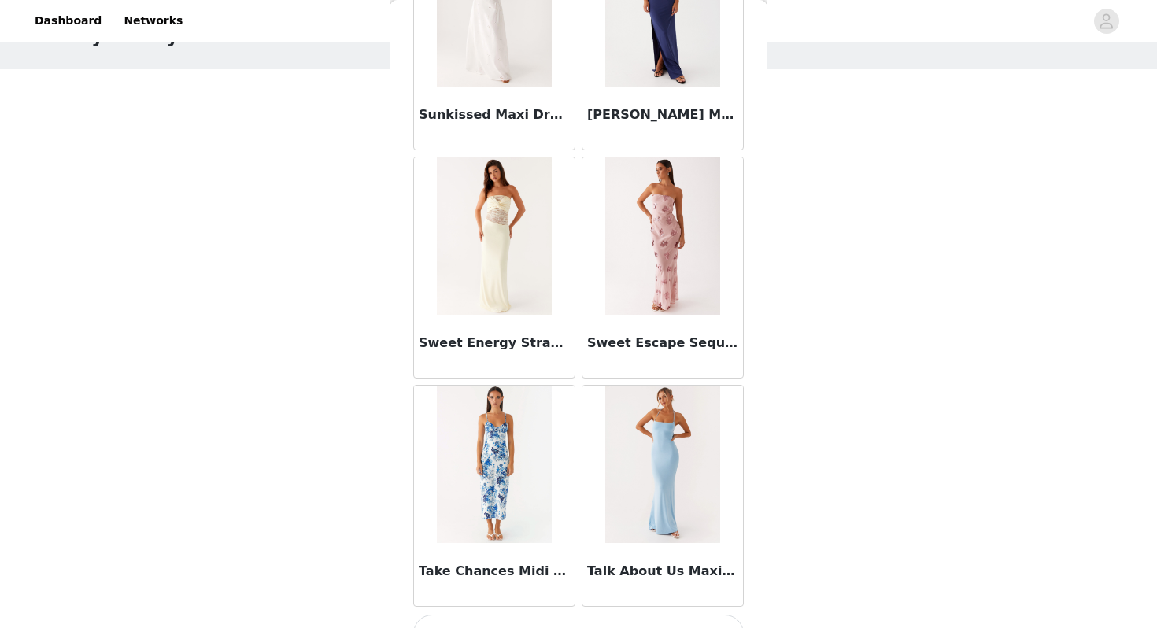
scroll to position [49720, 0]
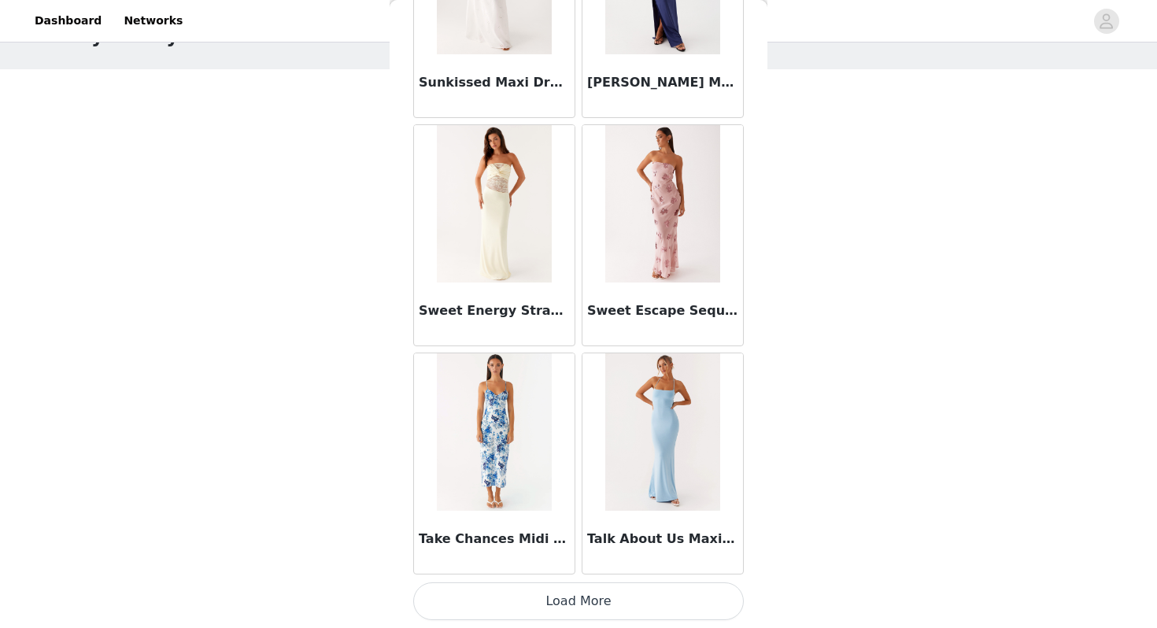
click at [561, 608] on button "Load More" at bounding box center [578, 602] width 331 height 38
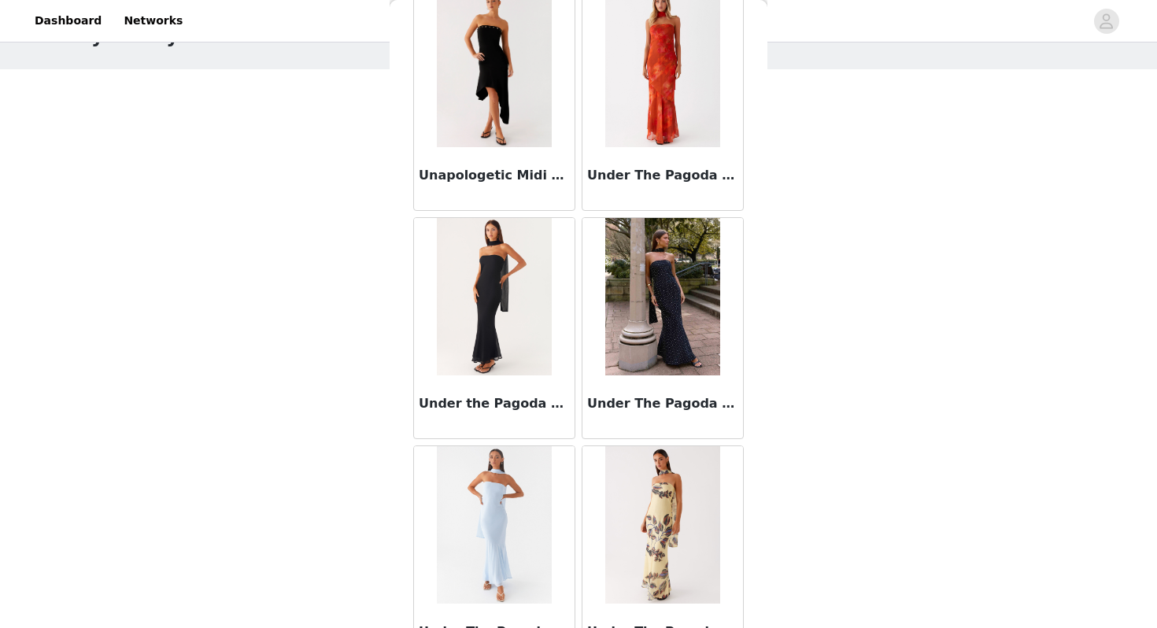
scroll to position [52003, 0]
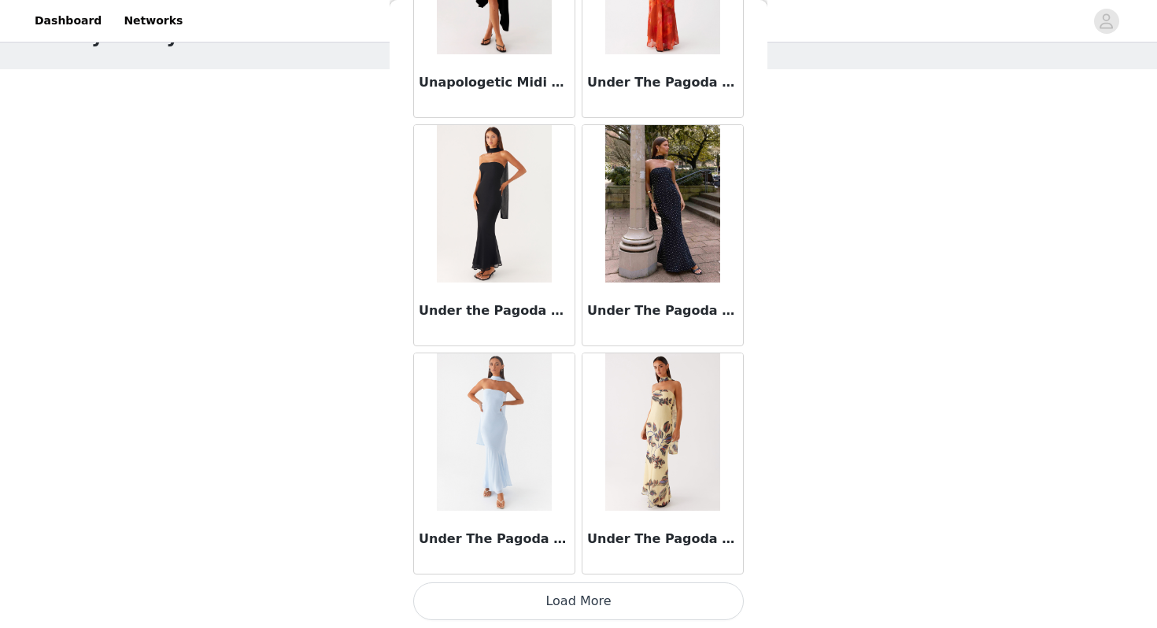
click at [532, 596] on button "Load More" at bounding box center [578, 602] width 331 height 38
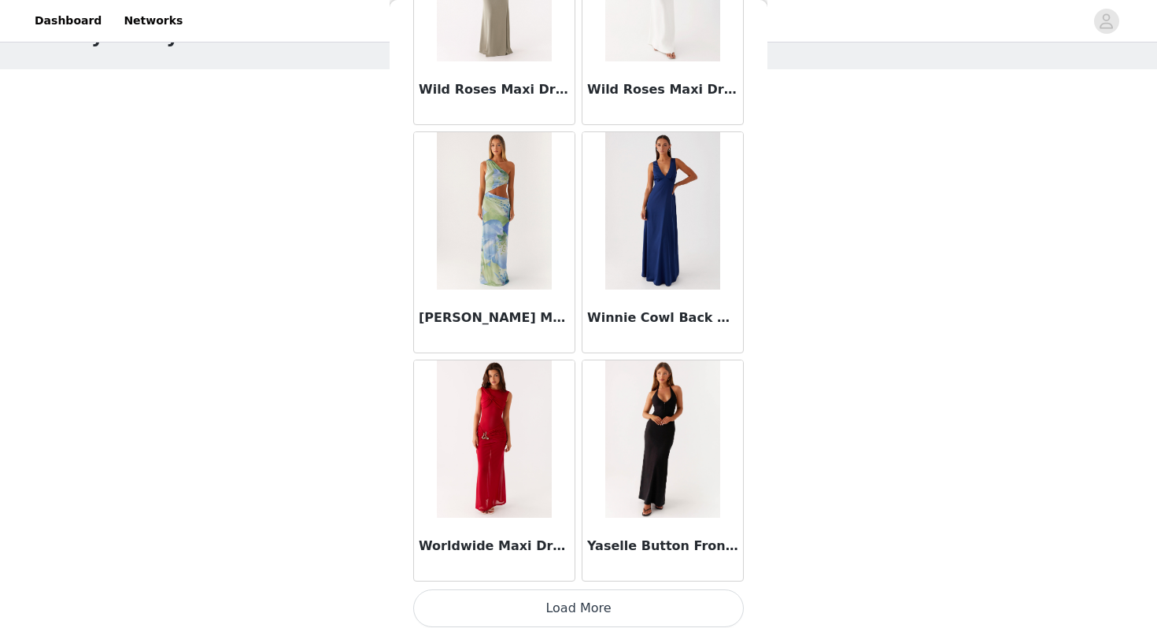
scroll to position [54285, 0]
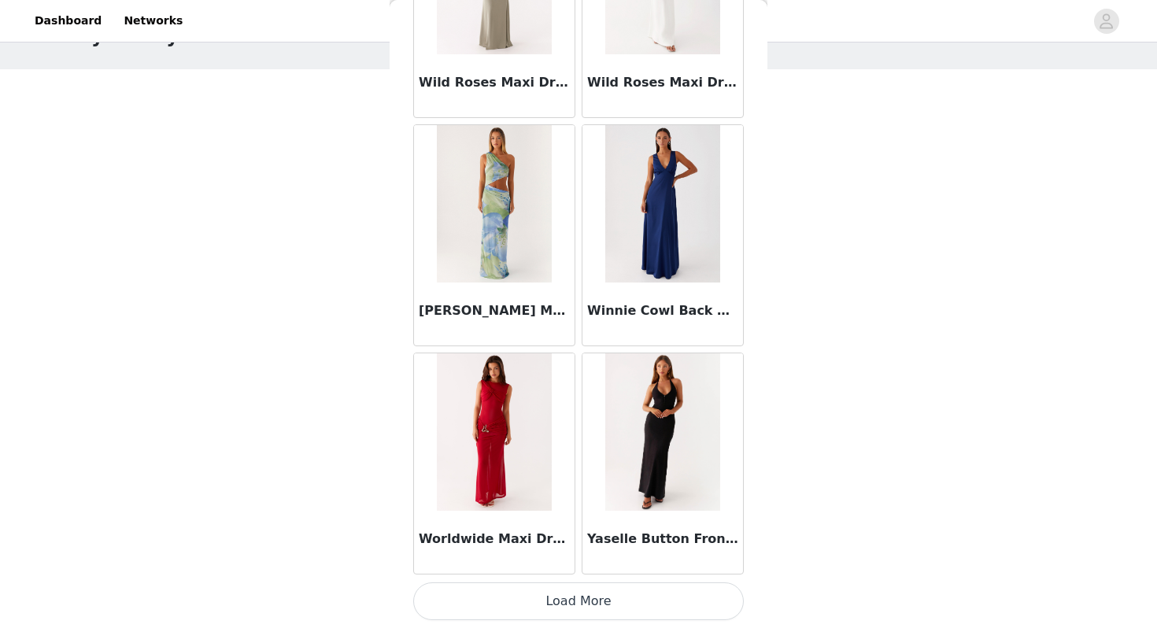
click at [532, 597] on button "Load More" at bounding box center [578, 602] width 331 height 38
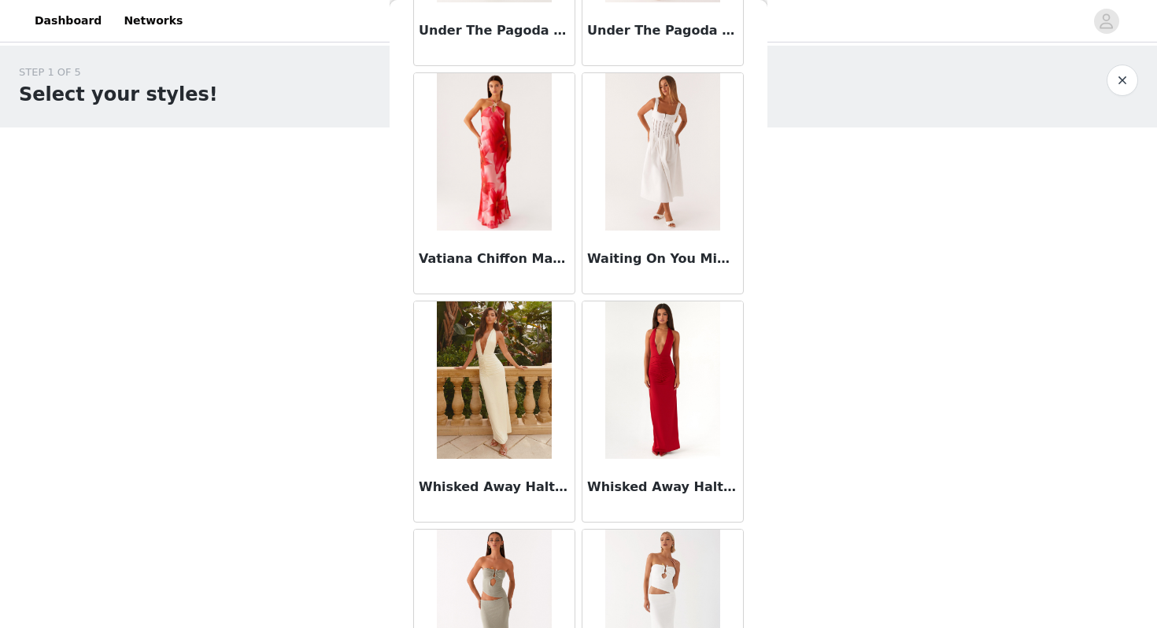
scroll to position [52972, 0]
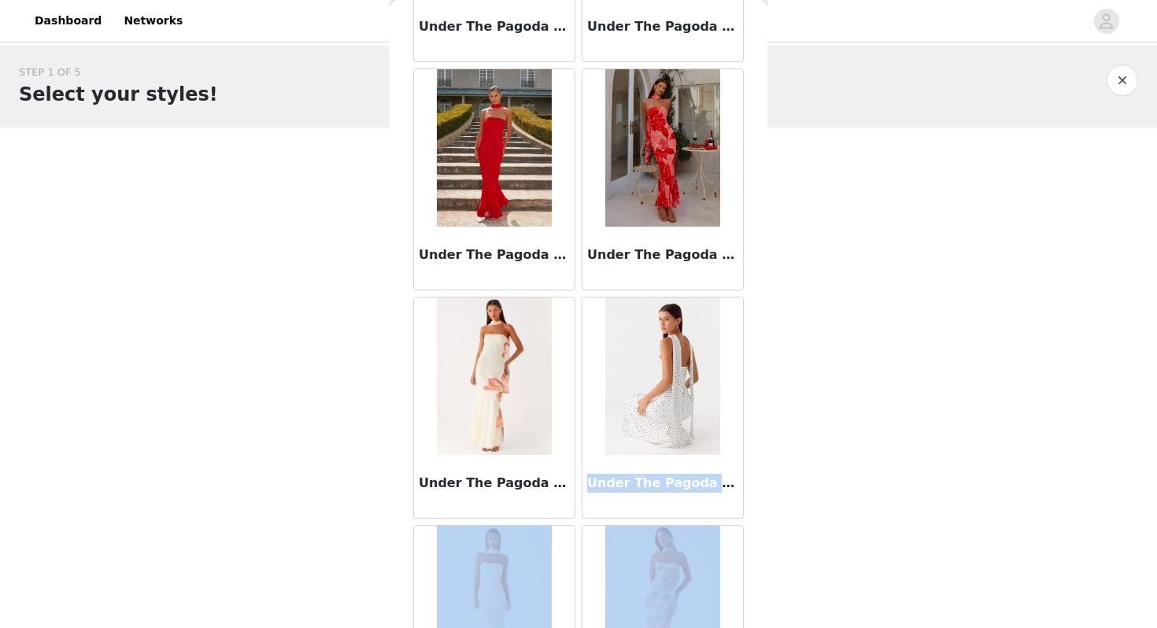
drag, startPoint x: 766, startPoint y: 597, endPoint x: 765, endPoint y: 436, distance: 161.4
click at [765, 436] on div "Back Aamari Maxi Dress - Red Adalie Halter Neck Midi Dress - Black Adrienne Lin…" at bounding box center [579, 314] width 378 height 628
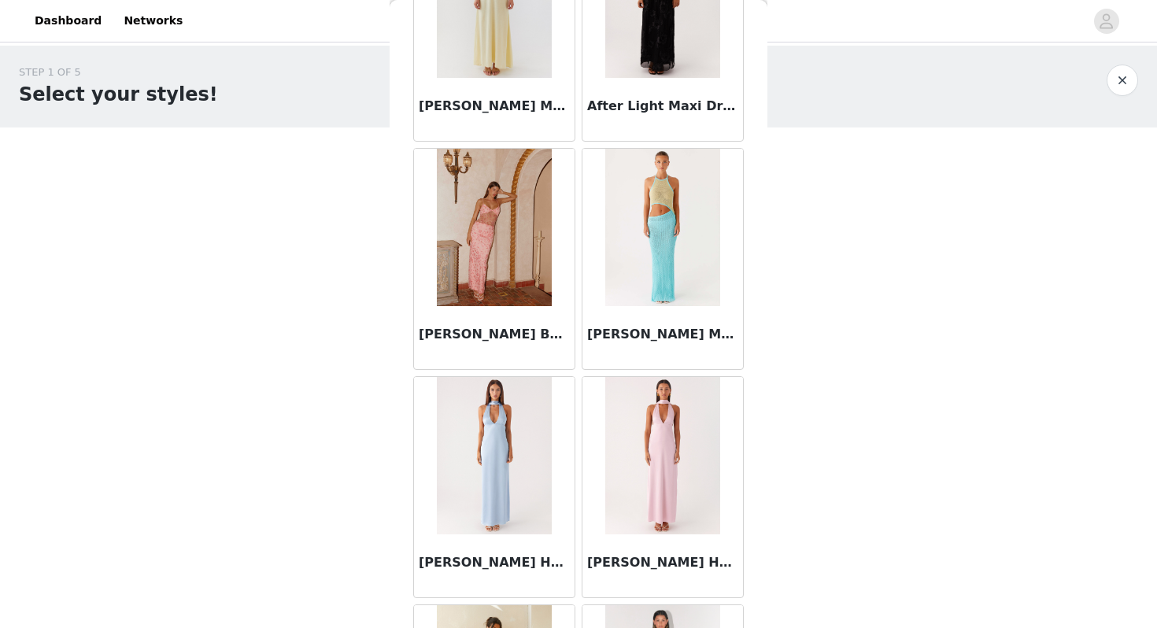
scroll to position [0, 0]
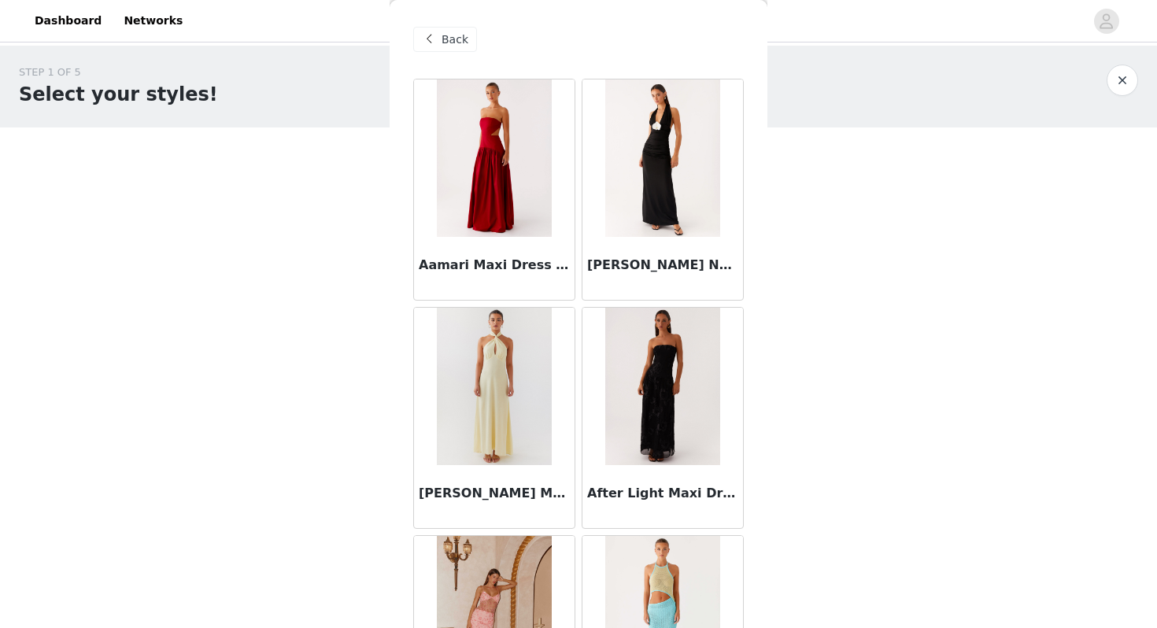
click at [456, 45] on span "Back" at bounding box center [455, 39] width 27 height 17
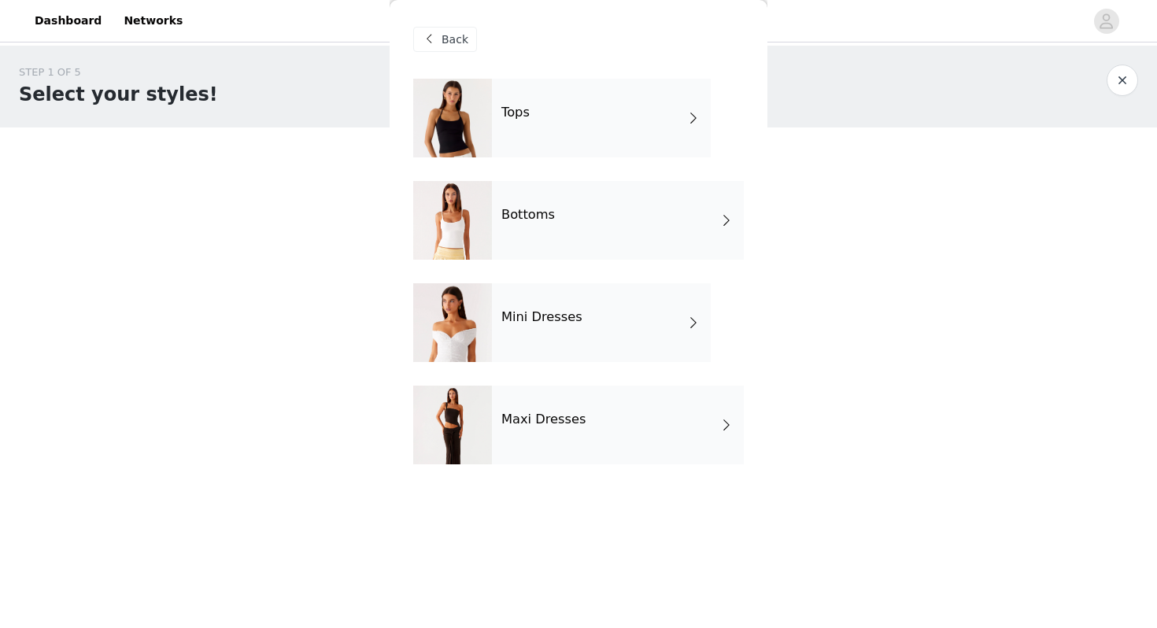
click at [542, 118] on div "Tops" at bounding box center [601, 118] width 219 height 79
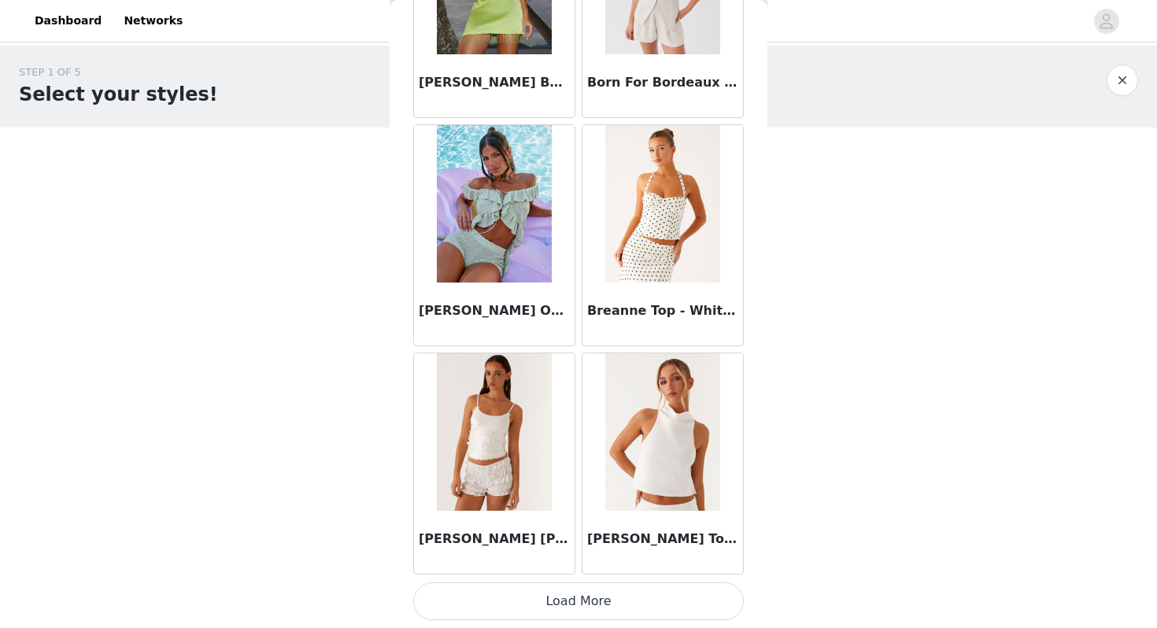
scroll to position [58, 0]
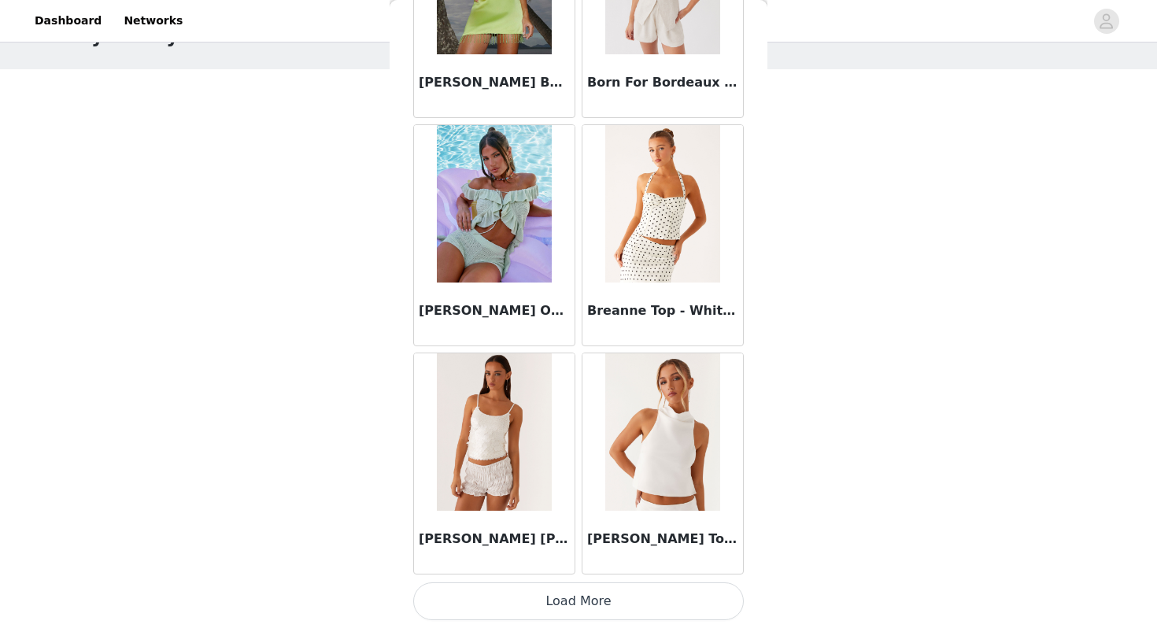
click at [549, 605] on button "Load More" at bounding box center [578, 602] width 331 height 38
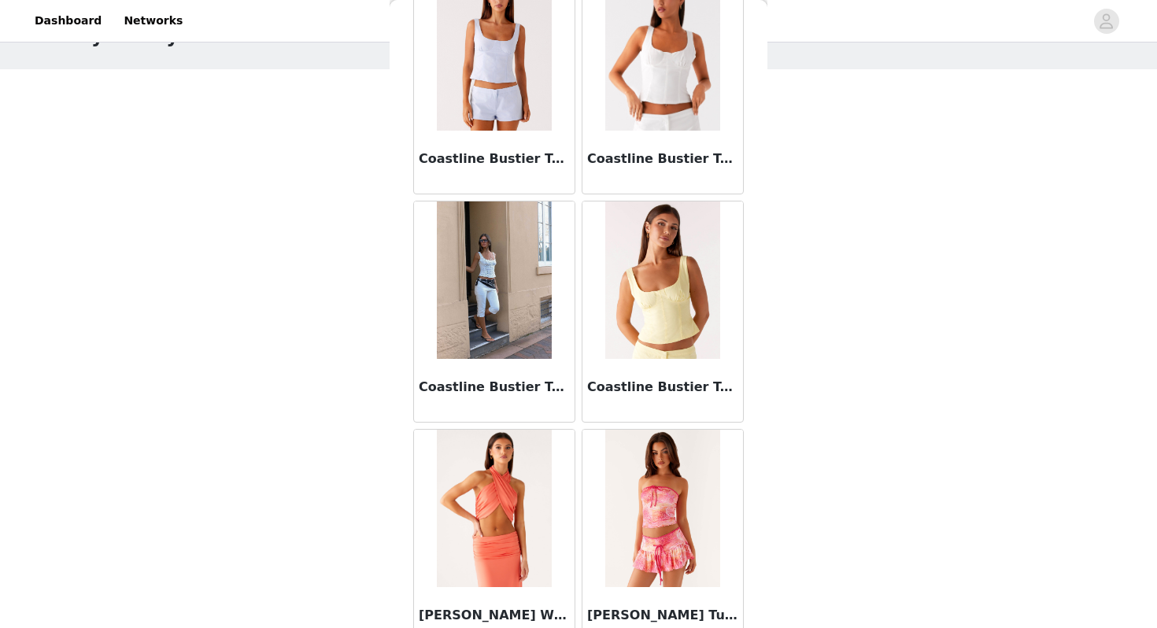
scroll to position [4063, 0]
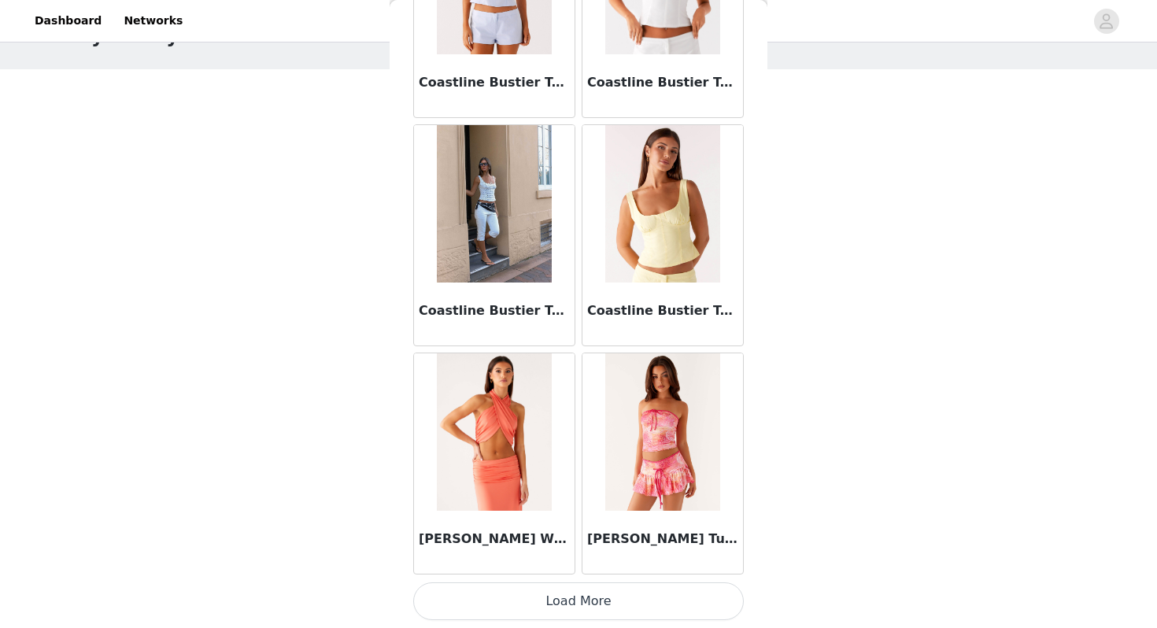
click at [594, 601] on button "Load More" at bounding box center [578, 602] width 331 height 38
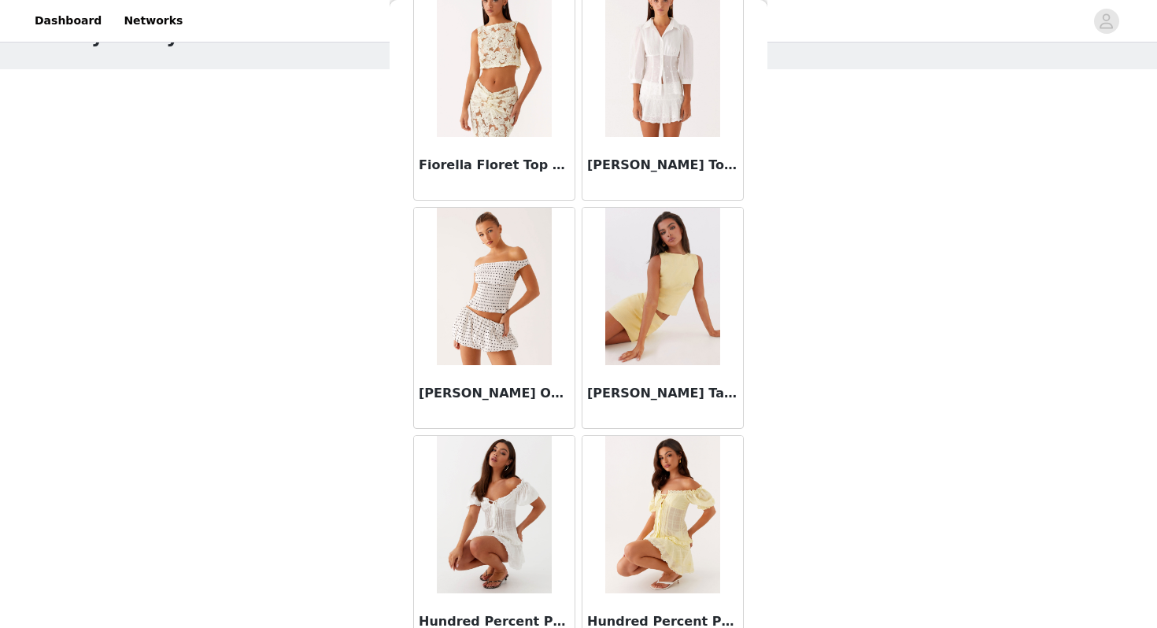
scroll to position [6346, 0]
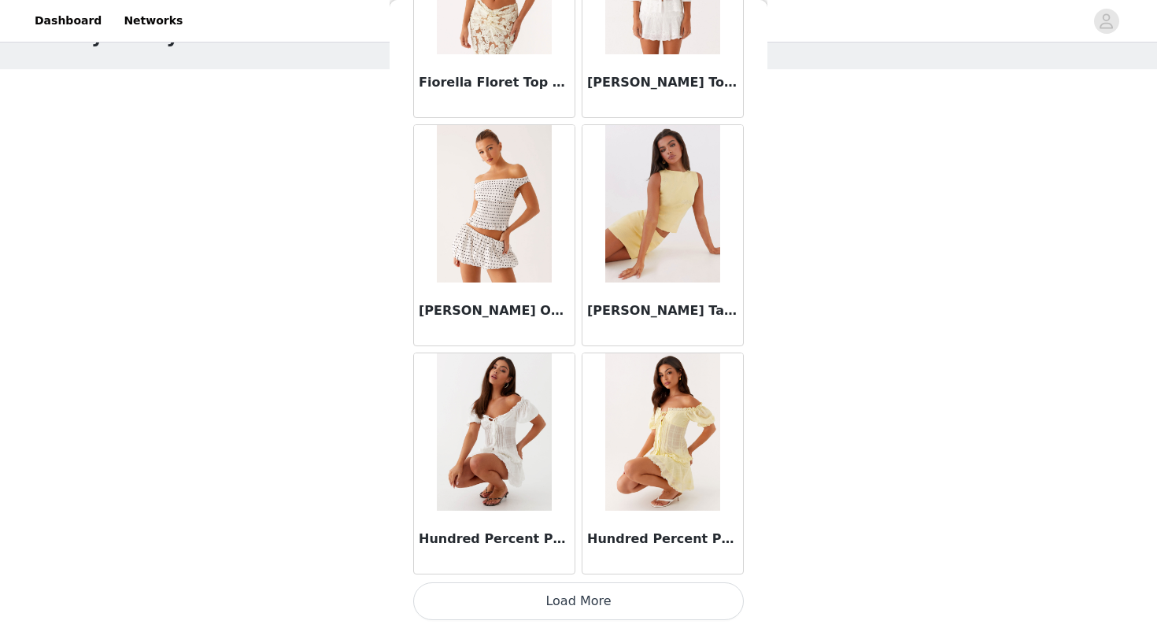
click at [595, 608] on button "Load More" at bounding box center [578, 602] width 331 height 38
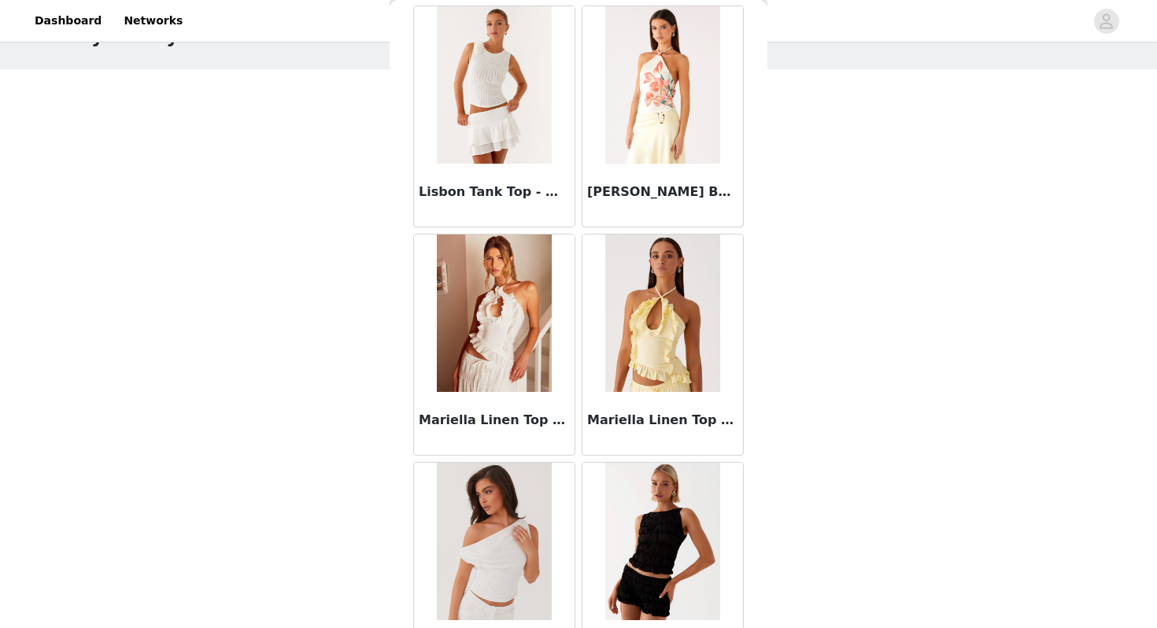
scroll to position [8629, 0]
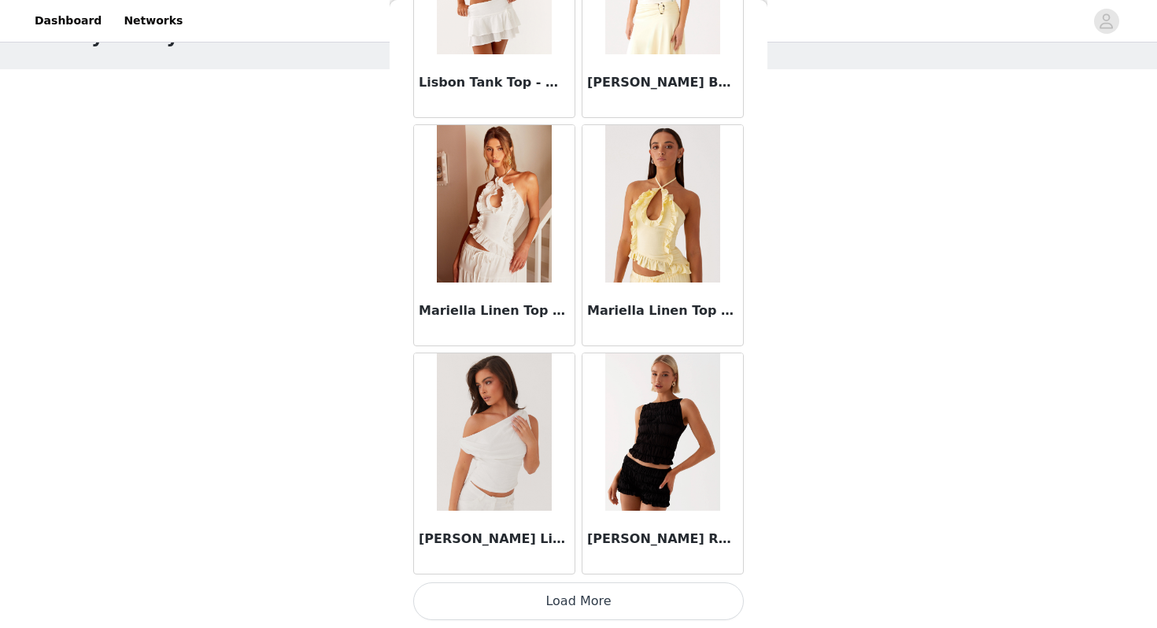
click at [548, 618] on button "Load More" at bounding box center [578, 602] width 331 height 38
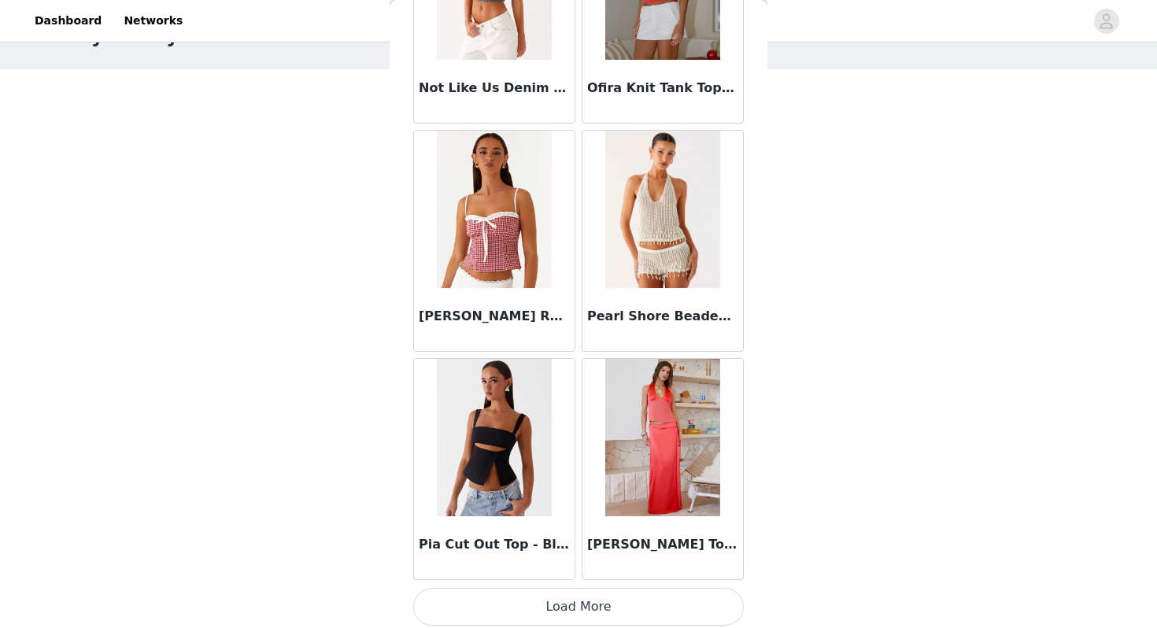
scroll to position [10912, 0]
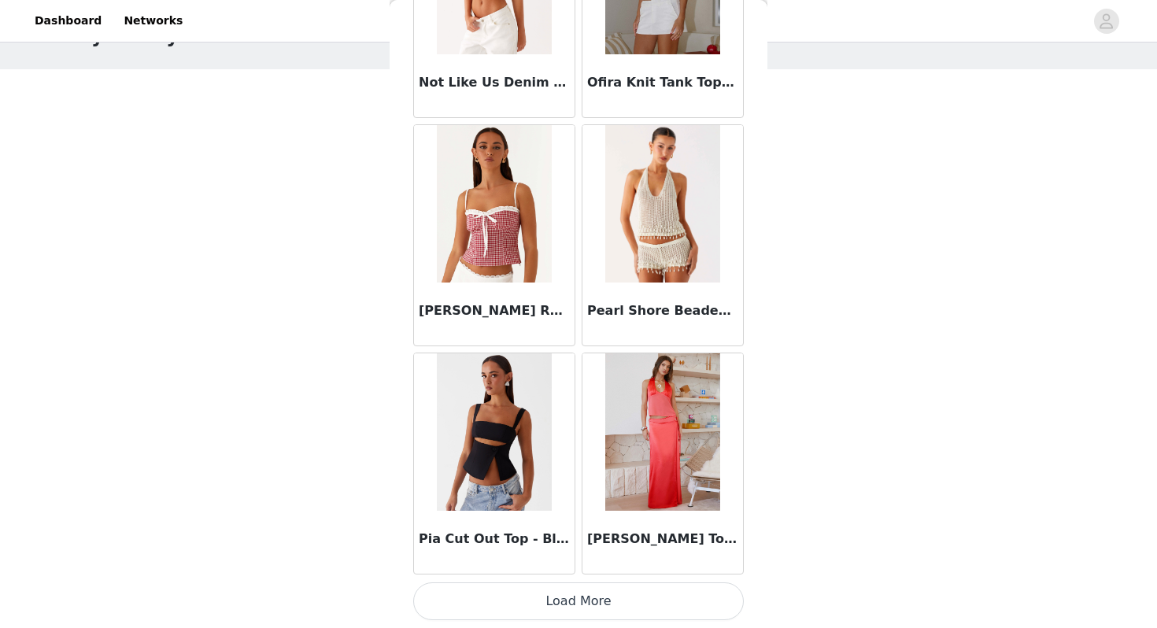
click at [575, 607] on button "Load More" at bounding box center [578, 602] width 331 height 38
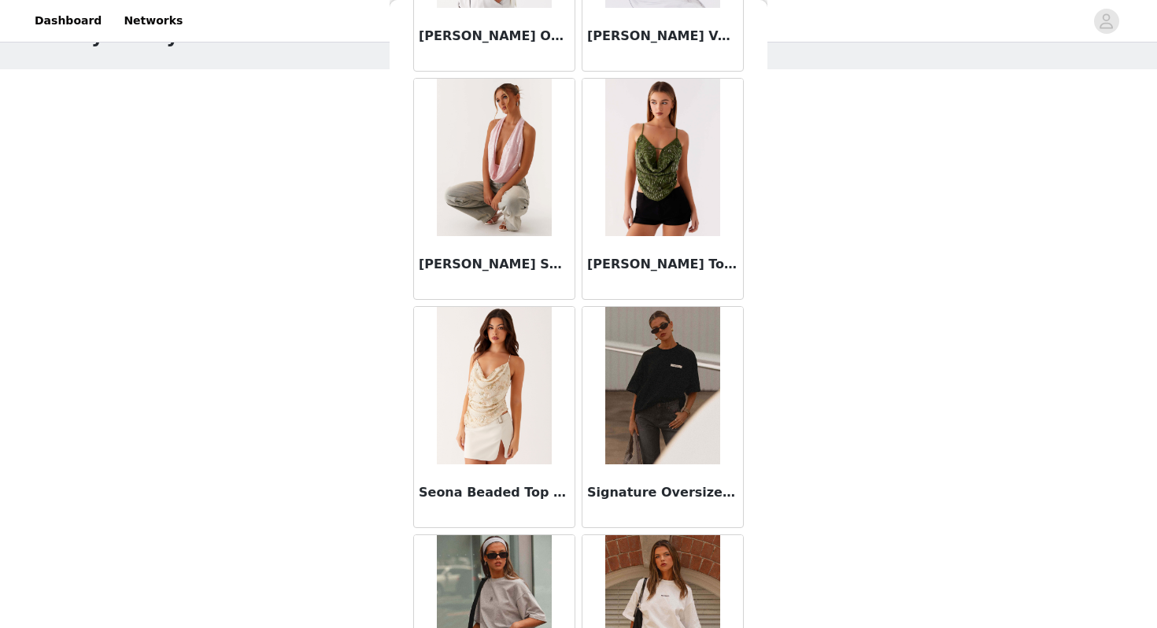
scroll to position [13195, 0]
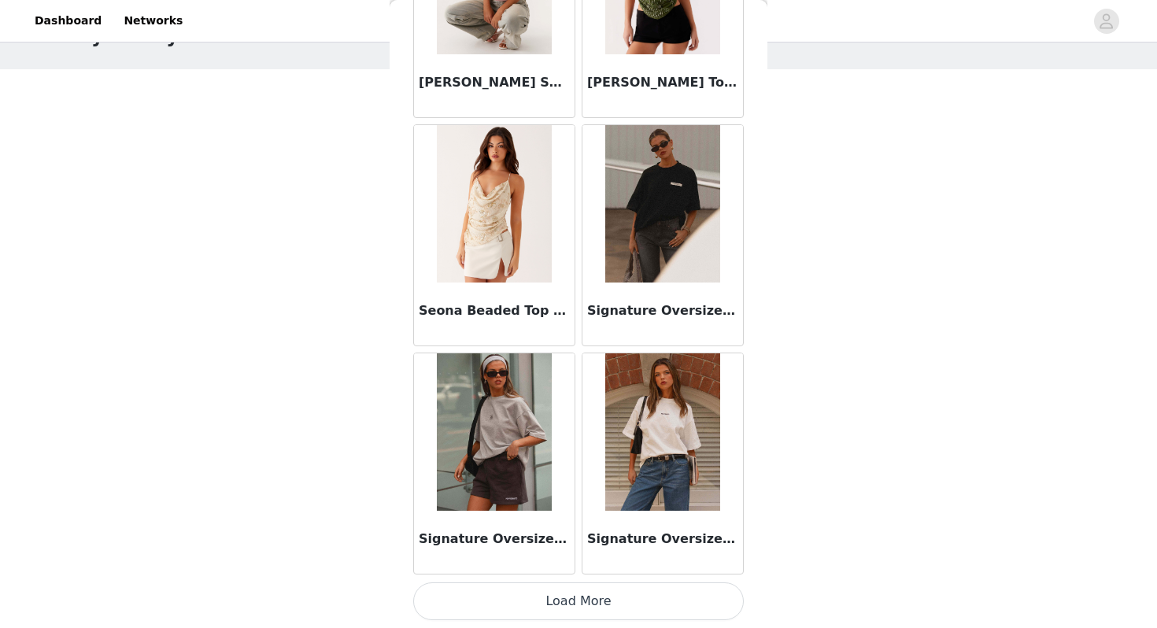
click at [568, 600] on button "Load More" at bounding box center [578, 602] width 331 height 38
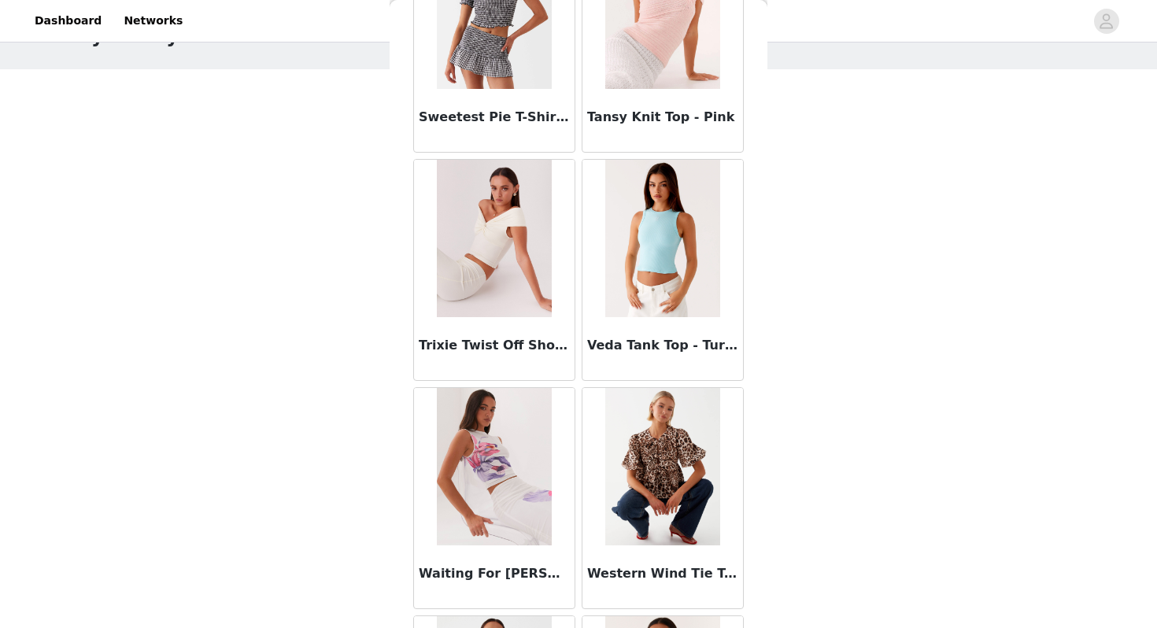
scroll to position [15477, 0]
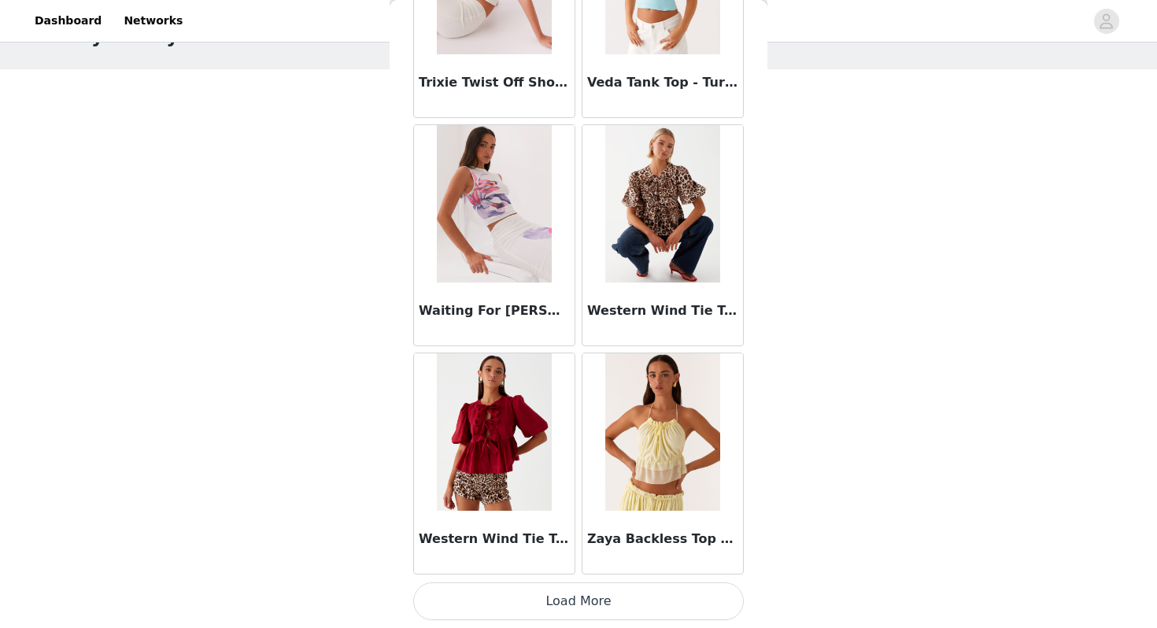
click at [560, 608] on button "Load More" at bounding box center [578, 602] width 331 height 38
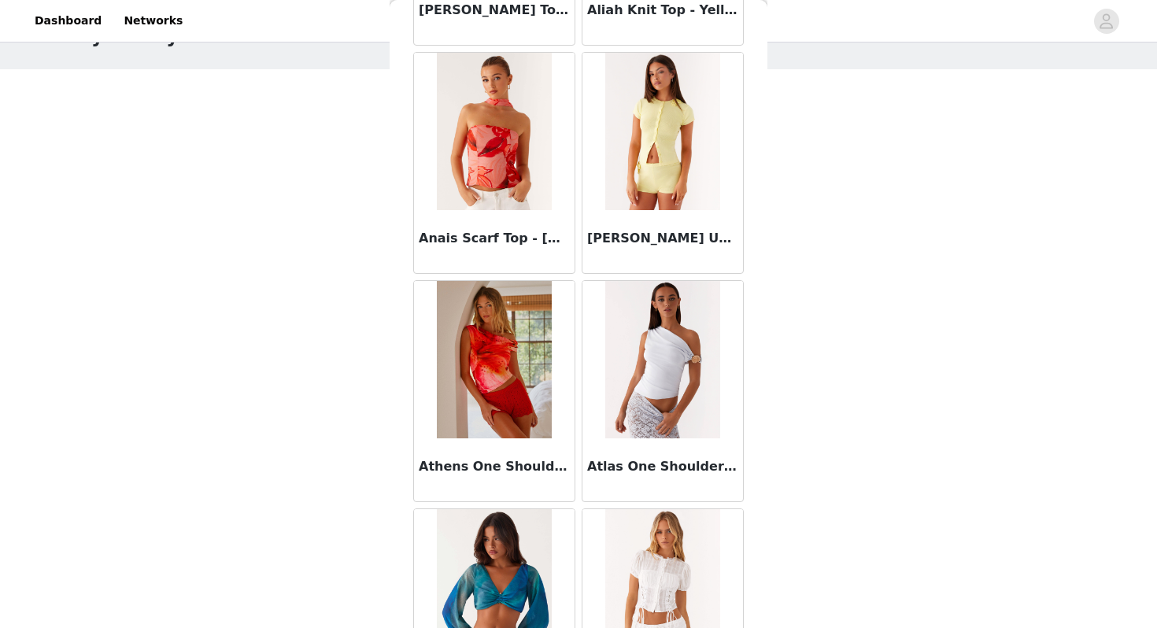
scroll to position [0, 0]
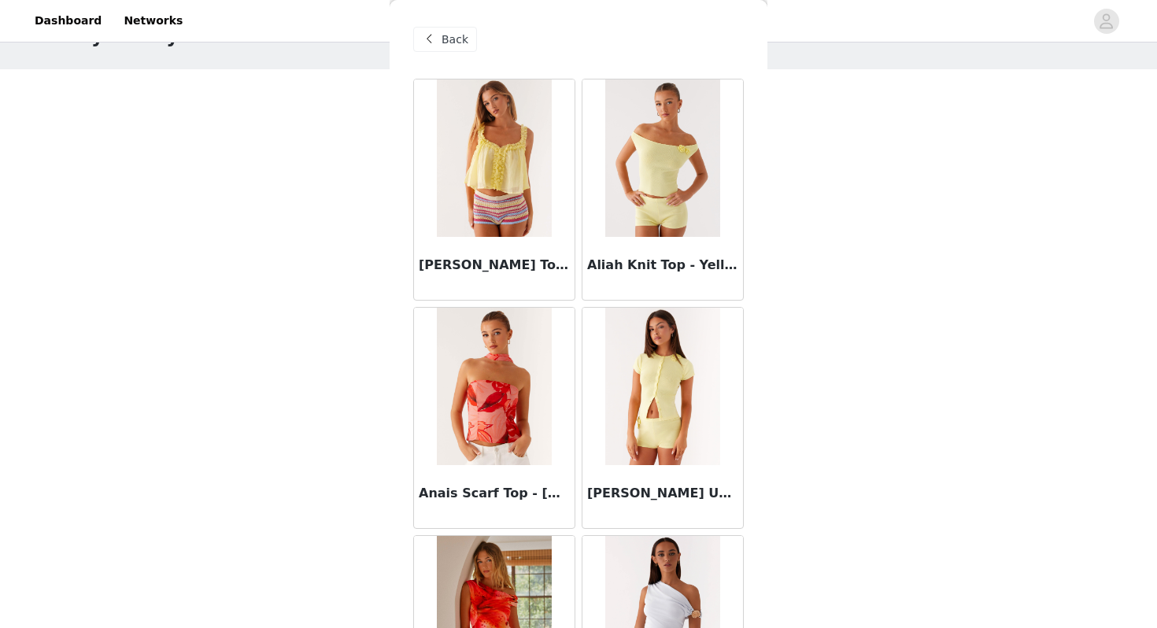
click at [452, 45] on span "Back" at bounding box center [455, 39] width 27 height 17
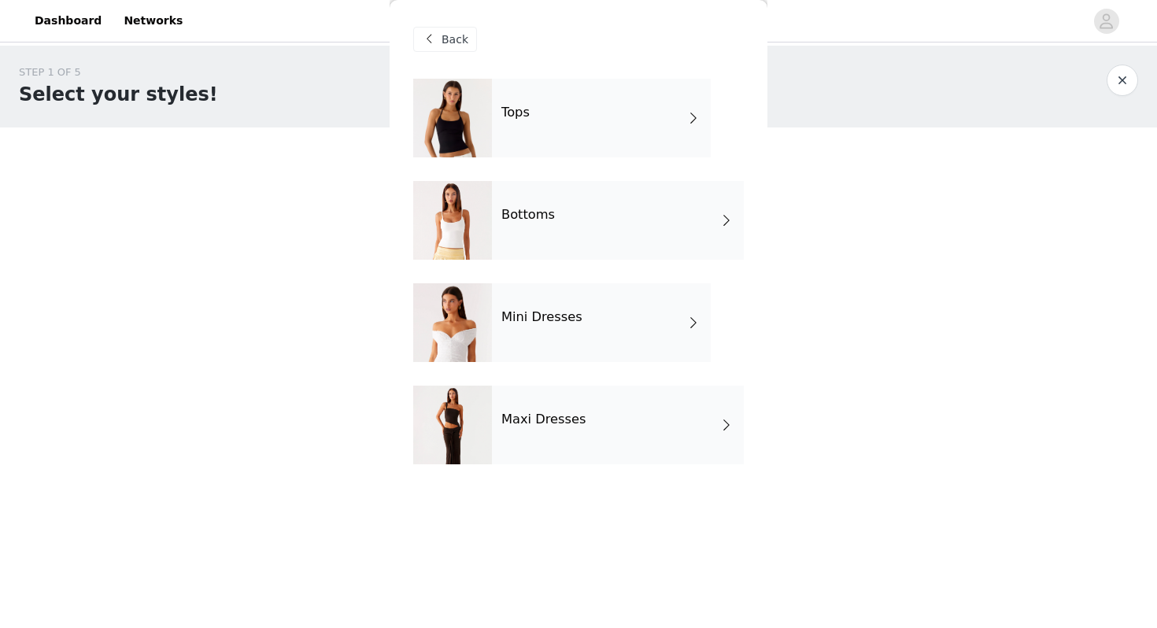
click at [557, 220] on div "Bottoms" at bounding box center [618, 220] width 252 height 79
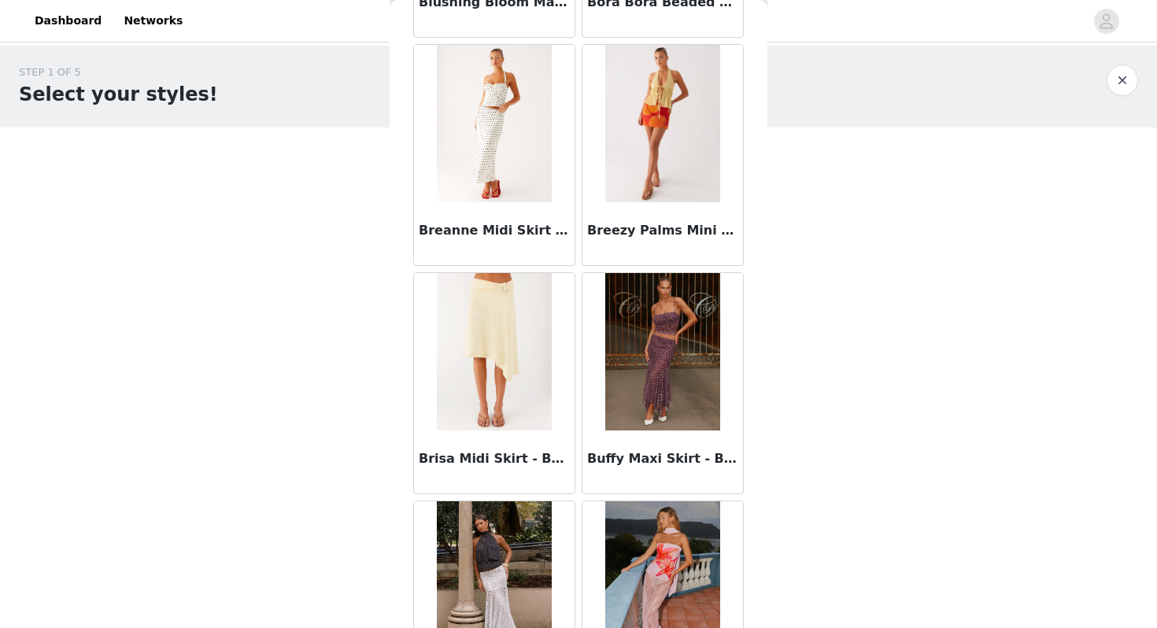
scroll to position [1781, 0]
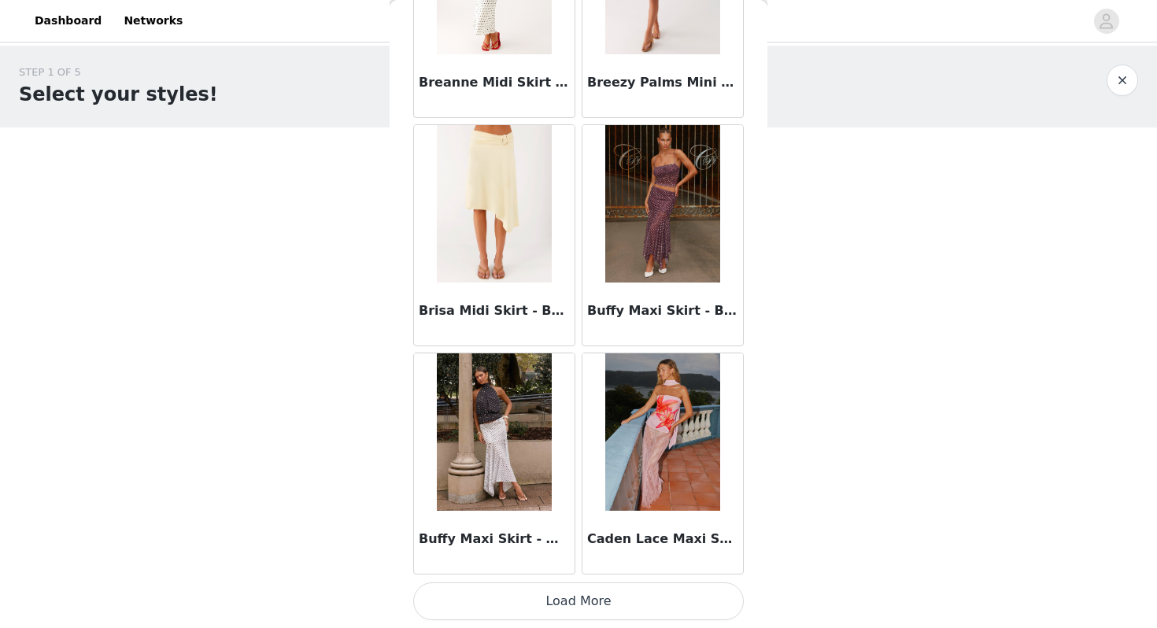
click at [513, 601] on button "Load More" at bounding box center [578, 602] width 331 height 38
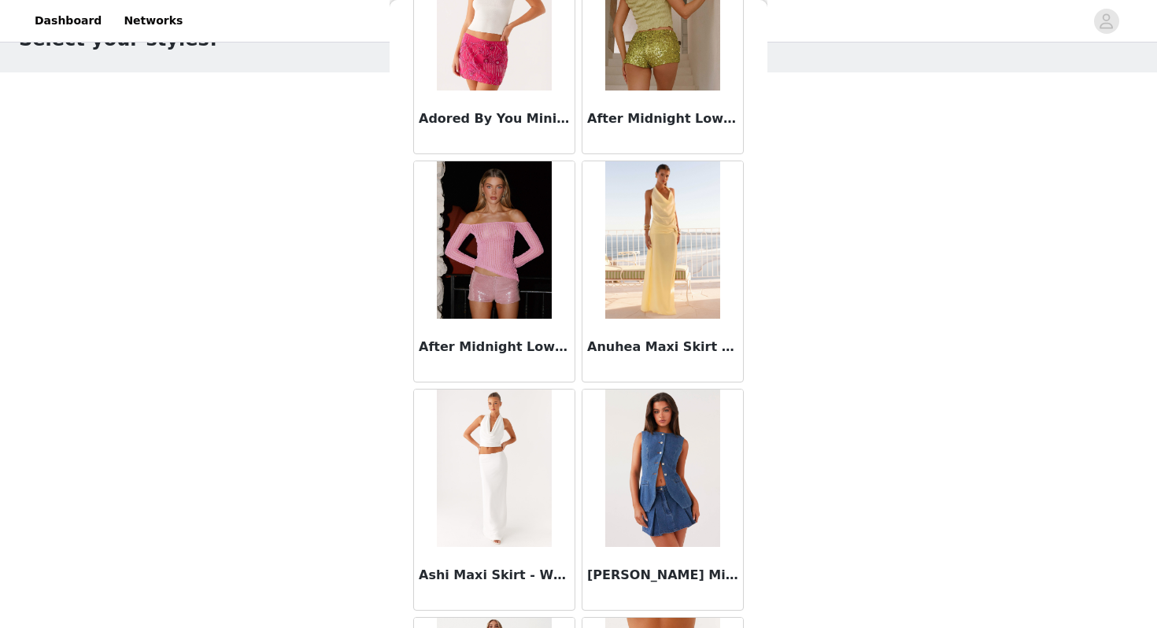
scroll to position [0, 0]
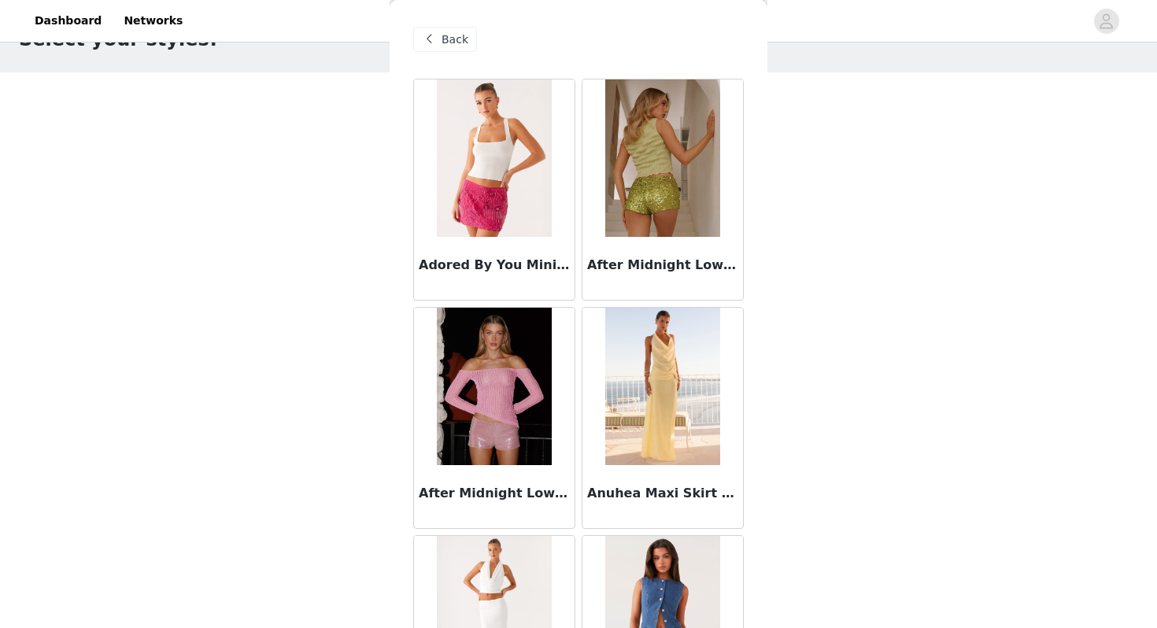
click at [462, 38] on span "Back" at bounding box center [455, 39] width 27 height 17
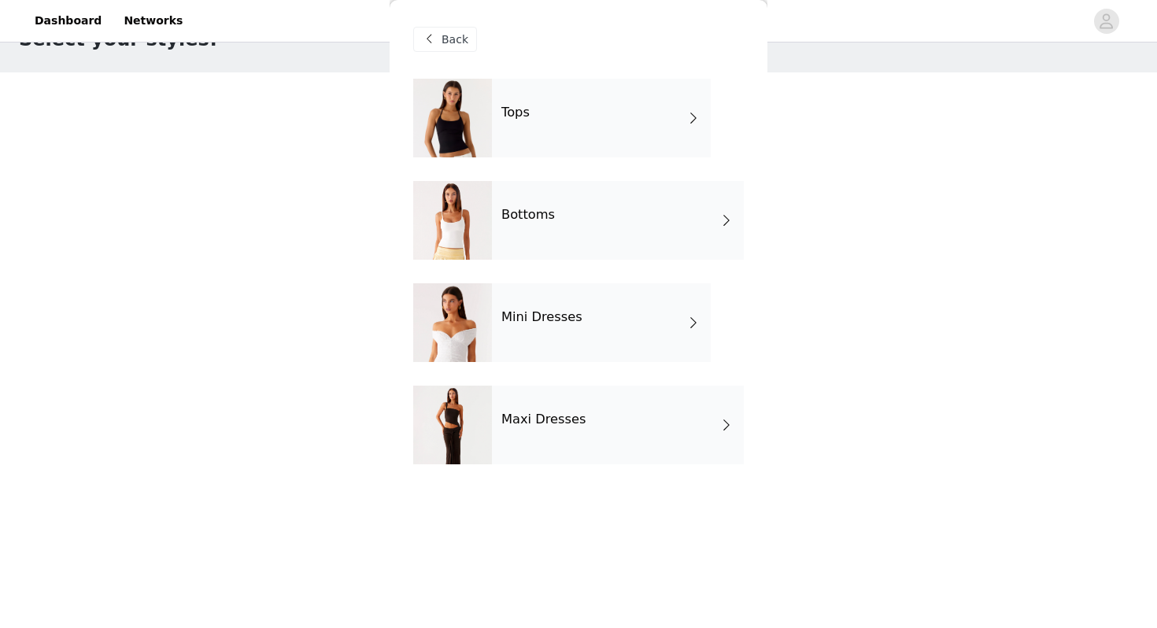
click at [527, 219] on h4 "Bottoms" at bounding box center [528, 215] width 54 height 14
click at [527, 219] on div "Back Tops Bottoms Mini Dresses Maxi Dresses" at bounding box center [579, 314] width 378 height 628
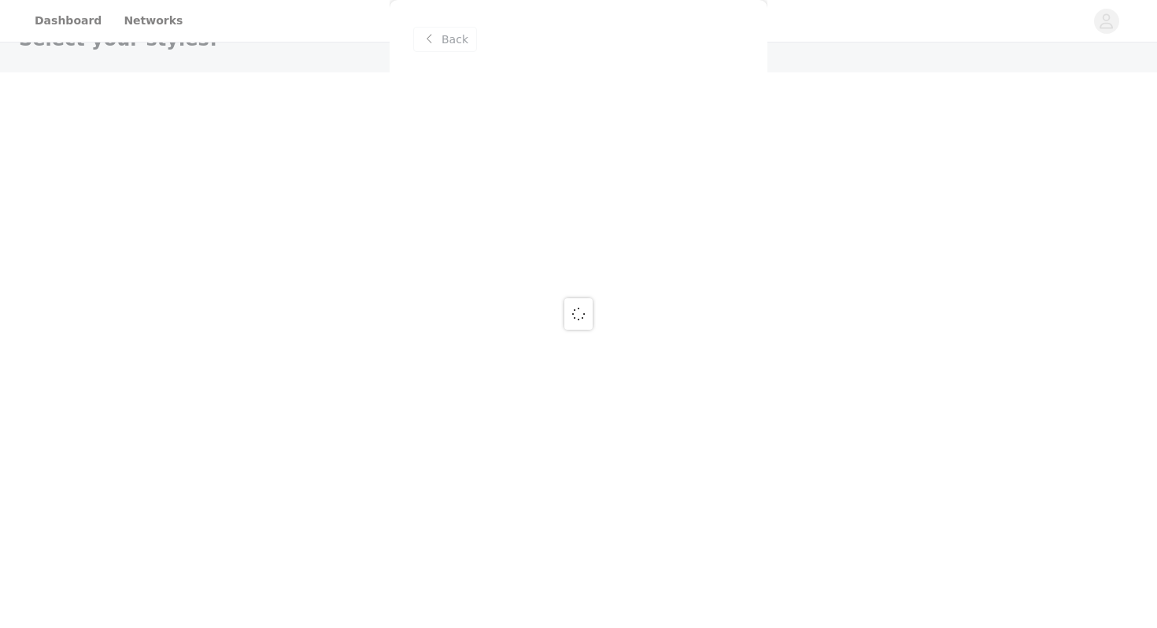
click at [450, 41] on div at bounding box center [578, 314] width 1157 height 628
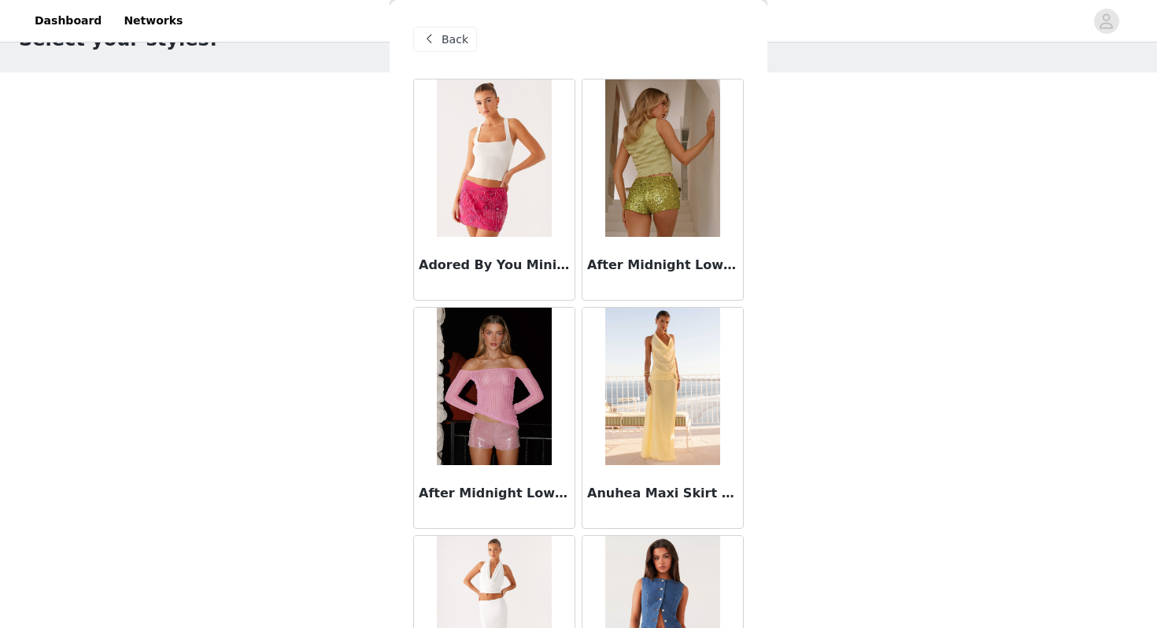
click at [450, 41] on span "Back" at bounding box center [455, 39] width 27 height 17
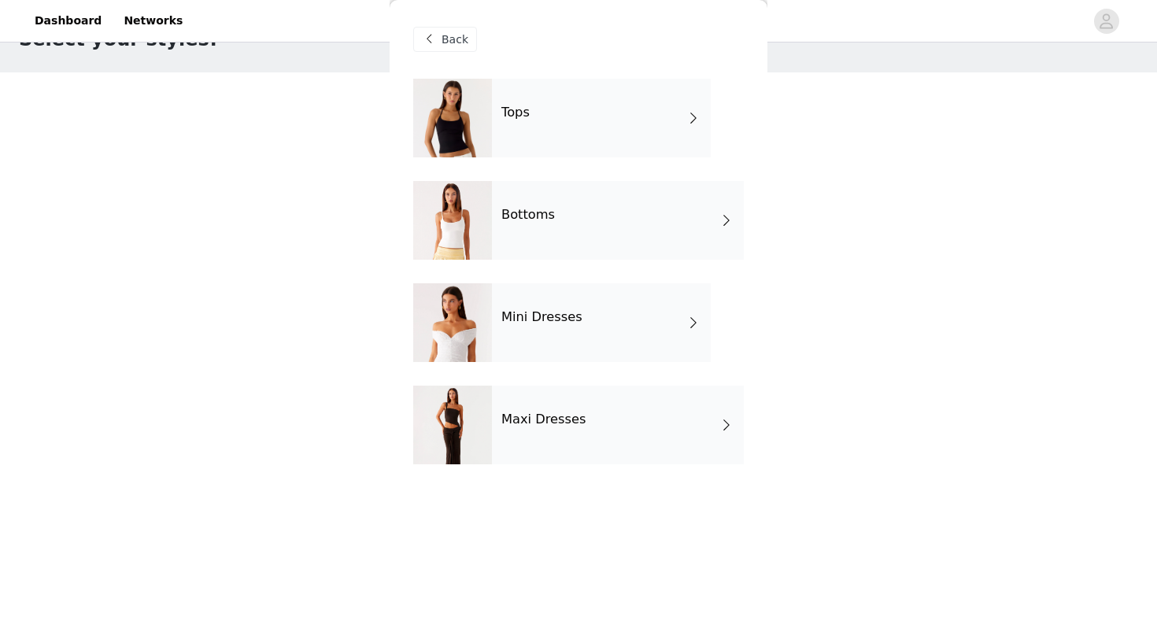
click at [565, 126] on div "Tops" at bounding box center [601, 118] width 219 height 79
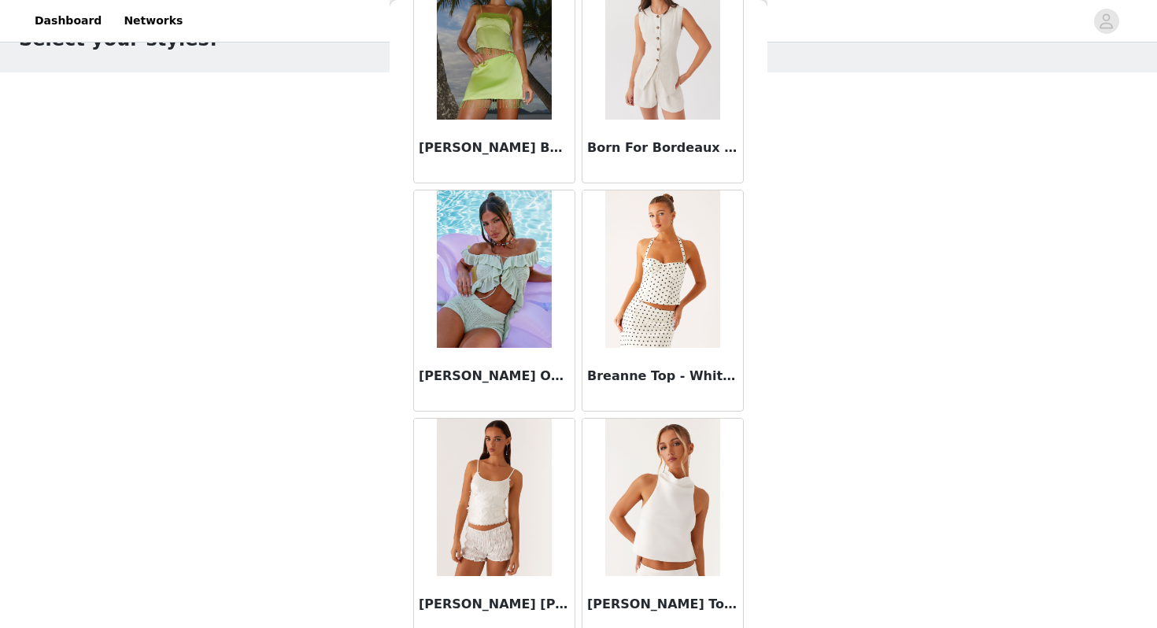
scroll to position [1781, 0]
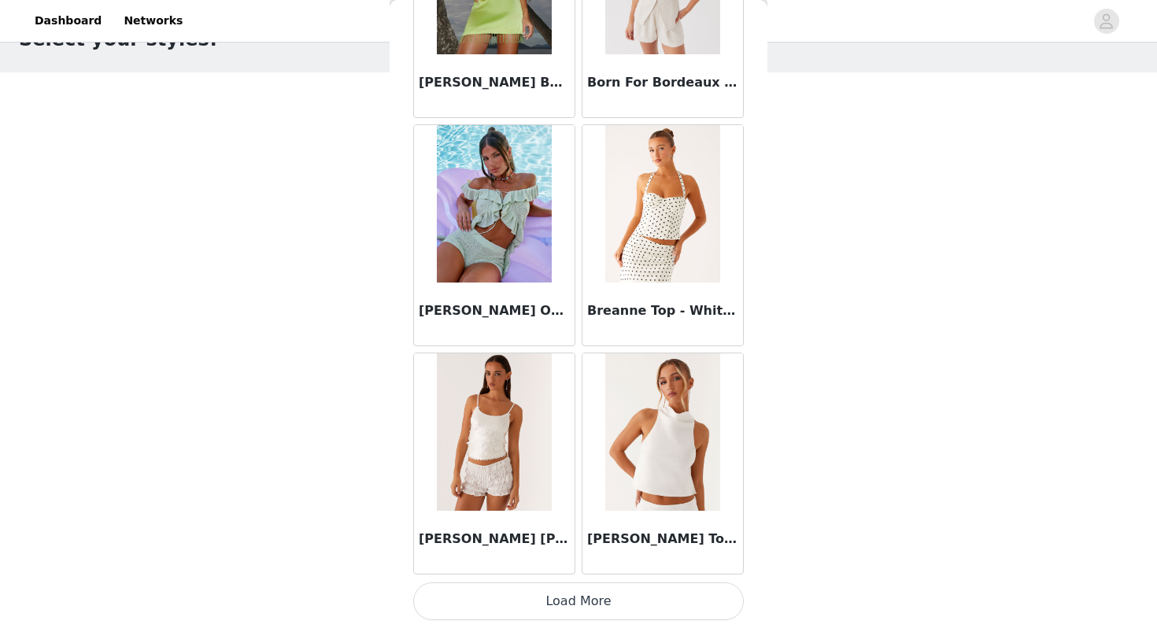
click at [581, 605] on button "Load More" at bounding box center [578, 602] width 331 height 38
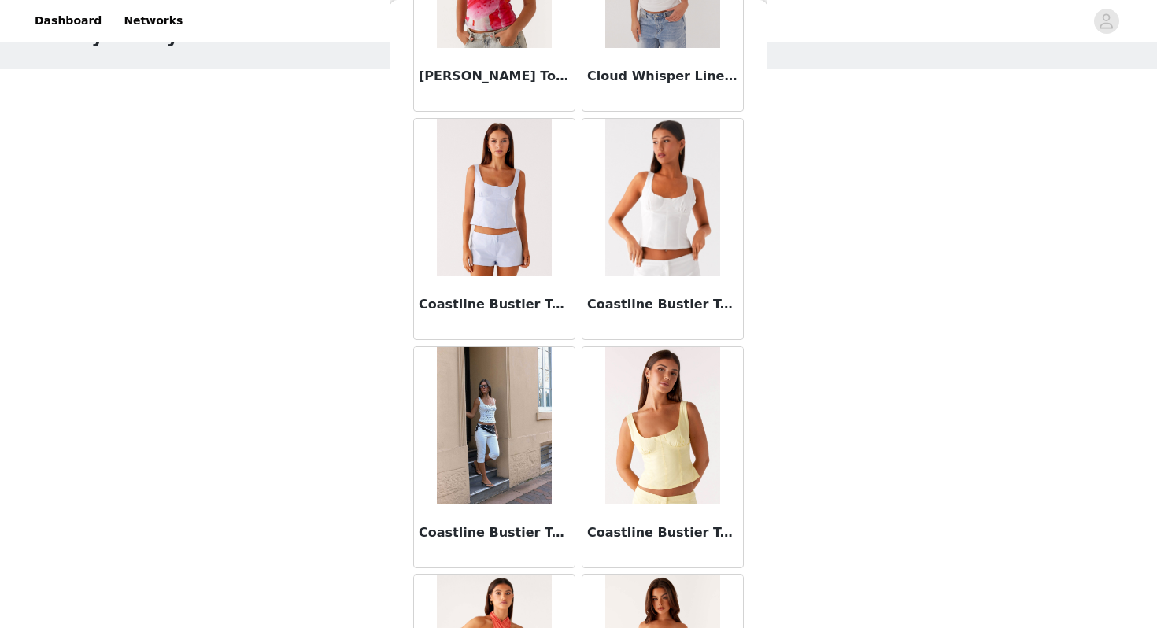
scroll to position [4063, 0]
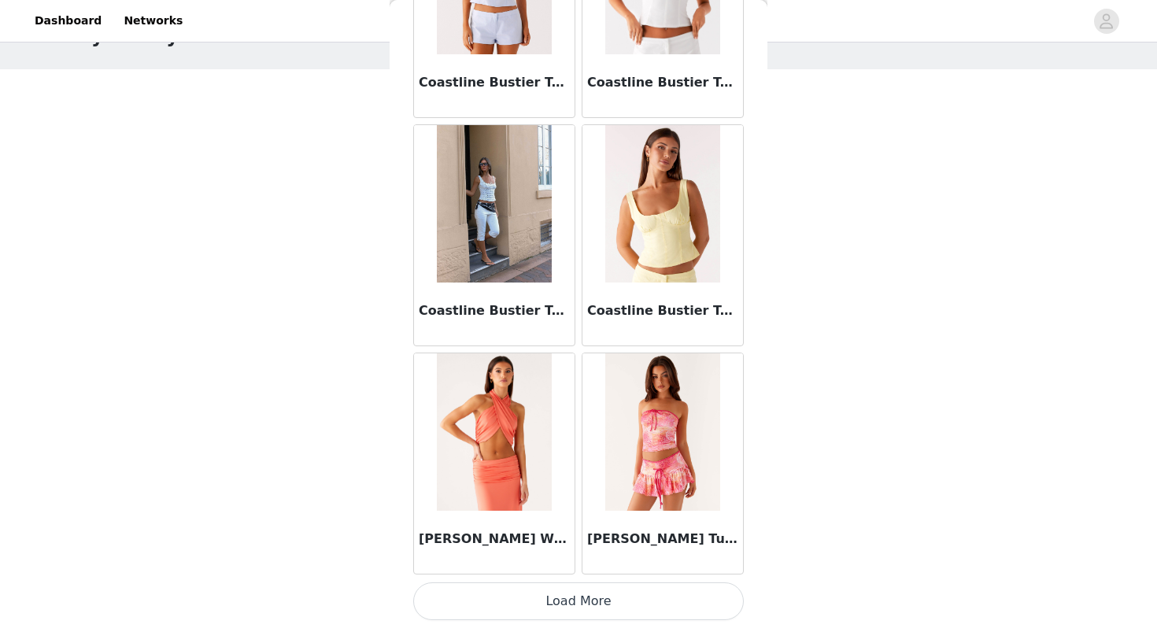
click at [544, 596] on button "Load More" at bounding box center [578, 602] width 331 height 38
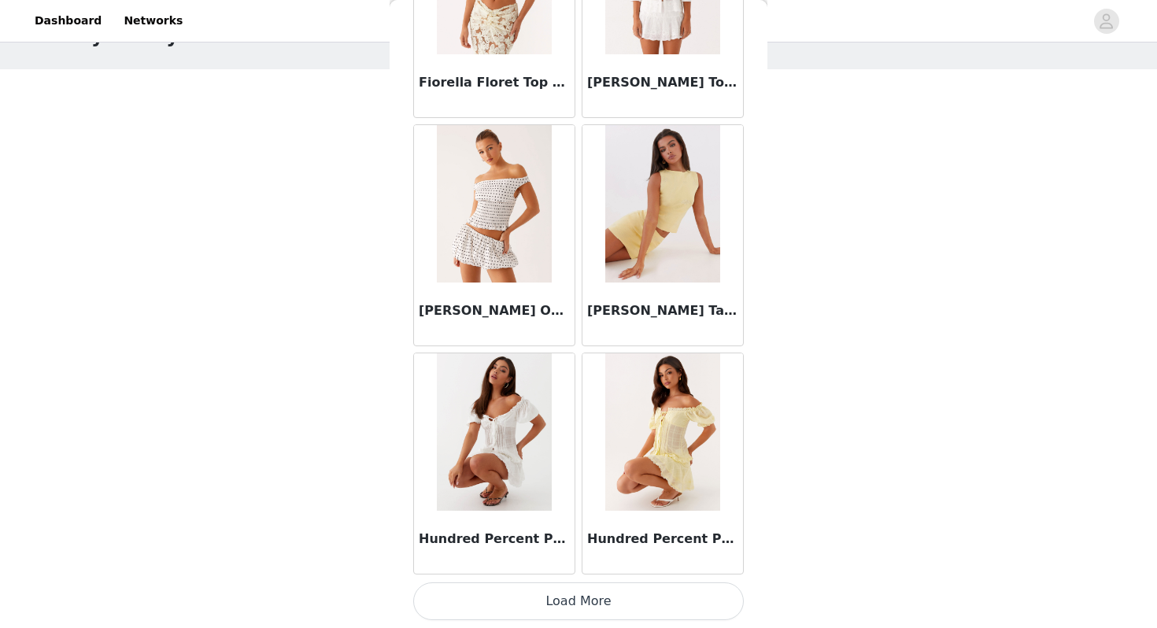
click at [585, 606] on button "Load More" at bounding box center [578, 602] width 331 height 38
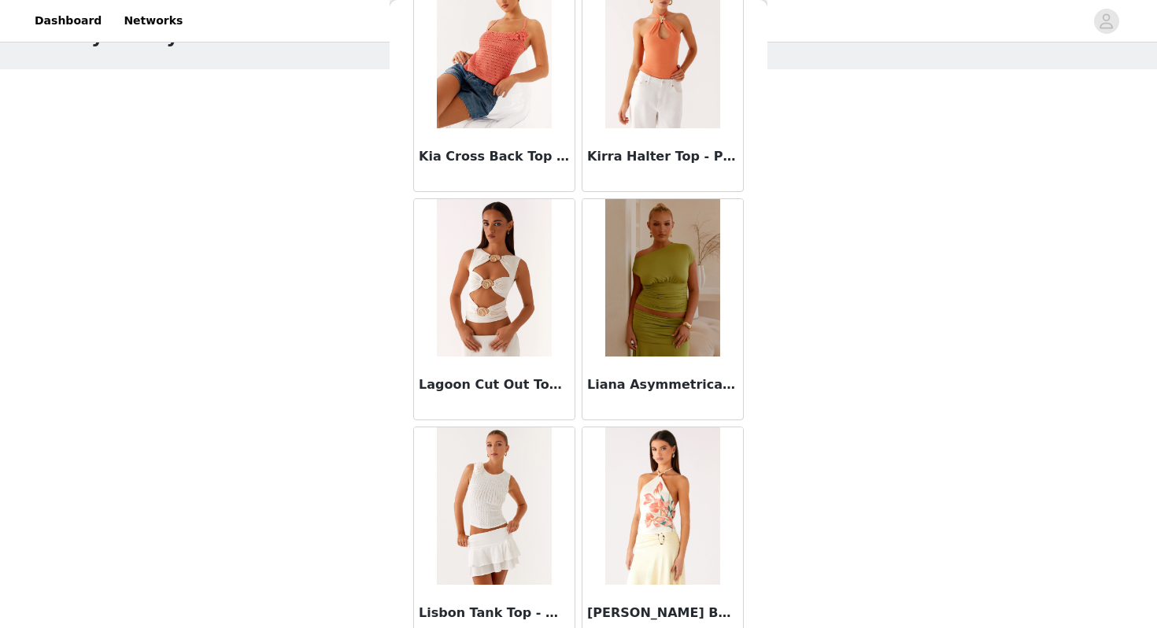
scroll to position [8629, 0]
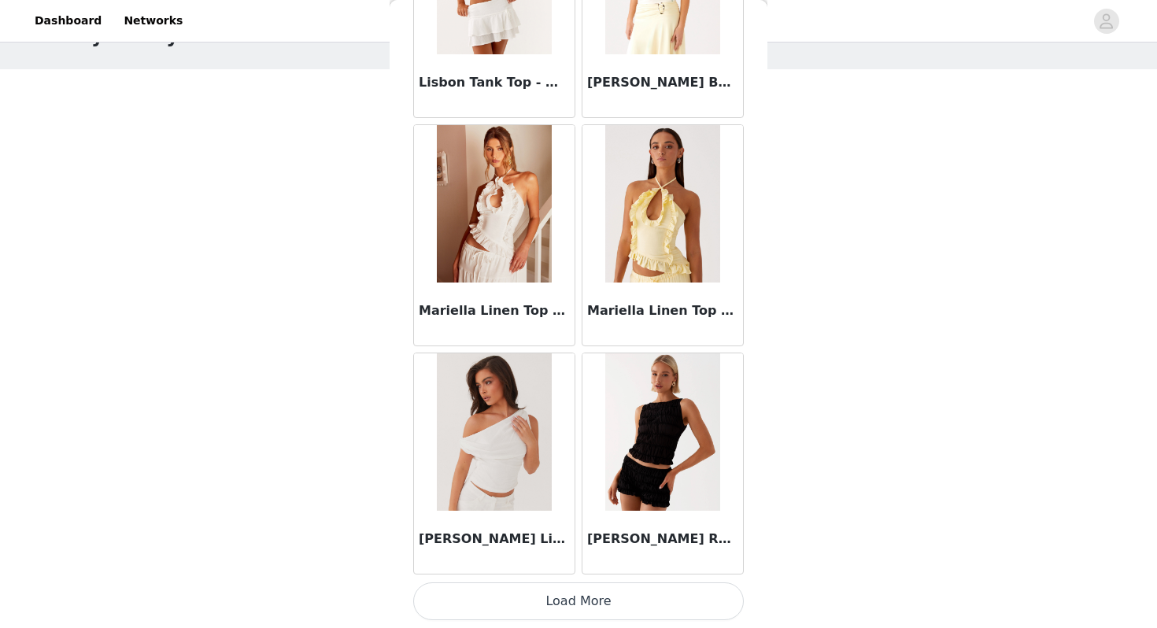
click at [558, 602] on button "Load More" at bounding box center [578, 602] width 331 height 38
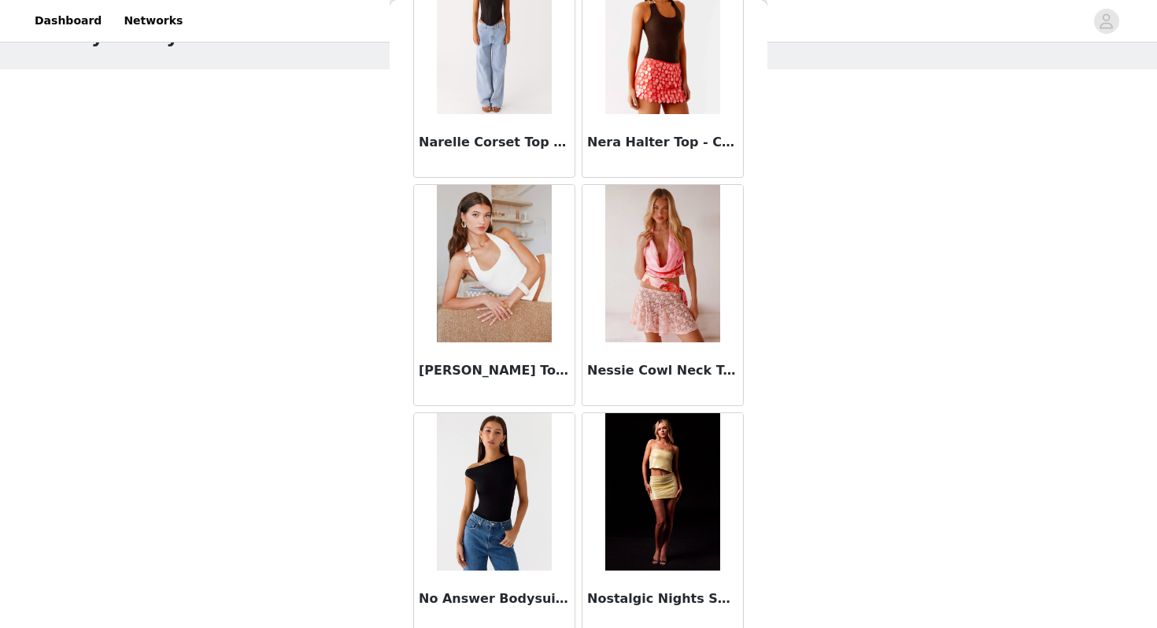
scroll to position [10209, 0]
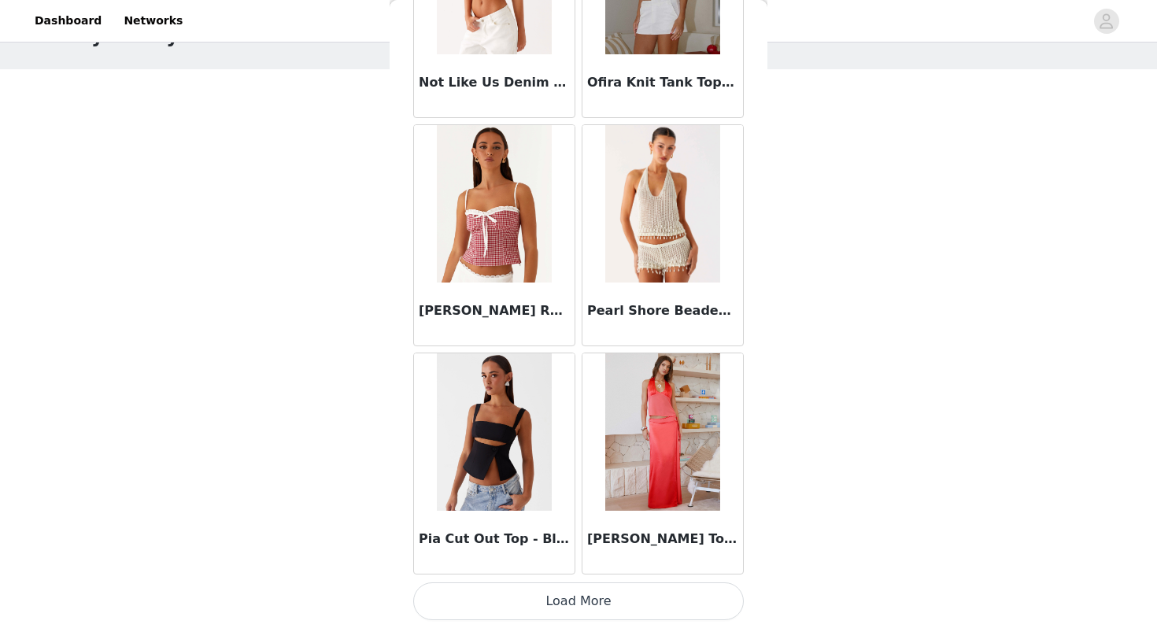
click at [576, 606] on button "Load More" at bounding box center [578, 602] width 331 height 38
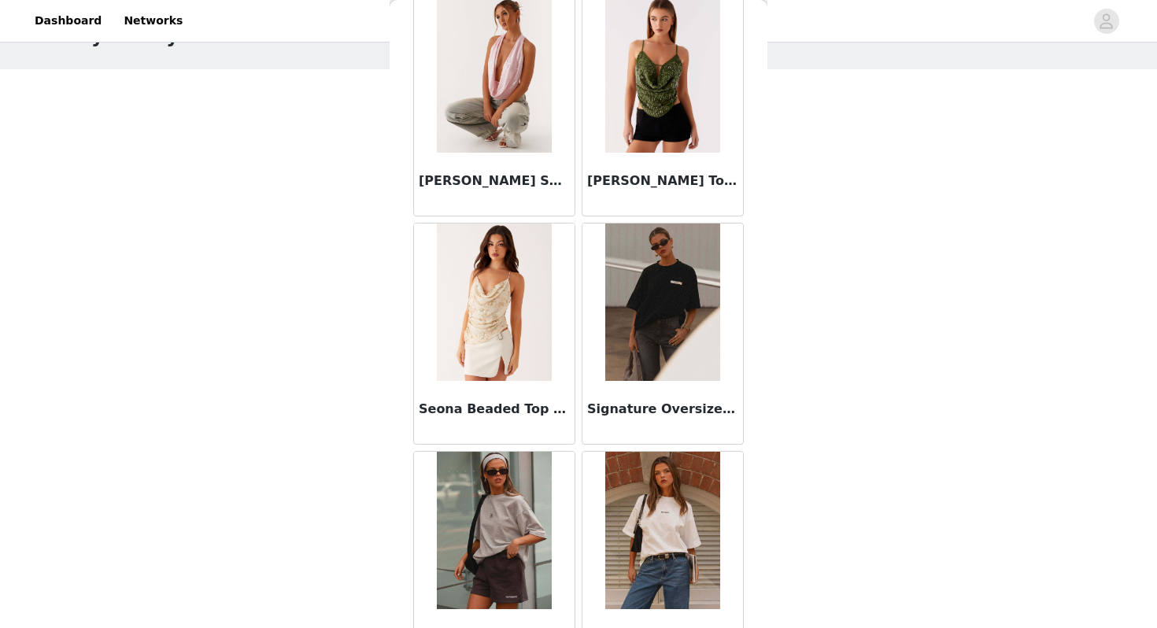
scroll to position [13195, 0]
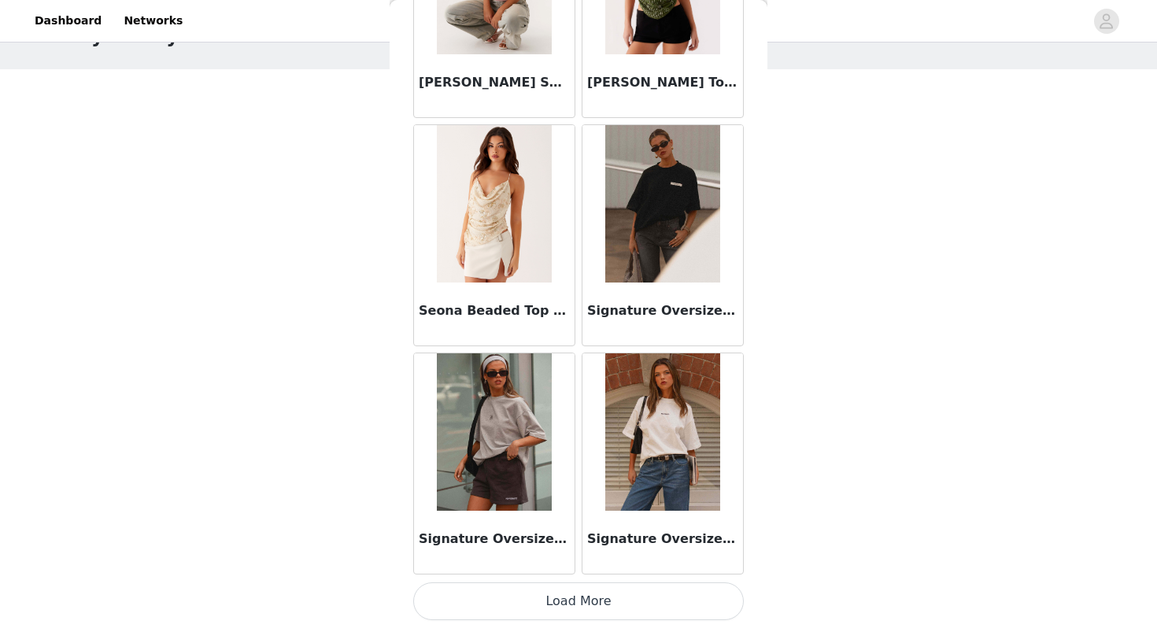
click at [631, 613] on button "Load More" at bounding box center [578, 602] width 331 height 38
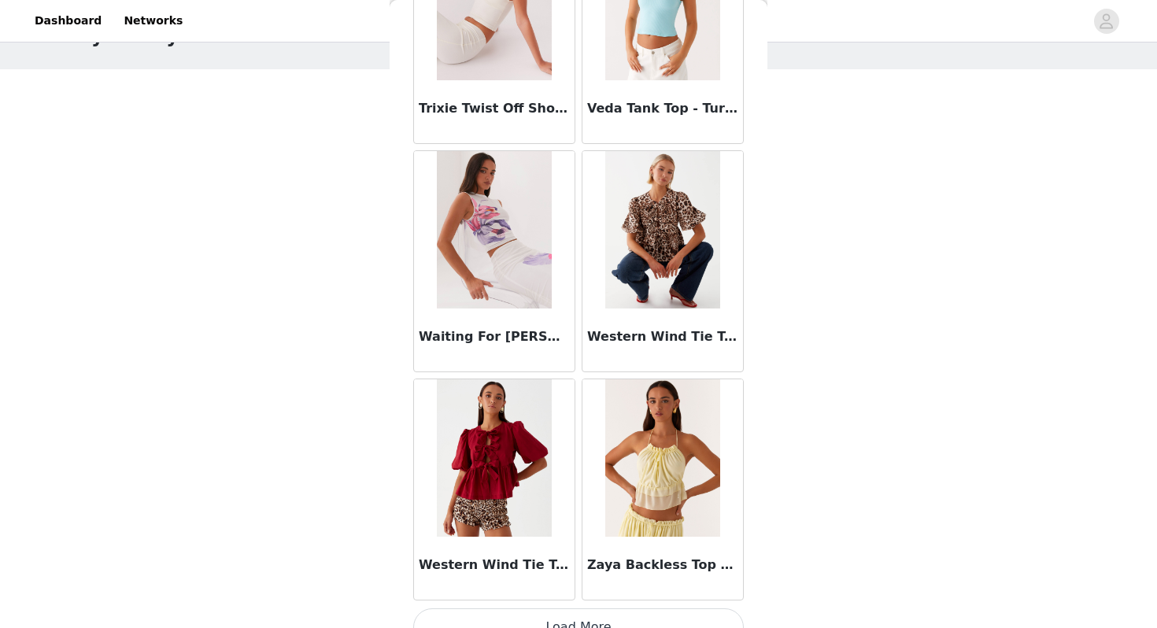
scroll to position [15477, 0]
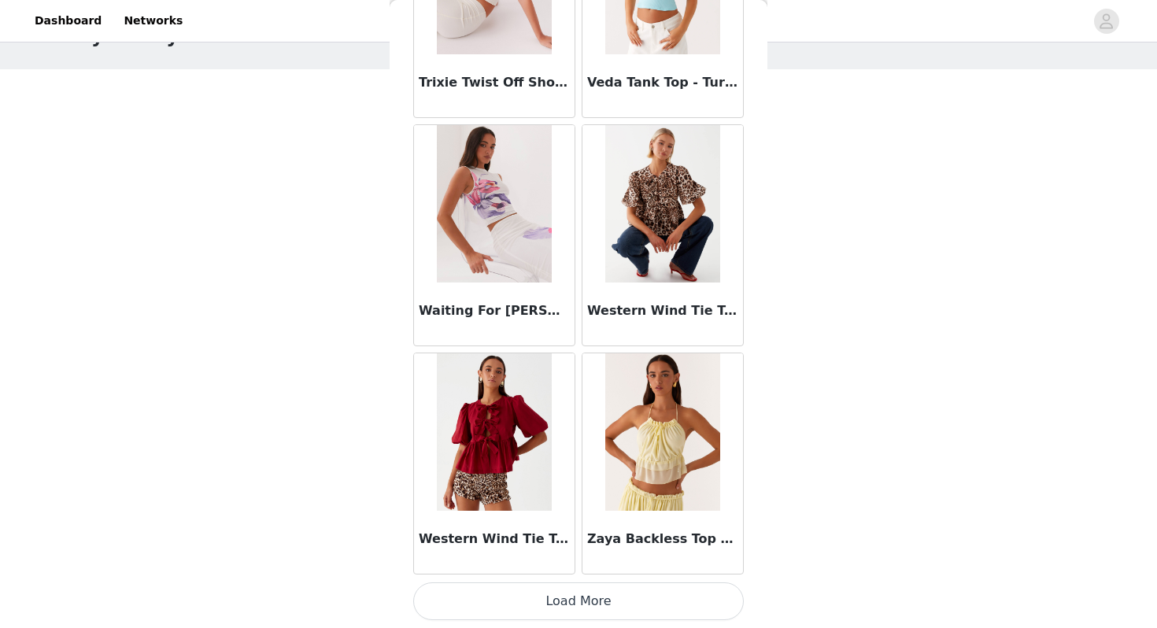
click at [583, 596] on button "Load More" at bounding box center [578, 602] width 331 height 38
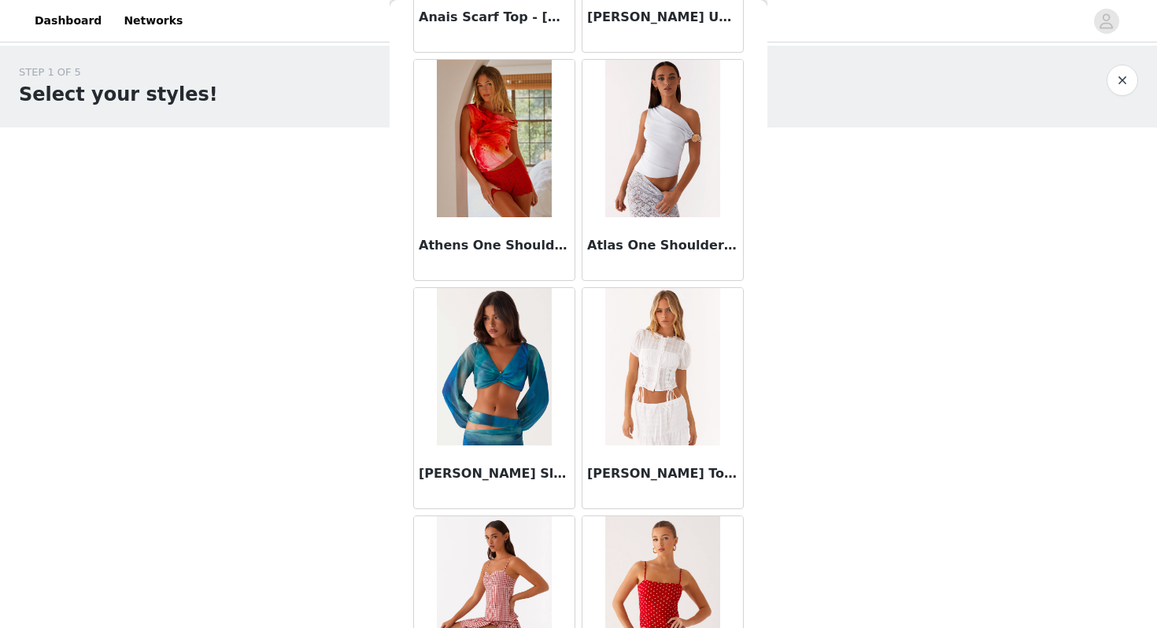
scroll to position [0, 0]
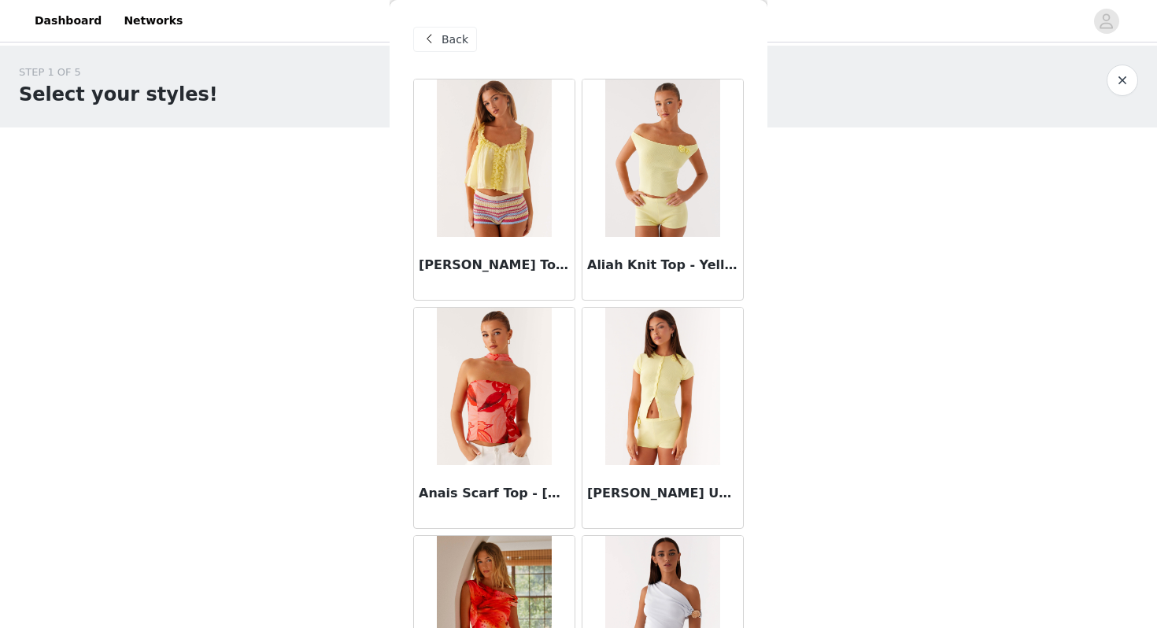
click at [451, 44] on span "Back" at bounding box center [455, 39] width 27 height 17
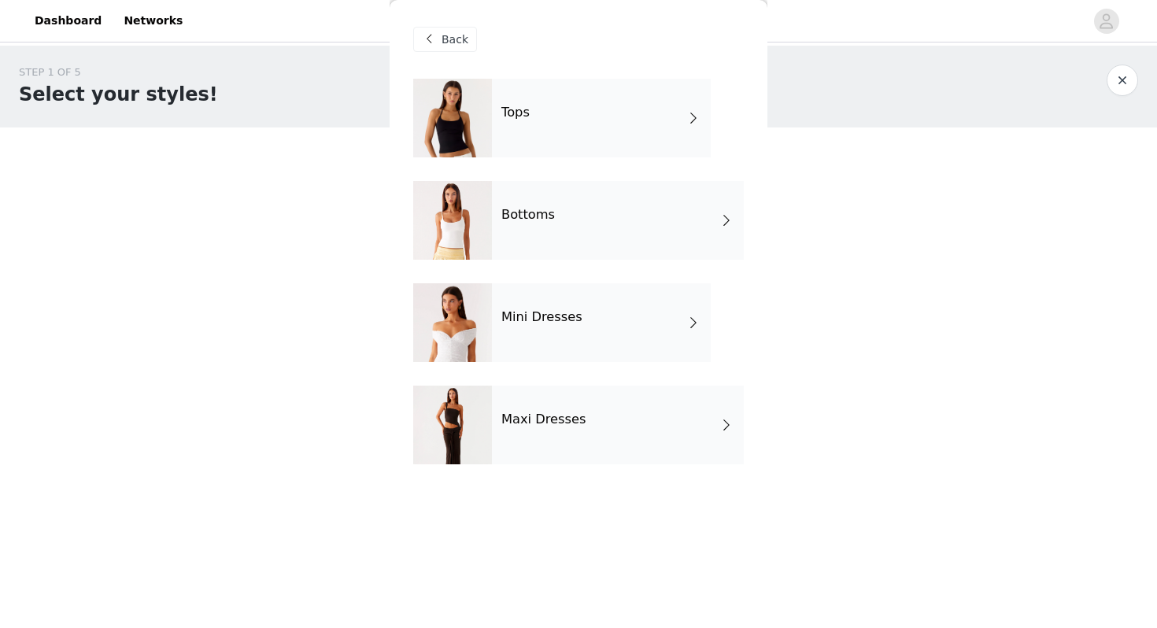
click at [497, 335] on div "Mini Dresses" at bounding box center [601, 322] width 219 height 79
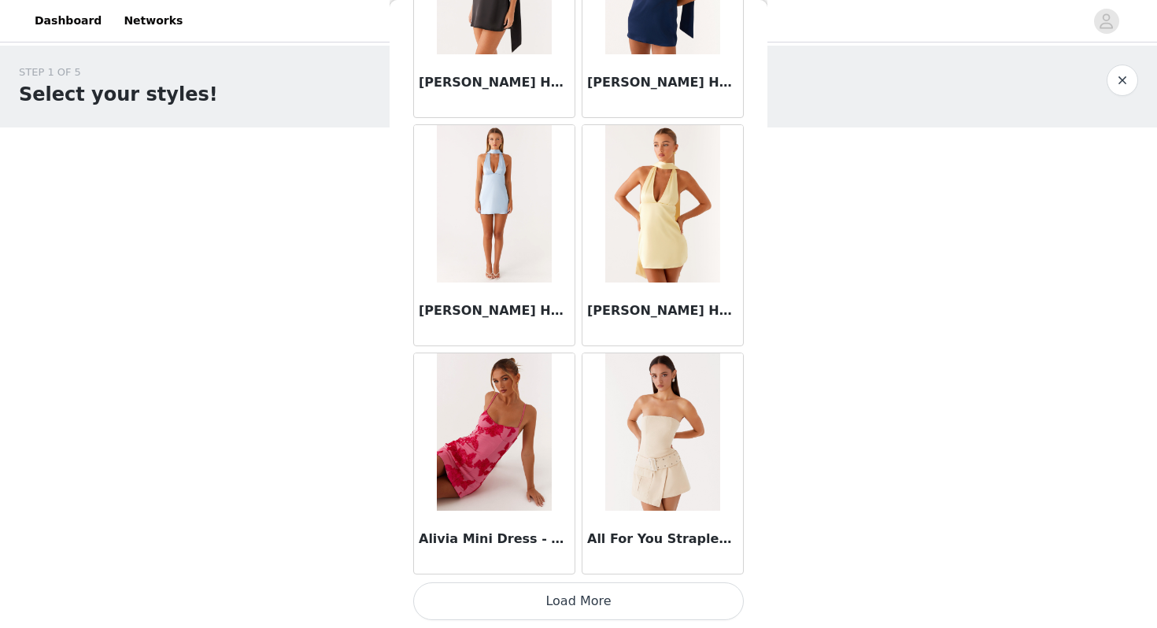
scroll to position [58, 0]
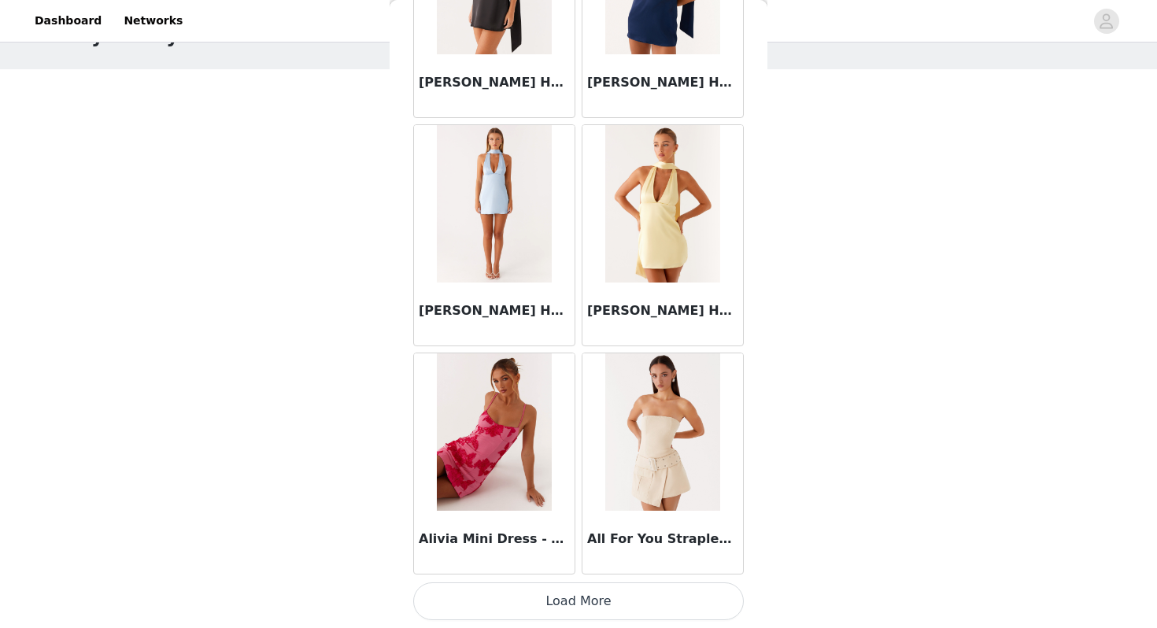
click at [505, 604] on button "Load More" at bounding box center [578, 602] width 331 height 38
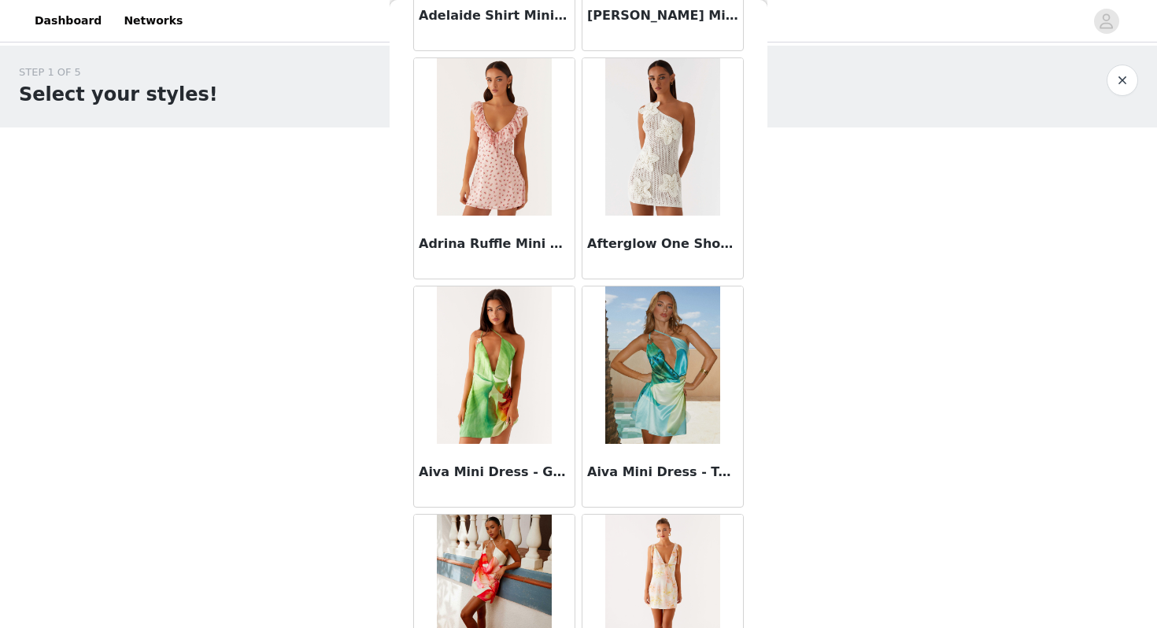
scroll to position [0, 0]
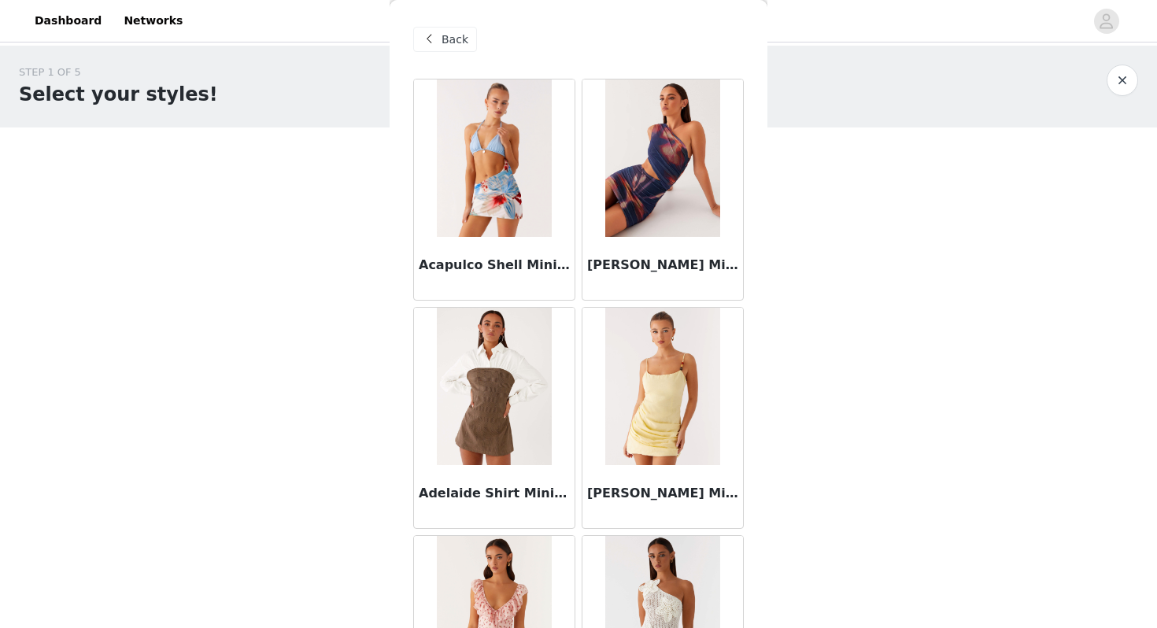
click at [449, 46] on span "Back" at bounding box center [455, 39] width 27 height 17
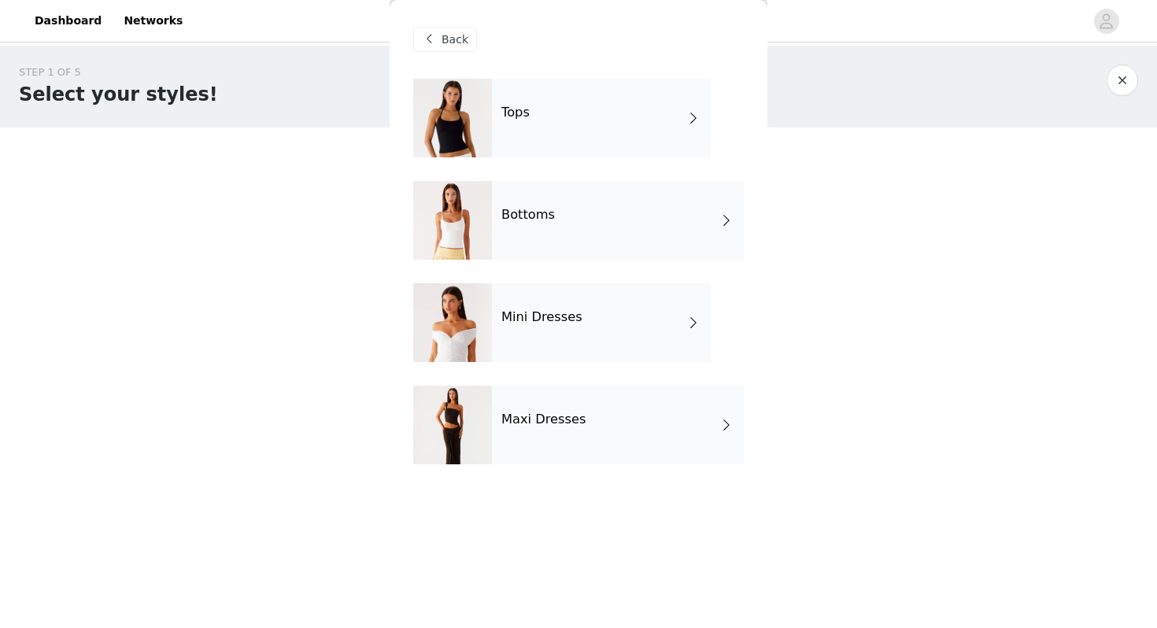
click at [453, 43] on span "Back" at bounding box center [455, 39] width 27 height 17
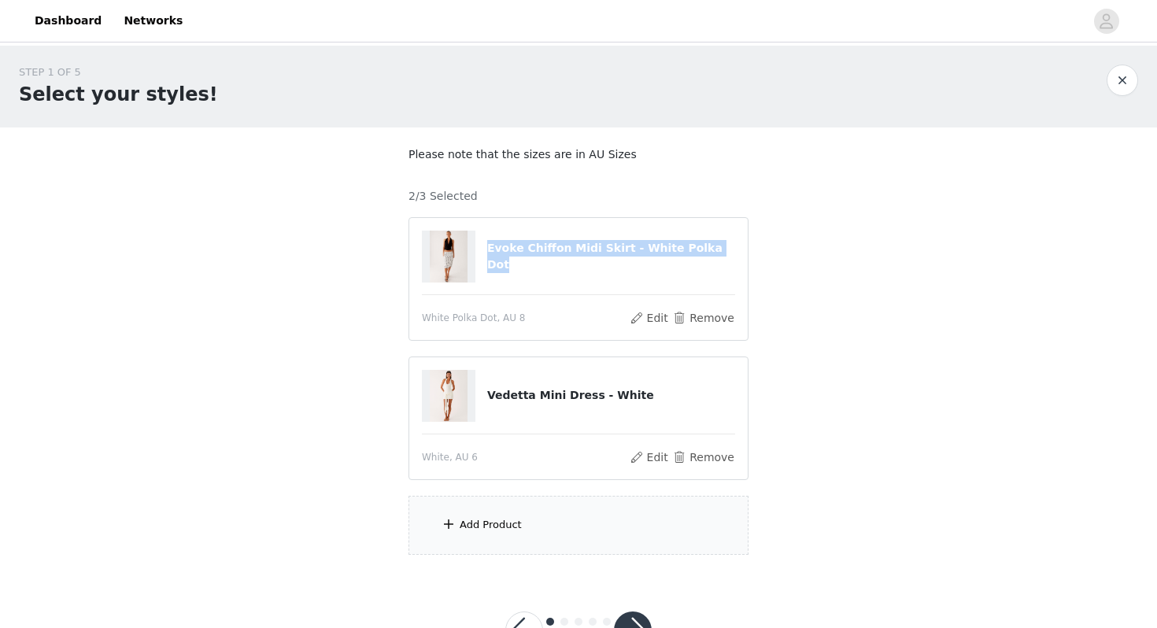
drag, startPoint x: 487, startPoint y: 255, endPoint x: 712, endPoint y: 258, distance: 224.4
click at [712, 258] on h4 "Evoke Chiffon Midi Skirt - White Polka Dot" at bounding box center [611, 256] width 248 height 33
copy h4 "Evoke Chiffon Midi Skirt - White Polka Dot"
click at [516, 513] on div "Add Product" at bounding box center [579, 525] width 340 height 59
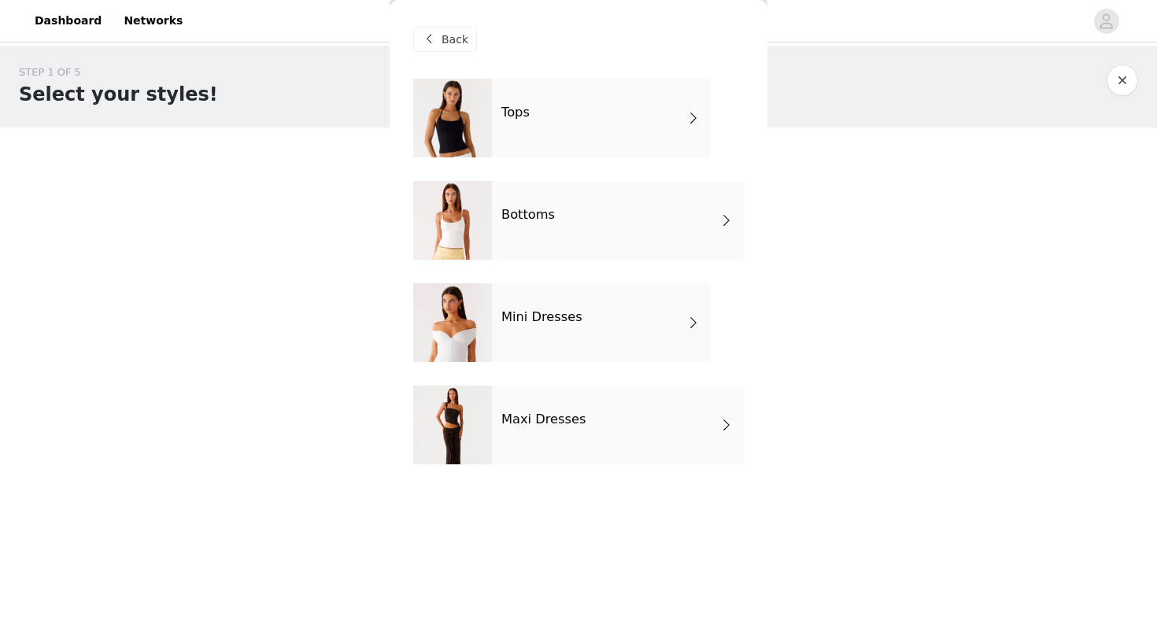
click at [557, 211] on div "Bottoms" at bounding box center [618, 220] width 252 height 79
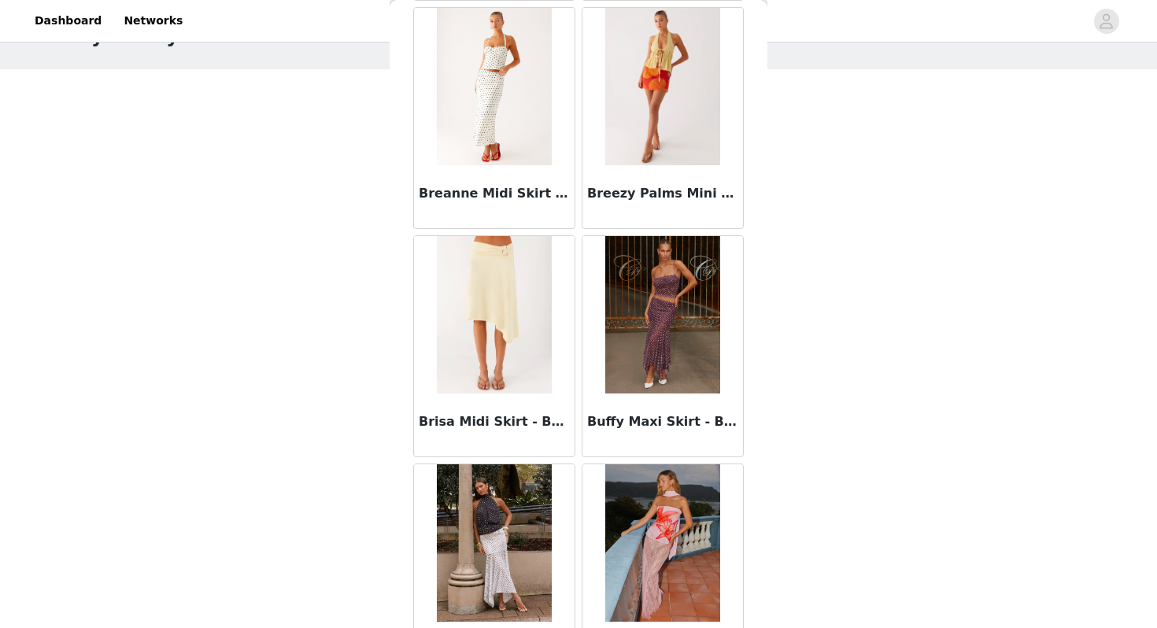
scroll to position [1781, 0]
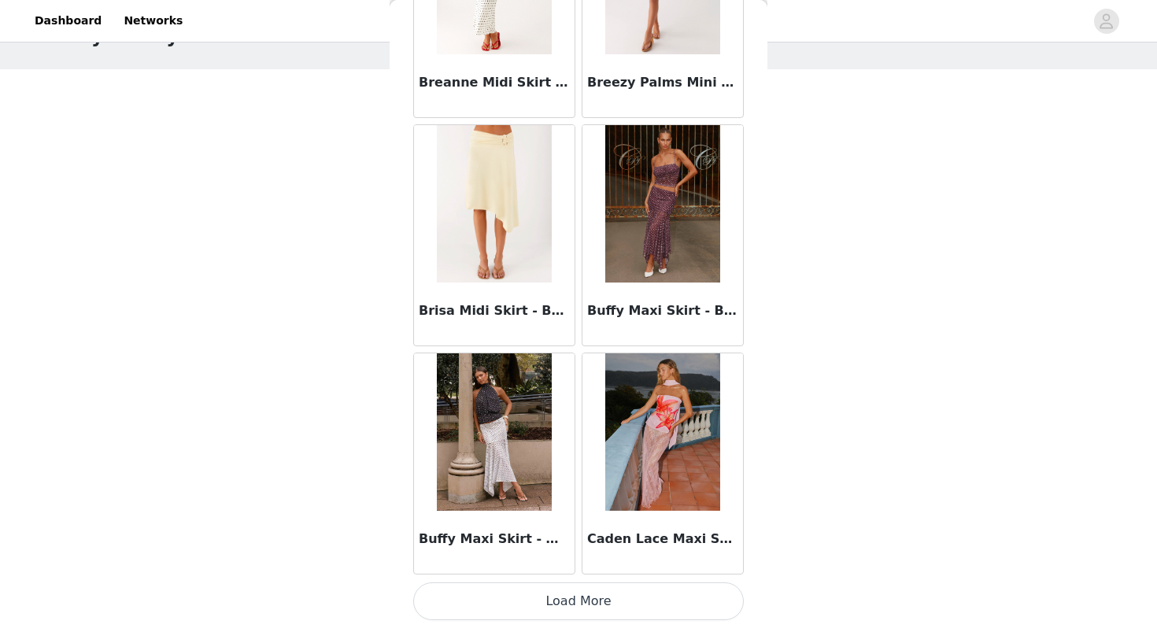
click at [571, 602] on button "Load More" at bounding box center [578, 602] width 331 height 38
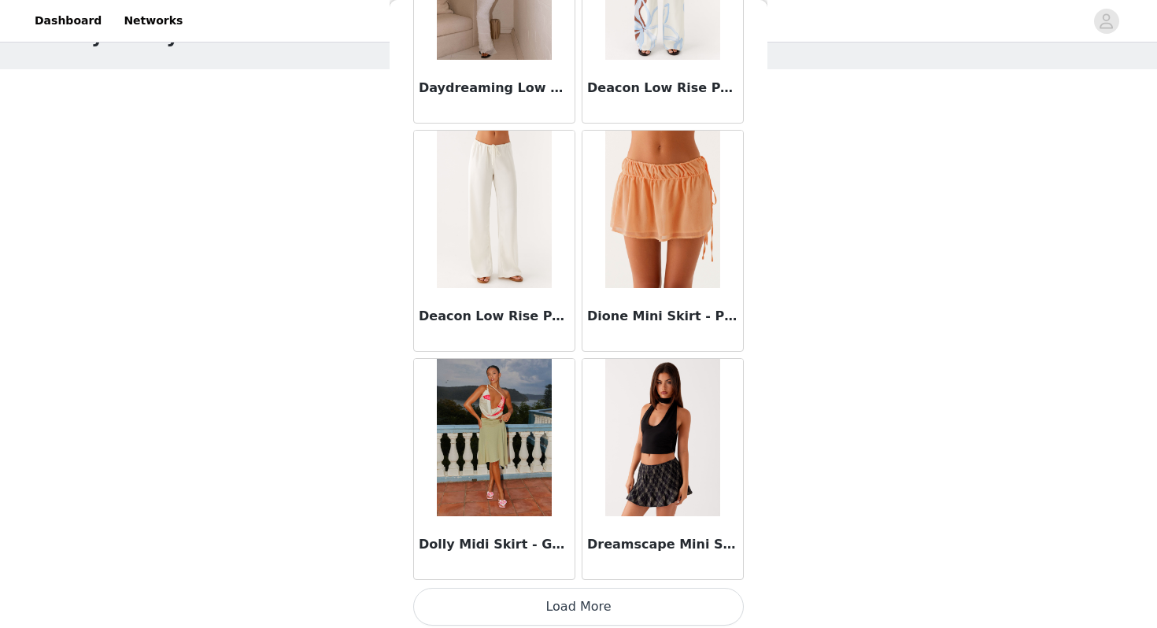
scroll to position [4063, 0]
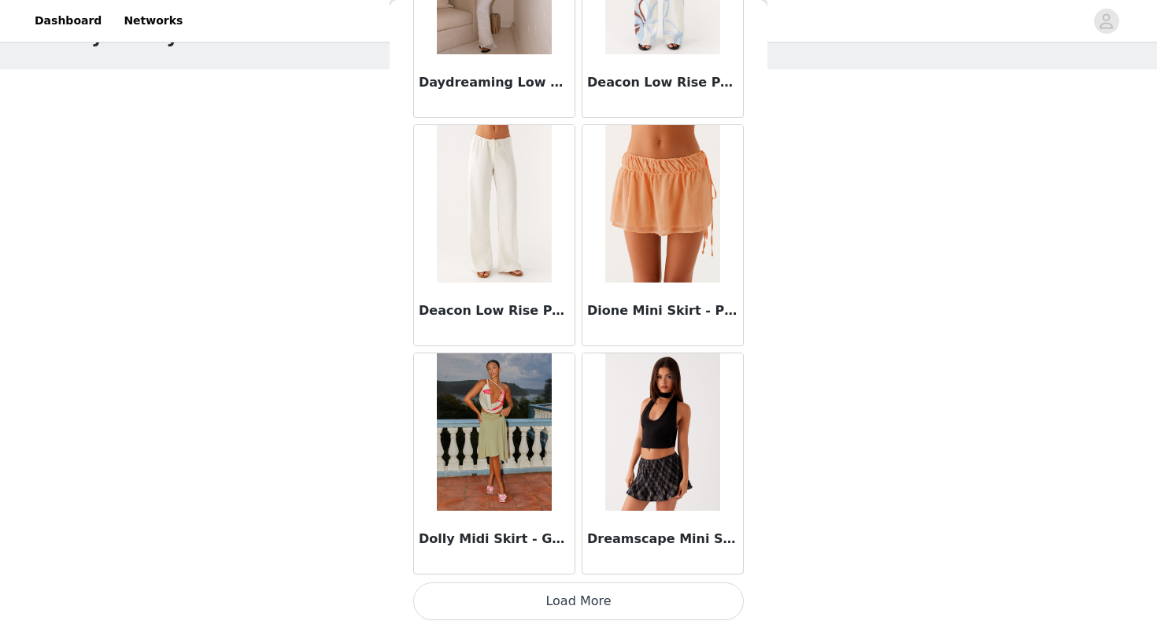
click at [564, 611] on button "Load More" at bounding box center [578, 602] width 331 height 38
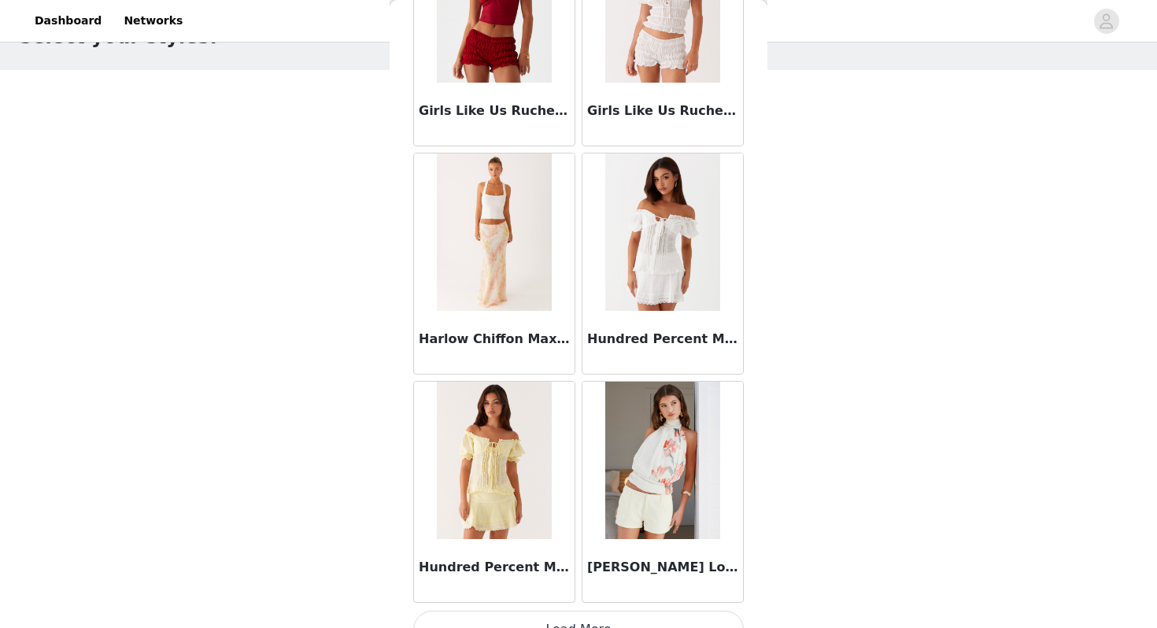
scroll to position [6346, 0]
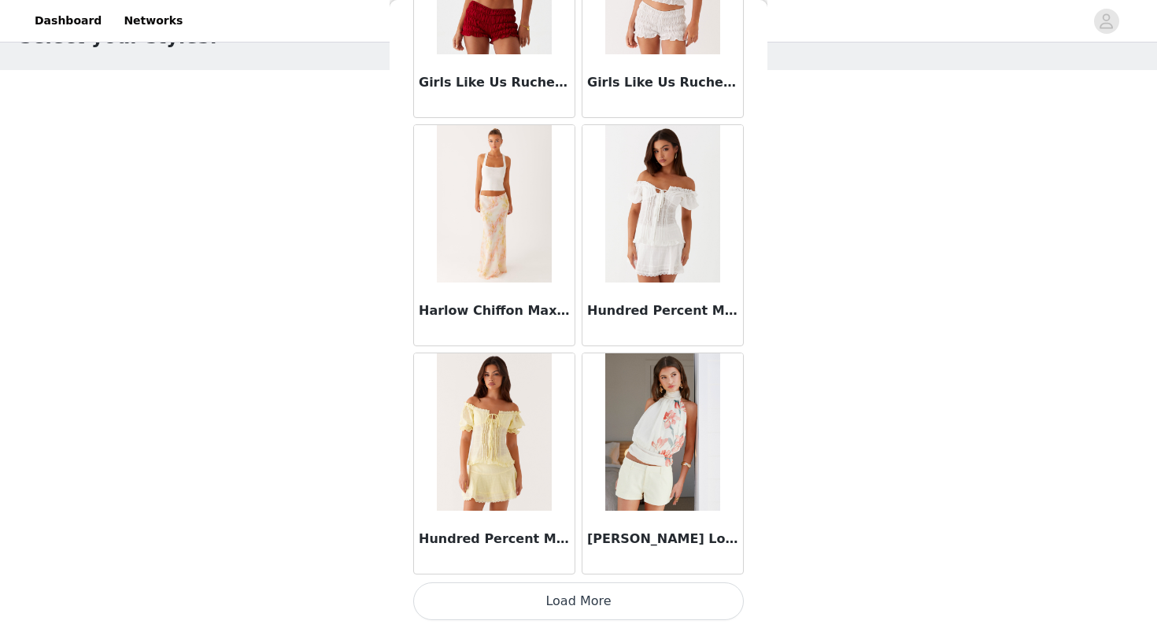
click at [671, 478] on img at bounding box center [662, 431] width 114 height 157
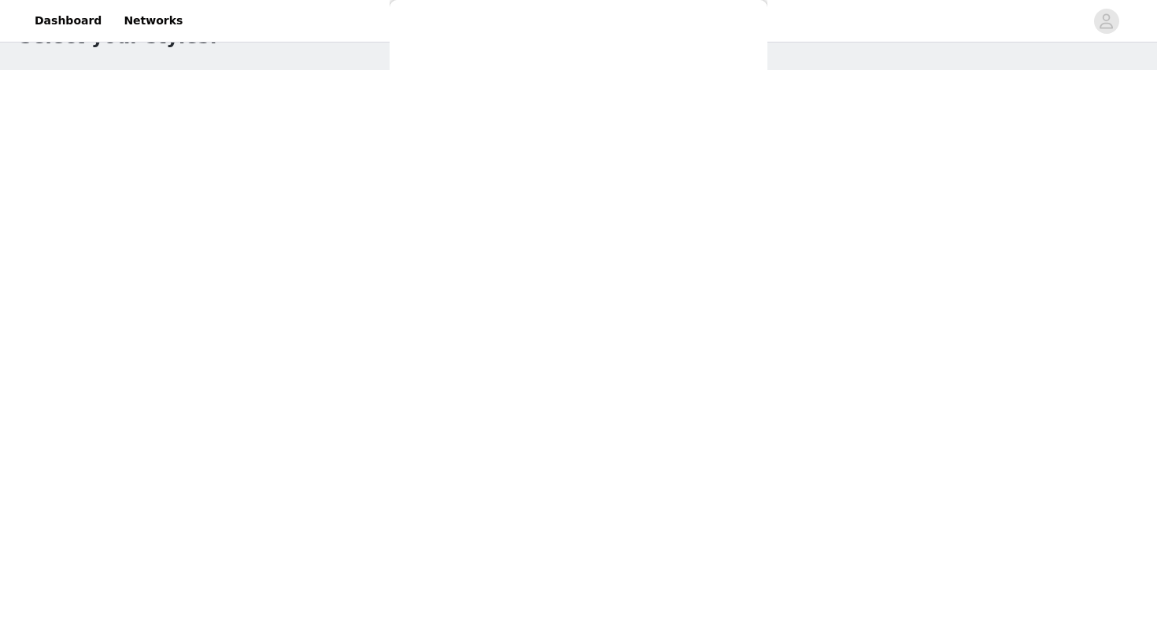
scroll to position [218, 0]
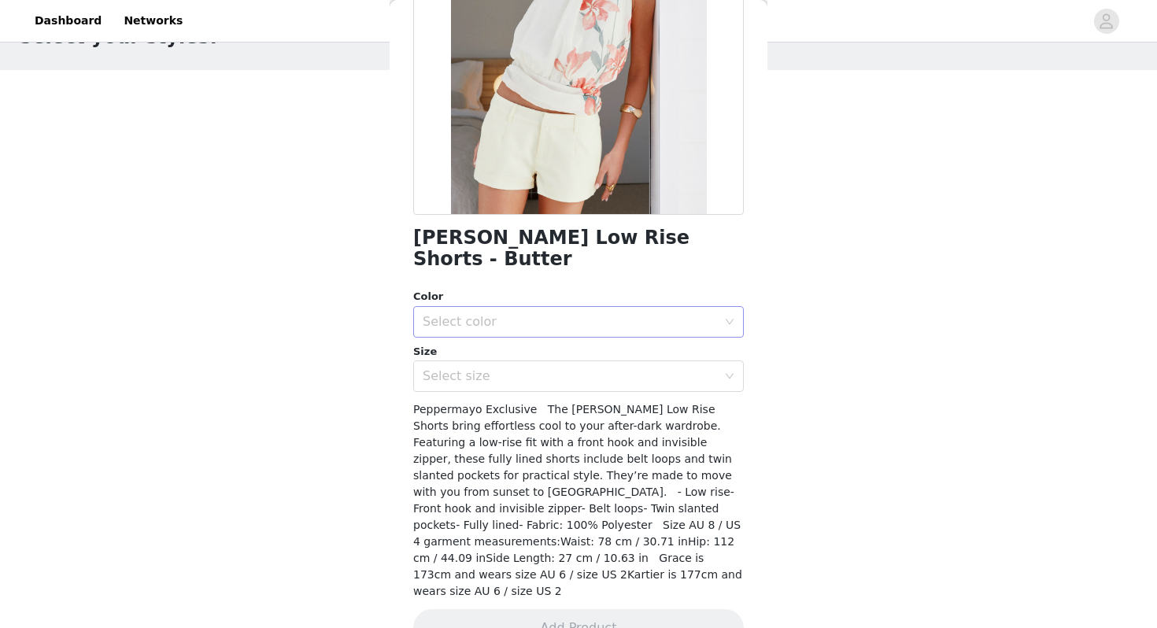
click at [518, 314] on div "Select color" at bounding box center [570, 322] width 294 height 16
click at [497, 334] on li "Butter" at bounding box center [578, 335] width 331 height 25
click at [478, 368] on div "Select size" at bounding box center [570, 376] width 294 height 16
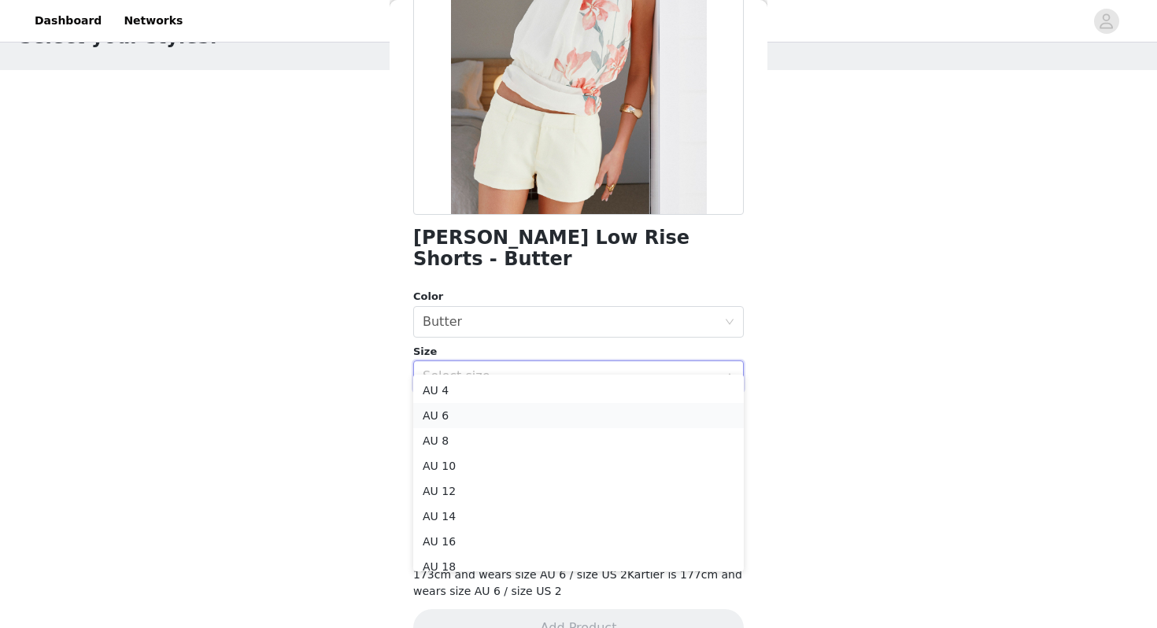
click at [460, 419] on li "AU 6" at bounding box center [578, 415] width 331 height 25
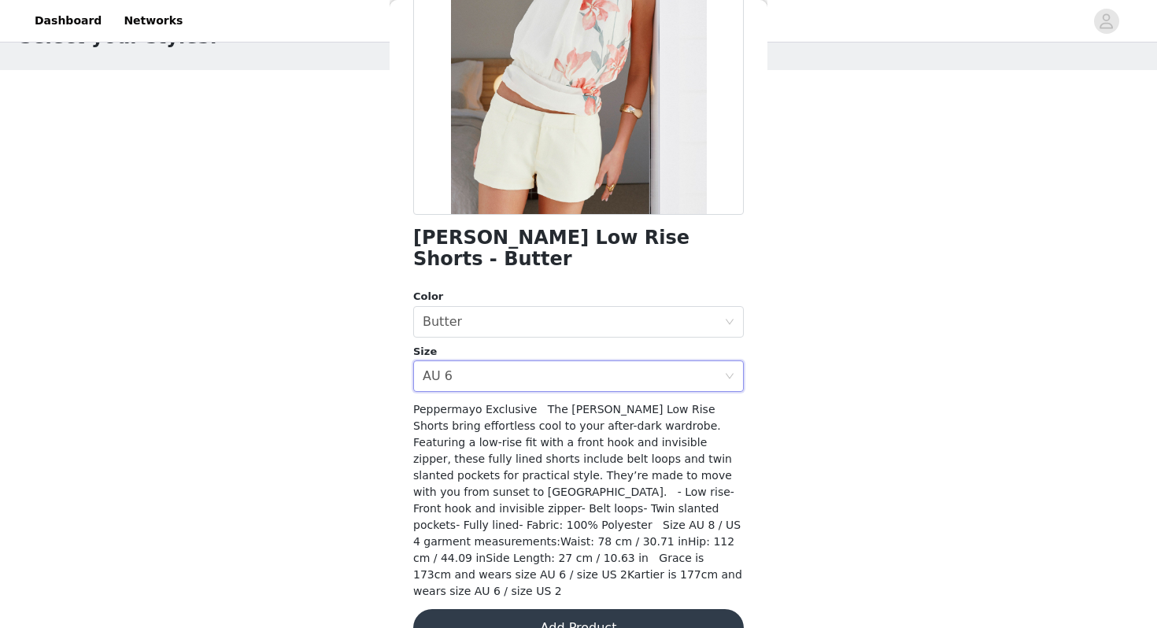
click at [541, 609] on button "Add Product" at bounding box center [578, 628] width 331 height 38
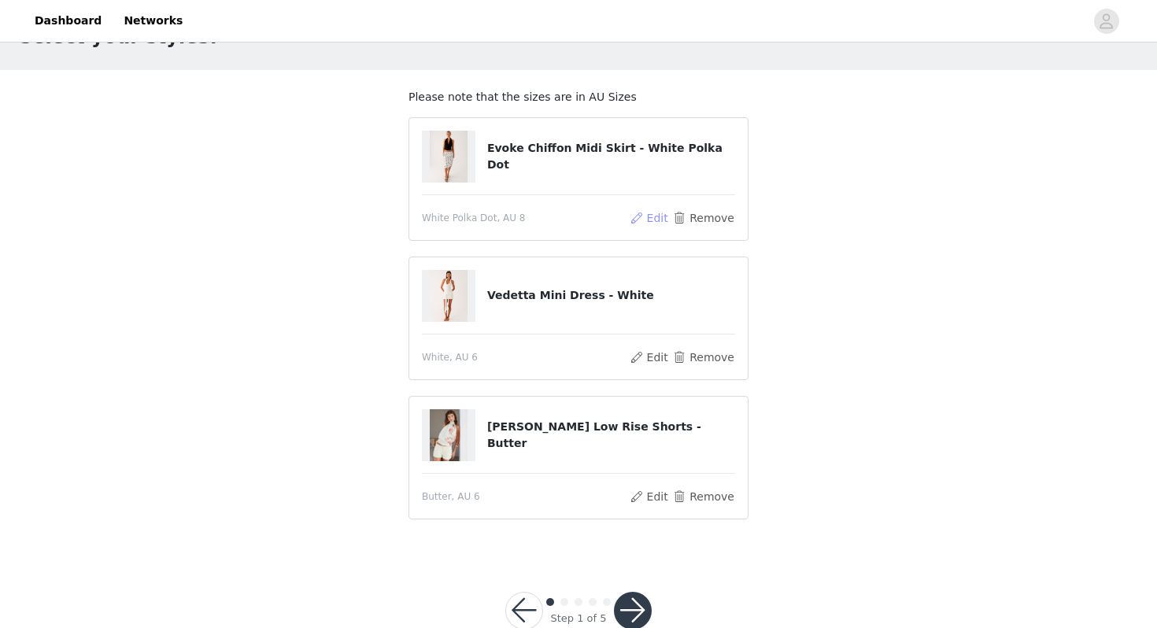
click at [658, 216] on button "Edit" at bounding box center [649, 218] width 40 height 19
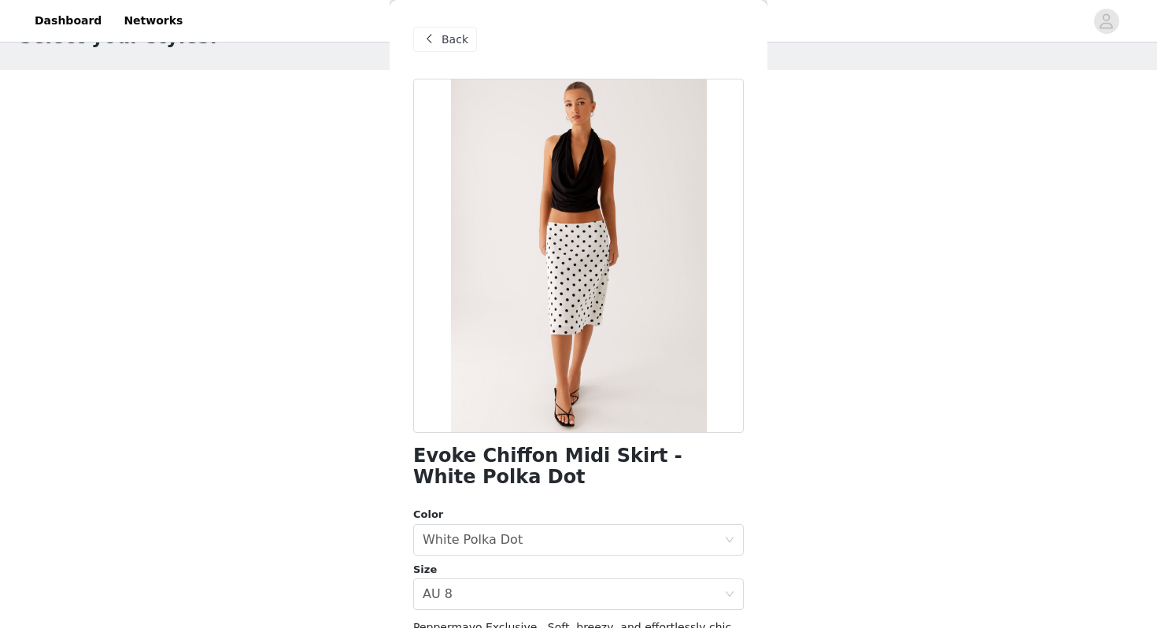
click at [442, 32] on span "Back" at bounding box center [455, 39] width 27 height 17
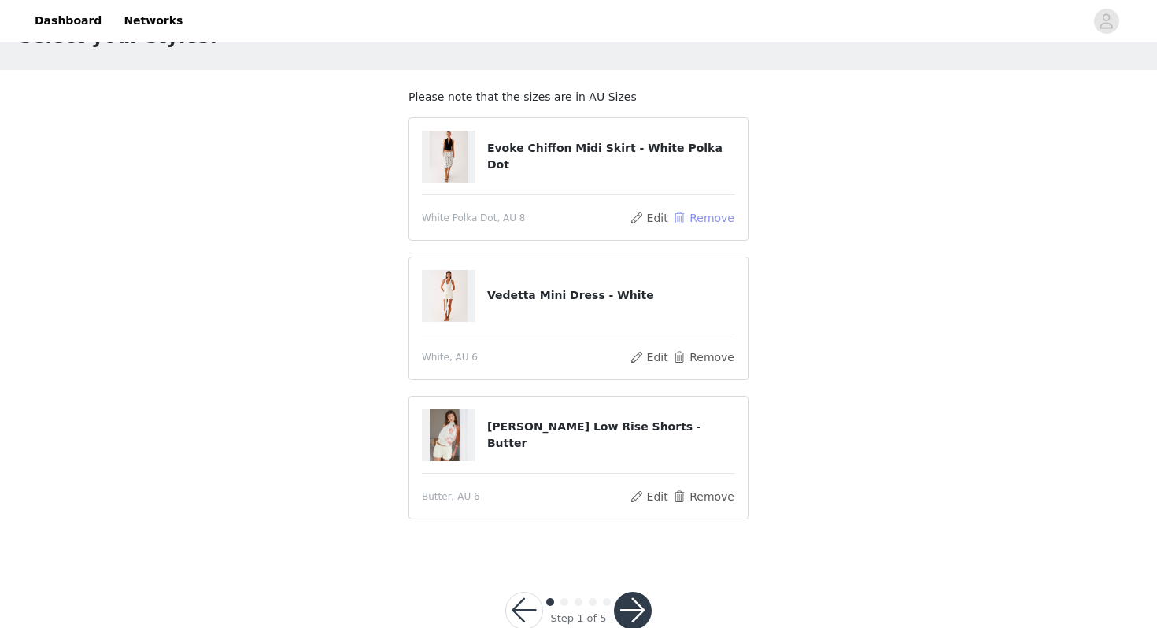
scroll to position [0, 0]
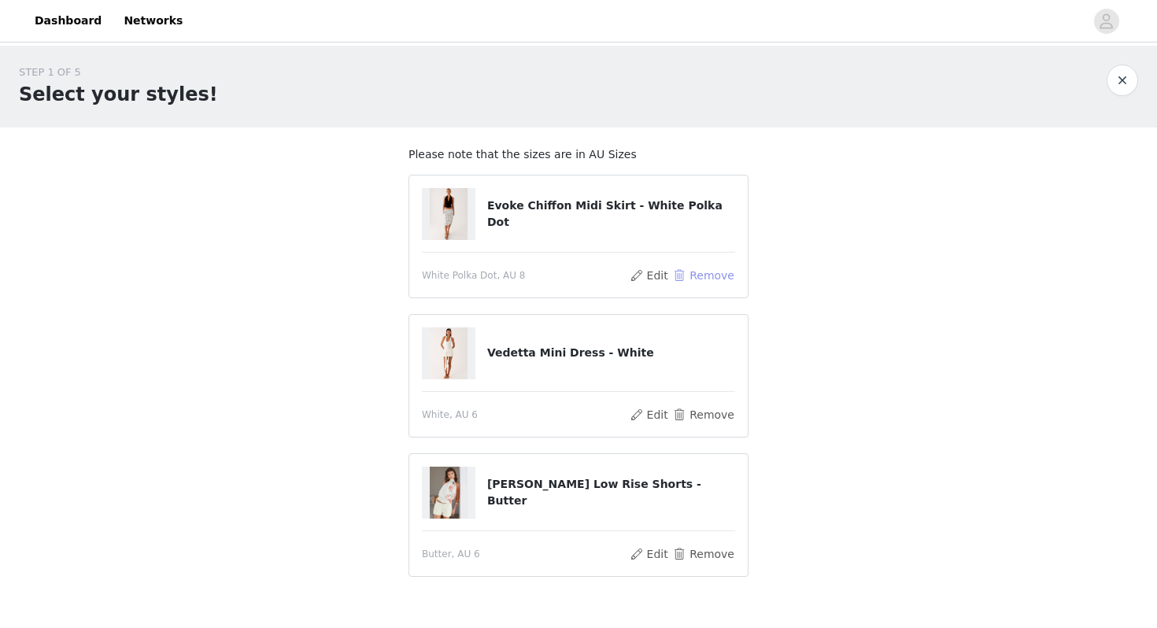
click at [716, 273] on button "Remove" at bounding box center [703, 275] width 63 height 19
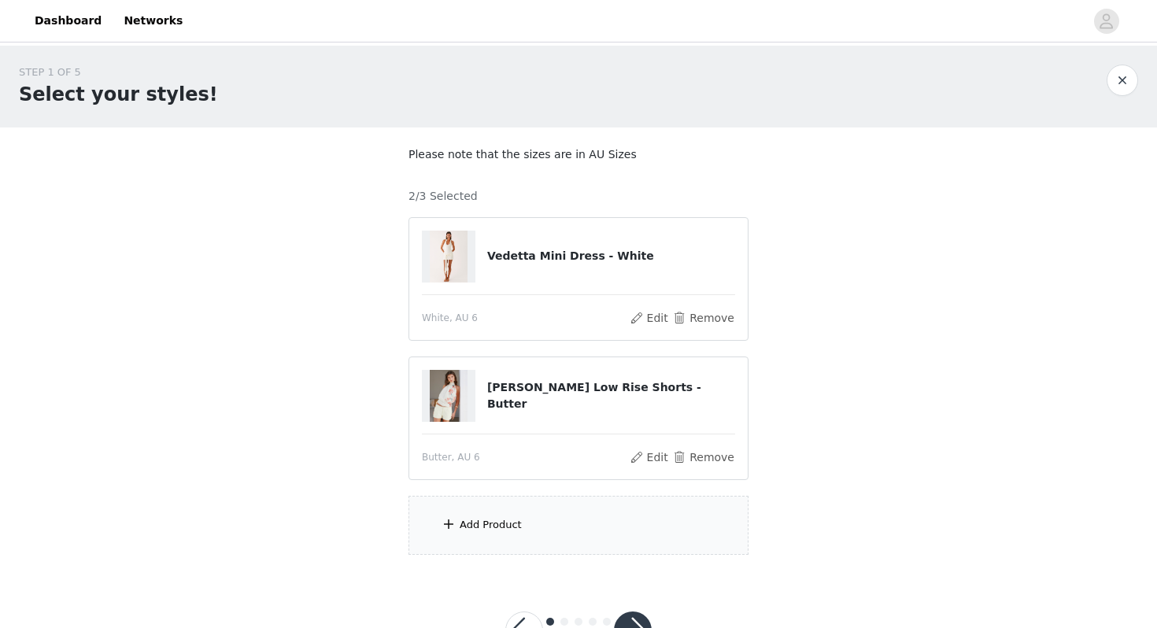
click at [519, 536] on div "Add Product" at bounding box center [579, 525] width 340 height 59
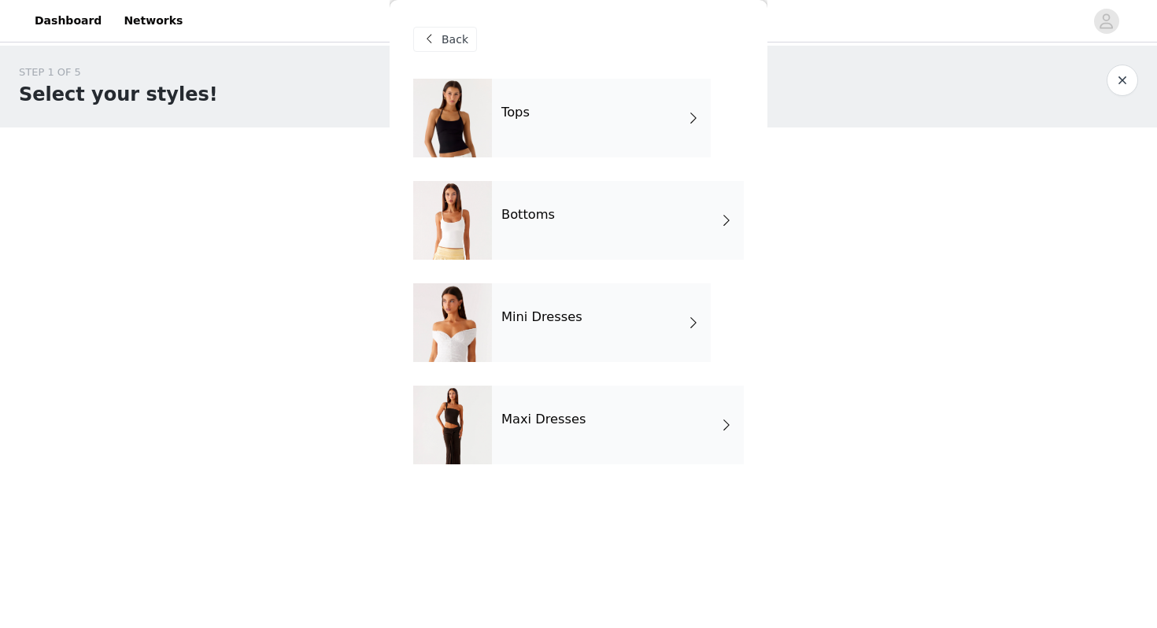
click at [545, 228] on div "Bottoms" at bounding box center [618, 220] width 252 height 79
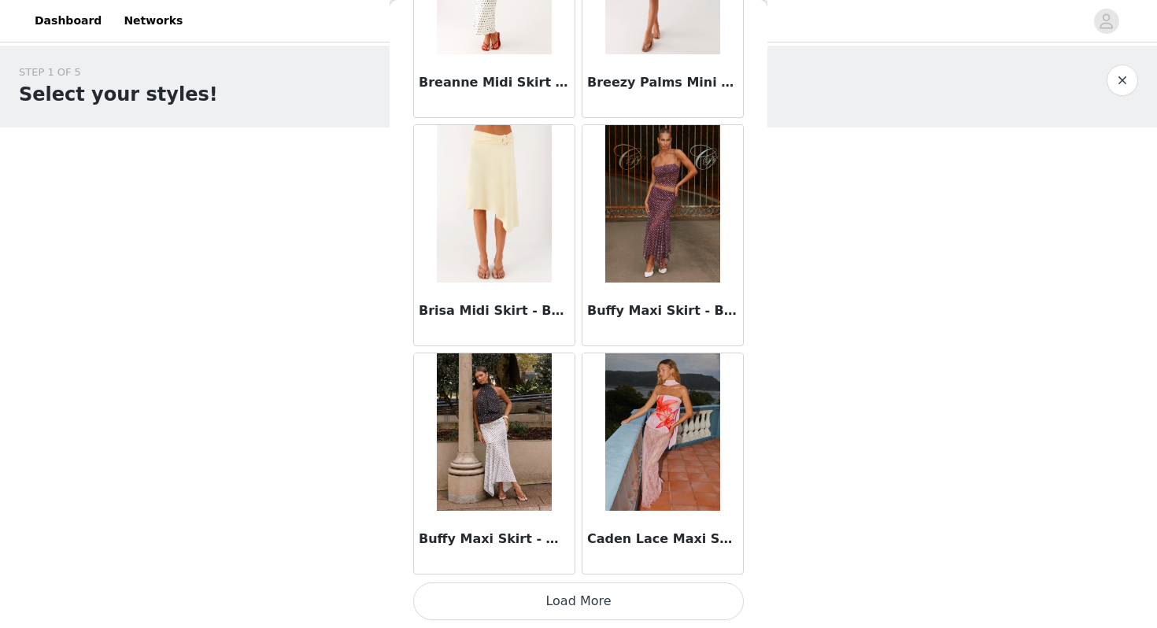
scroll to position [58, 0]
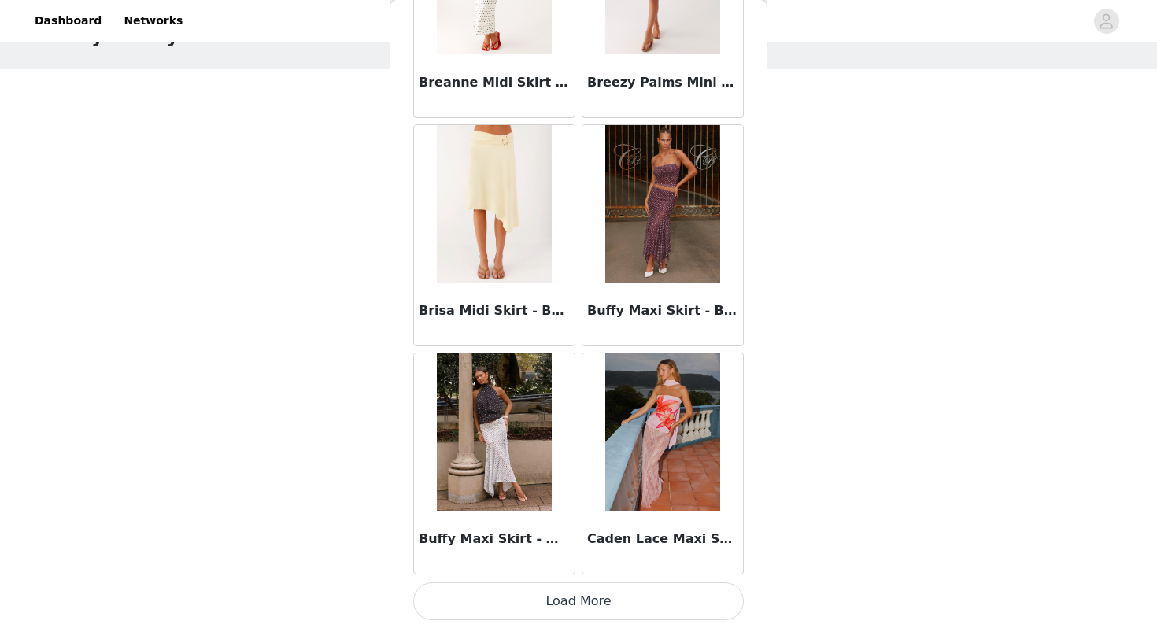
click at [562, 601] on button "Load More" at bounding box center [578, 602] width 331 height 38
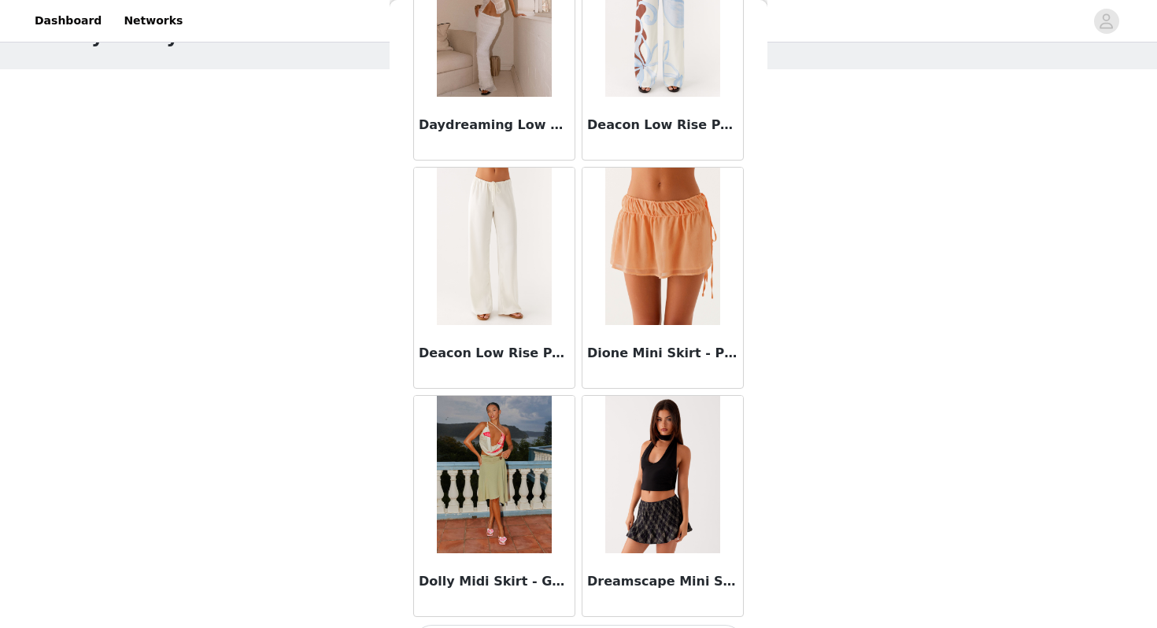
scroll to position [4063, 0]
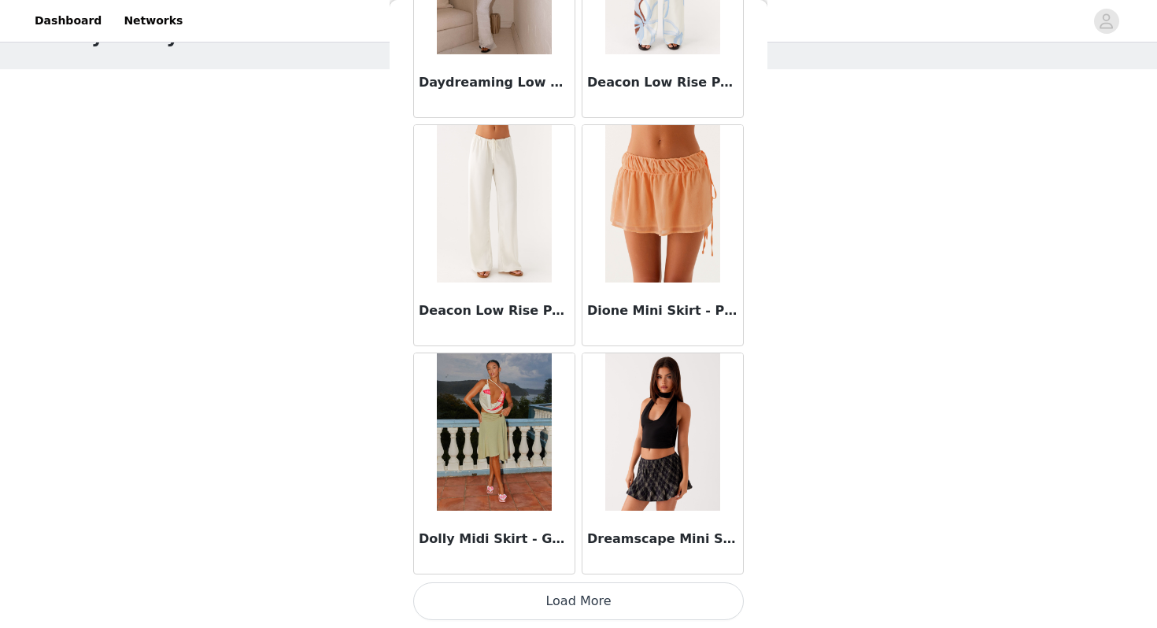
click at [567, 605] on button "Load More" at bounding box center [578, 602] width 331 height 38
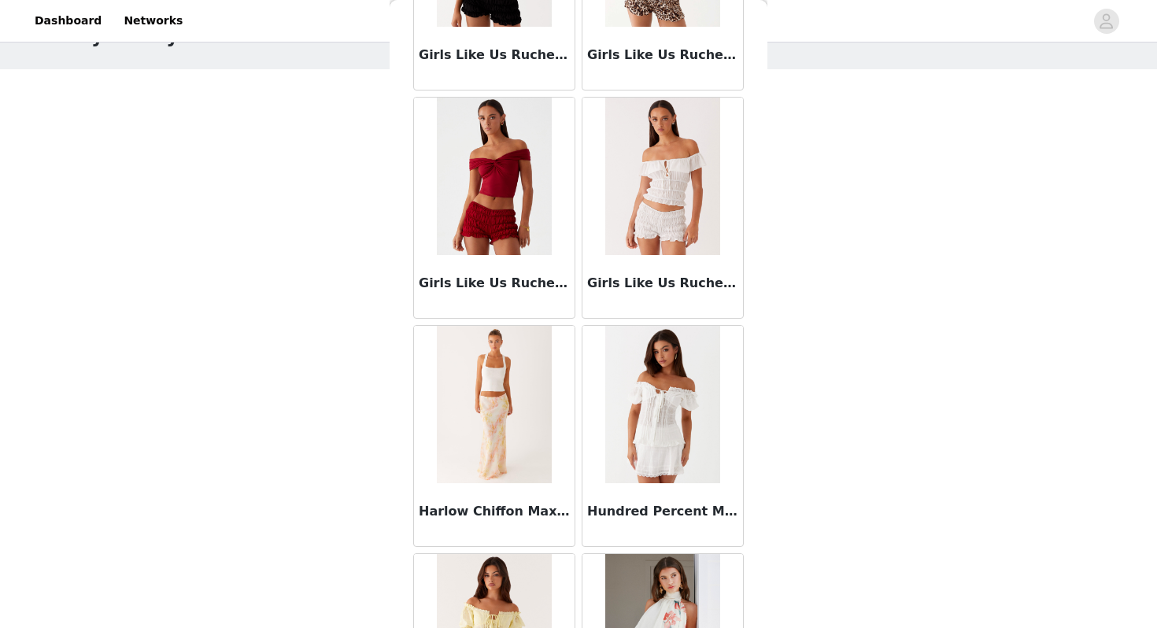
scroll to position [6346, 0]
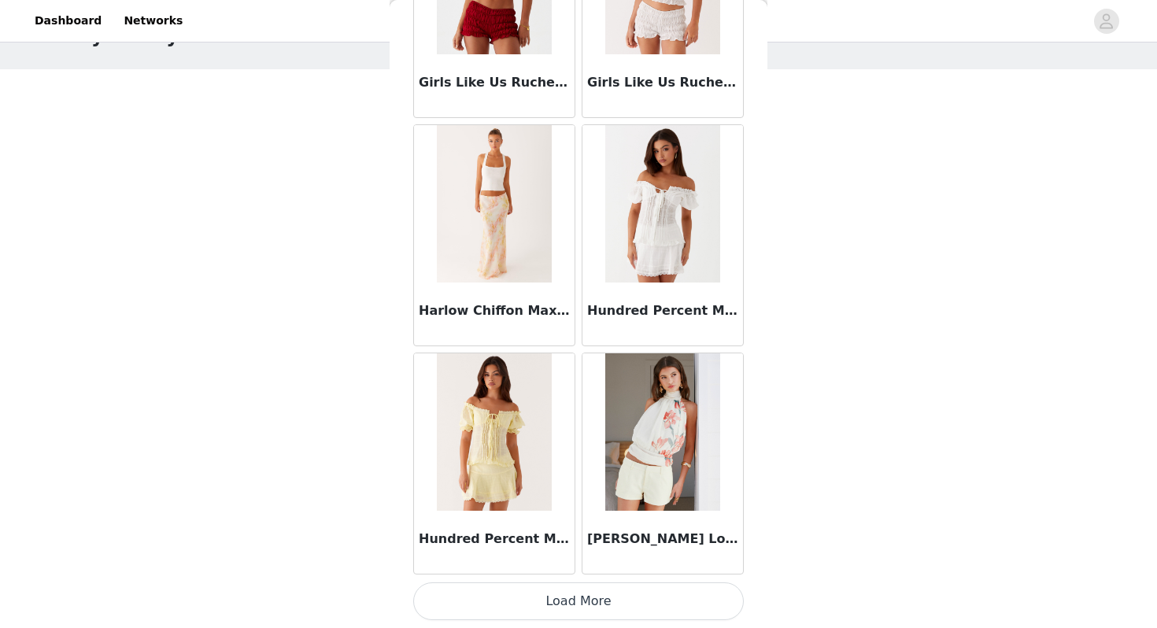
click at [601, 610] on button "Load More" at bounding box center [578, 602] width 331 height 38
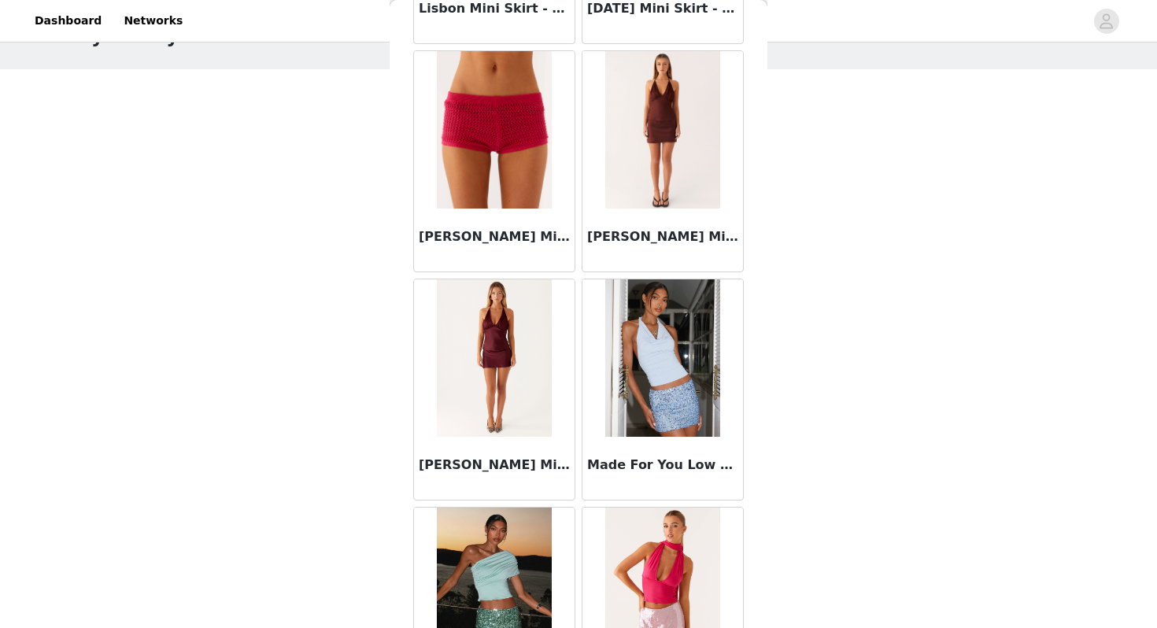
scroll to position [8629, 0]
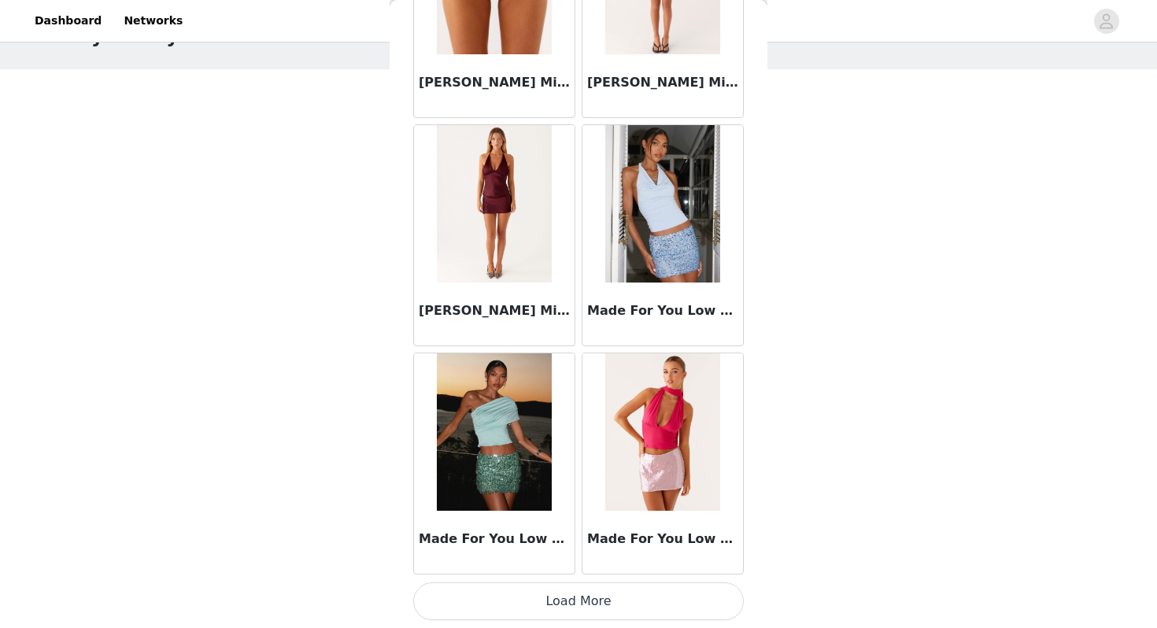
click at [587, 612] on button "Load More" at bounding box center [578, 602] width 331 height 38
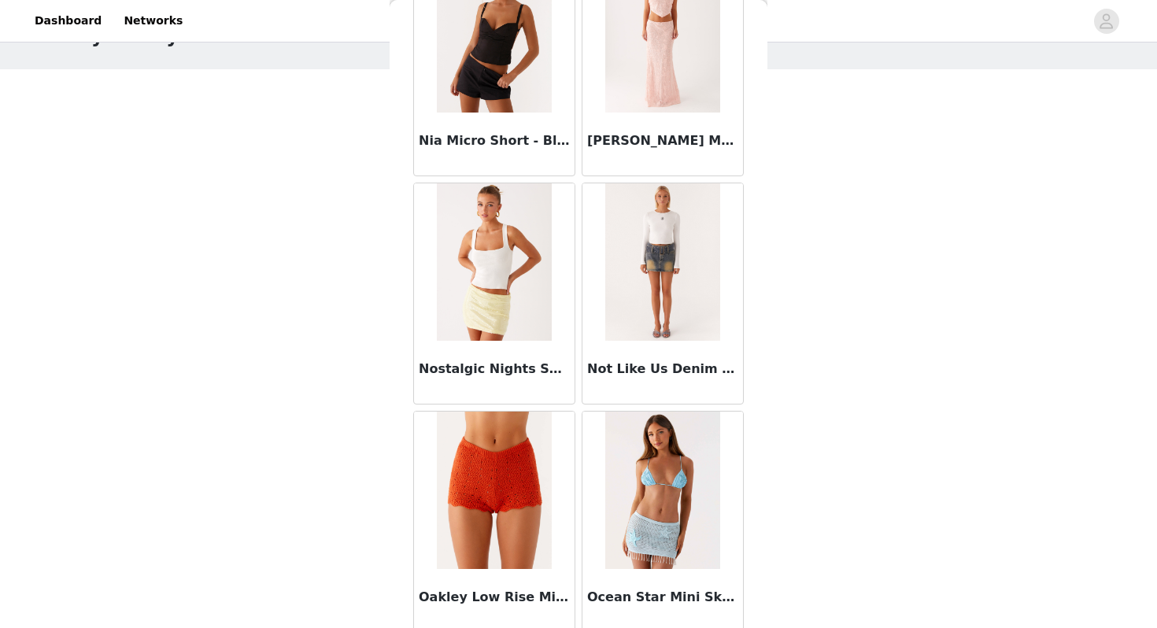
scroll to position [10912, 0]
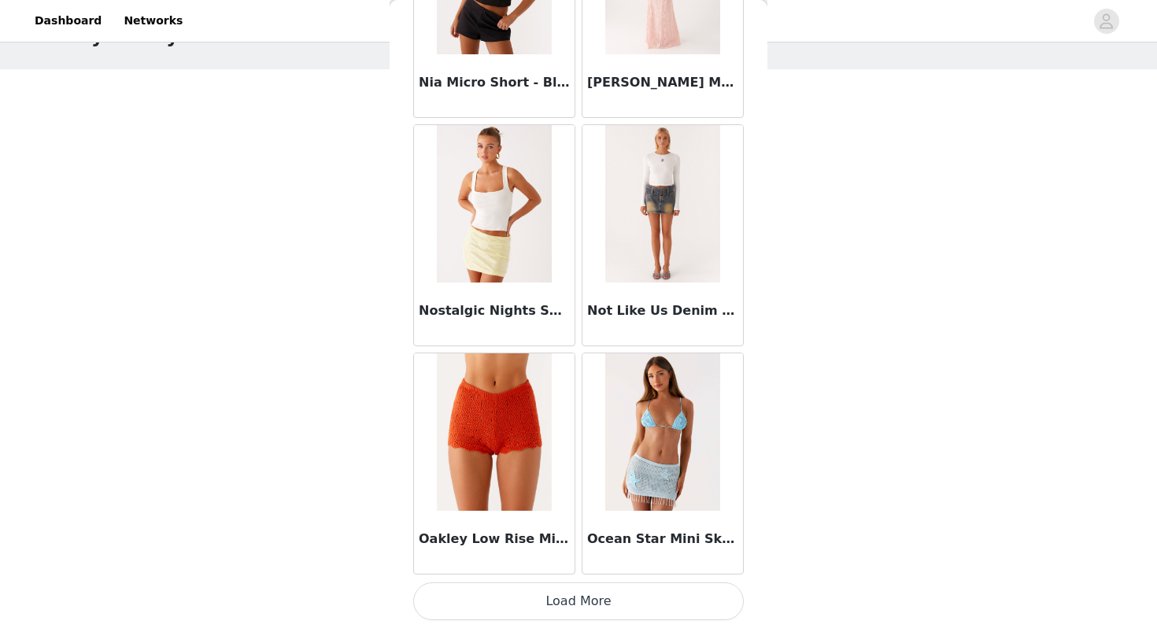
click at [585, 617] on button "Load More" at bounding box center [578, 602] width 331 height 38
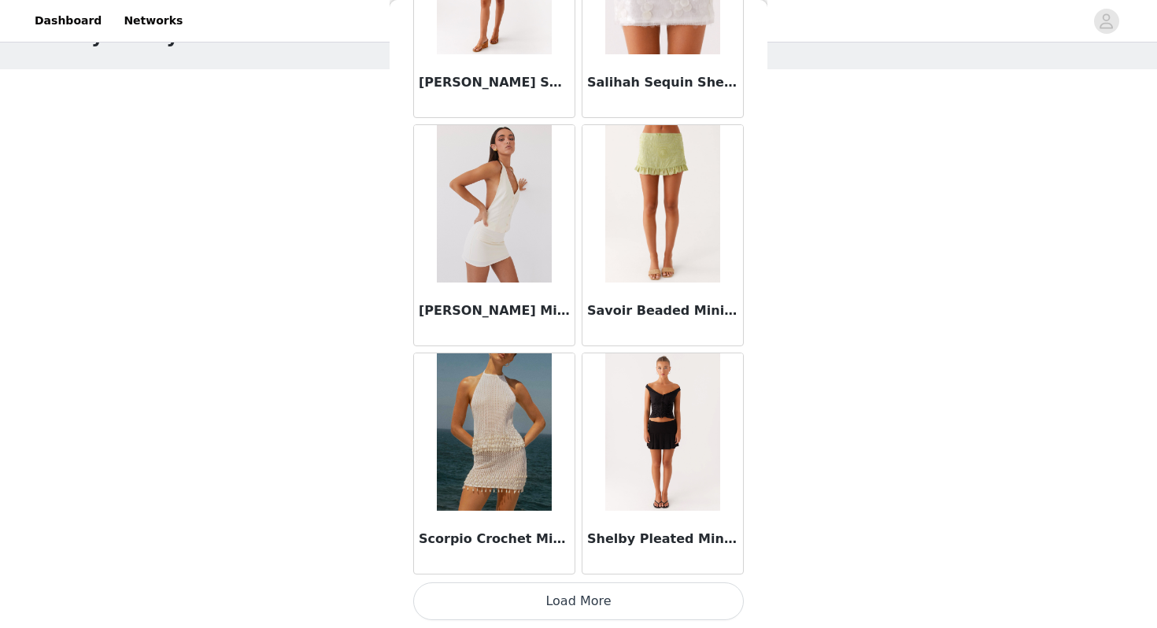
scroll to position [0, 0]
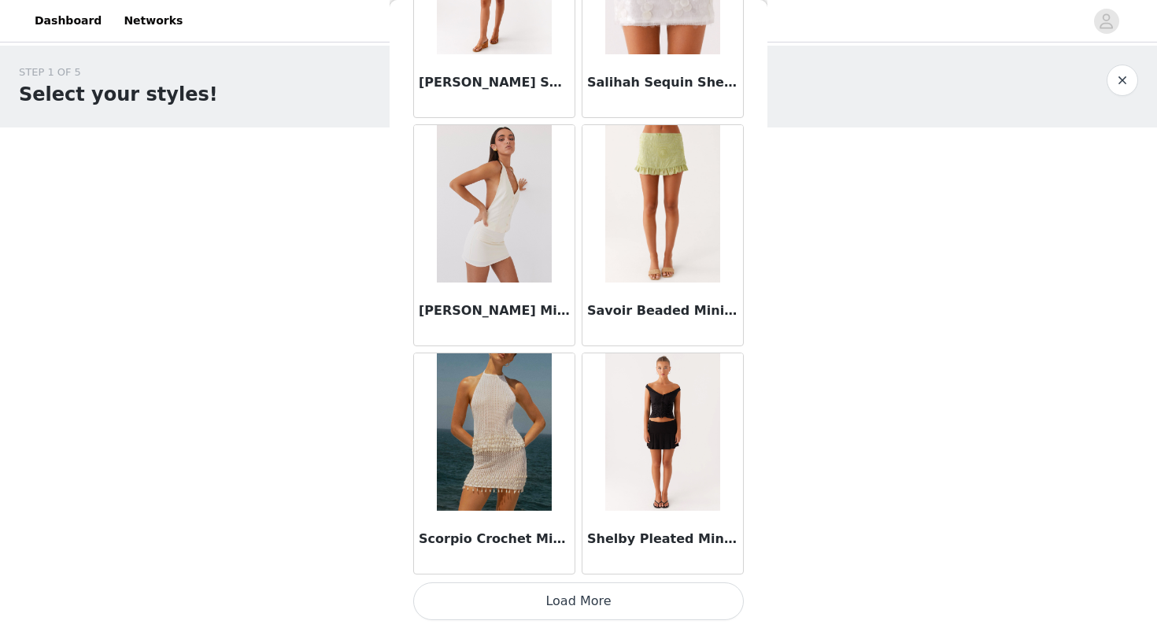
click at [590, 607] on button "Load More" at bounding box center [578, 602] width 331 height 38
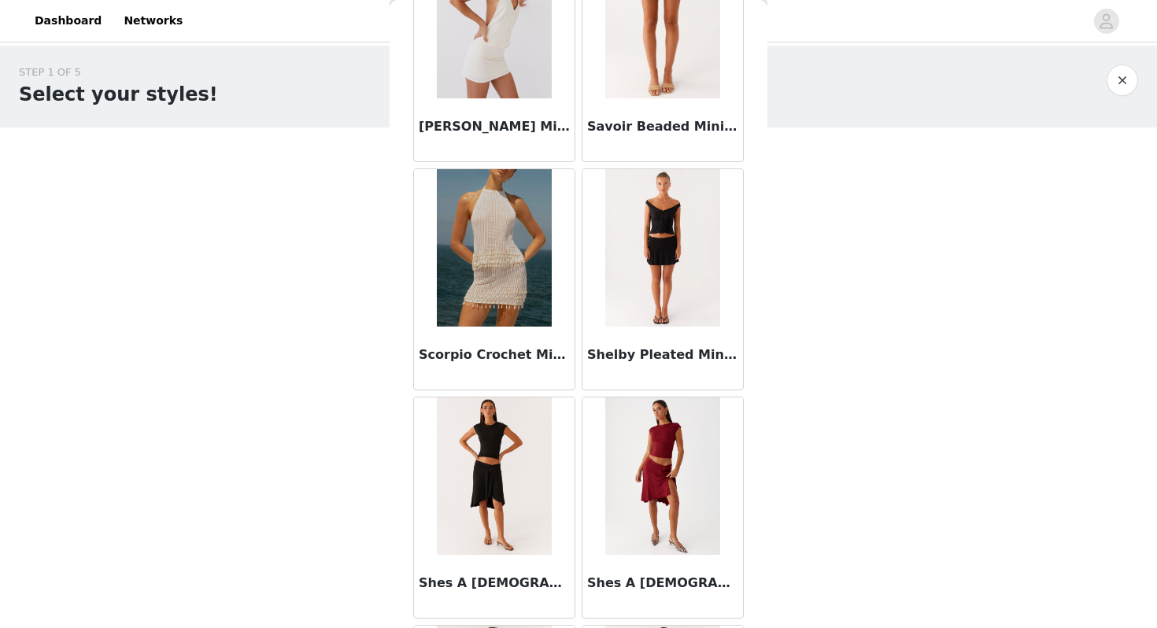
scroll to position [13383, 0]
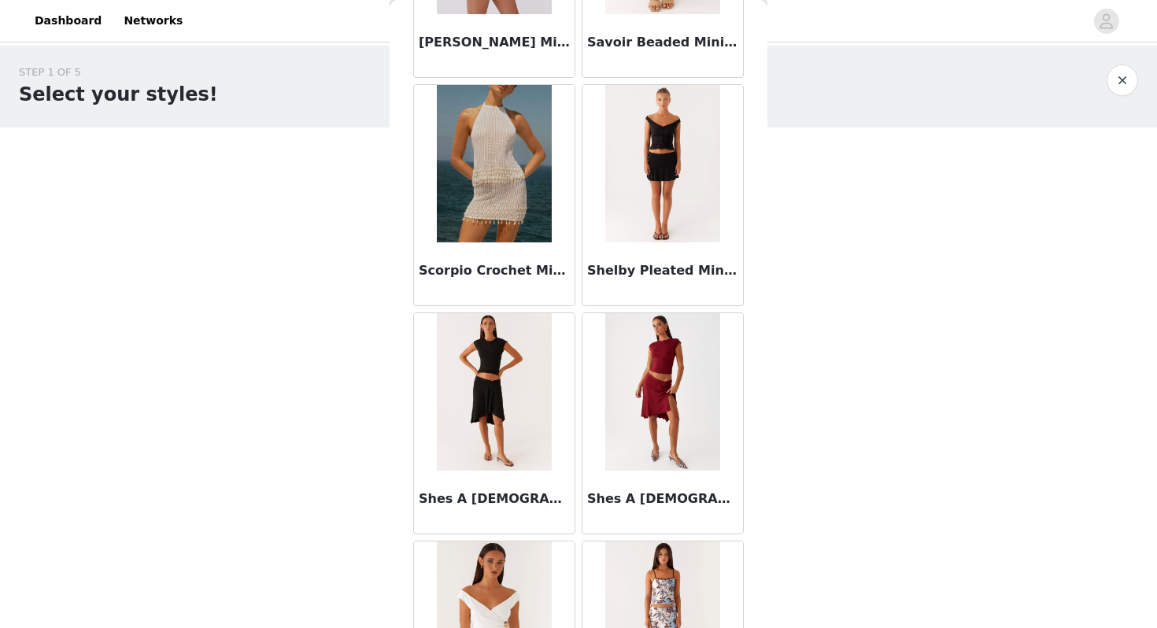
click at [519, 434] on img at bounding box center [494, 391] width 114 height 157
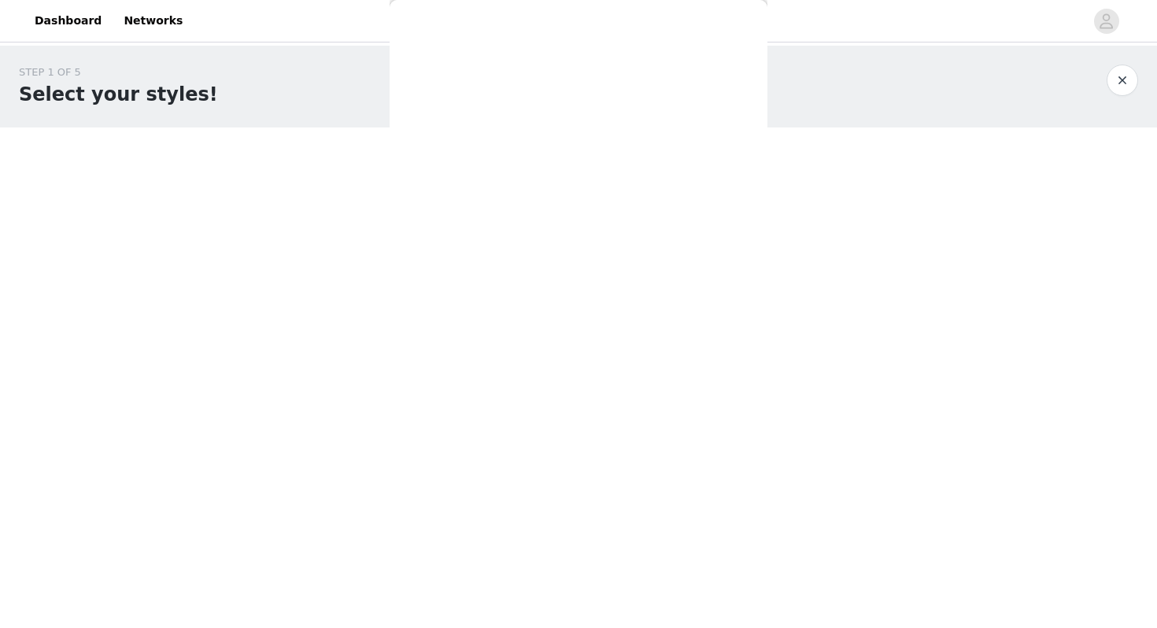
scroll to position [202, 0]
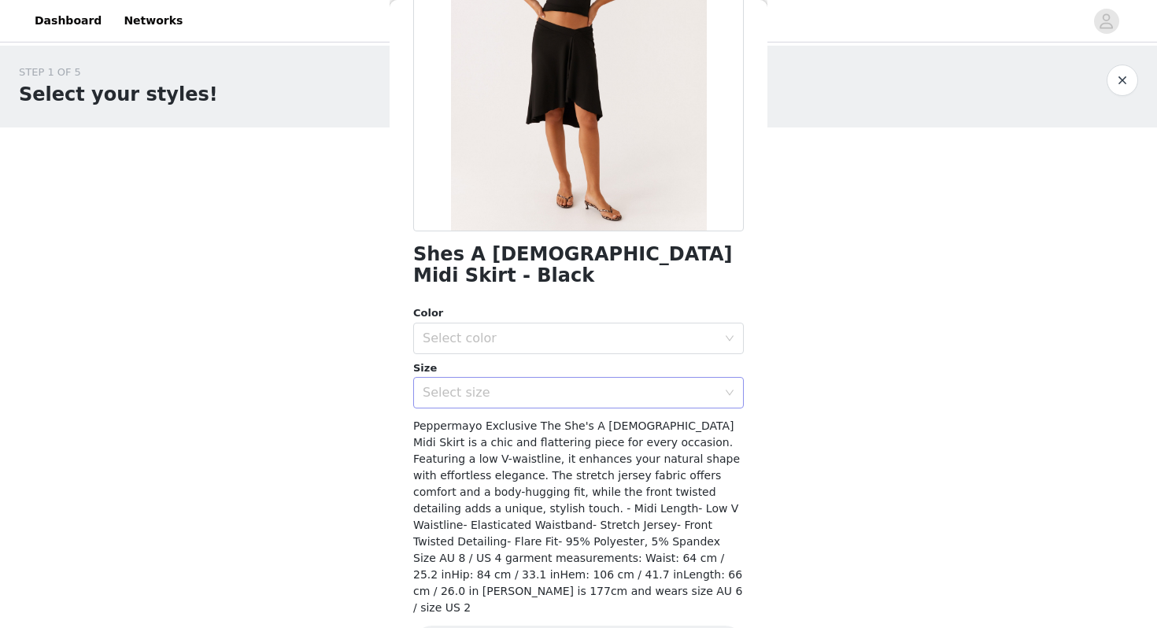
click at [475, 385] on div "Select size" at bounding box center [570, 393] width 294 height 16
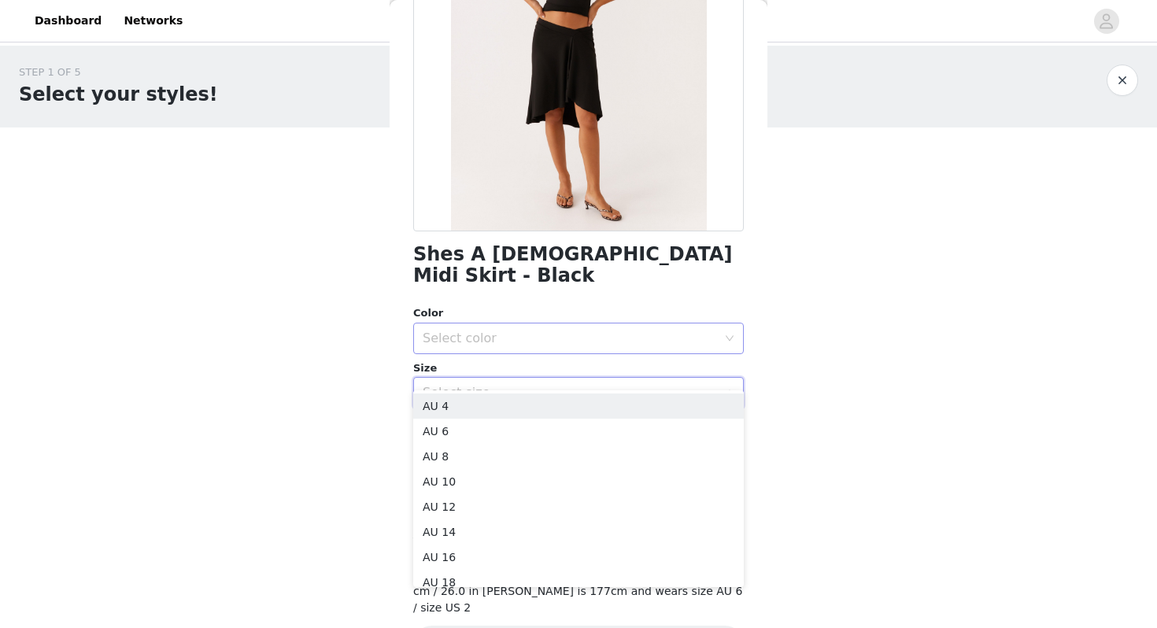
click at [480, 331] on div "Select color" at bounding box center [570, 339] width 294 height 16
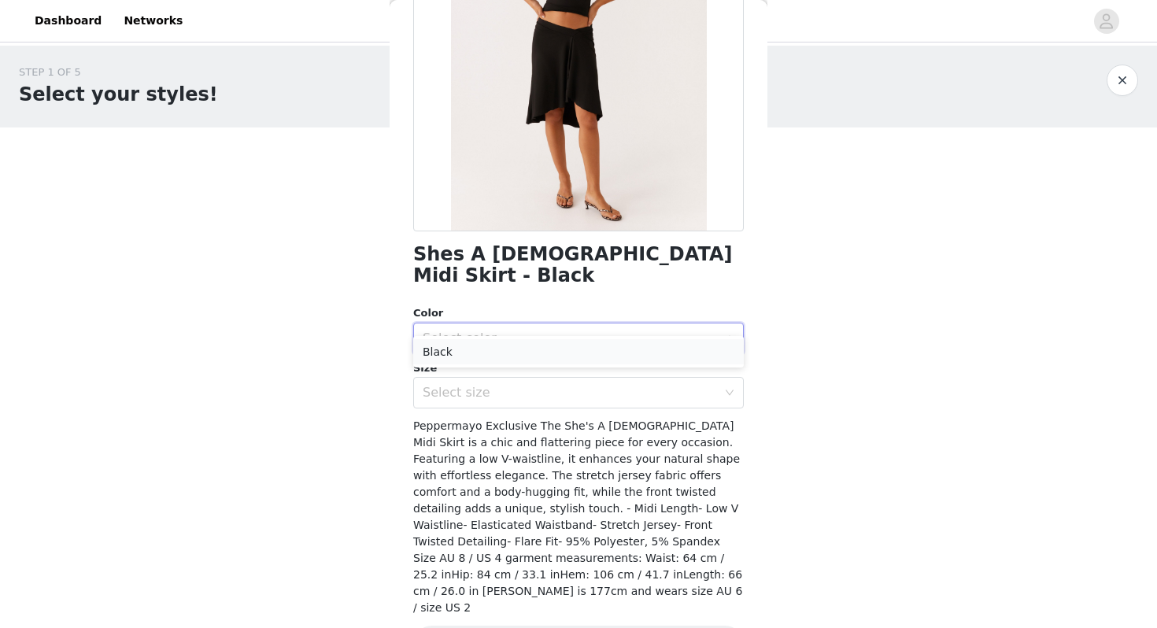
click at [461, 348] on li "Black" at bounding box center [578, 351] width 331 height 25
click at [475, 385] on div "Select size" at bounding box center [570, 393] width 294 height 16
click at [479, 385] on div "Select size" at bounding box center [570, 393] width 294 height 16
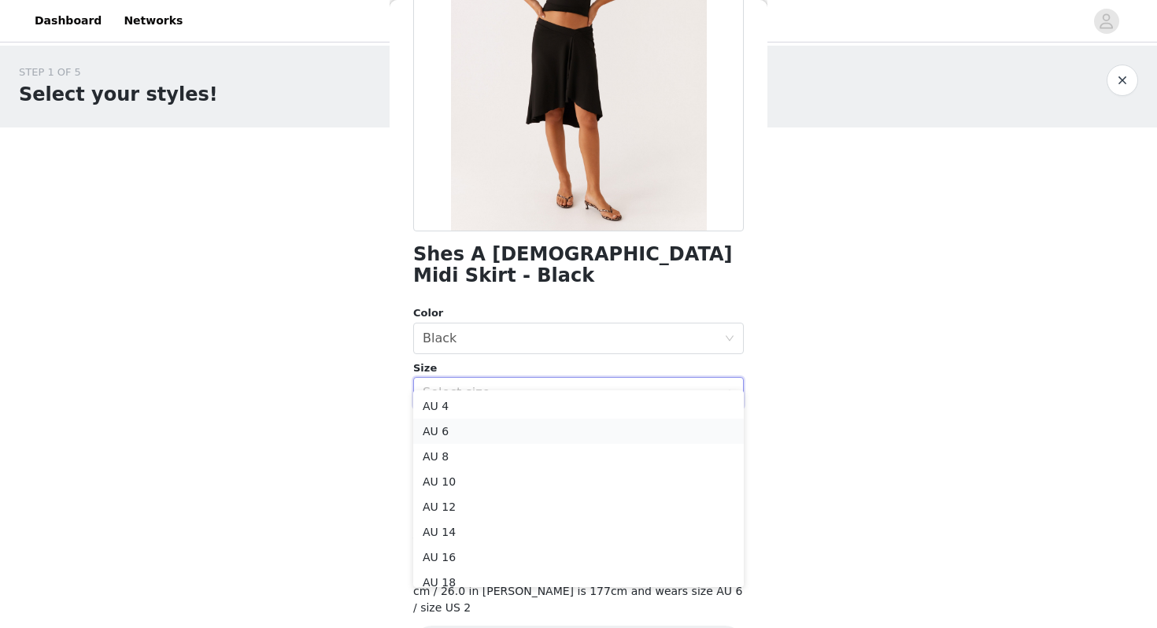
click at [460, 430] on li "AU 6" at bounding box center [578, 431] width 331 height 25
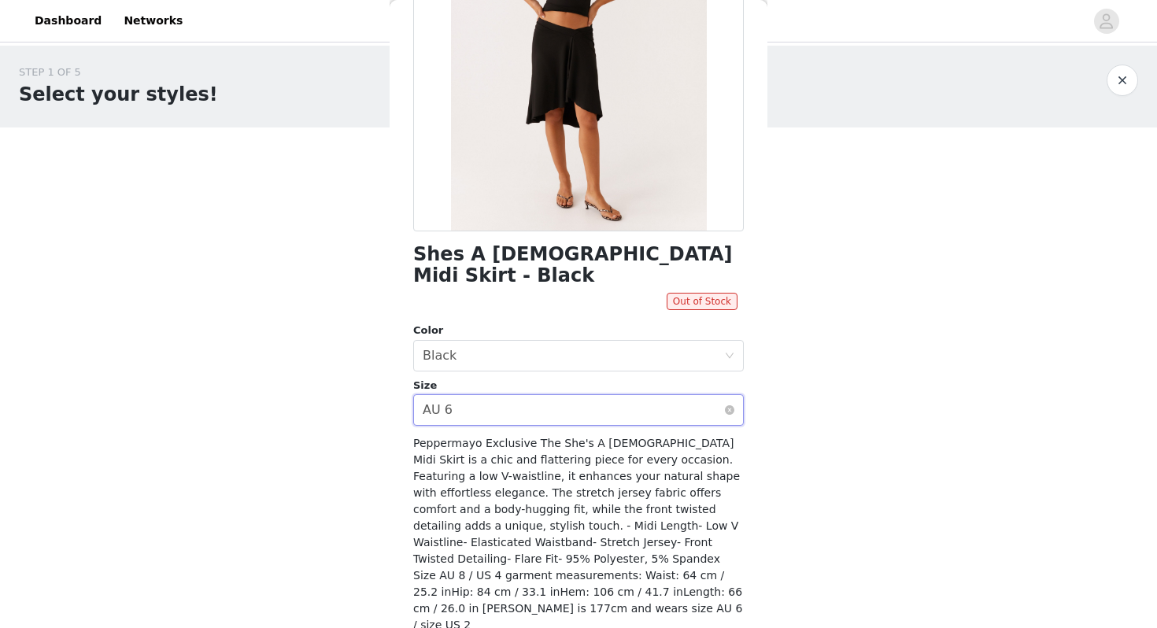
click at [452, 395] on div "Select size AU 6" at bounding box center [573, 410] width 301 height 30
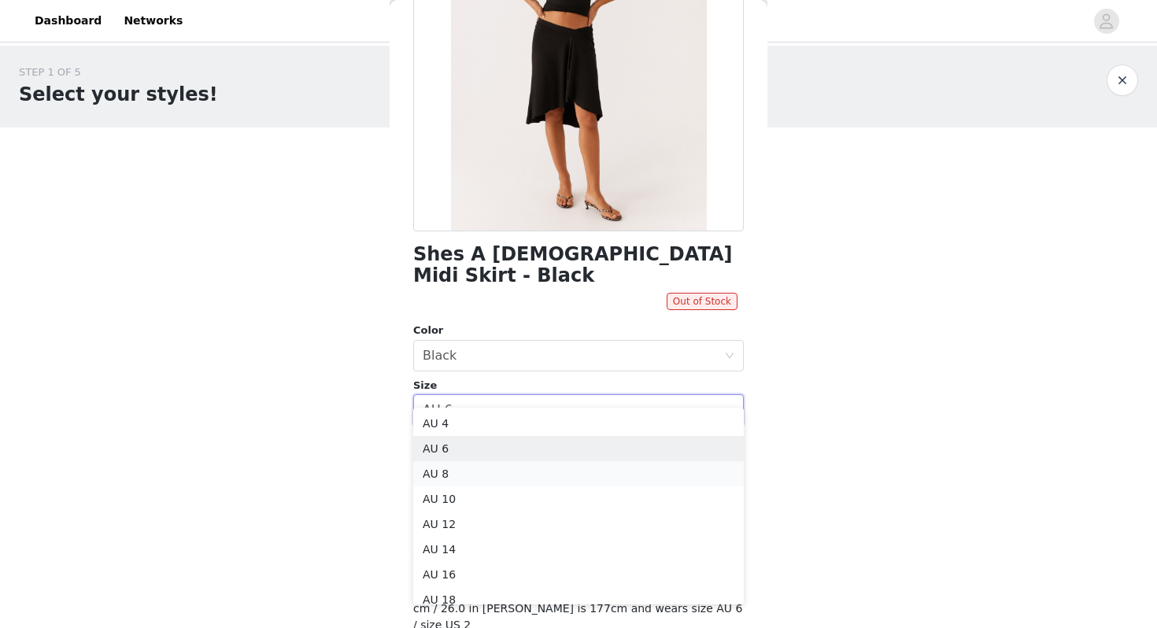
click at [446, 468] on li "AU 8" at bounding box center [578, 473] width 331 height 25
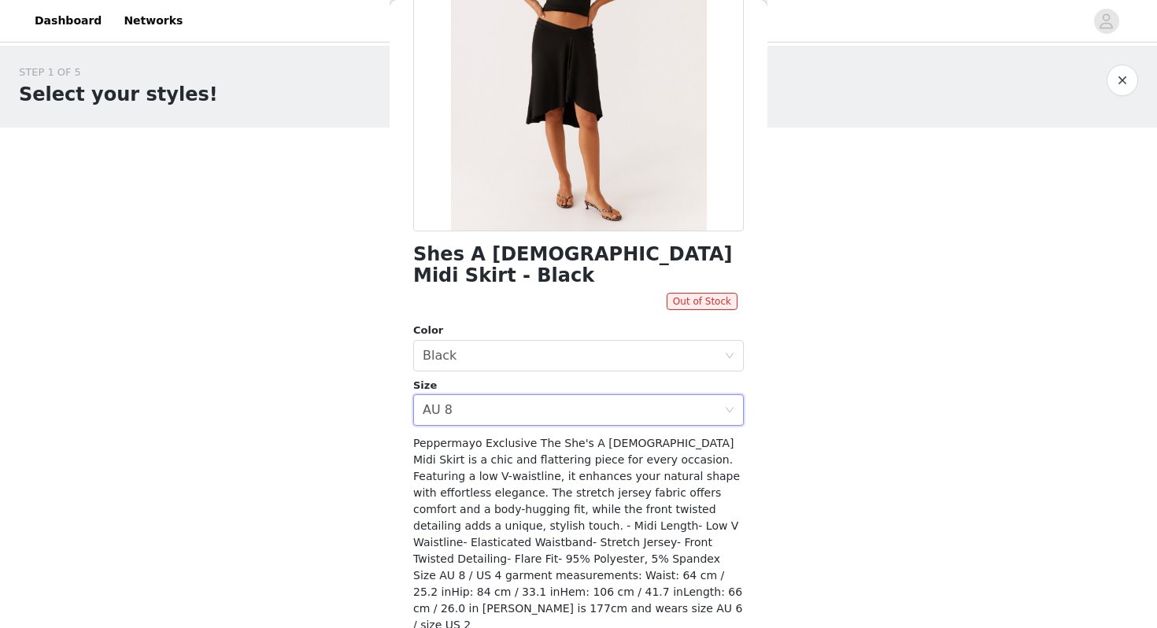
click at [527, 437] on span "Peppermayo Exclusive The She's A Lady Midi Skirt is a chic and flattering piece…" at bounding box center [577, 534] width 329 height 194
click at [505, 395] on div "Select size AU 8" at bounding box center [573, 410] width 301 height 30
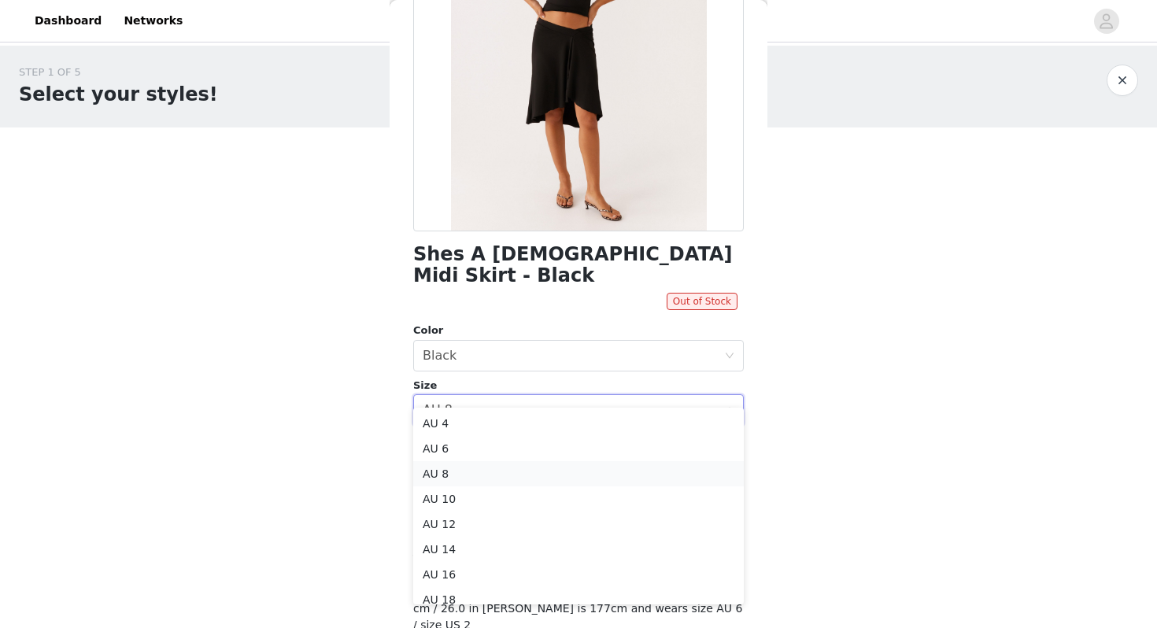
click at [463, 484] on li "AU 8" at bounding box center [578, 473] width 331 height 25
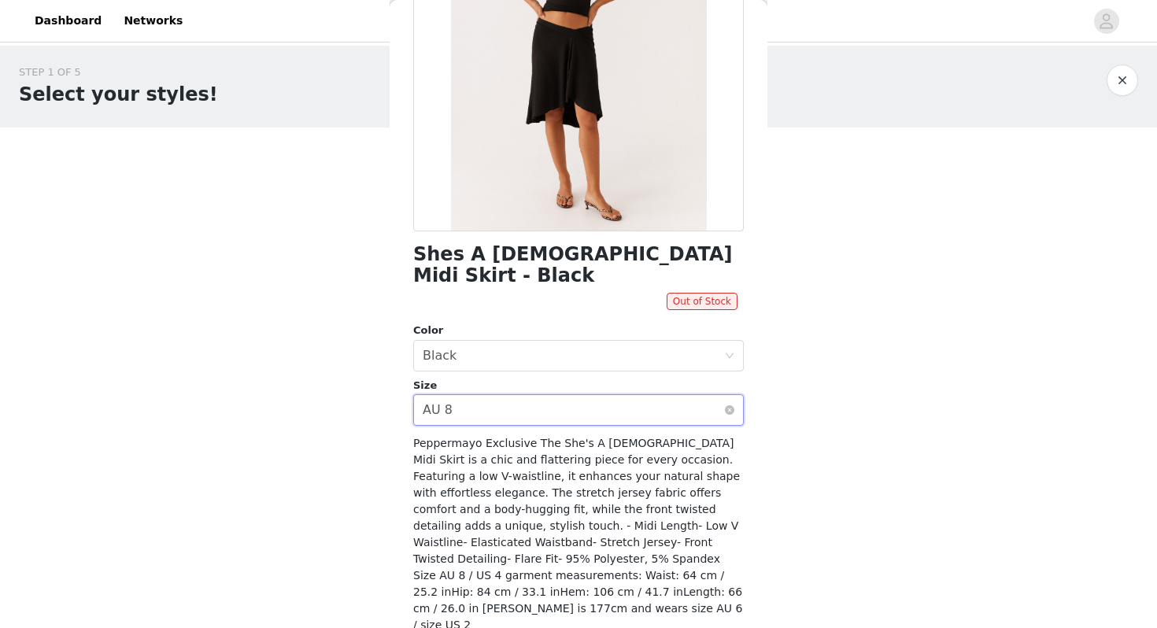
click at [464, 395] on div "Select size AU 8" at bounding box center [573, 410] width 301 height 30
click at [493, 405] on div "Shes A Lady Midi Skirt - Black Out of Stock Color Select color Black Size Selec…" at bounding box center [578, 288] width 331 height 823
click at [493, 396] on div "Select size AU 8" at bounding box center [573, 410] width 301 height 30
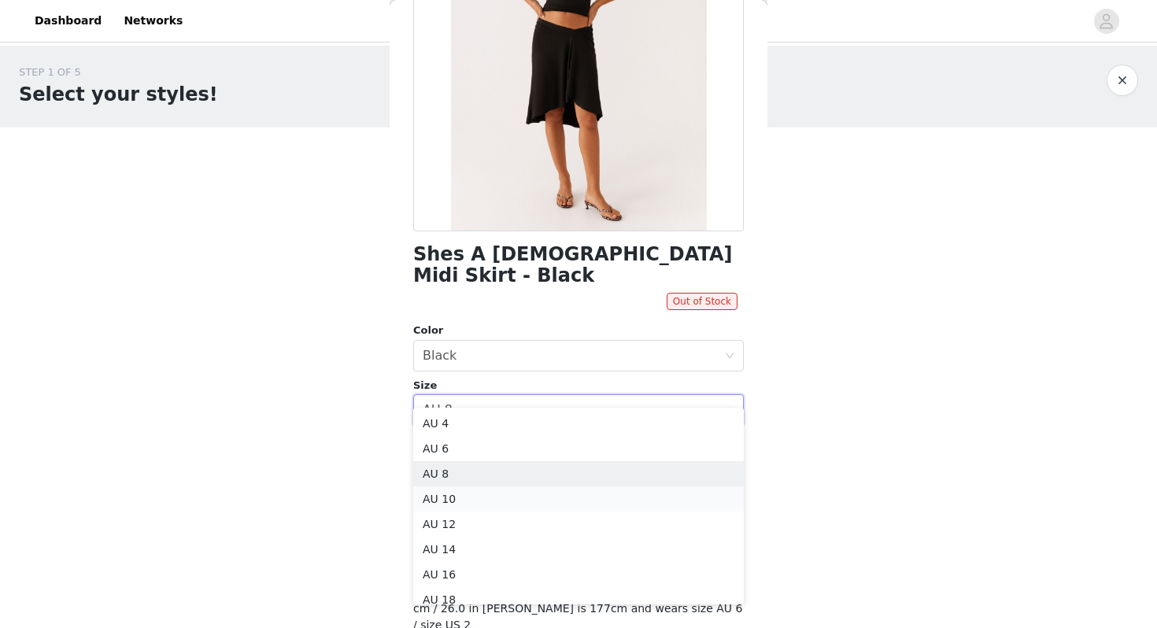
click at [474, 503] on li "AU 10" at bounding box center [578, 498] width 331 height 25
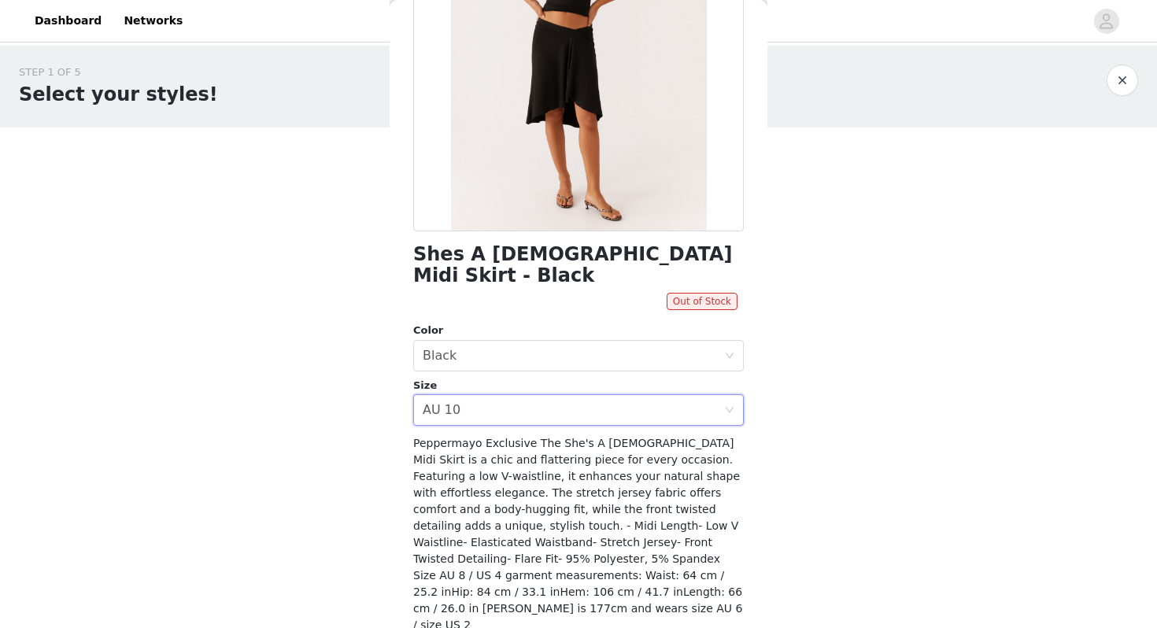
scroll to position [0, 0]
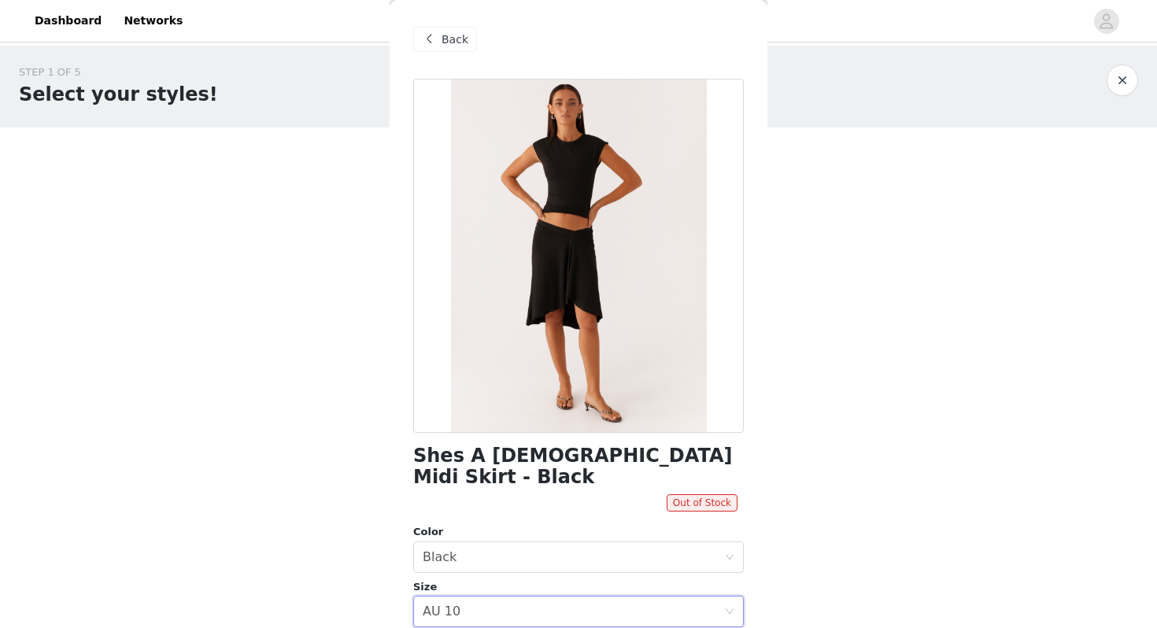
click at [446, 36] on span "Back" at bounding box center [455, 39] width 27 height 17
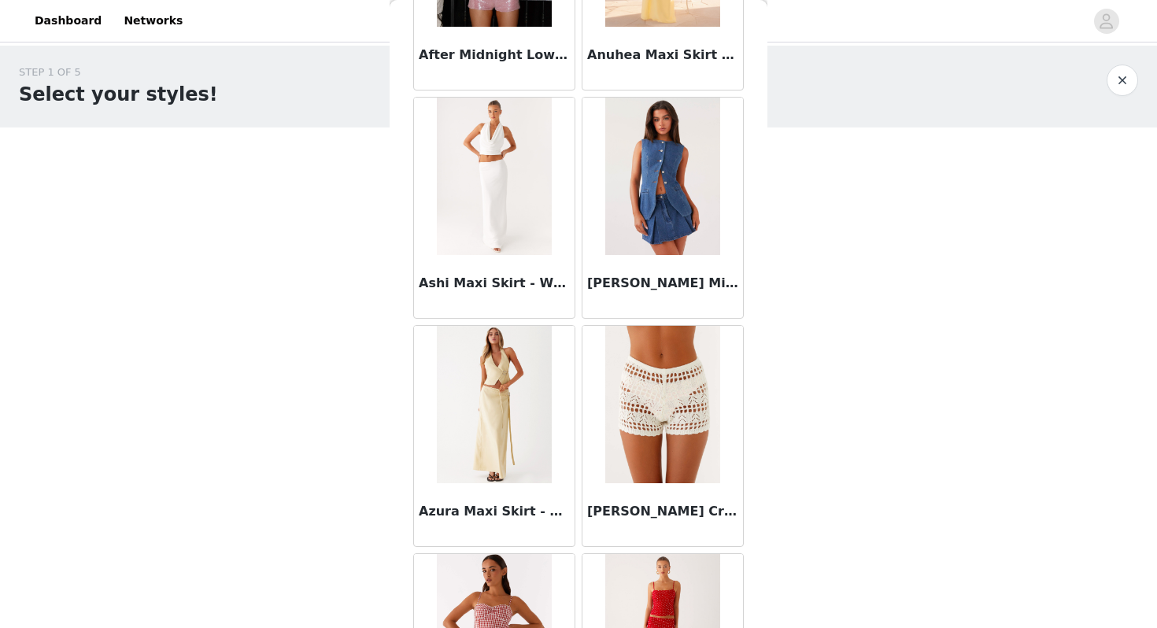
scroll to position [58, 0]
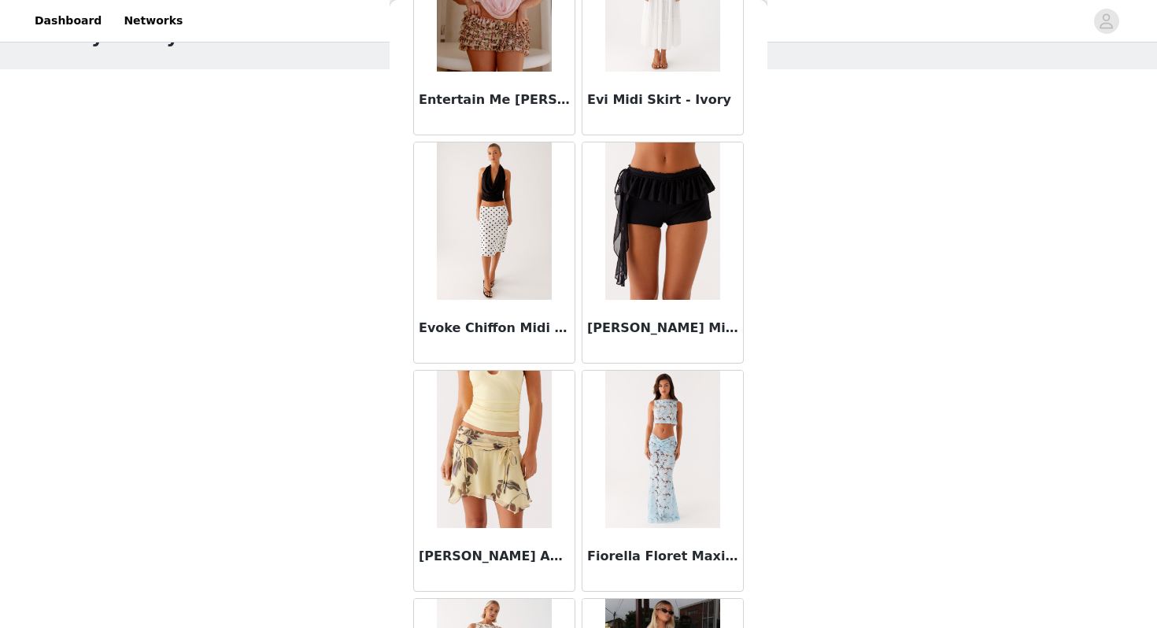
click at [505, 228] on img at bounding box center [494, 220] width 114 height 157
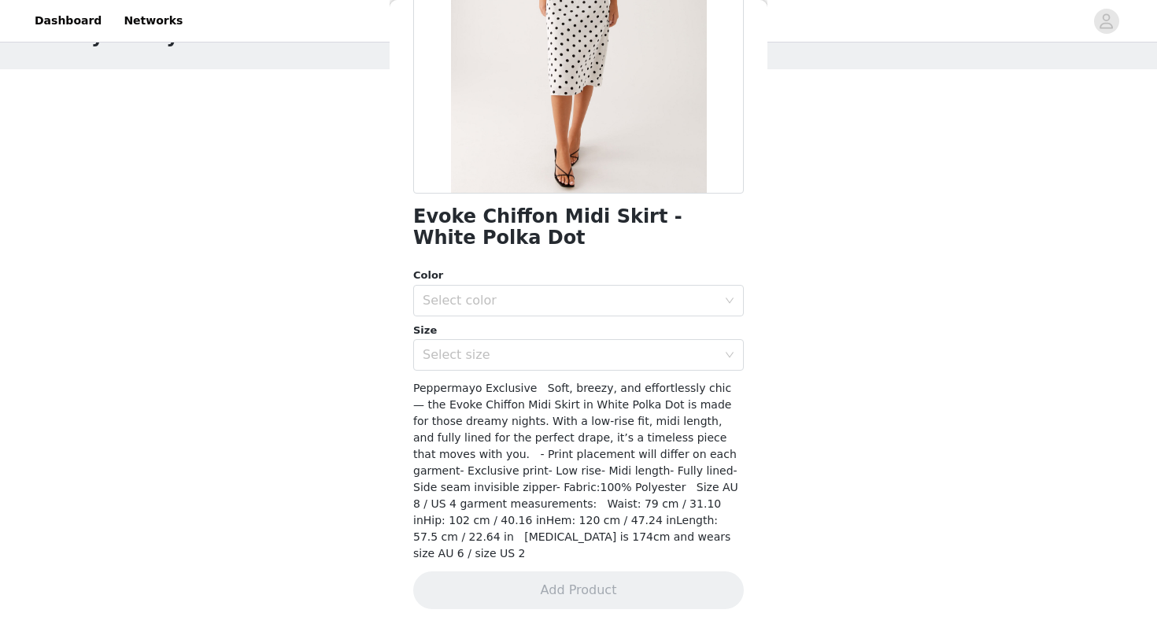
scroll to position [223, 0]
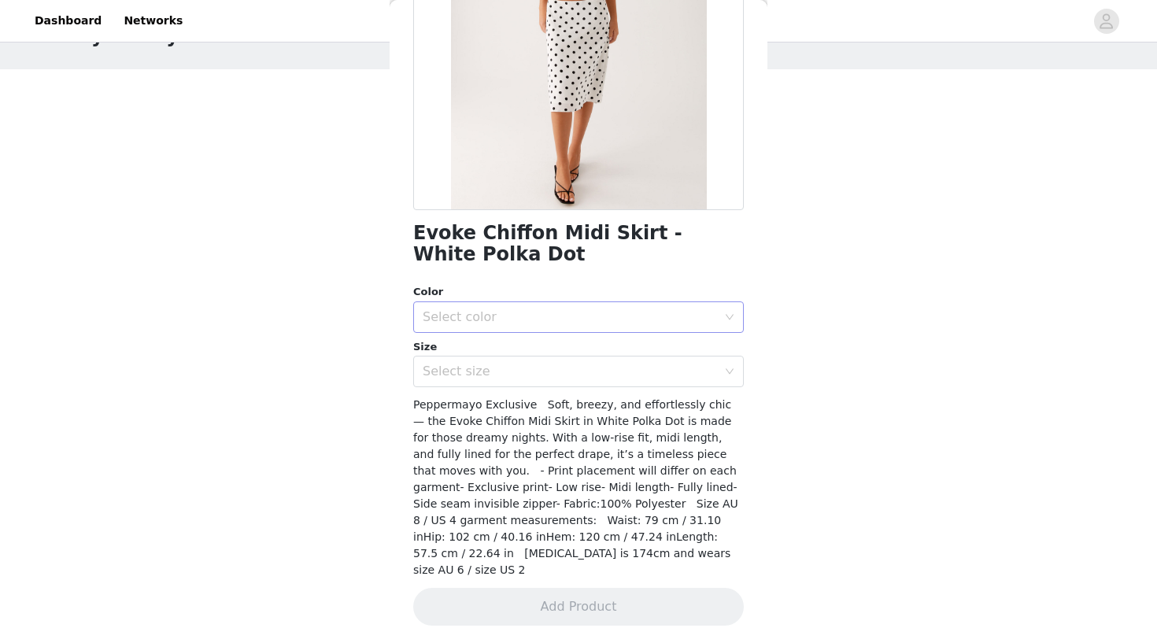
click at [545, 317] on div "Select color" at bounding box center [570, 317] width 294 height 16
click at [513, 346] on li "White Polka Dot" at bounding box center [578, 351] width 331 height 25
click at [473, 375] on div "Select size" at bounding box center [570, 372] width 294 height 16
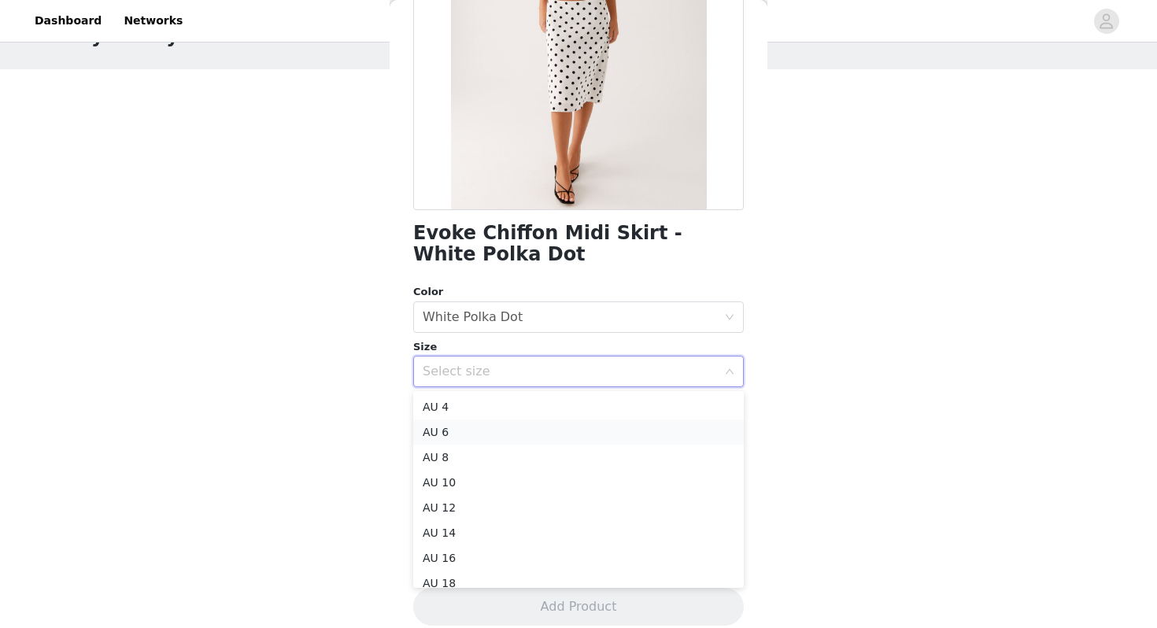
click at [451, 429] on li "AU 6" at bounding box center [578, 432] width 331 height 25
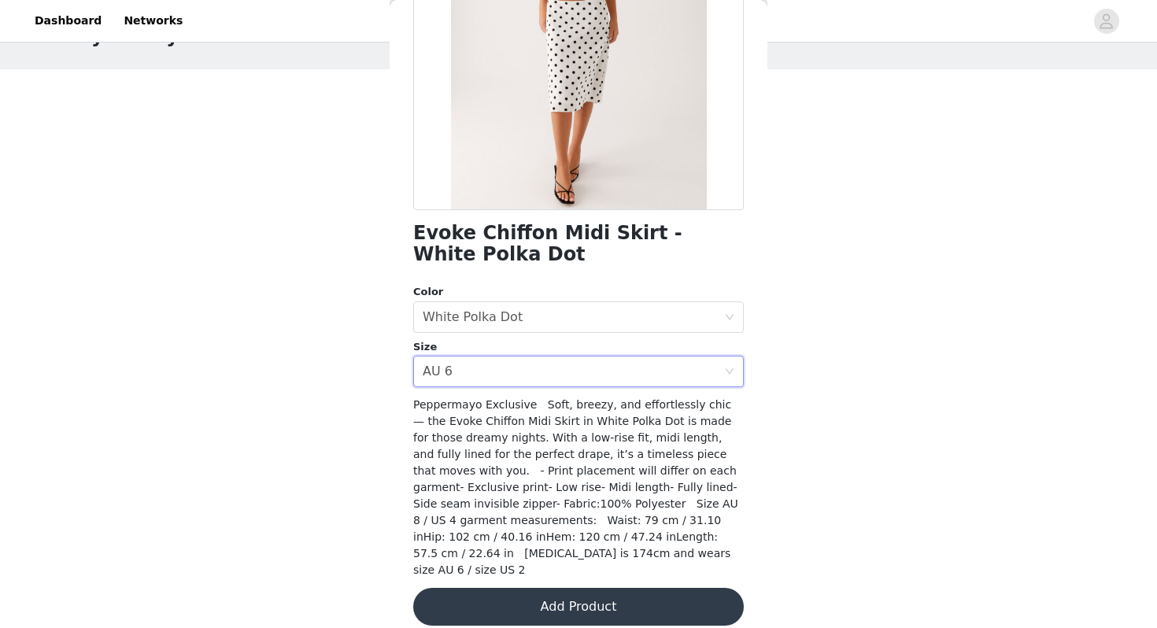
click at [575, 591] on button "Add Product" at bounding box center [578, 607] width 331 height 38
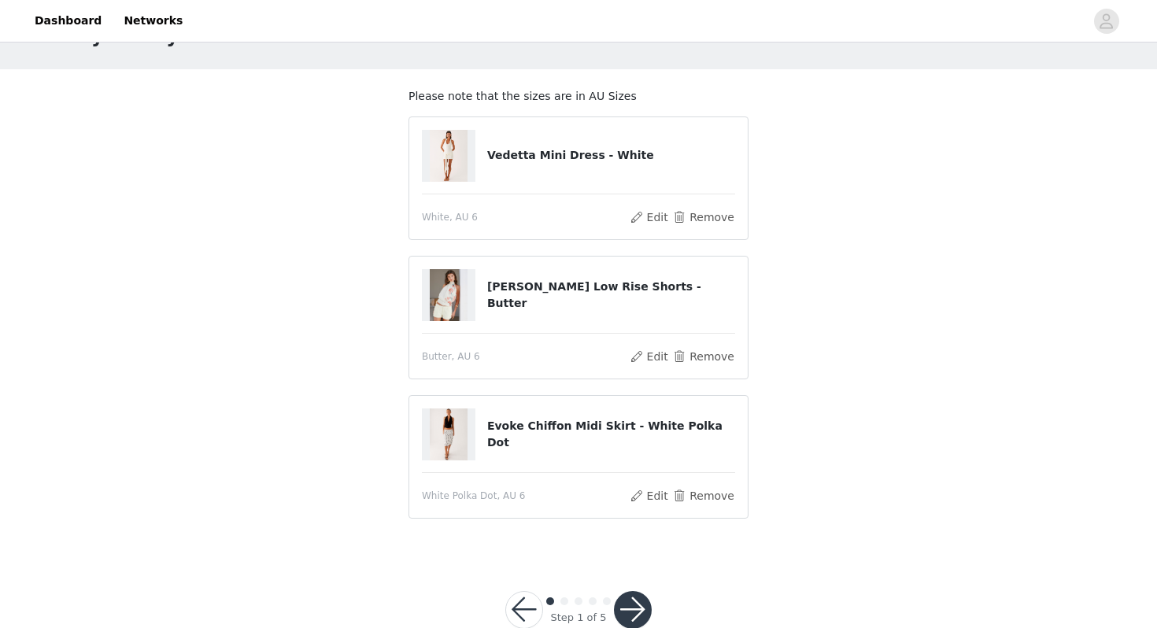
click at [625, 606] on button "button" at bounding box center [633, 610] width 38 height 38
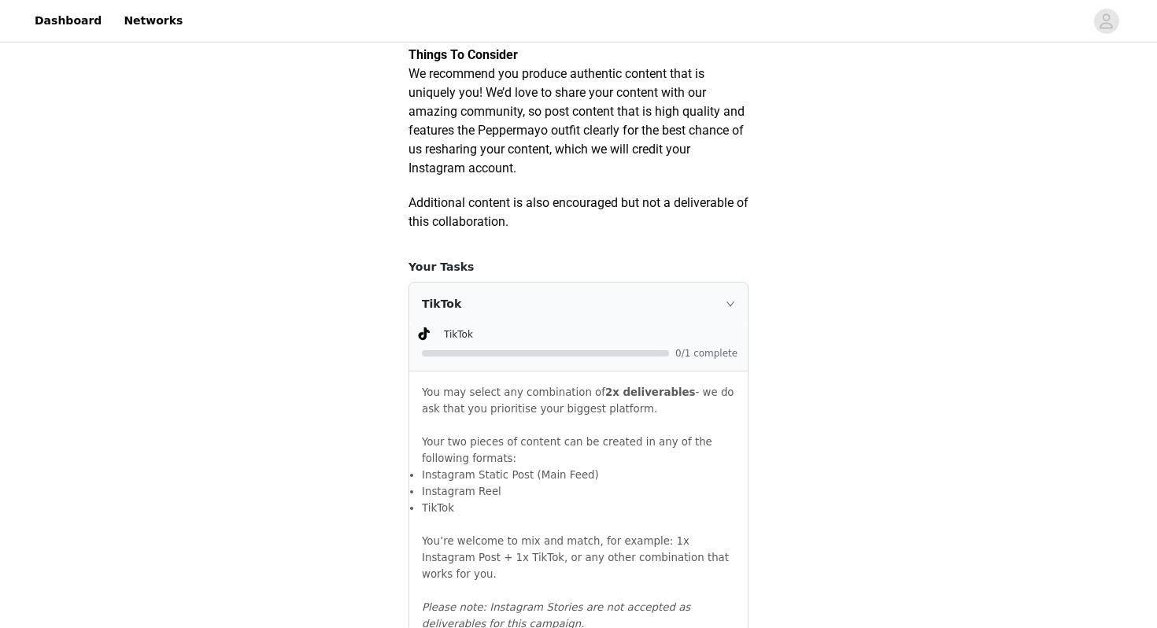
scroll to position [814, 0]
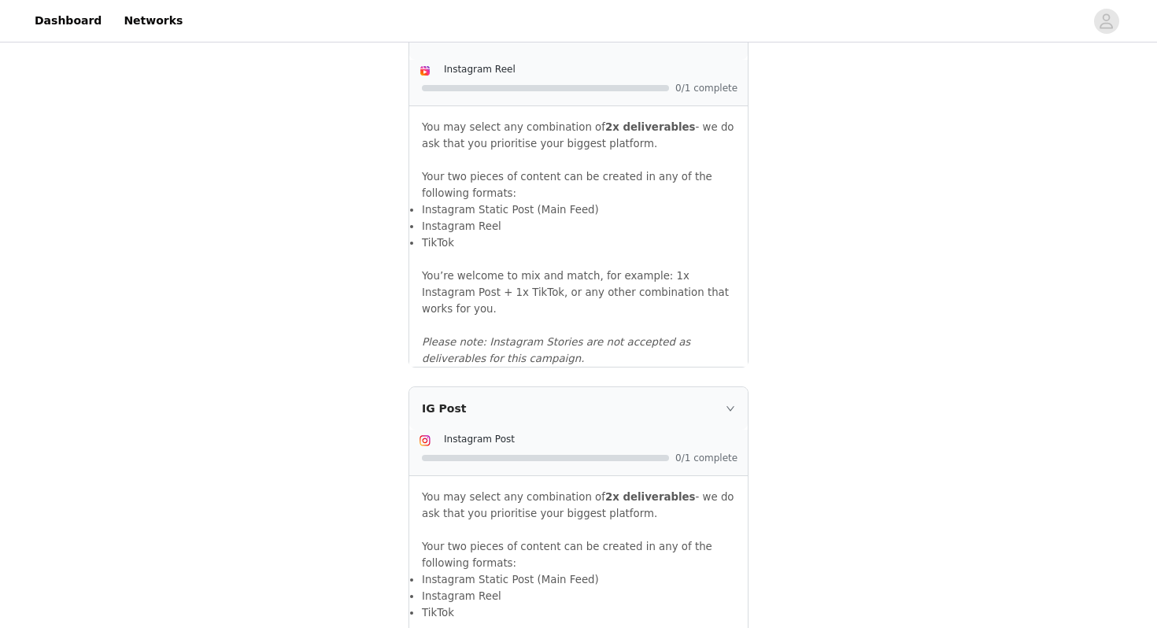
click at [731, 404] on icon "icon: right" at bounding box center [730, 408] width 9 height 9
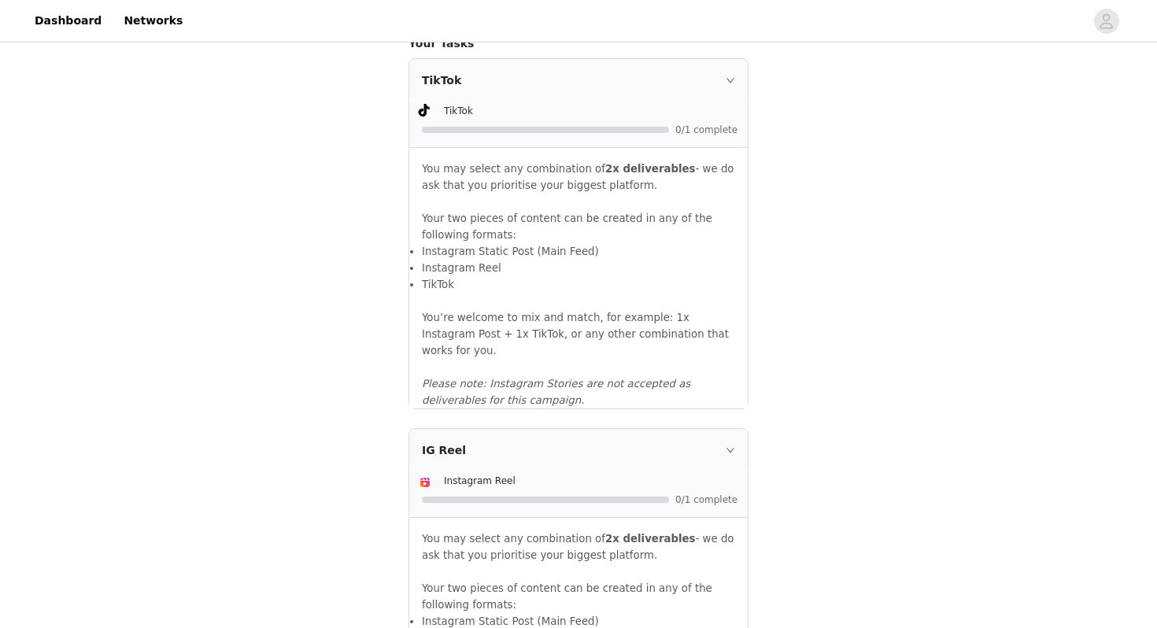
scroll to position [1045, 0]
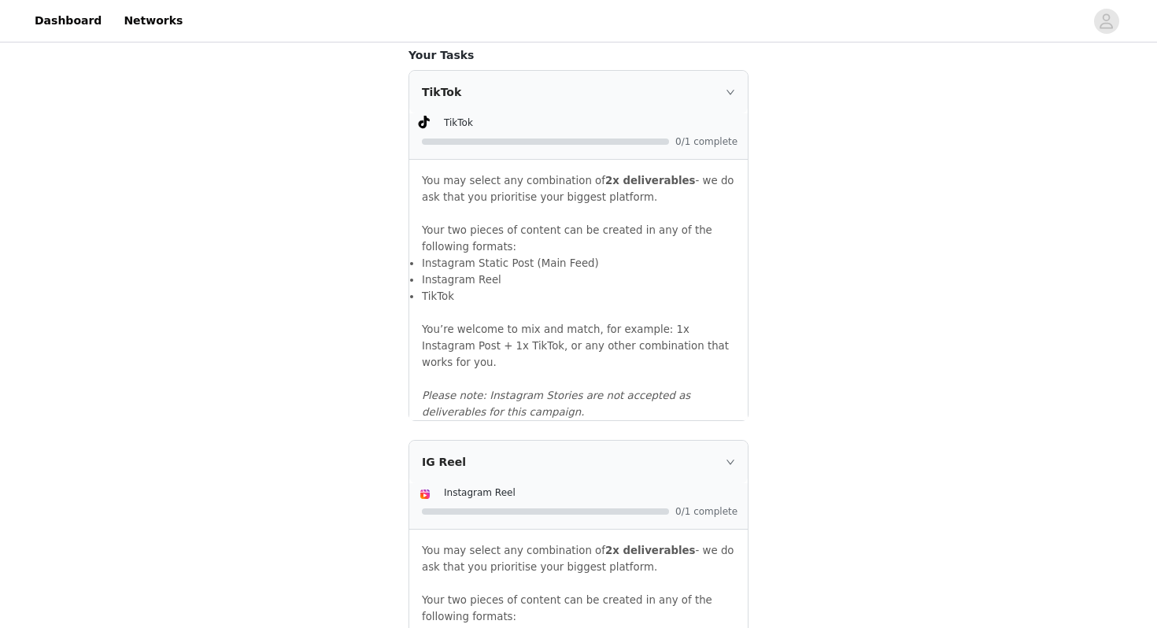
click at [736, 112] on div "TikTok" at bounding box center [578, 92] width 338 height 43
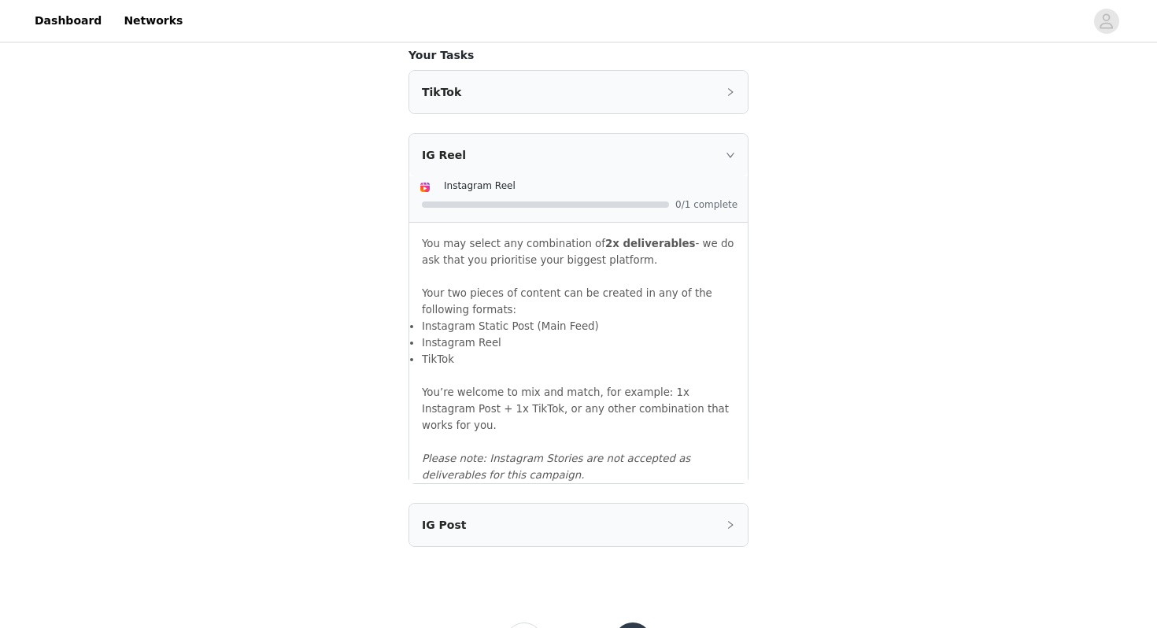
click at [730, 160] on icon "icon: right" at bounding box center [730, 154] width 9 height 9
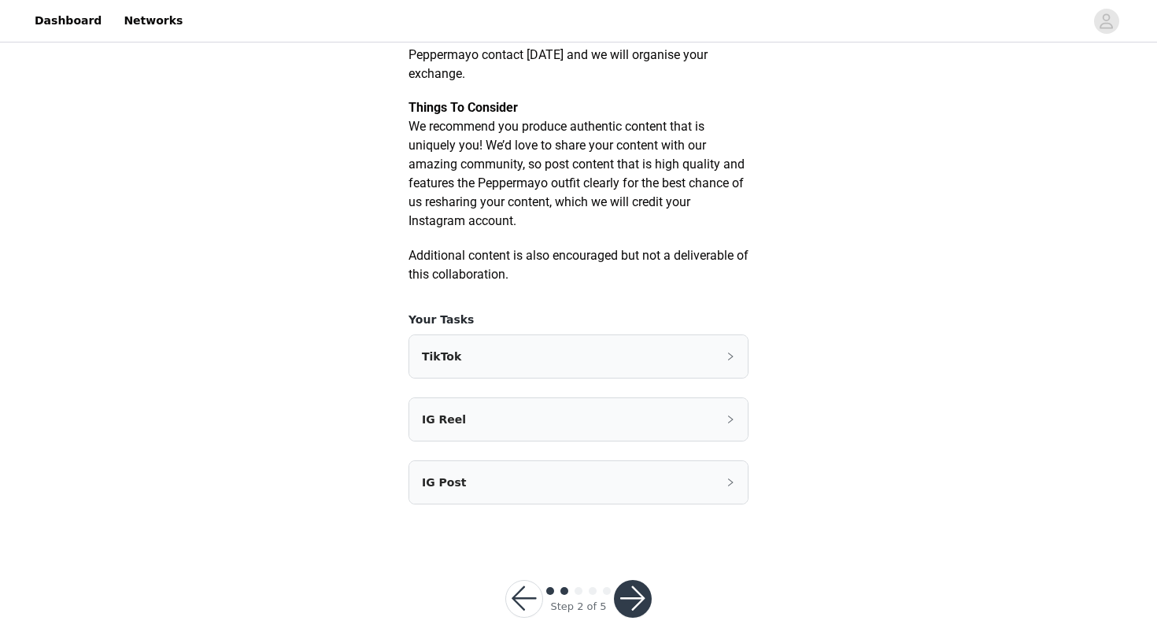
scroll to position [827, 0]
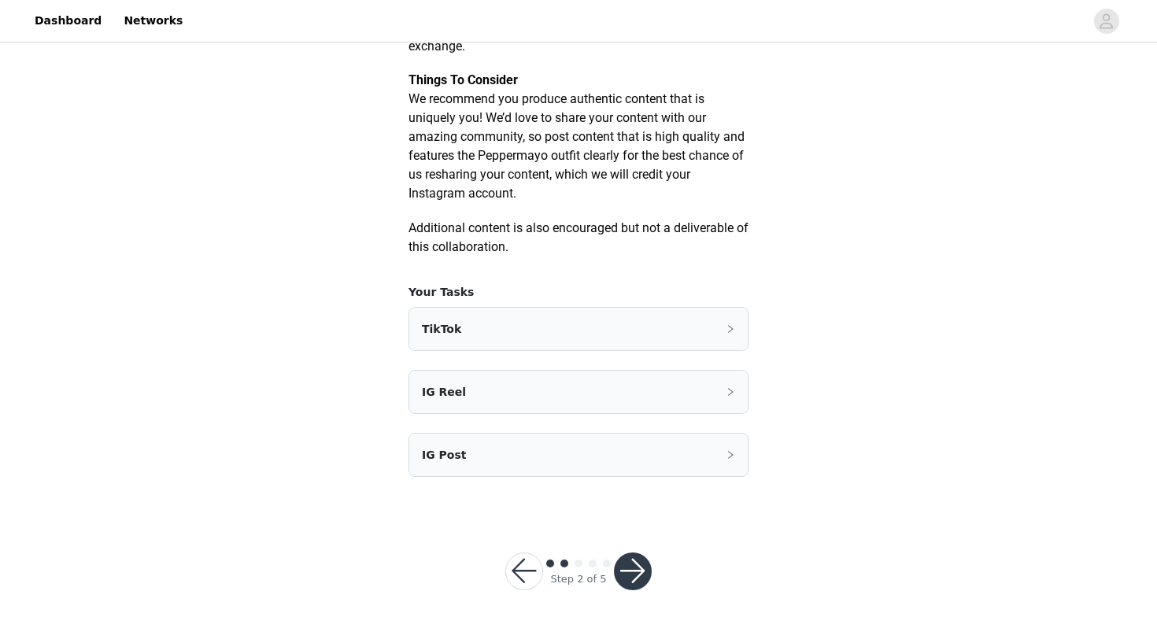
click at [630, 571] on button "button" at bounding box center [633, 572] width 38 height 38
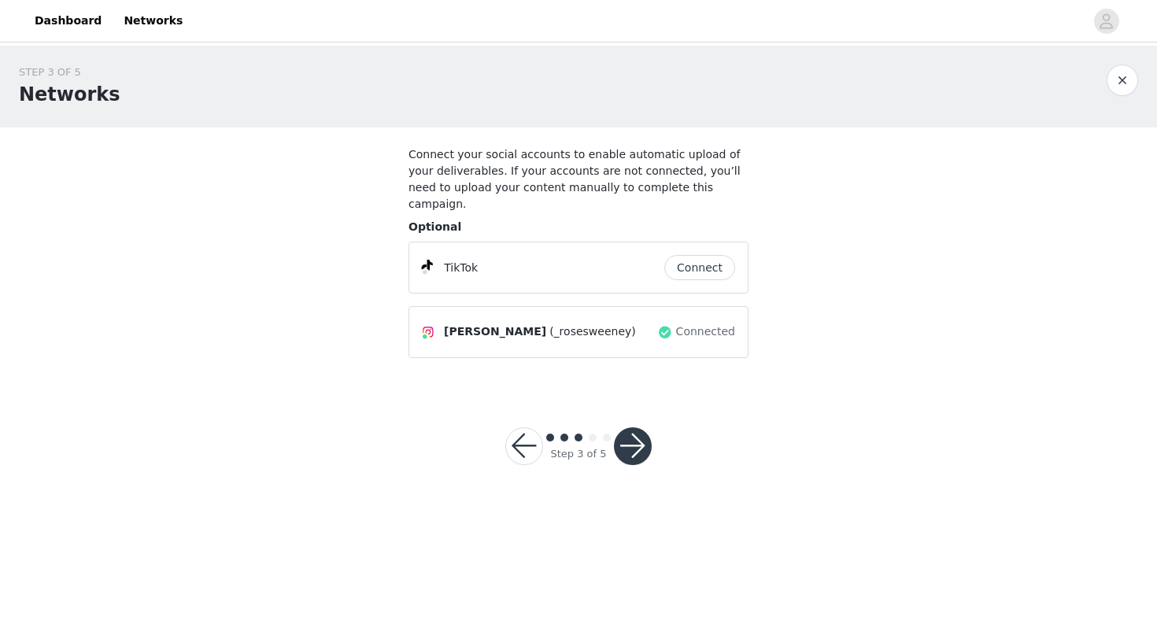
click at [708, 255] on button "Connect" at bounding box center [699, 267] width 71 height 25
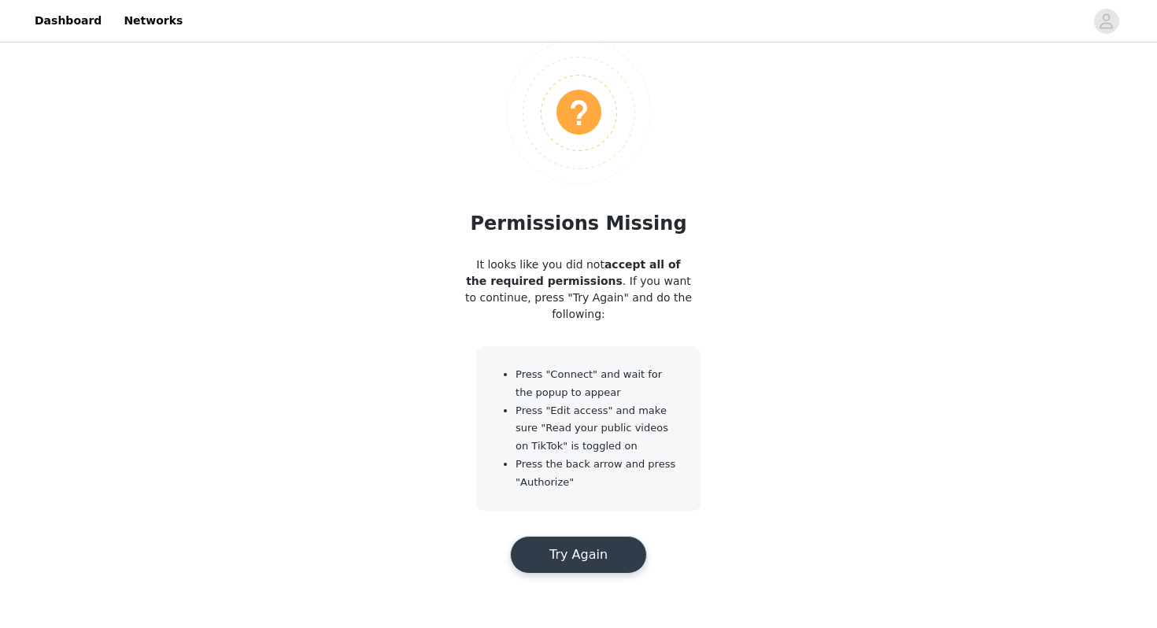
scroll to position [54, 0]
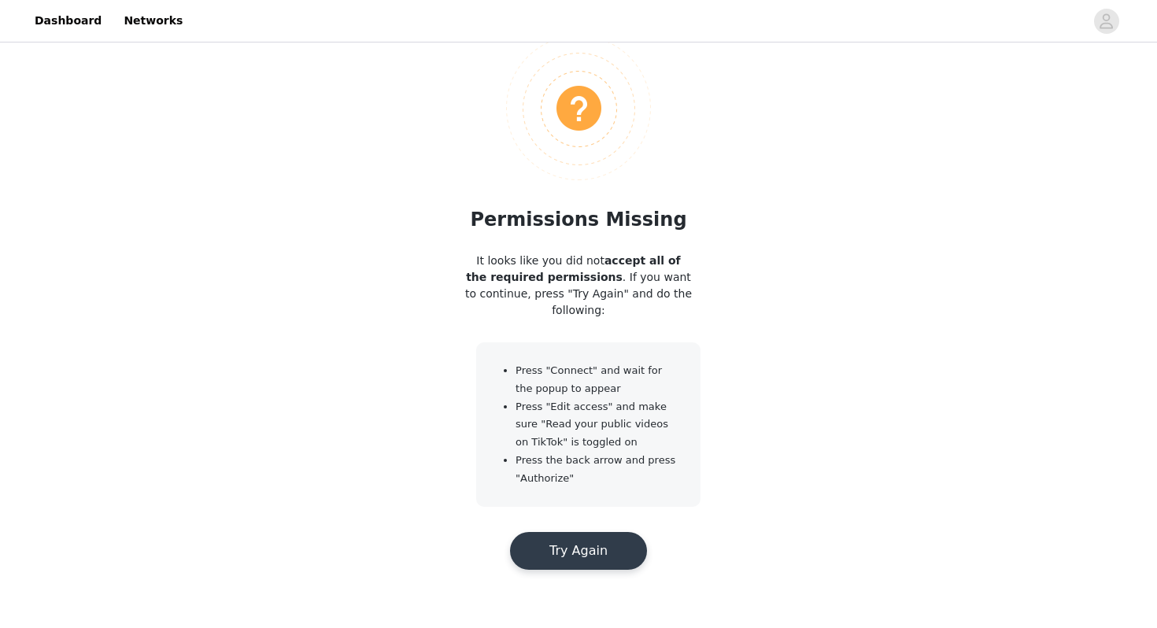
click at [590, 554] on button "Try Again" at bounding box center [578, 551] width 137 height 38
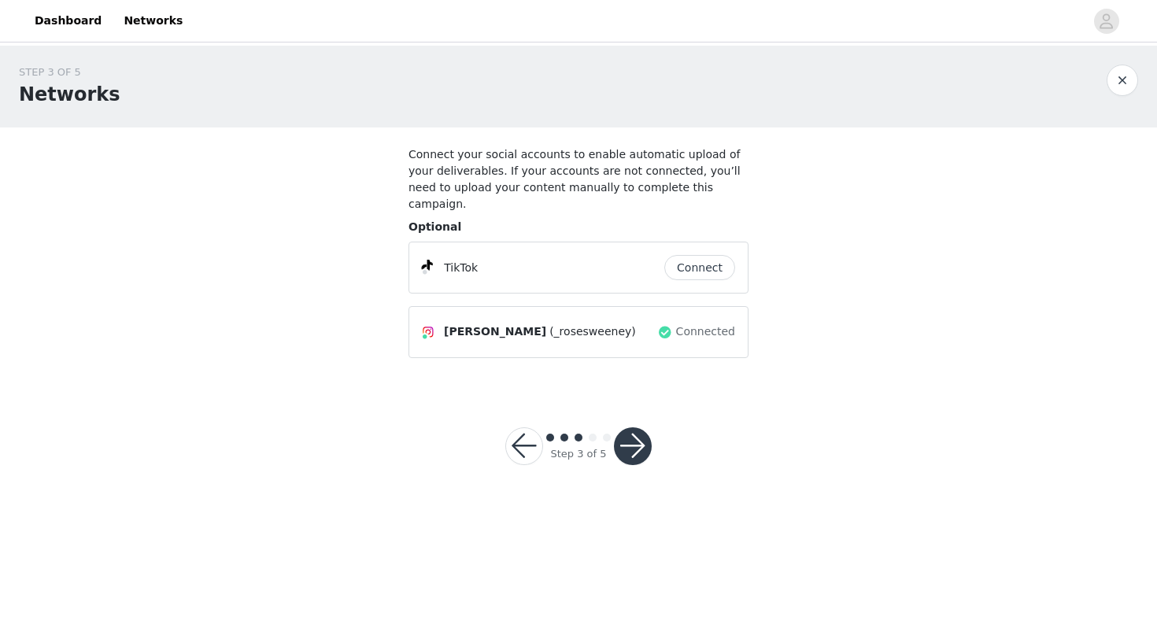
click at [710, 255] on button "Connect" at bounding box center [699, 267] width 71 height 25
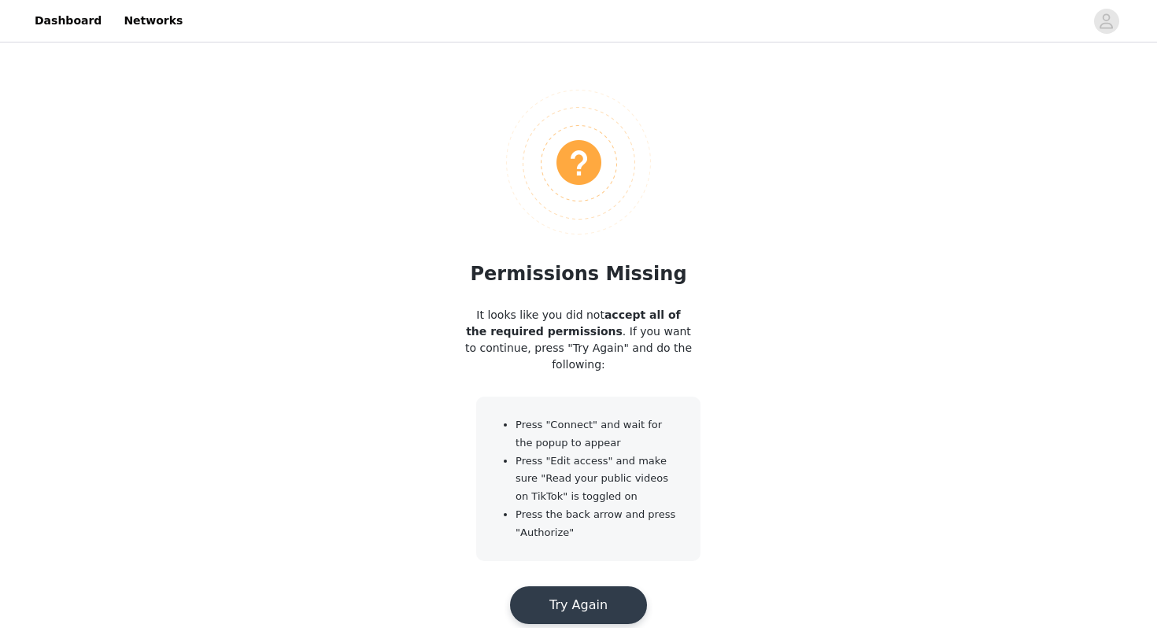
click at [629, 599] on button "Try Again" at bounding box center [578, 605] width 137 height 38
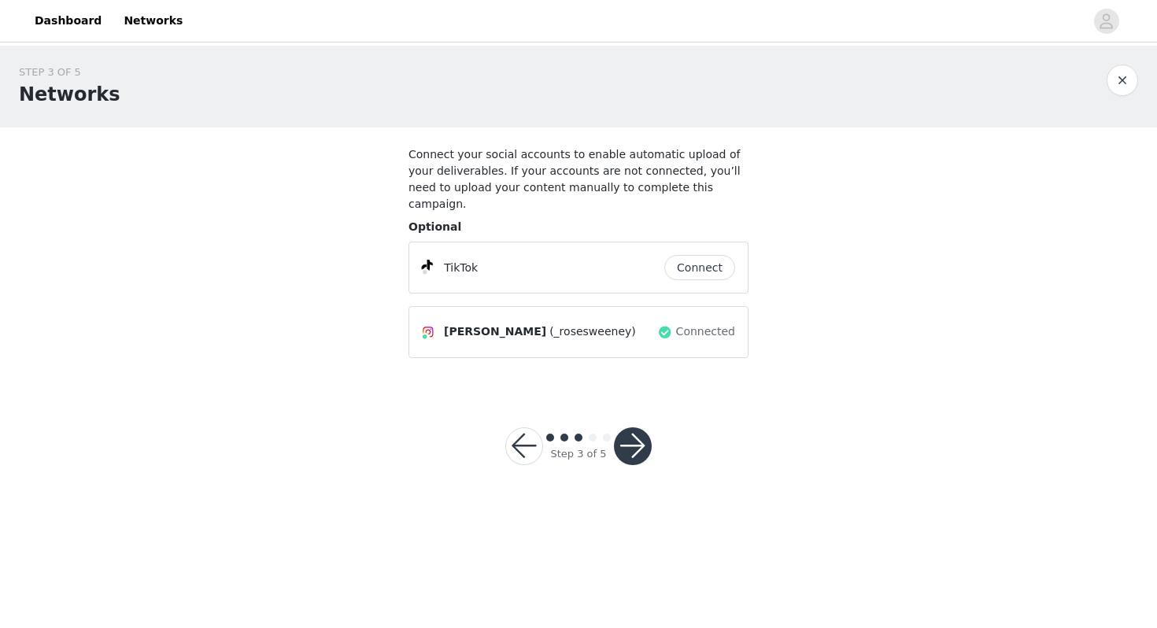
click at [704, 255] on button "Connect" at bounding box center [699, 267] width 71 height 25
click at [634, 427] on button "button" at bounding box center [633, 446] width 38 height 38
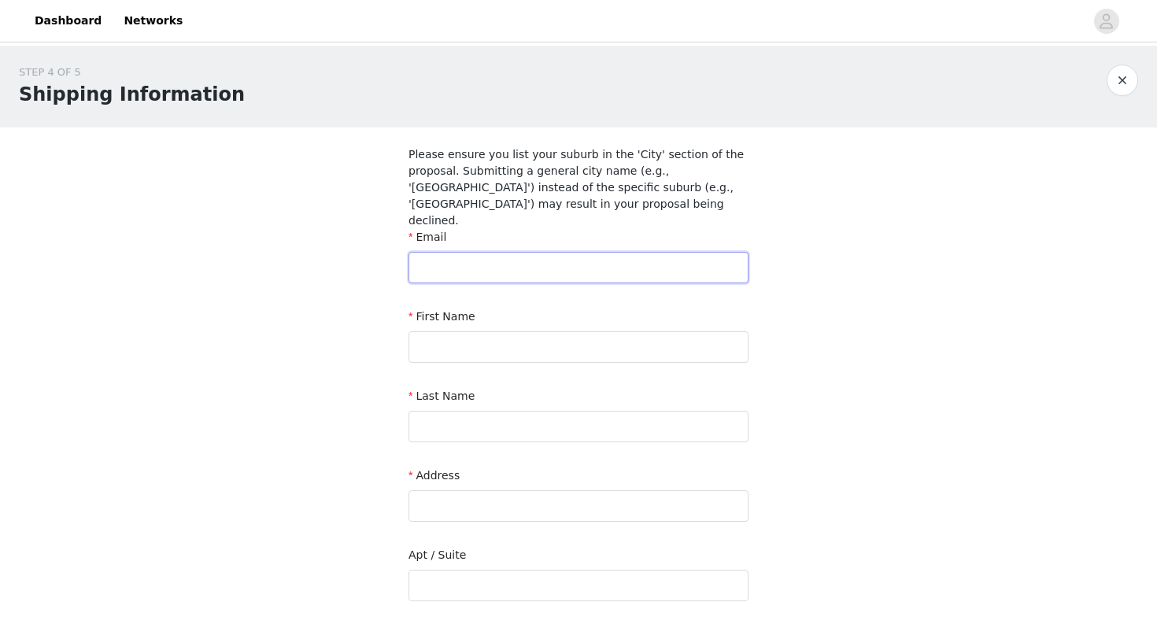
click at [494, 252] on input "text" at bounding box center [579, 267] width 340 height 31
type input "rosesweeney100@hotmail.com"
type input "ROSE"
type input "SWEENEY"
type input "20 Hale Street"
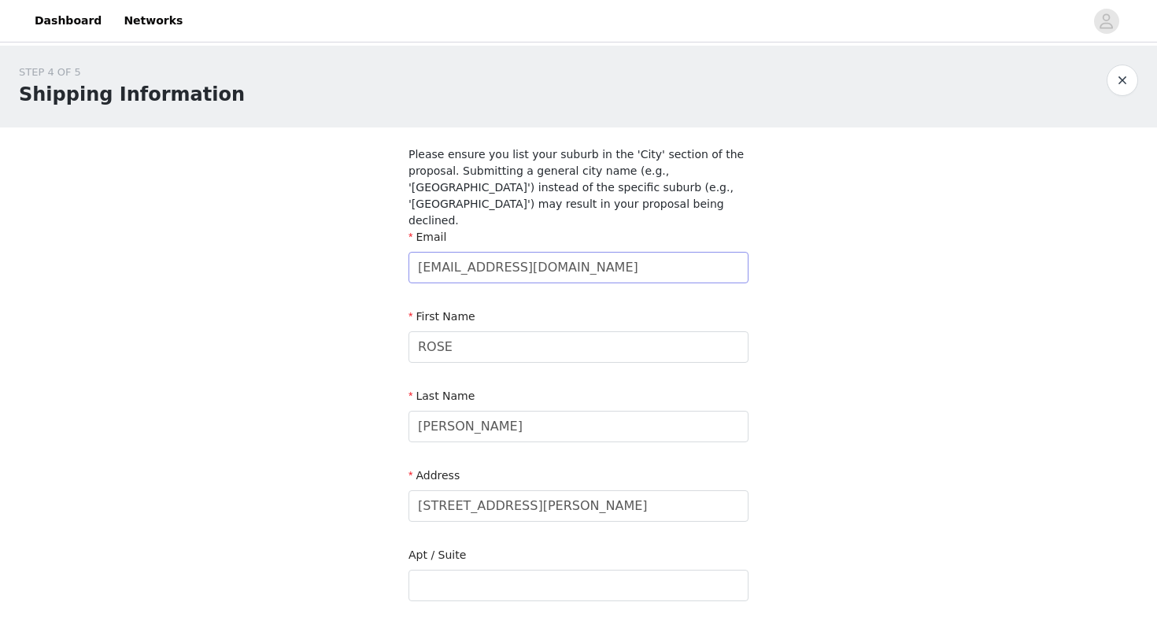
type input "North Beach"
type input "6020"
type input "0452528830"
drag, startPoint x: 490, startPoint y: 338, endPoint x: 434, endPoint y: 337, distance: 55.9
click at [434, 337] on input "ROSE" at bounding box center [579, 346] width 340 height 31
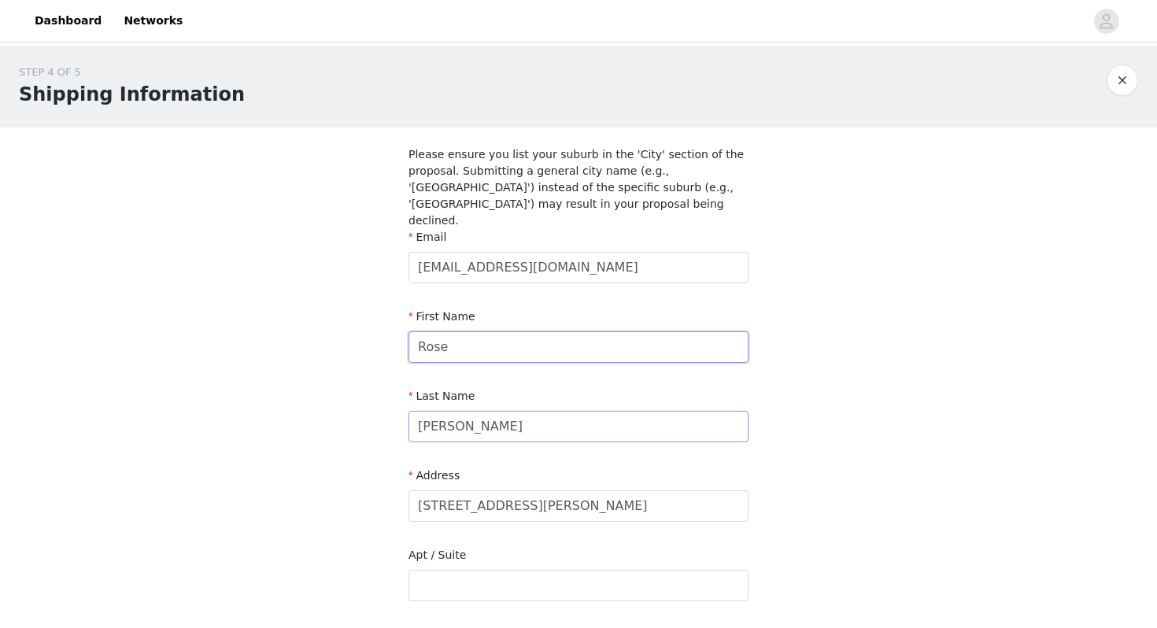
type input "Rose"
click at [427, 411] on input "SWEENEY" at bounding box center [579, 426] width 340 height 31
drag, startPoint x: 506, startPoint y: 405, endPoint x: 464, endPoint y: 405, distance: 41.7
click at [464, 411] on input "SWEENEY" at bounding box center [579, 426] width 340 height 31
type input "Sweeney"
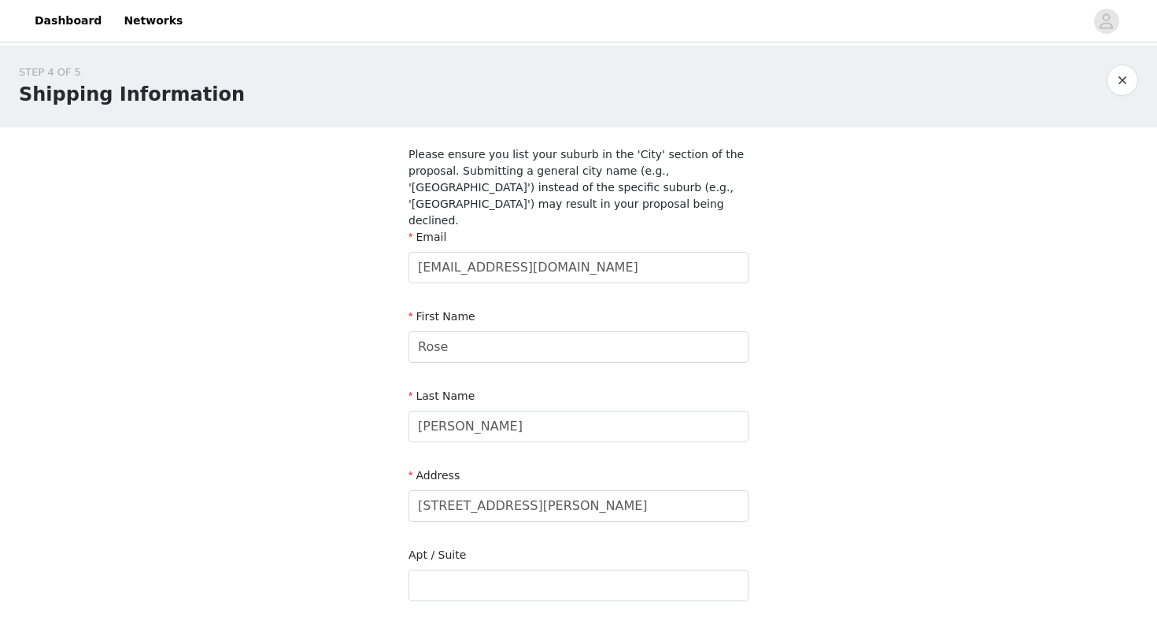
click at [341, 468] on div "STEP 4 OF 5 Shipping Information Please ensure you list your suburb in the 'Cit…" at bounding box center [578, 505] width 1157 height 918
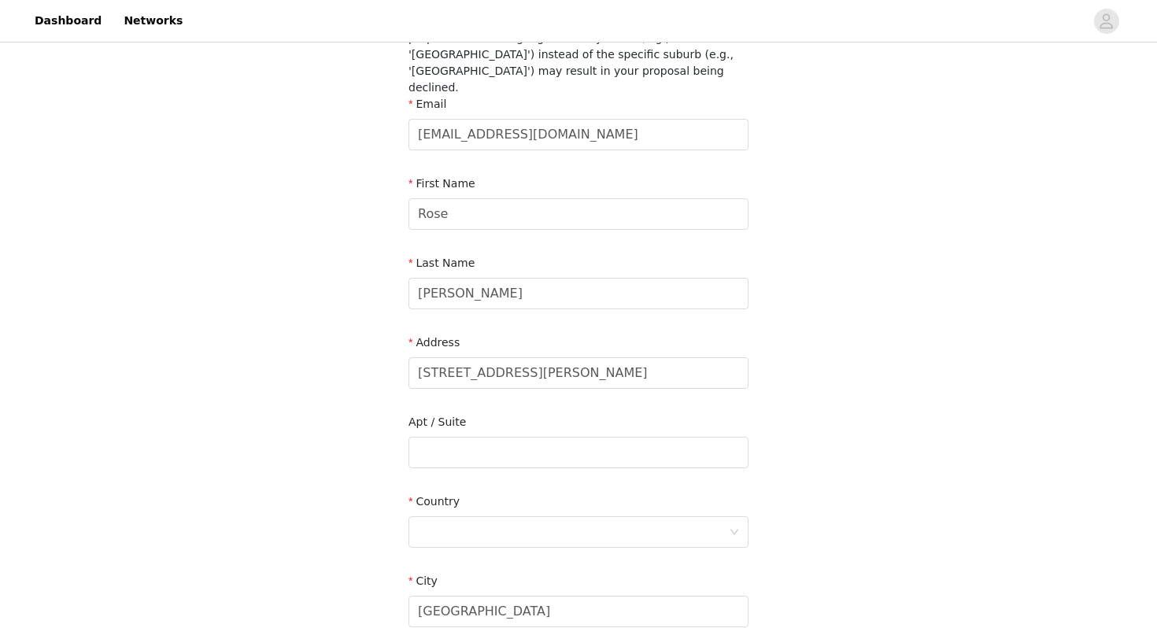
scroll to position [147, 0]
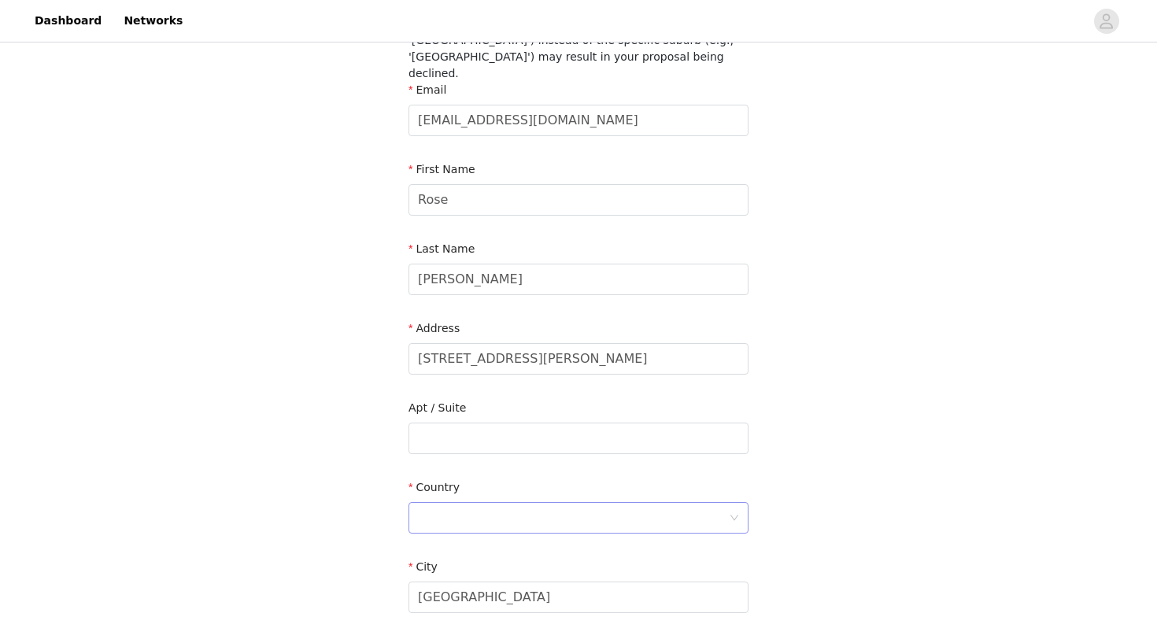
click at [466, 503] on div at bounding box center [573, 518] width 311 height 30
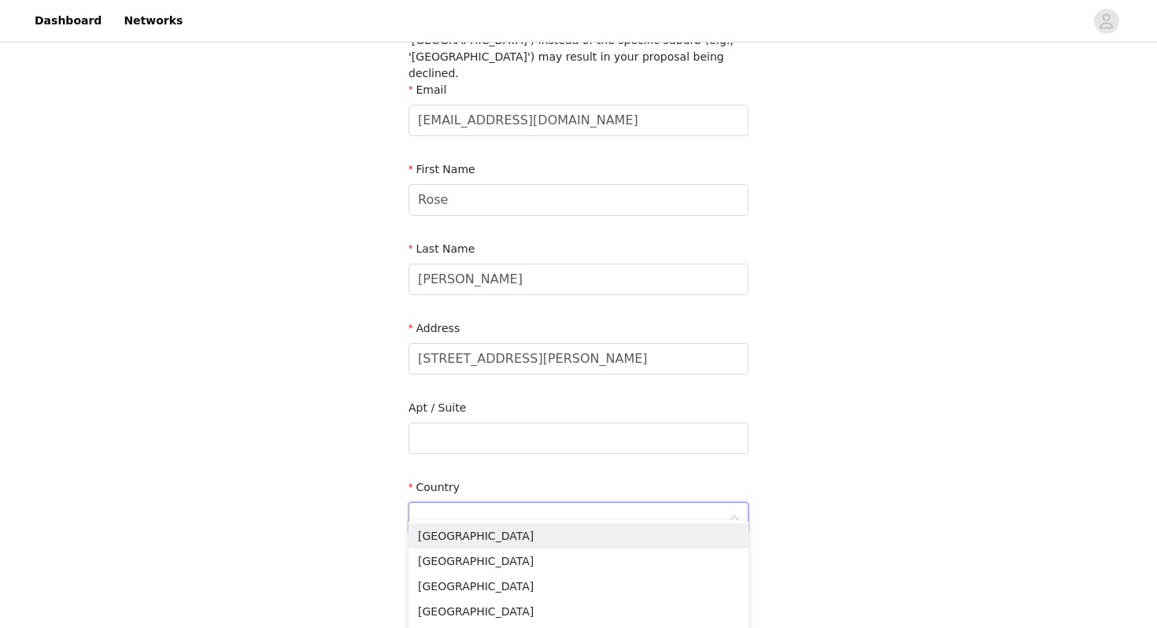
type input "Australia"
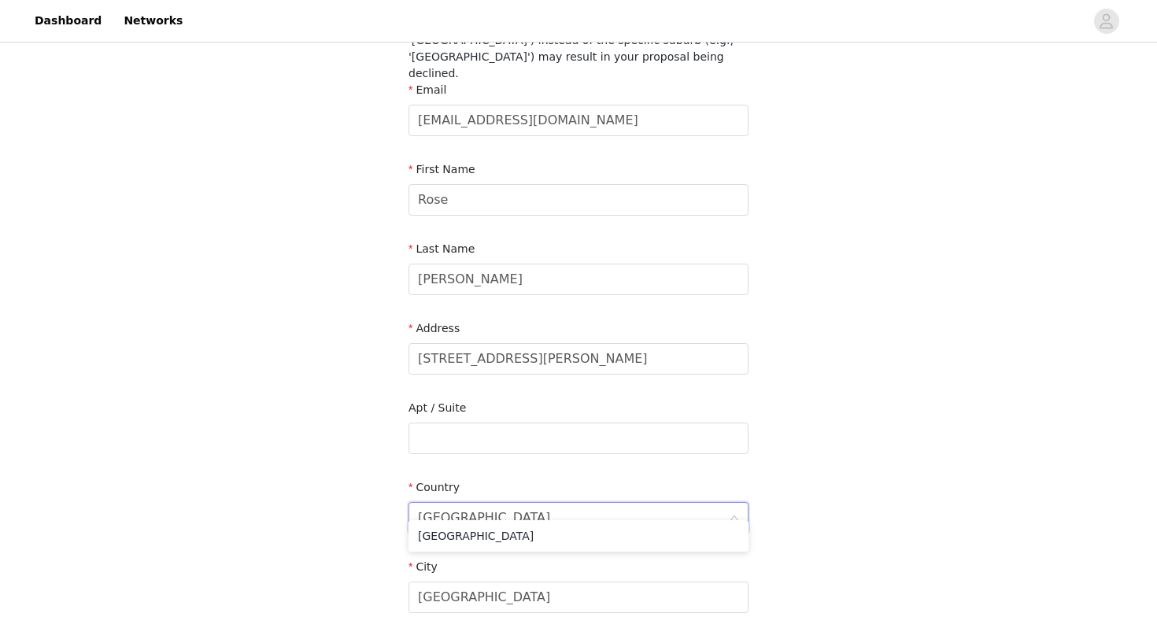
click at [316, 520] on div "STEP 4 OF 5 Shipping Information Please ensure you list your suburb in the 'Cit…" at bounding box center [578, 357] width 1157 height 918
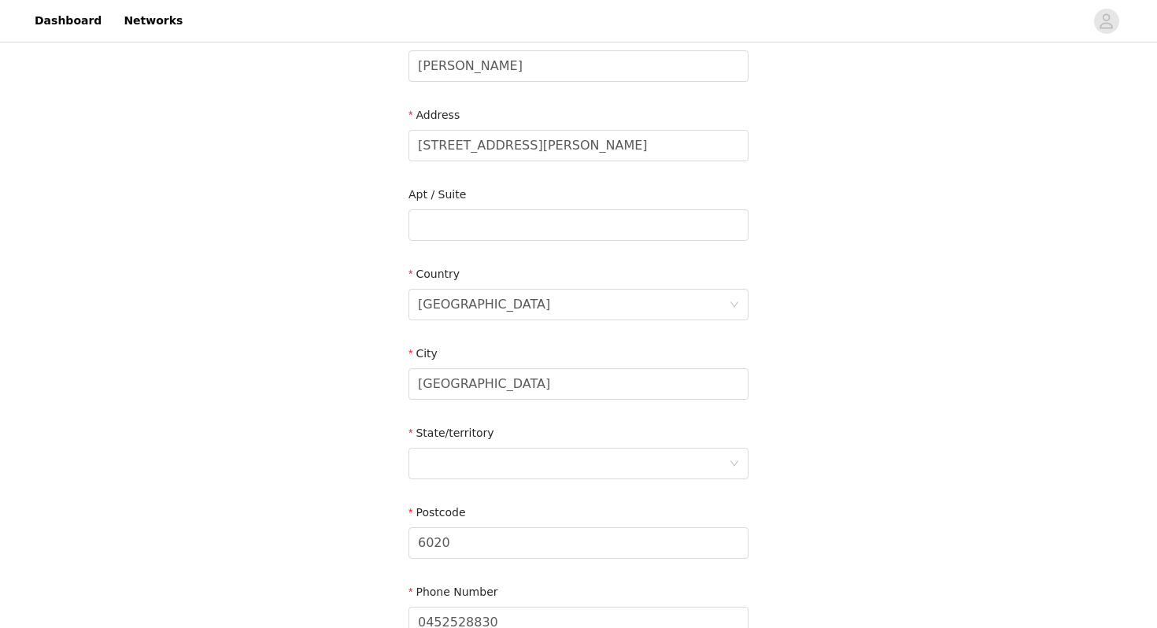
scroll to position [362, 0]
click at [466, 447] on div at bounding box center [573, 462] width 311 height 30
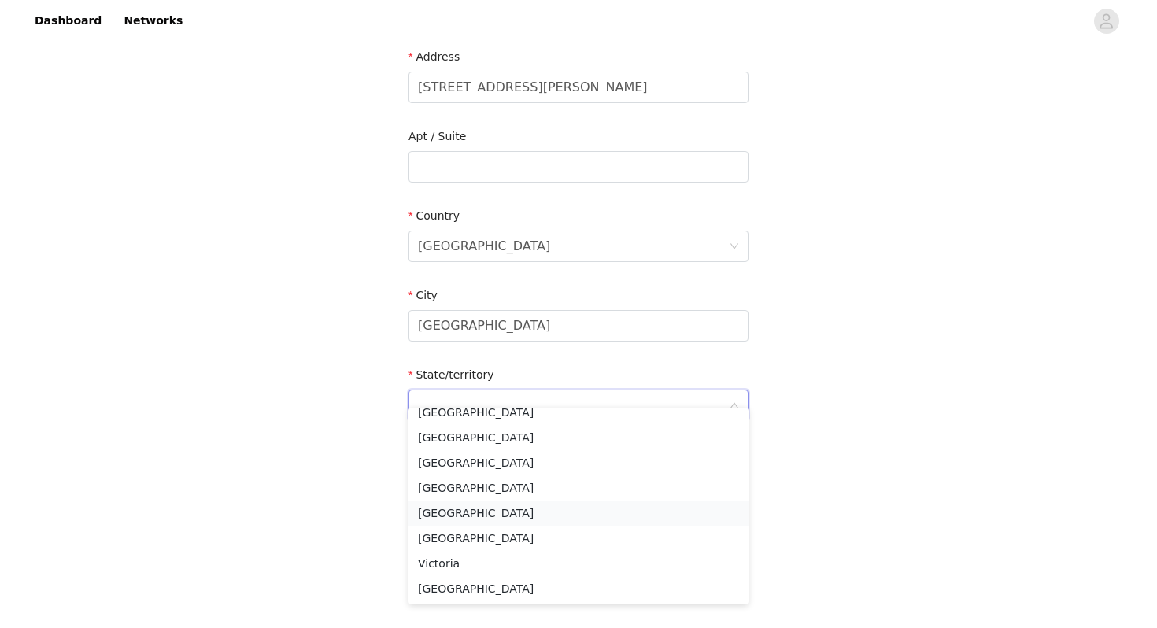
scroll to position [421, 0]
click at [460, 586] on li "Western Australia" at bounding box center [579, 586] width 340 height 25
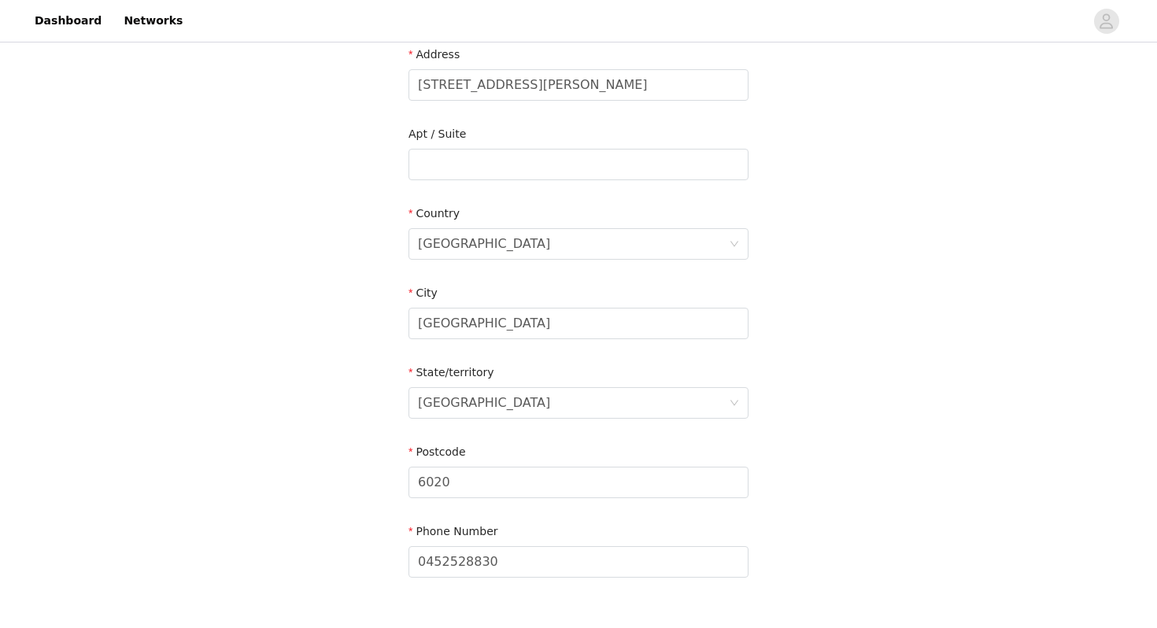
scroll to position [511, 0]
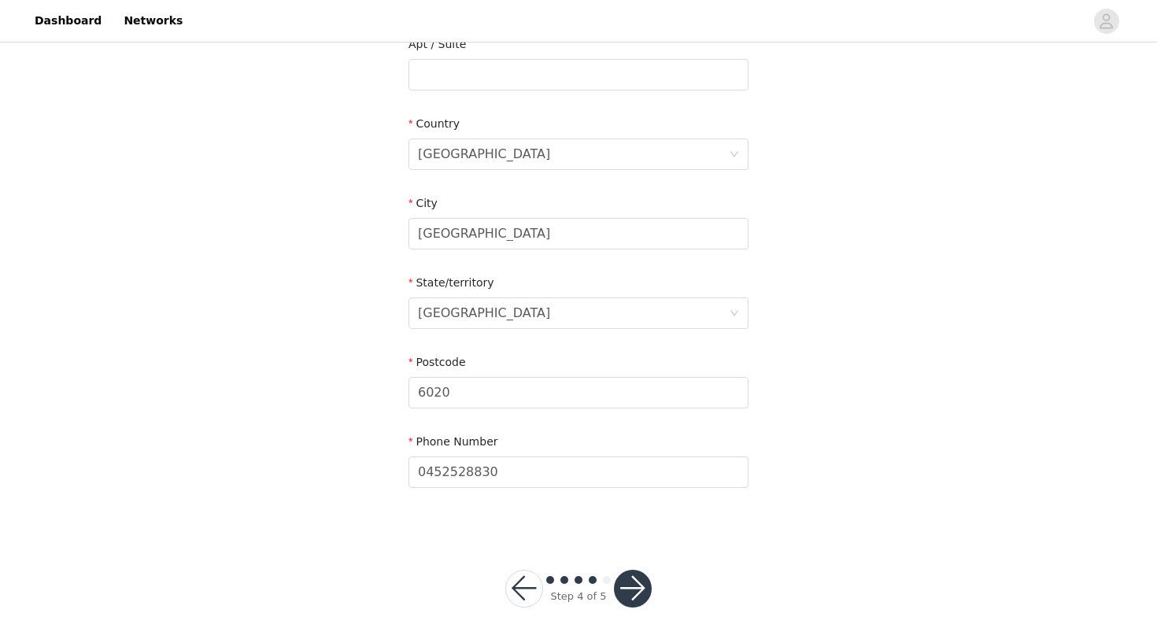
click at [634, 570] on button "button" at bounding box center [633, 589] width 38 height 38
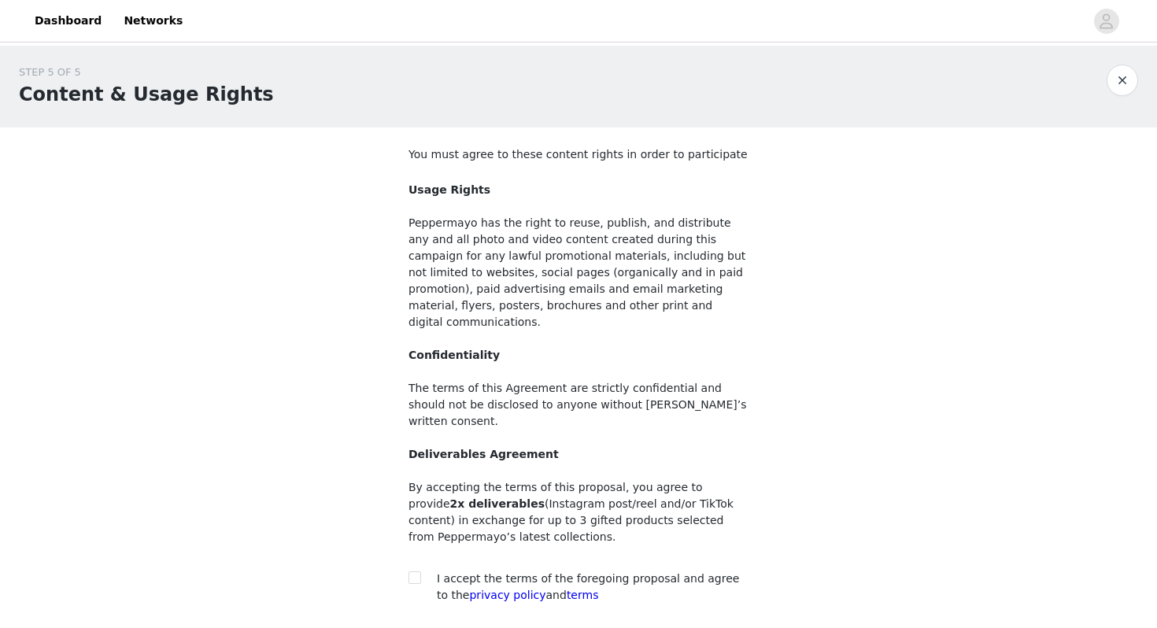
scroll to position [99, 0]
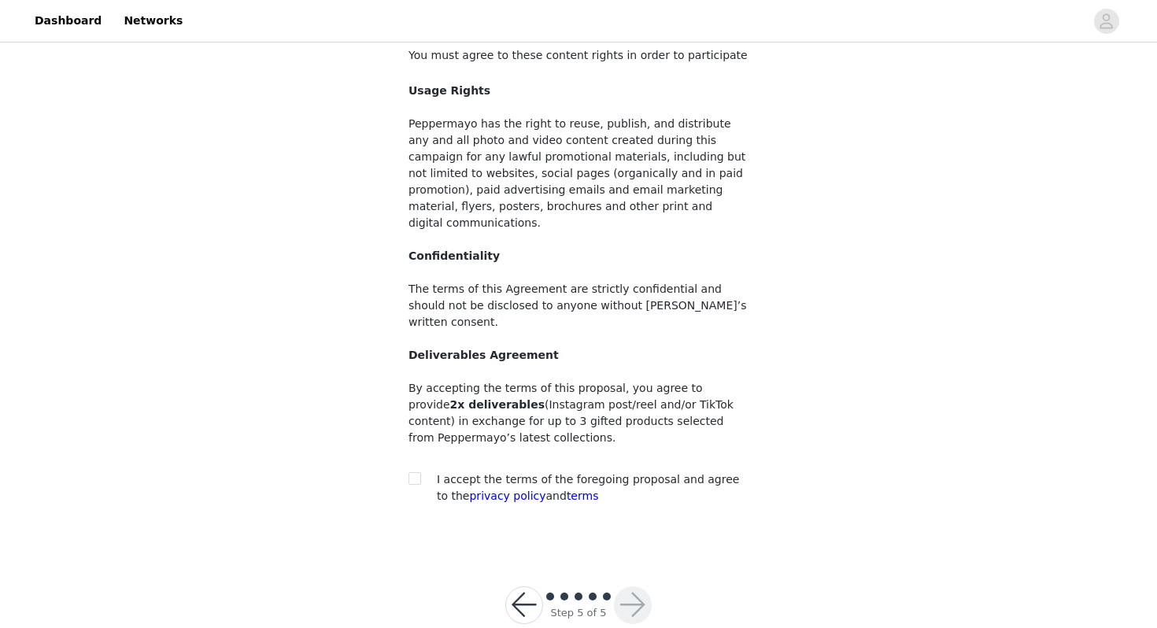
click at [427, 472] on div at bounding box center [420, 480] width 22 height 17
click at [413, 472] on input "checkbox" at bounding box center [414, 477] width 11 height 11
checkbox input "true"
click at [642, 586] on button "button" at bounding box center [633, 605] width 38 height 38
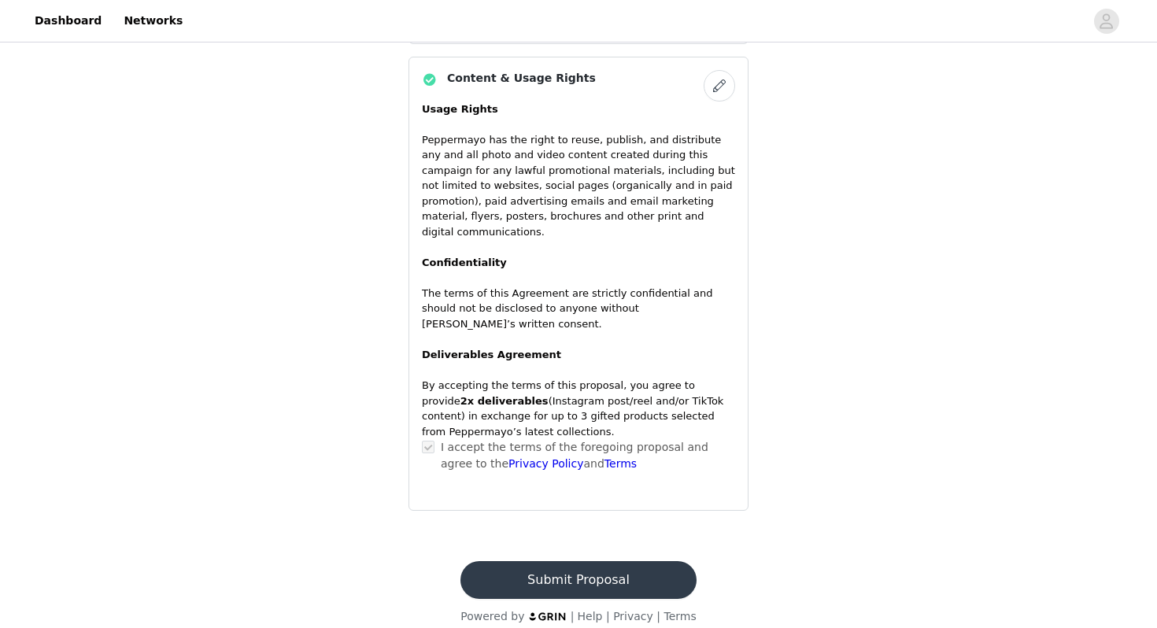
click at [584, 561] on button "Submit Proposal" at bounding box center [577, 580] width 235 height 38
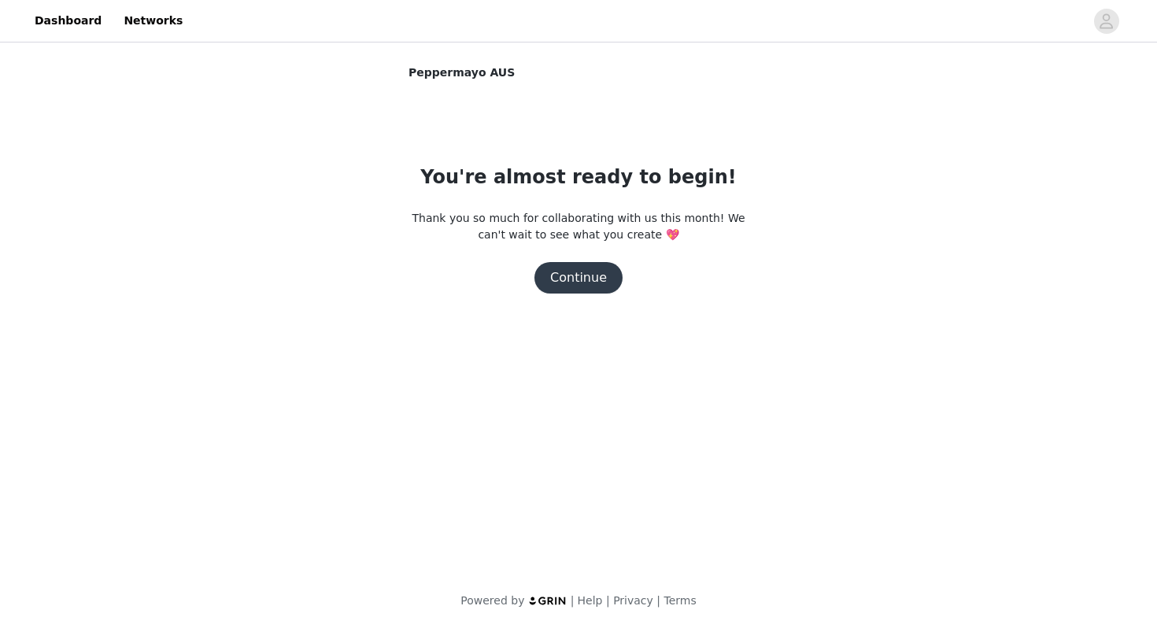
click at [570, 284] on button "Continue" at bounding box center [578, 277] width 88 height 31
